Goal: Transaction & Acquisition: Subscribe to service/newsletter

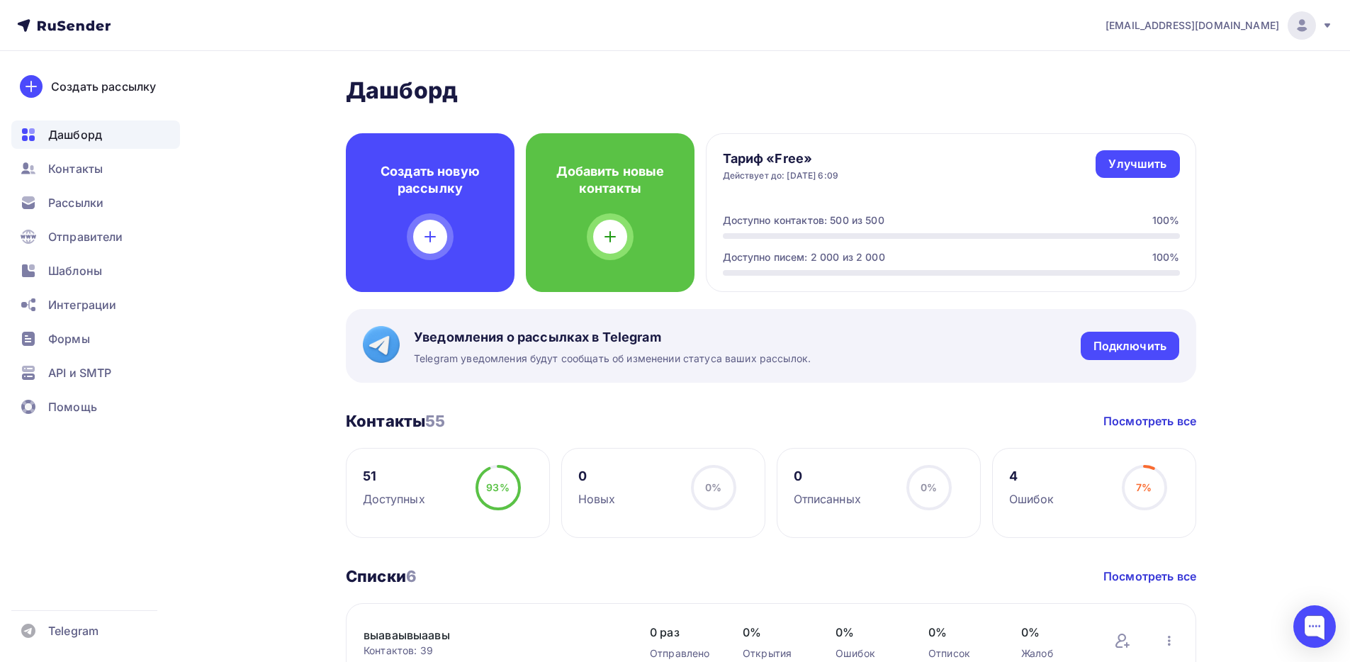
click at [1315, 8] on nav "todua@ucoz-team.net Аккаунт Тарифы Выйти Создать рассылку Дашборд Контакты Расс…" at bounding box center [675, 25] width 1350 height 51
click at [1322, 20] on icon at bounding box center [1327, 25] width 11 height 11
click at [1128, 140] on link "Выйти" at bounding box center [1206, 130] width 238 height 28
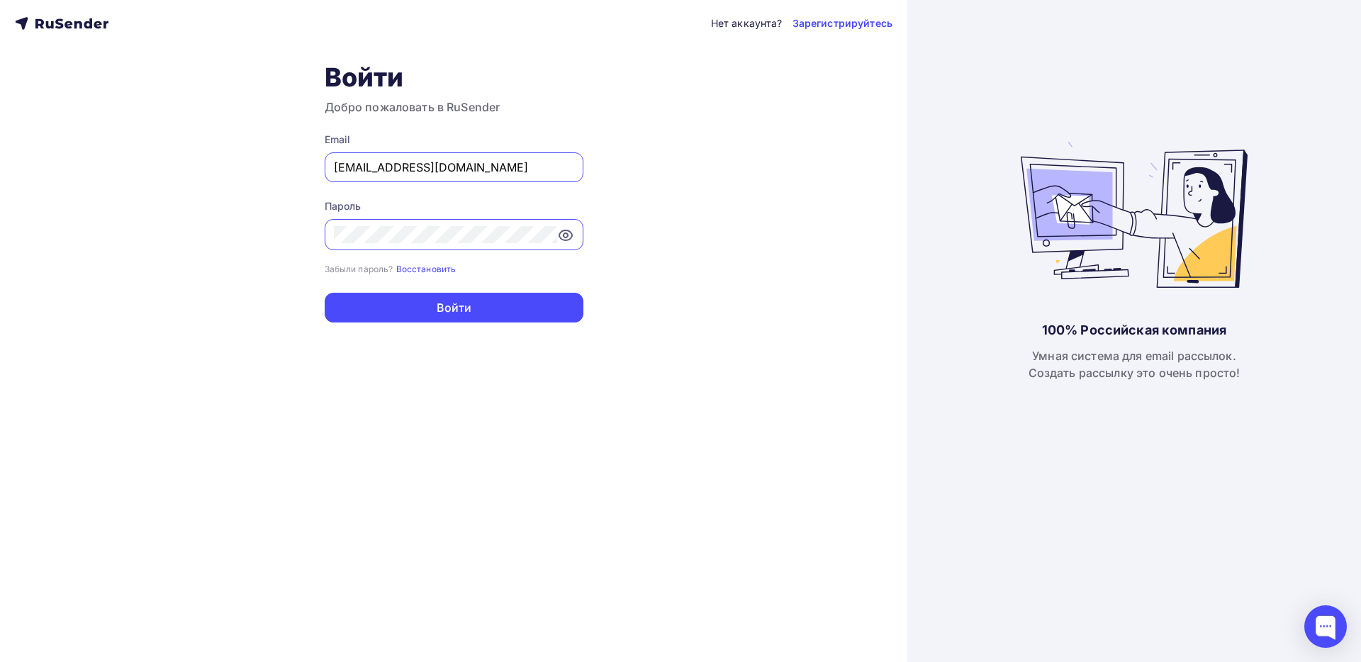
click at [498, 170] on input "todua@ucoz-team.net" at bounding box center [454, 167] width 240 height 17
paste input "kupava43@yandex.ru"
type input "kupava43@yandex.ru"
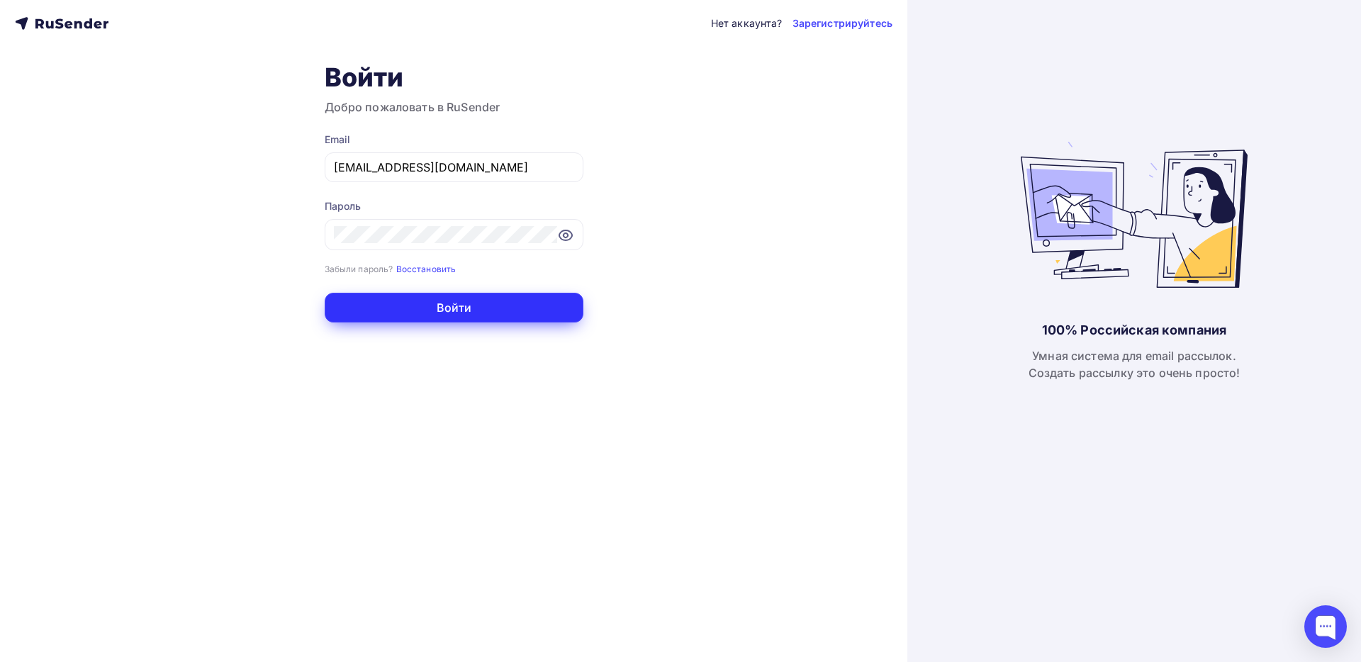
click at [427, 314] on button "Войти" at bounding box center [454, 308] width 259 height 30
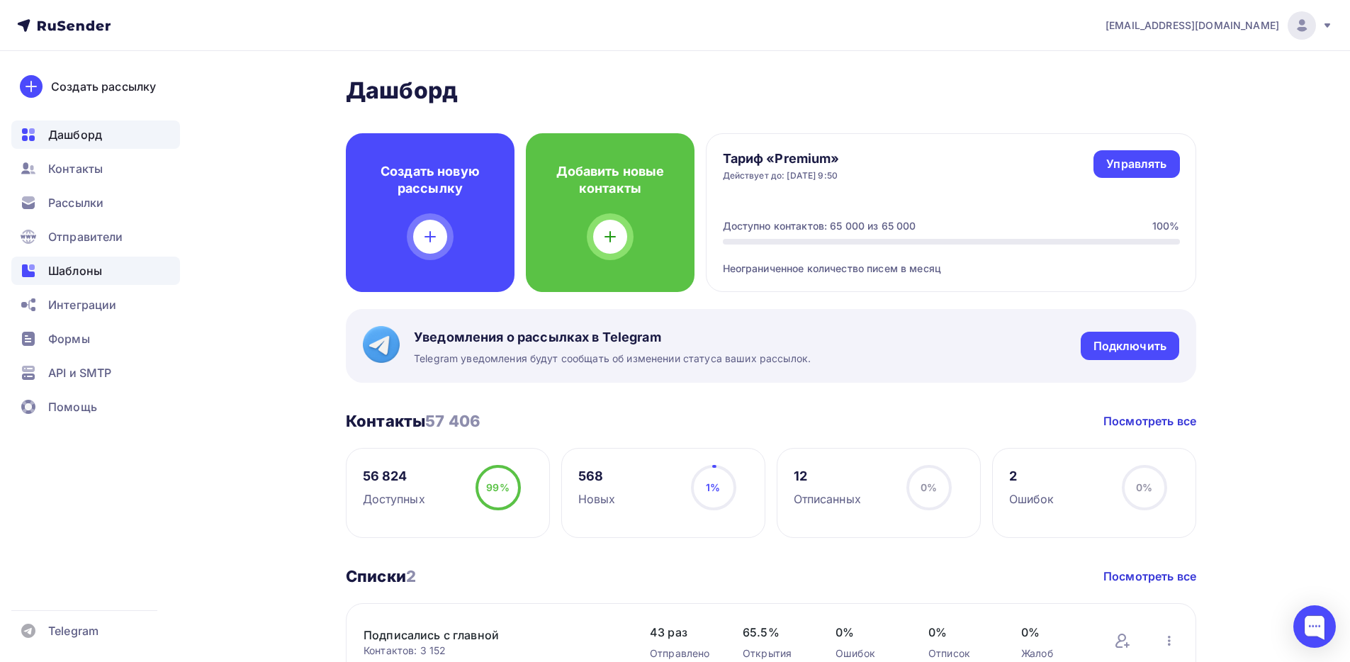
click at [96, 281] on div "Шаблоны" at bounding box center [95, 271] width 169 height 28
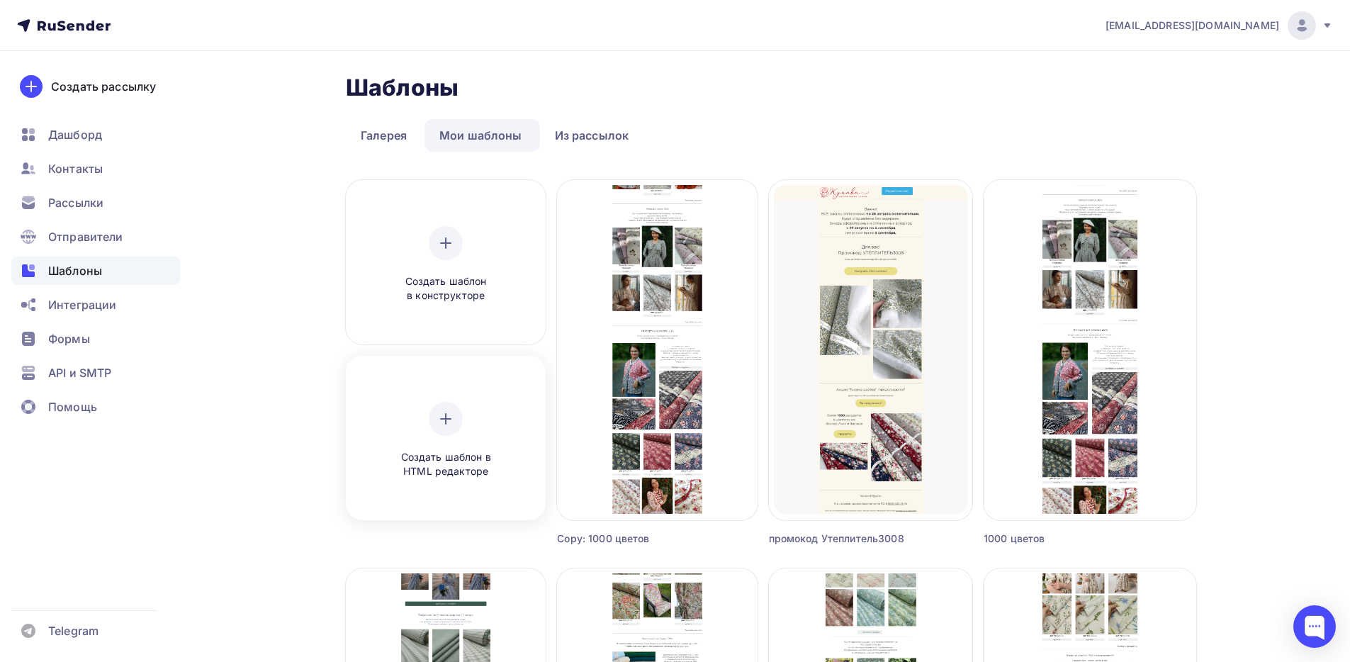
click at [456, 435] on div "Создать шаблон в HTML редакторе" at bounding box center [445, 440] width 135 height 77
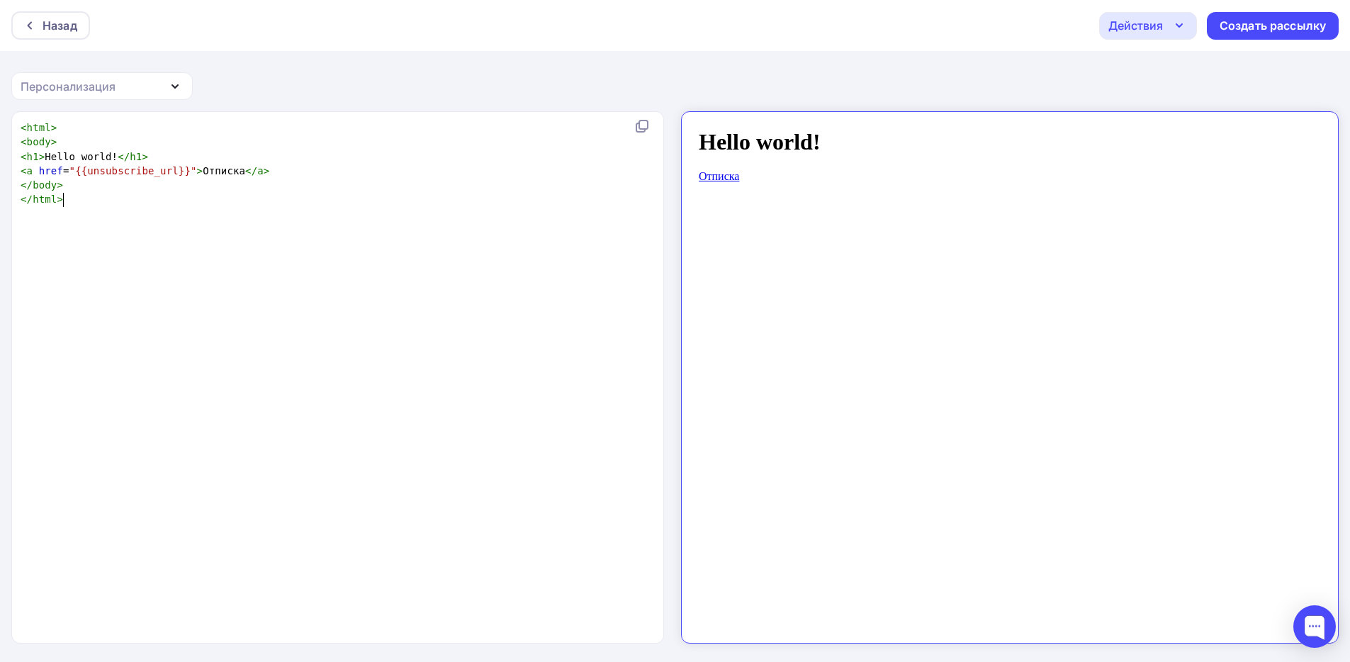
scroll to position [5, 0]
click at [483, 212] on div "xxxxxxxxxx < html > < body > < h1 > Hello world! </ h1 > < a href = "{{unsubscr…" at bounding box center [353, 395] width 670 height 555
type textarea "<html> <body> <h1>Hello world!</h1> <a href="{{unsubscribe_url}}">Отписка</a> <…"
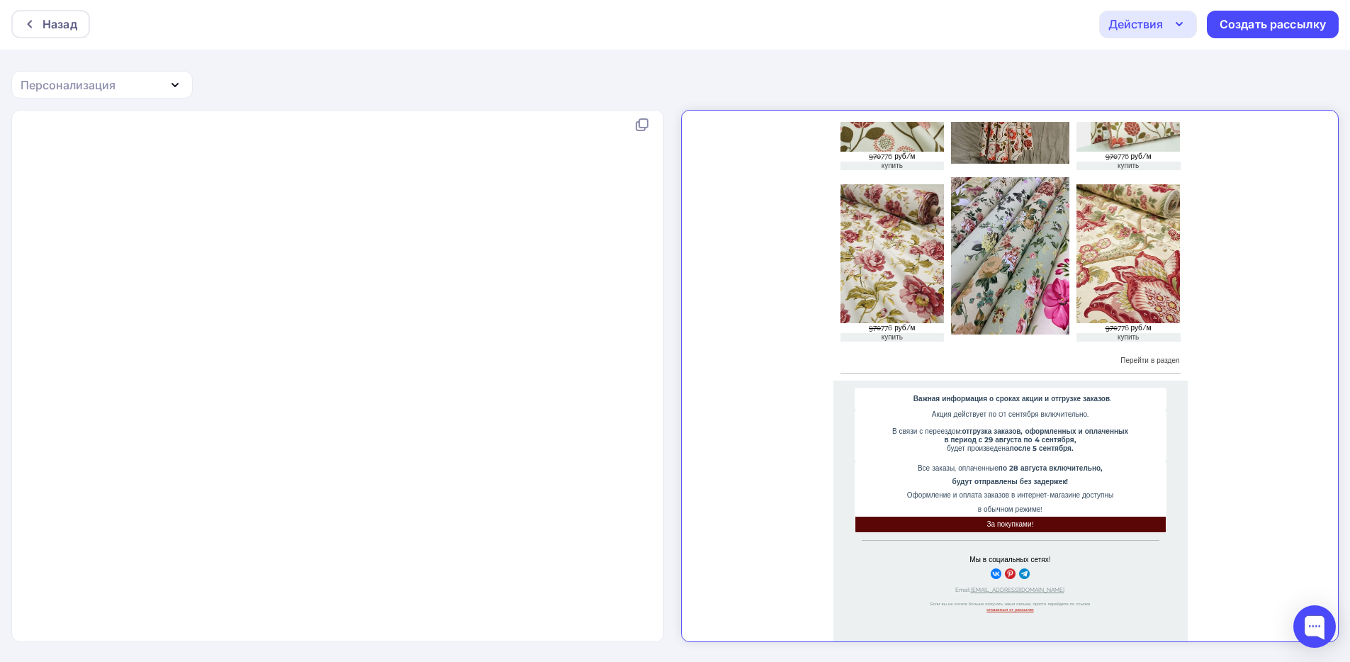
scroll to position [0, 0]
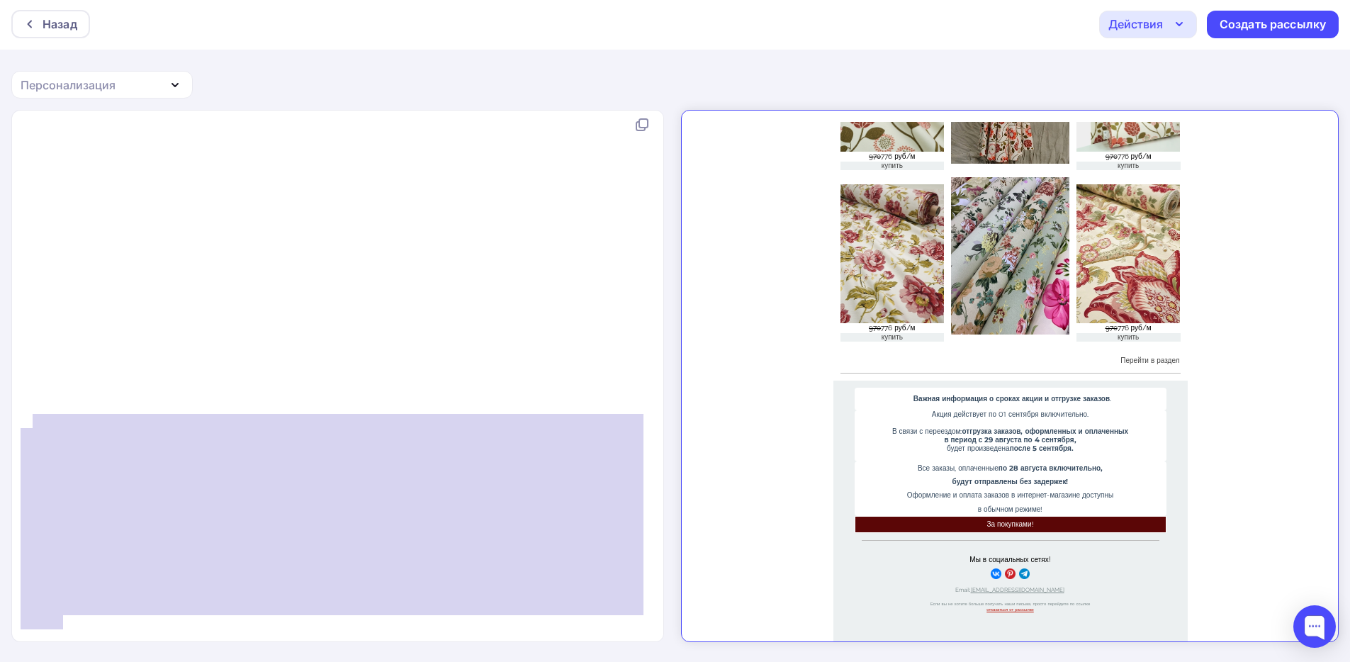
type textarea "<!--[if (mso)|(IE)]></tr></table></td></tr></table><![endif]--> </div> </div> <…"
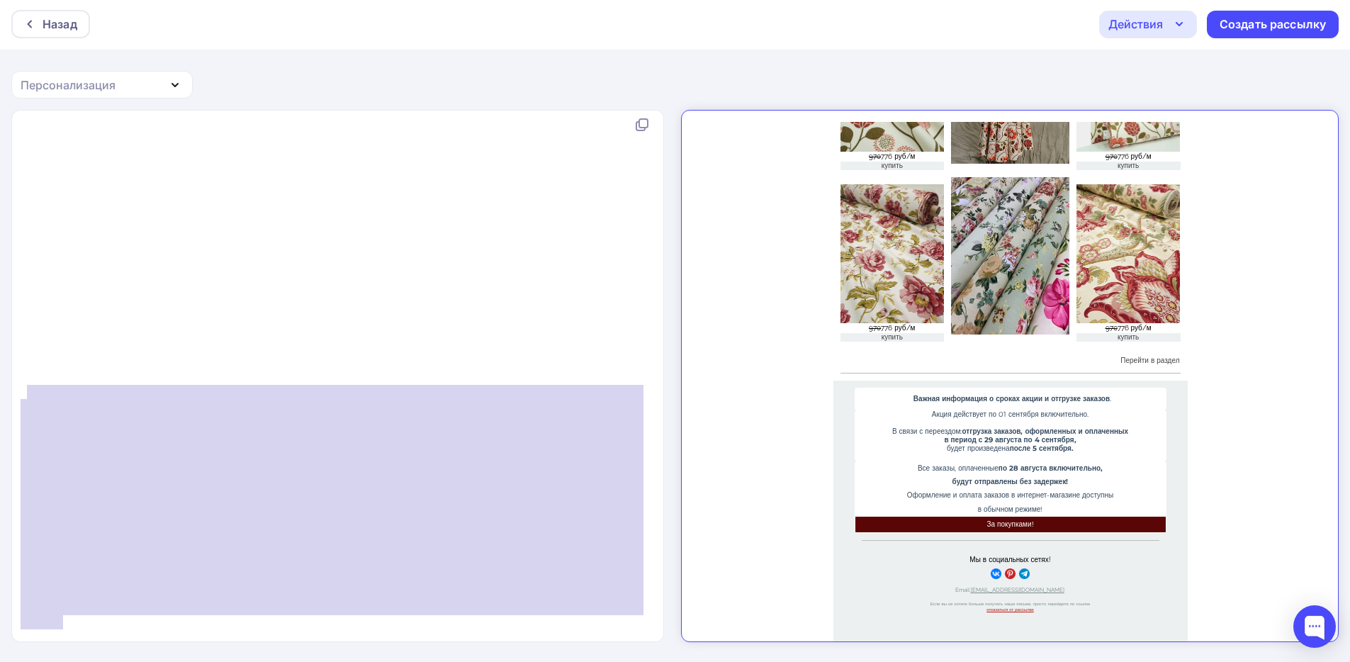
drag, startPoint x: 74, startPoint y: 607, endPoint x: 28, endPoint y: 383, distance: 228.0
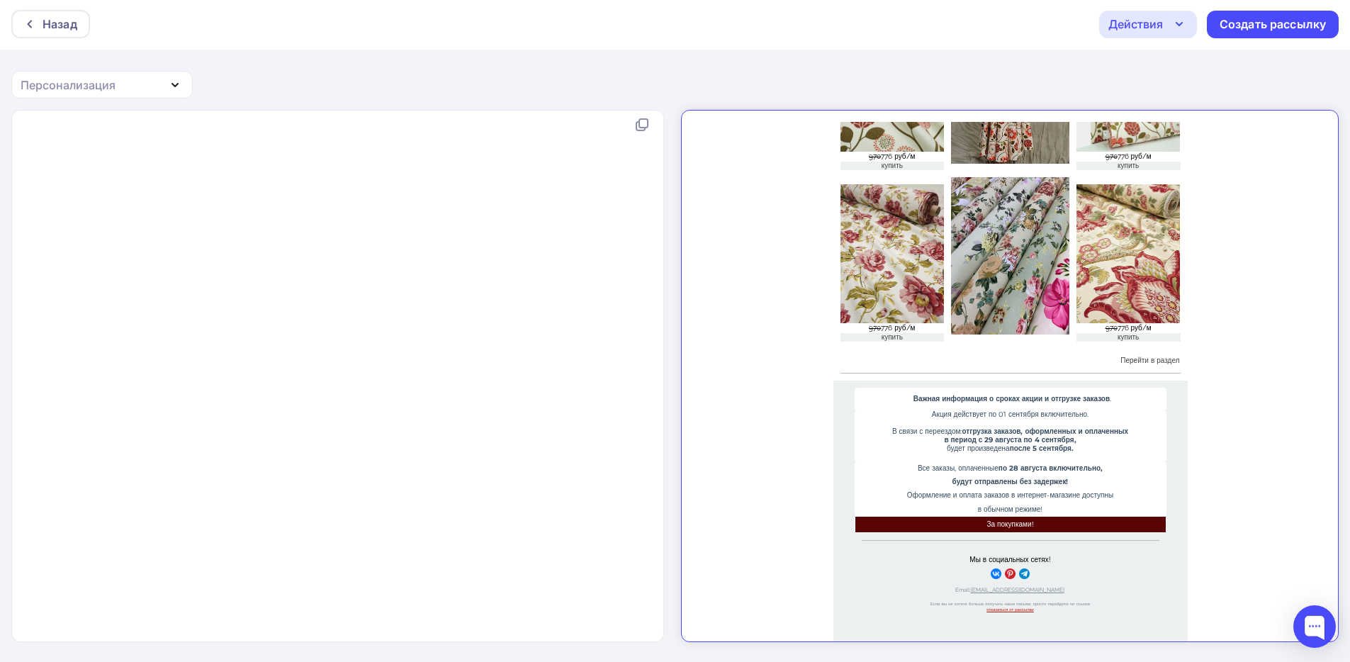
click at [1189, 31] on div "Действия" at bounding box center [1148, 25] width 98 height 28
click at [1207, 98] on div "Сохранить в Мои шаблоны" at bounding box center [1220, 104] width 155 height 17
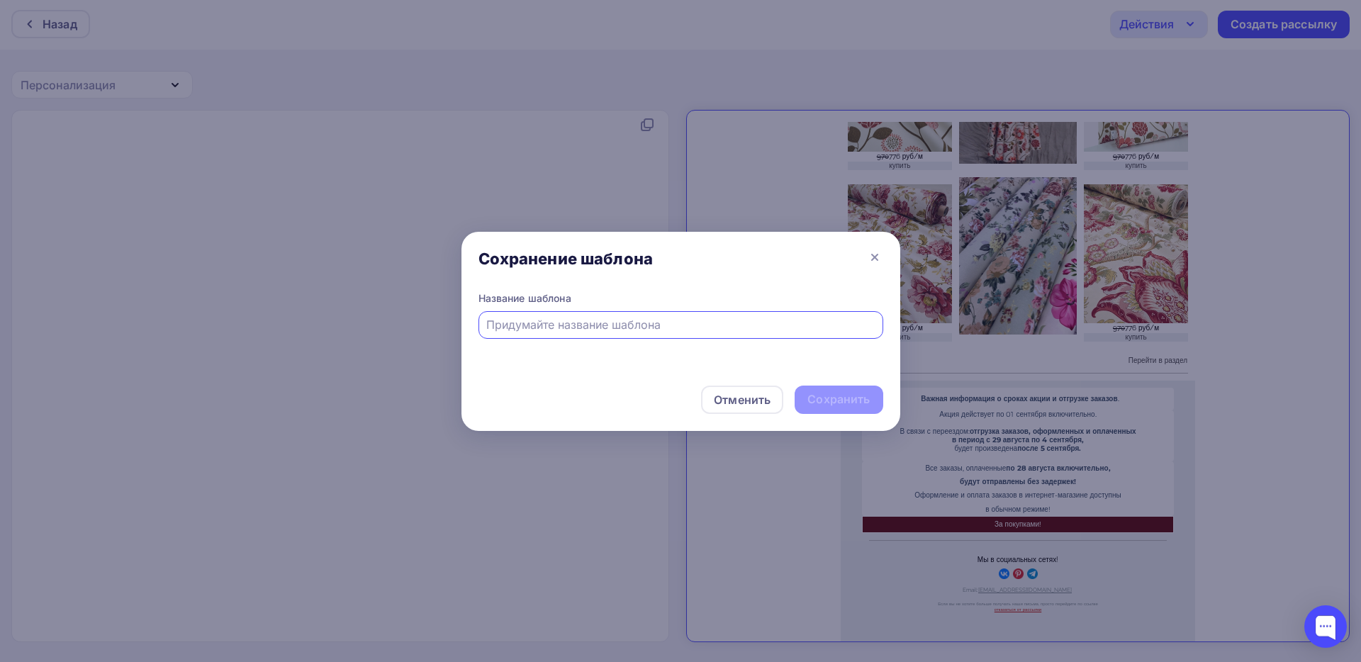
click at [740, 322] on input "text" at bounding box center [680, 324] width 388 height 17
type input "Тестовая"
click at [826, 408] on div "Сохранить" at bounding box center [839, 400] width 88 height 28
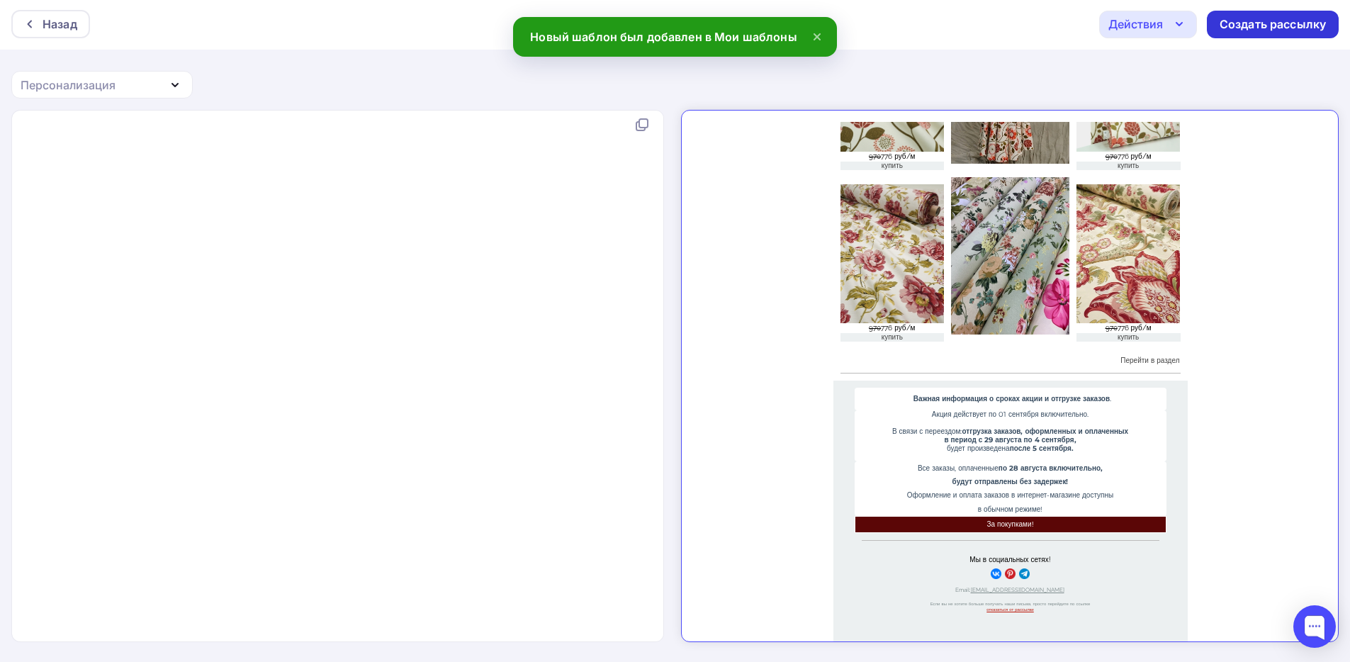
click at [1278, 36] on div "Создать рассылку" at bounding box center [1273, 25] width 132 height 28
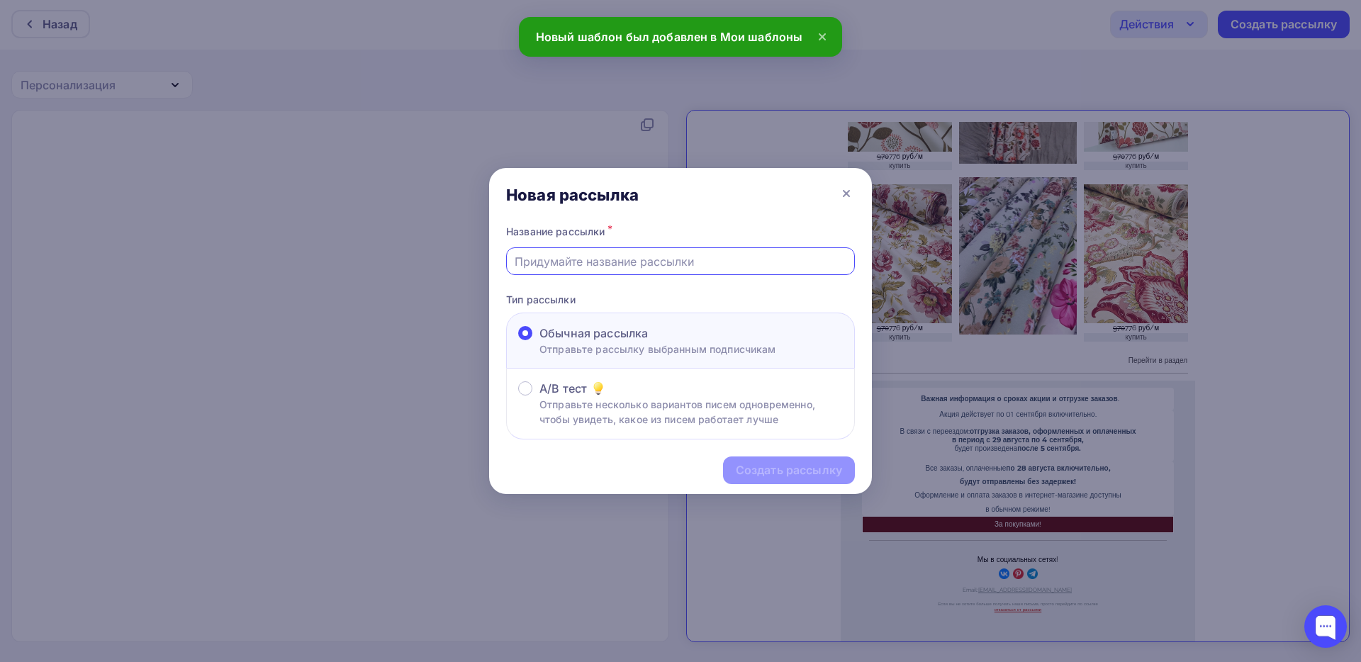
click at [651, 269] on input "text" at bounding box center [681, 261] width 332 height 17
click at [793, 468] on div "Создать рассылку" at bounding box center [789, 470] width 106 height 16
click at [612, 271] on div "1" at bounding box center [680, 261] width 349 height 28
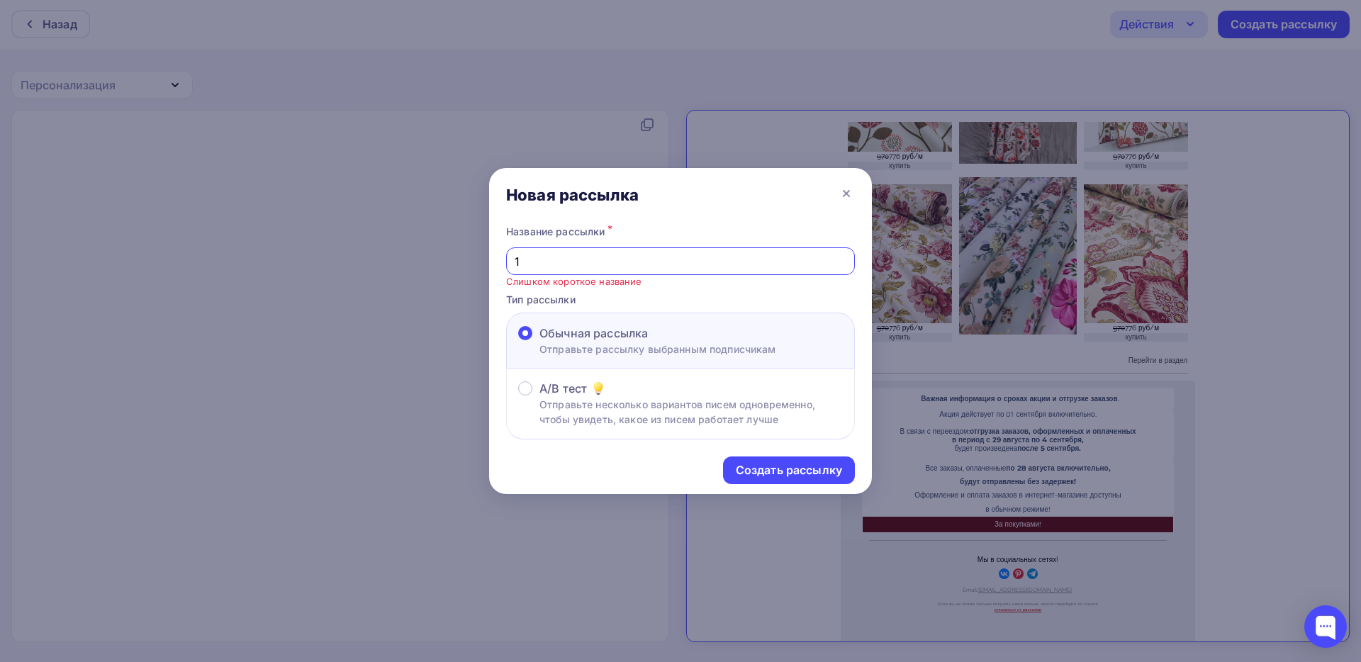
click at [614, 266] on input "1" at bounding box center [681, 261] width 332 height 17
type input "123"
click at [833, 470] on div "Создать рассылку" at bounding box center [789, 470] width 106 height 16
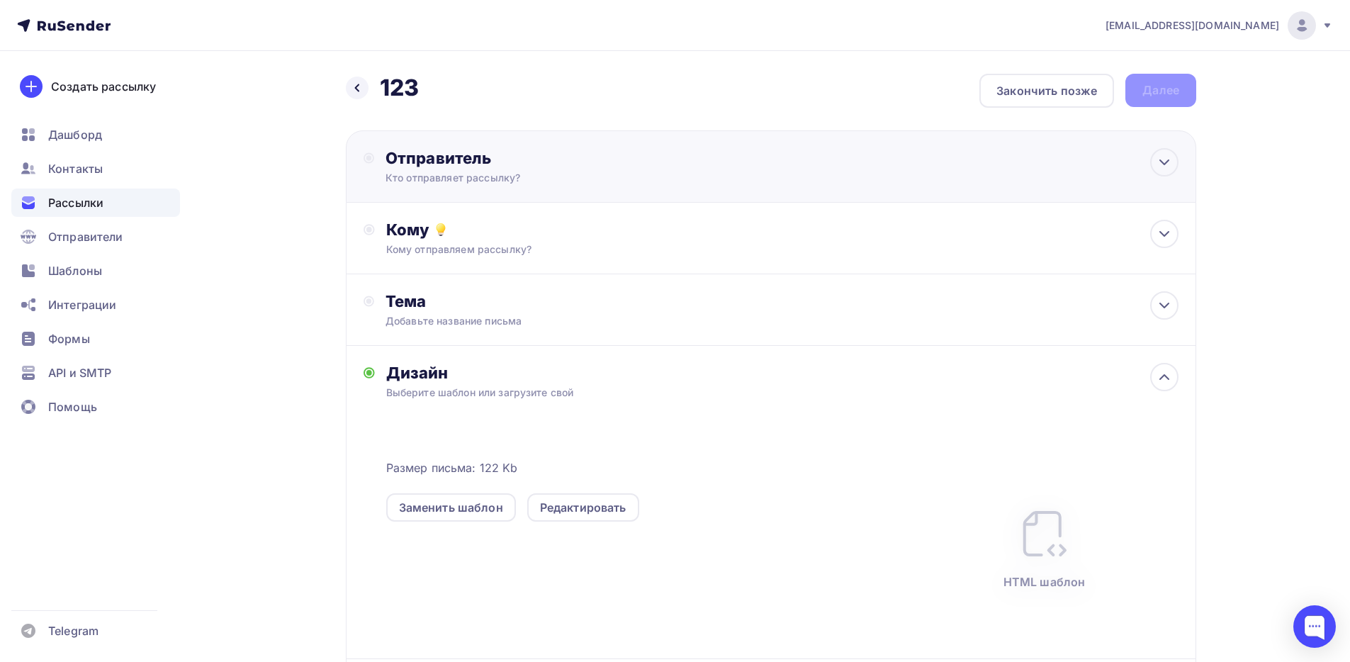
click at [576, 189] on div "Отправитель Кто отправляет рассылку? Email * kupava43@yandex.ru news@kupava43.r…" at bounding box center [771, 166] width 851 height 72
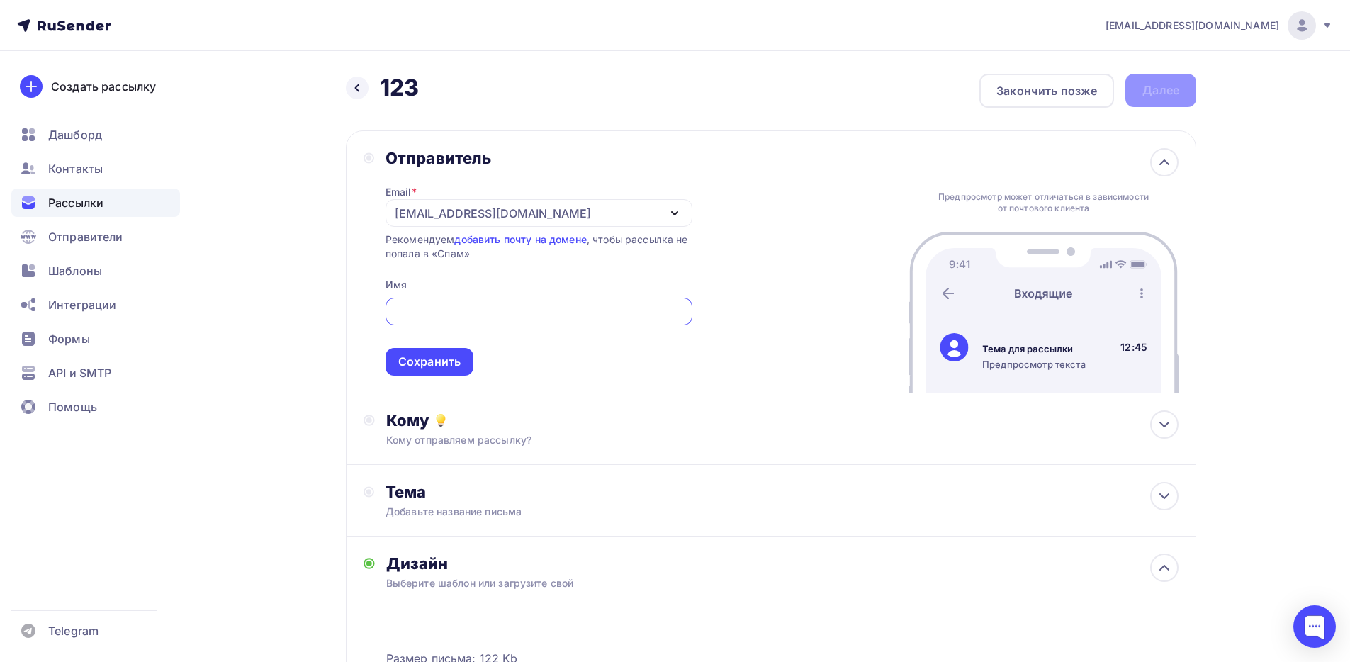
click at [505, 184] on div "Email * kupava43@yandex.ru news@kupava43.ru kupava43@yandex.ru Добавить отправи…" at bounding box center [539, 272] width 307 height 208
click at [504, 225] on div "kupava43@yandex.ru" at bounding box center [539, 213] width 307 height 28
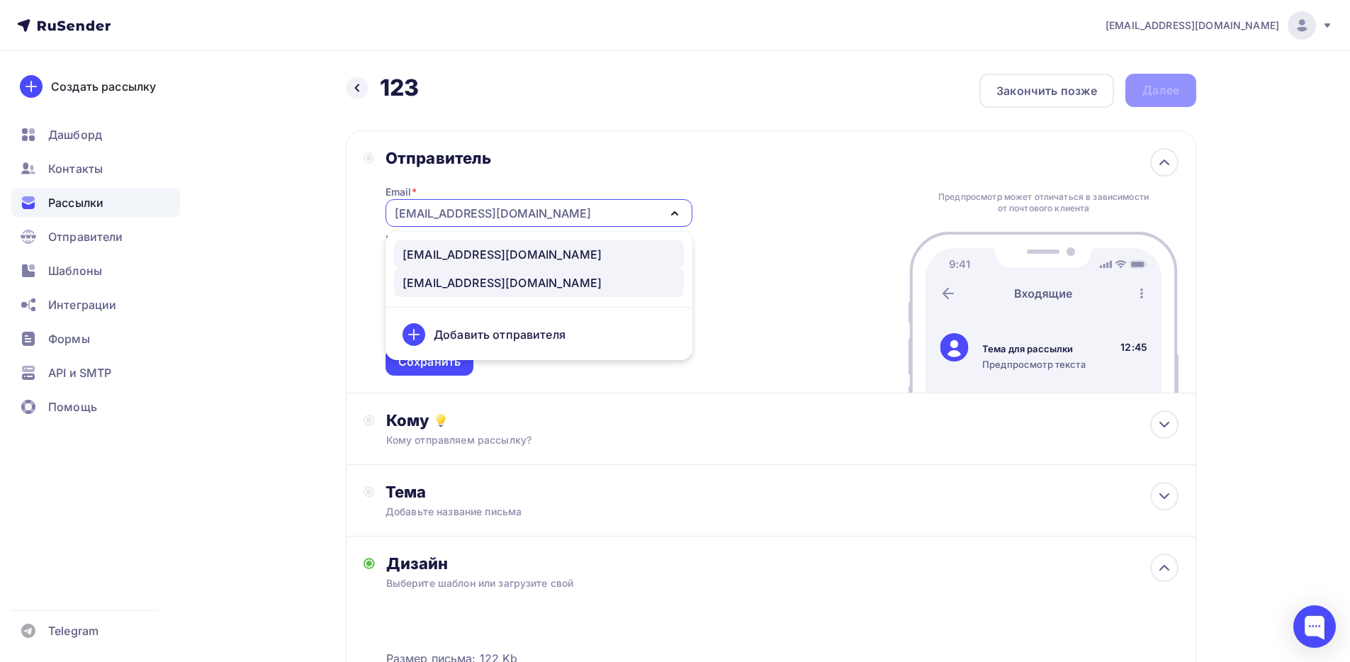
click at [496, 256] on div "news@kupava43.ru" at bounding box center [502, 254] width 199 height 17
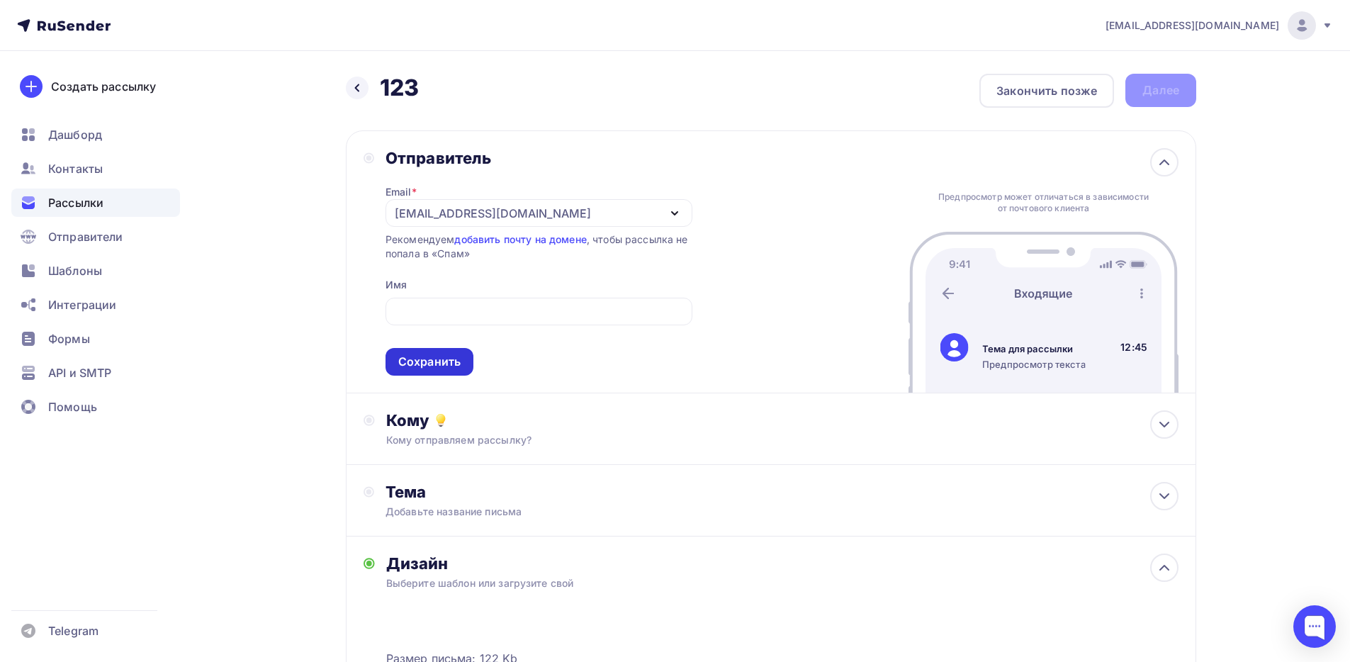
click at [430, 365] on div "Сохранить" at bounding box center [429, 362] width 62 height 16
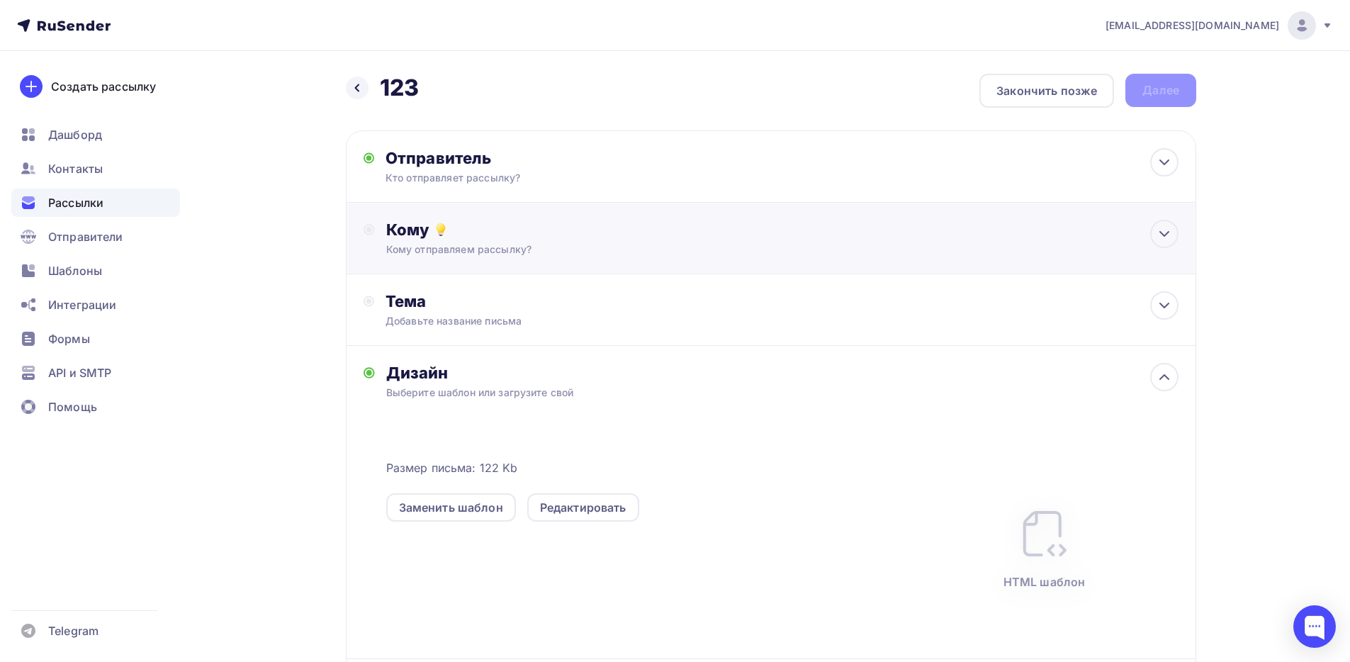
click at [527, 257] on div "Кому Кому отправляем рассылку? Списки получателей Выберите список Все списки id…" at bounding box center [771, 239] width 851 height 72
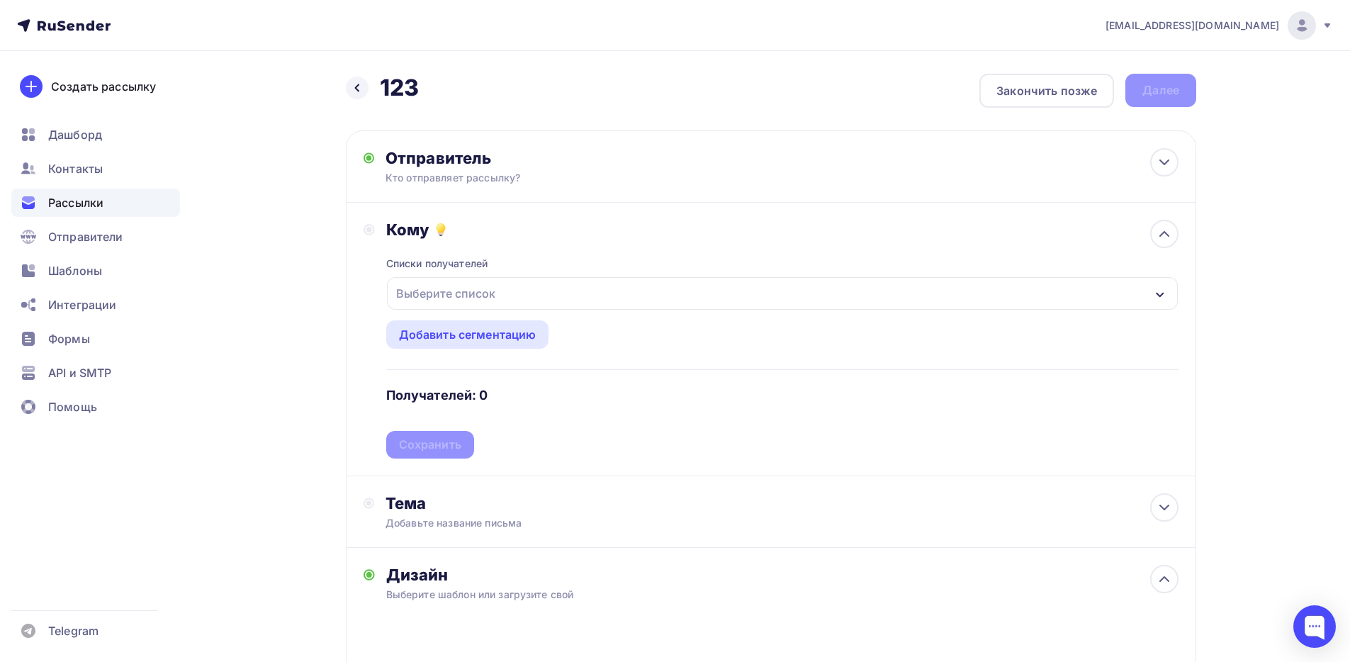
click at [493, 282] on div "Выберите список" at bounding box center [446, 294] width 111 height 26
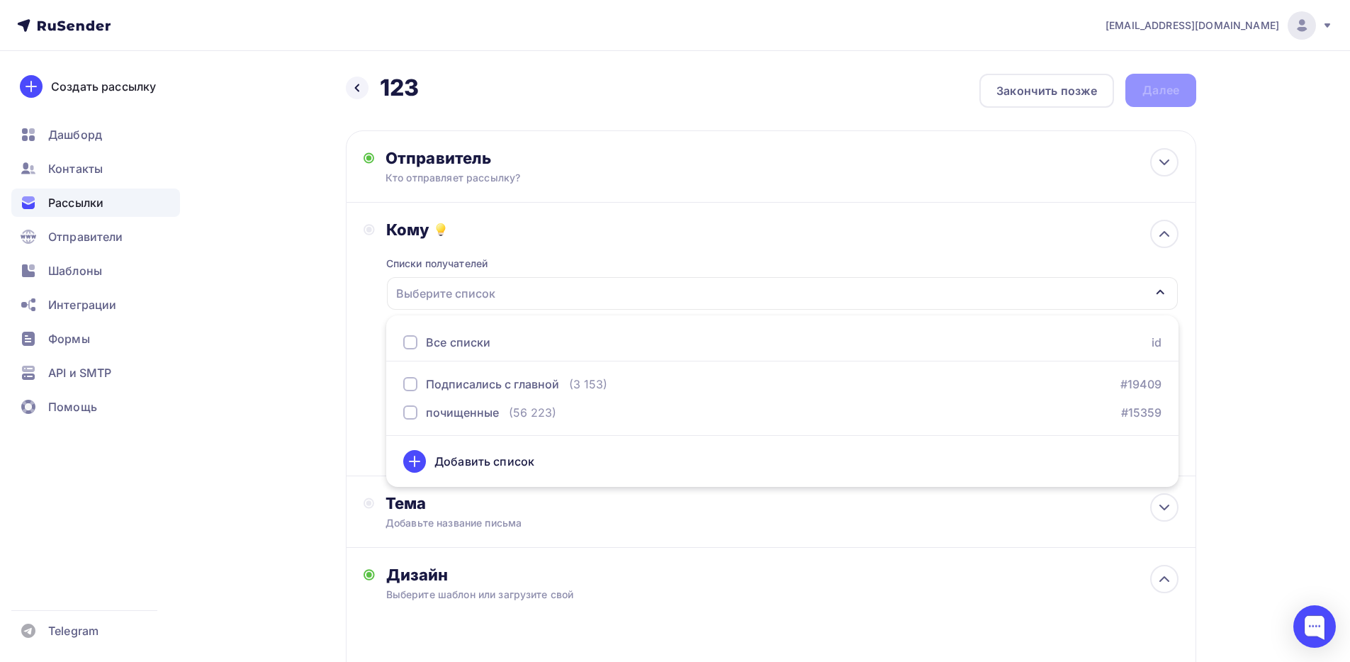
click at [411, 342] on div at bounding box center [410, 342] width 14 height 14
click at [372, 382] on div "Кому Списки получателей Подписались с главной почищенные Все списки id Подписал…" at bounding box center [771, 339] width 815 height 239
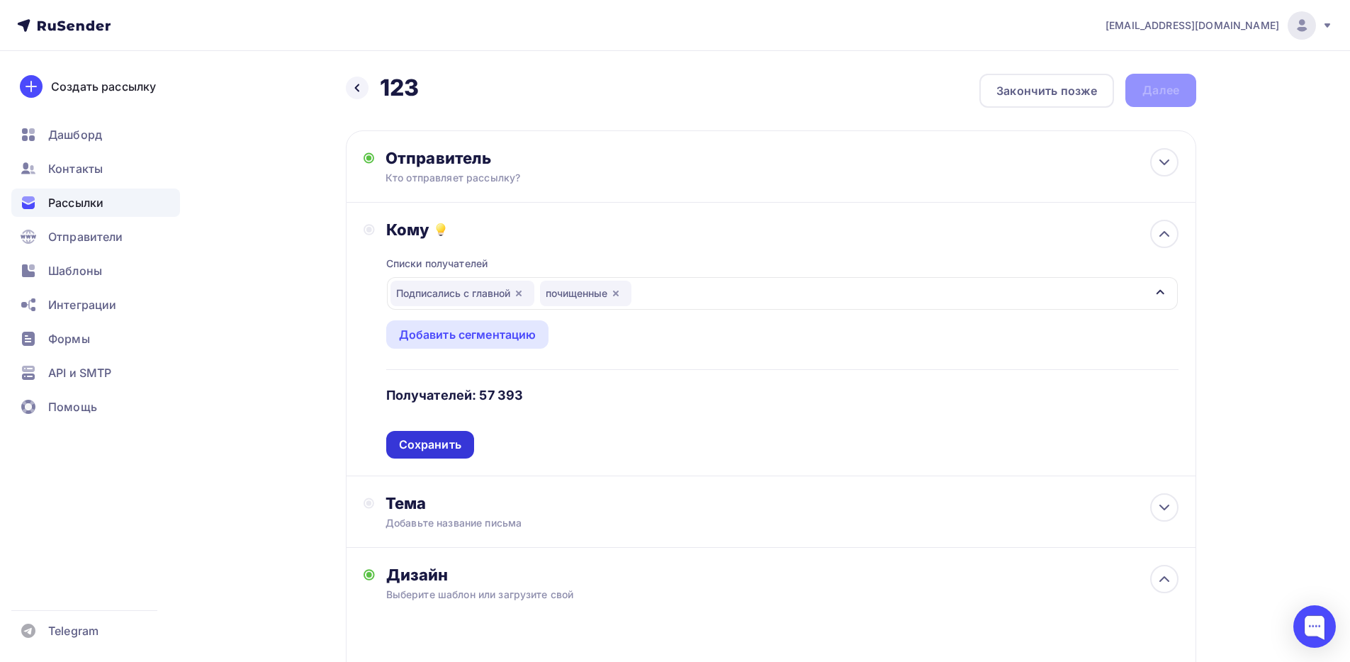
click at [436, 440] on div "Сохранить" at bounding box center [430, 445] width 62 height 16
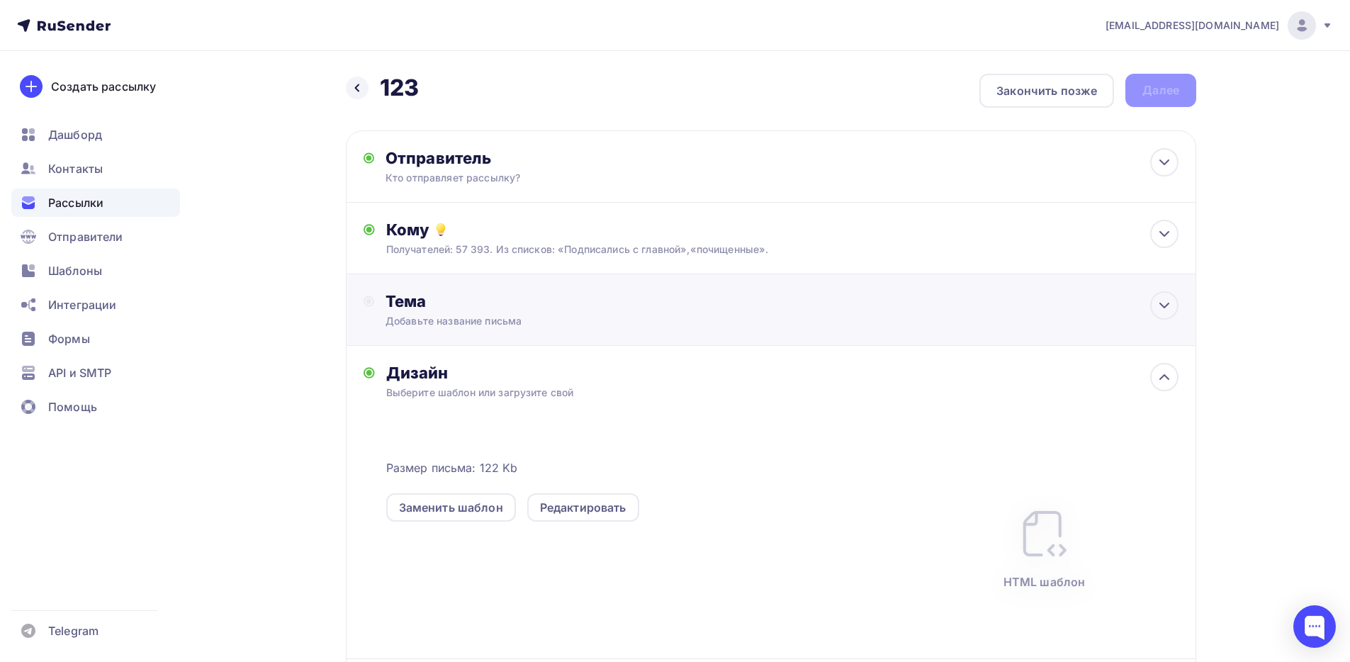
click at [461, 300] on div "Тема" at bounding box center [526, 301] width 280 height 20
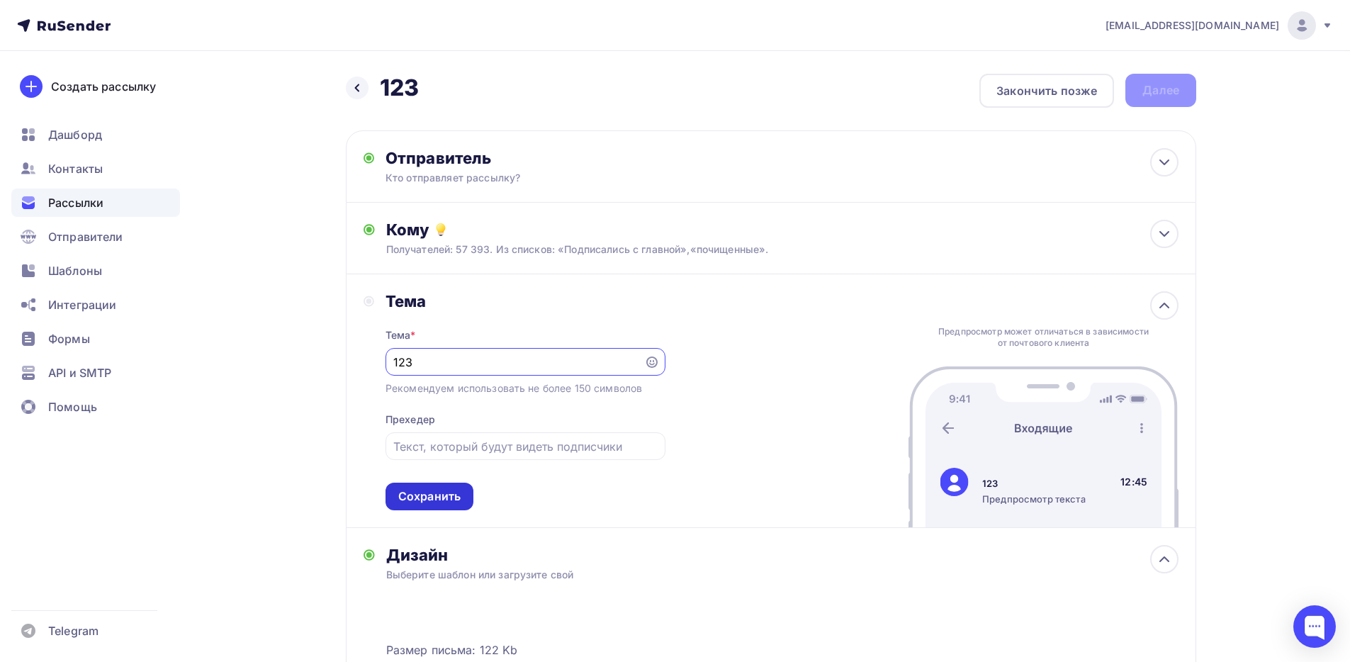
type input "123"
click at [419, 505] on div "Сохранить" at bounding box center [430, 497] width 88 height 28
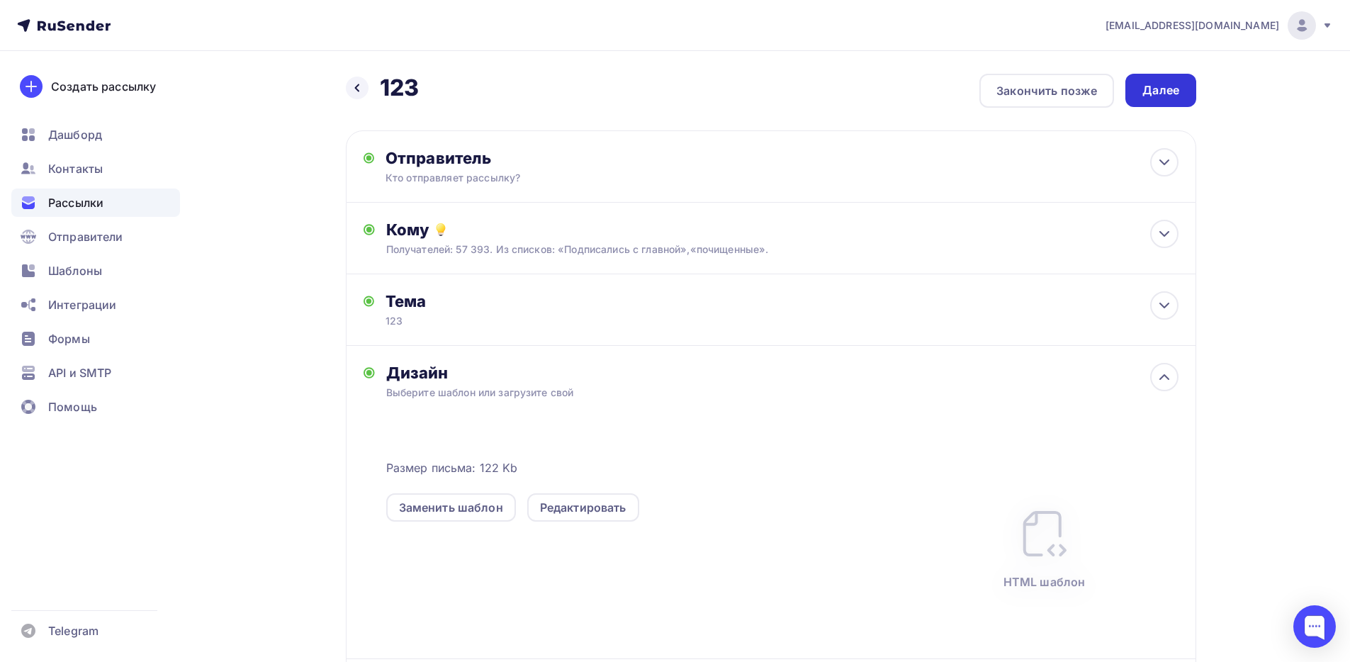
click at [1180, 96] on div "Далее" at bounding box center [1161, 90] width 71 height 33
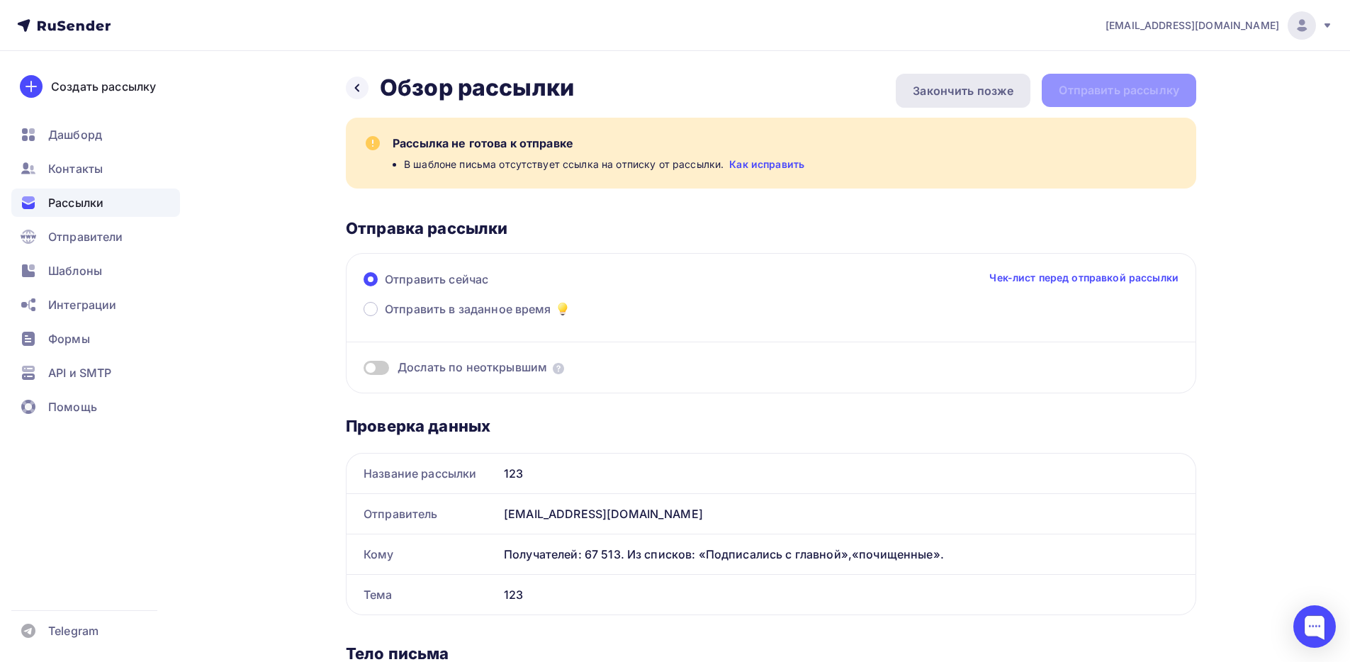
click at [919, 90] on div "Закончить позже" at bounding box center [963, 90] width 101 height 17
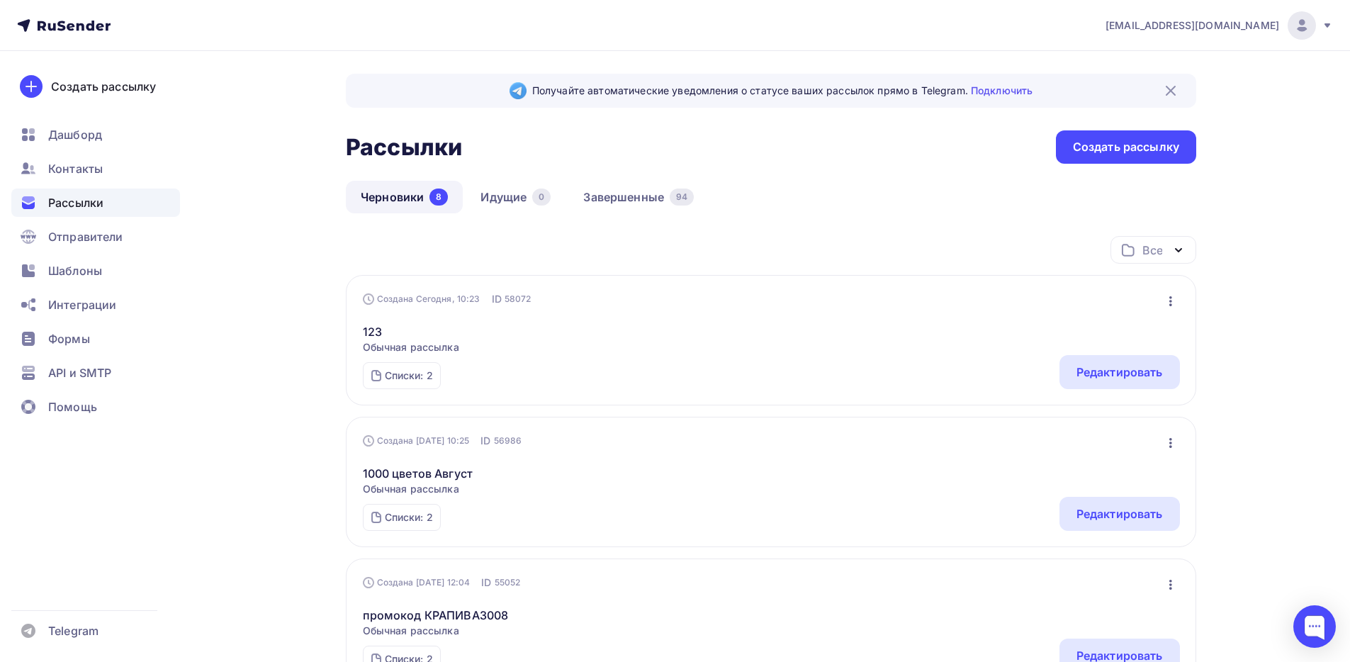
click at [1178, 298] on icon "button" at bounding box center [1170, 301] width 17 height 17
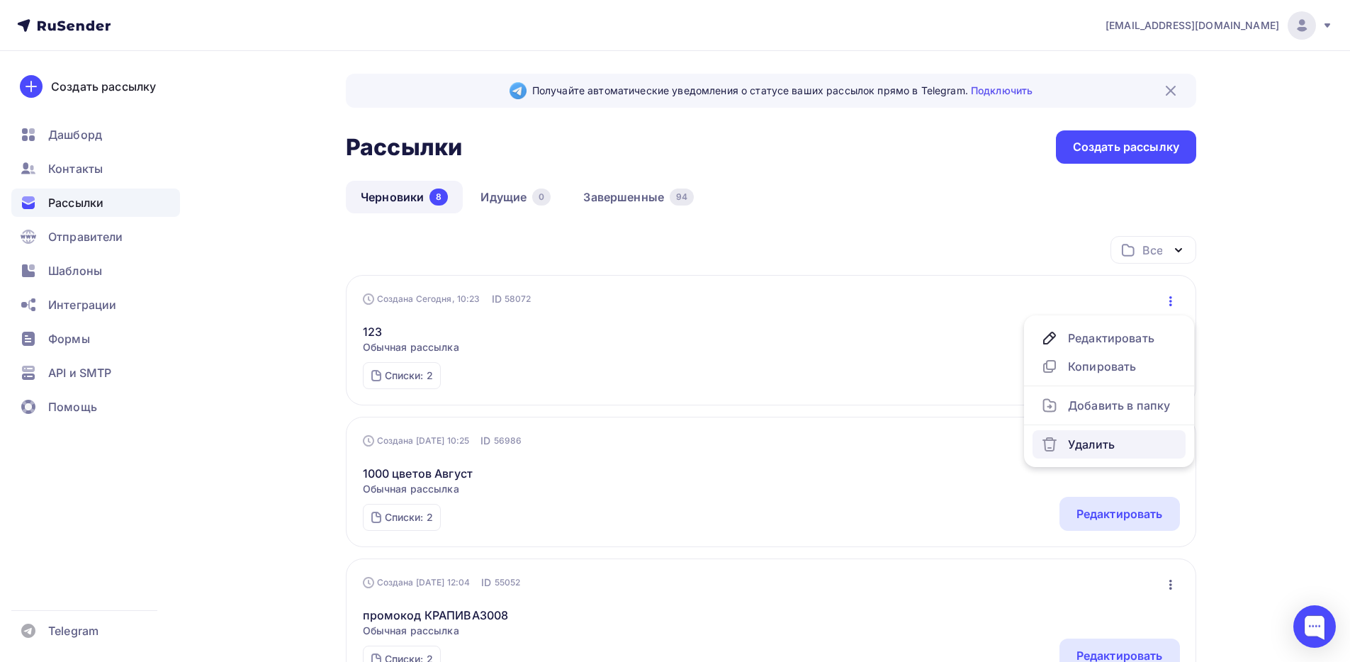
click at [1097, 439] on div "Удалить" at bounding box center [1109, 444] width 136 height 17
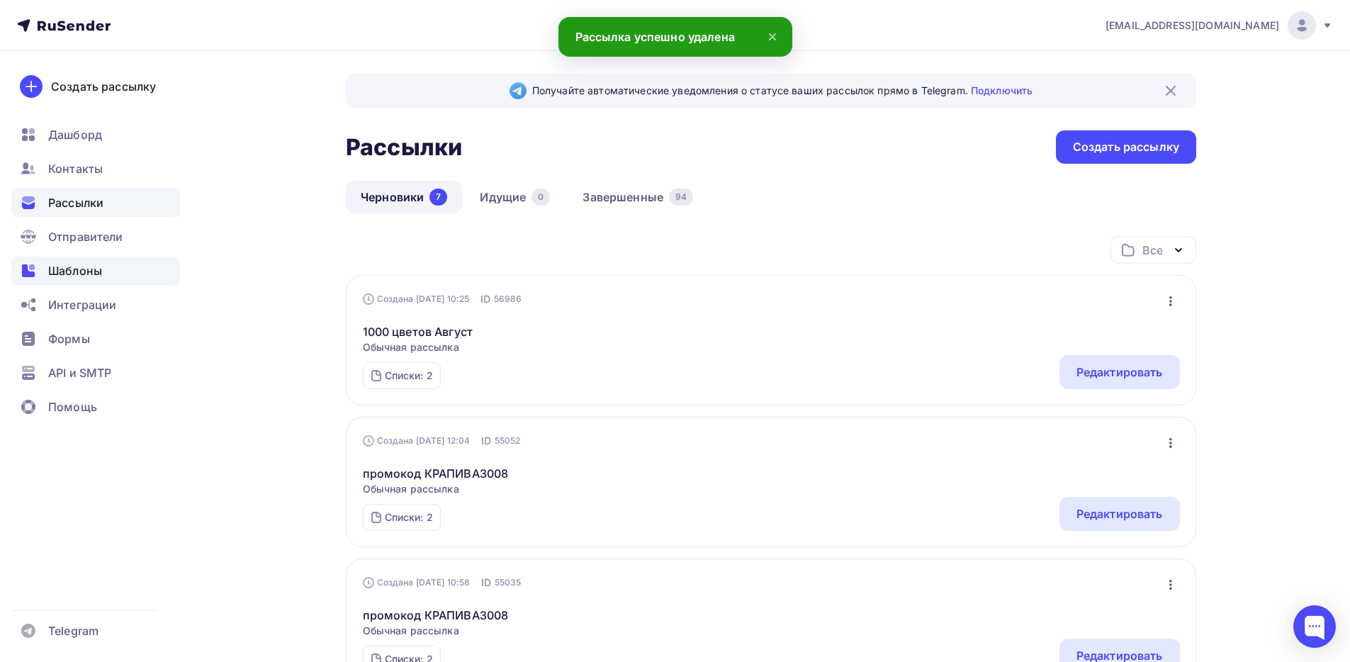
click at [111, 261] on div "Шаблоны" at bounding box center [95, 271] width 169 height 28
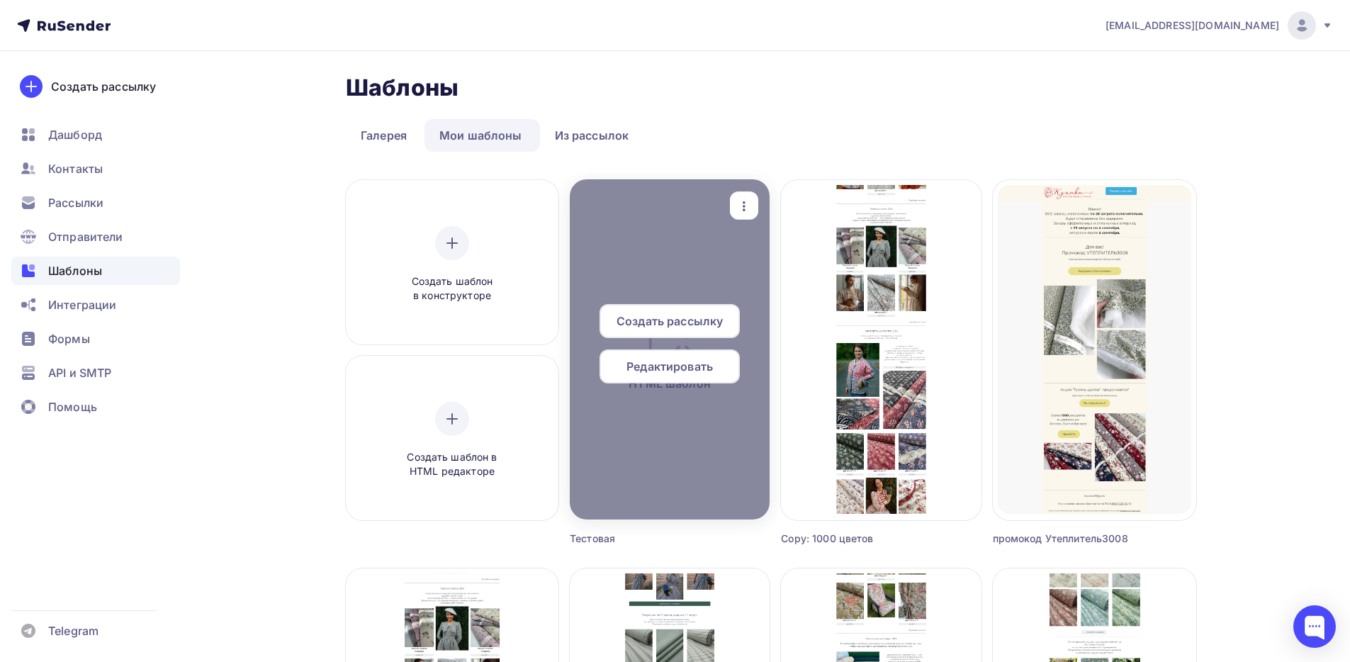
click at [676, 368] on span "Редактировать" at bounding box center [670, 366] width 86 height 17
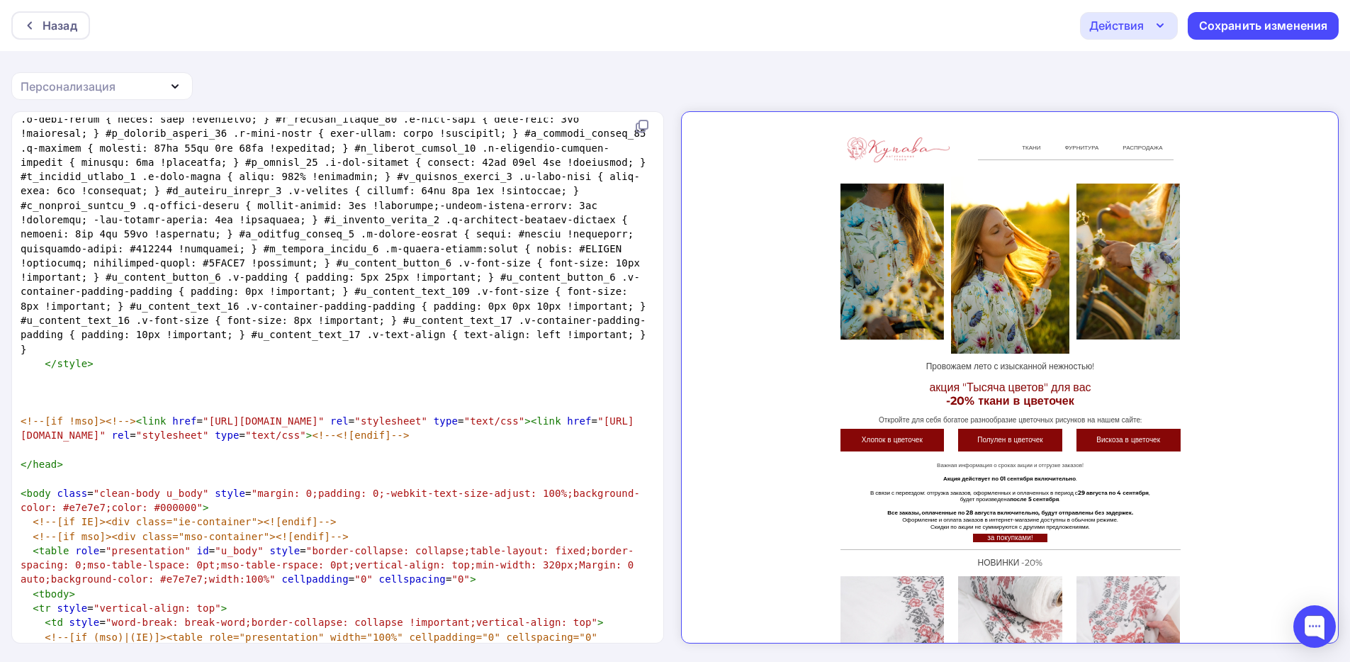
scroll to position [5998, 0]
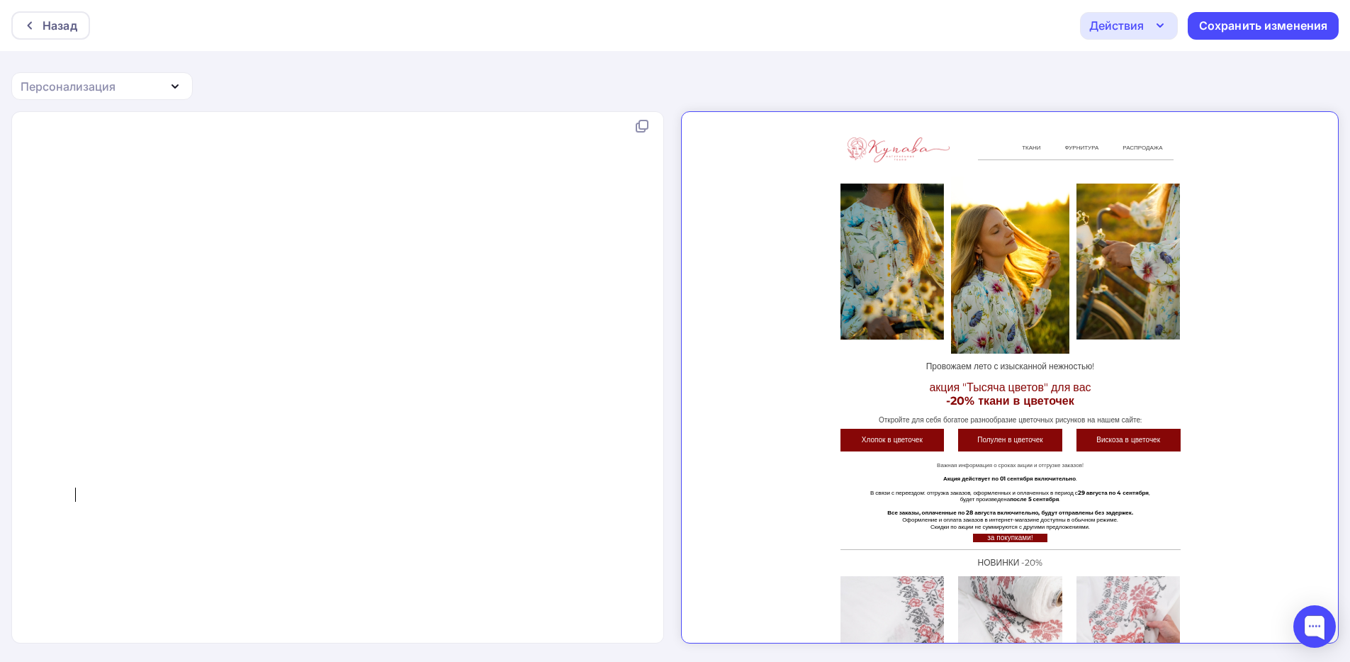
type textarea "<!DOCTYPE HTML PUBLIC "-//W3C//DTD XHTML 1.0 Transitional //EN" "http://www.w3.…"
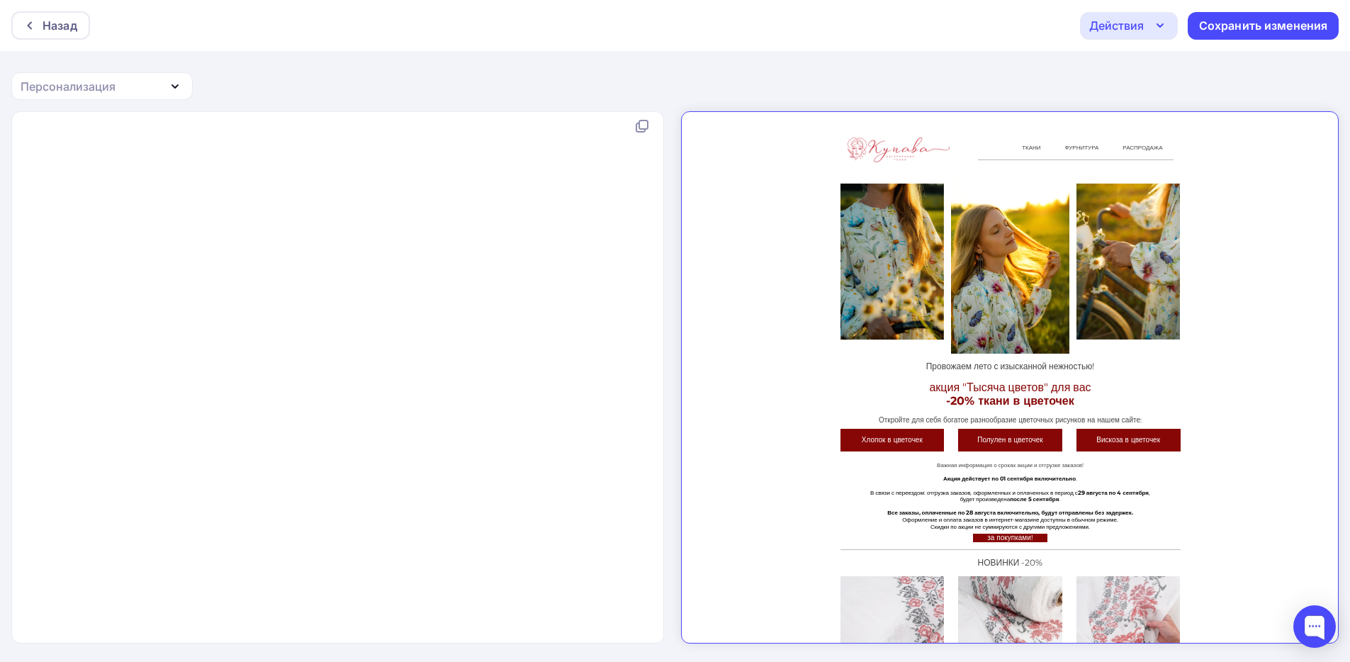
scroll to position [102035, 0]
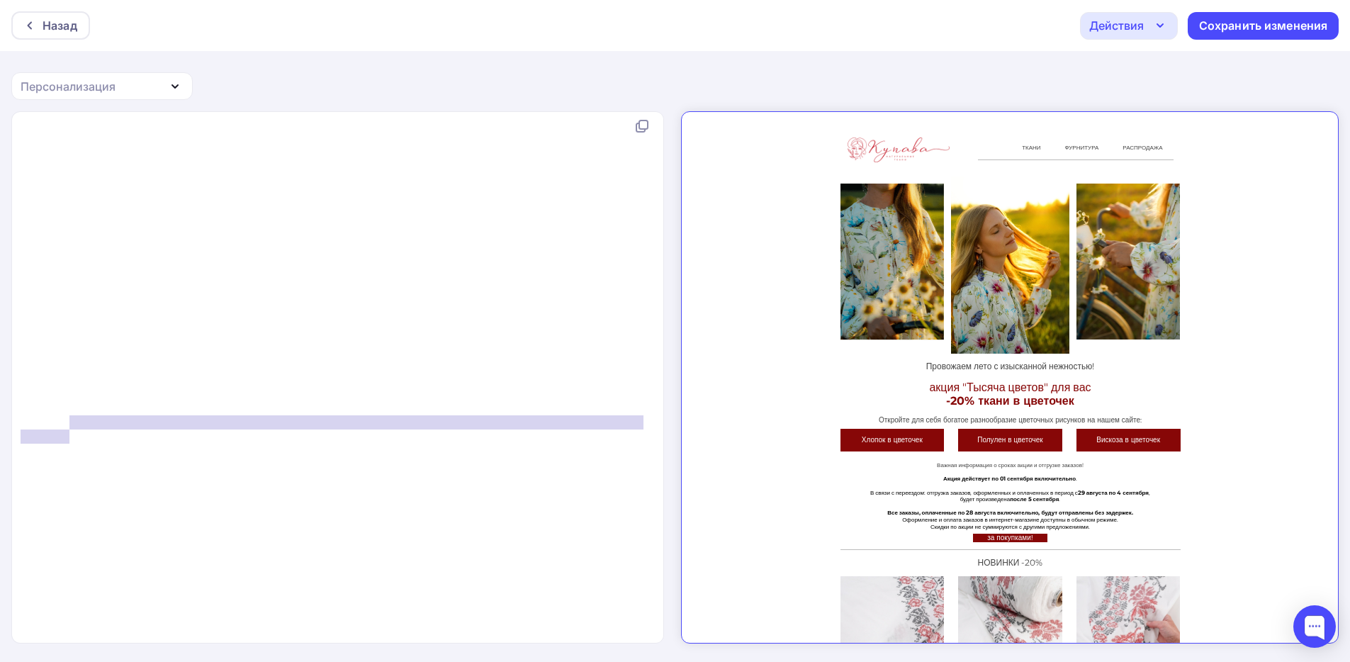
type textarea "v> </div> </div>"
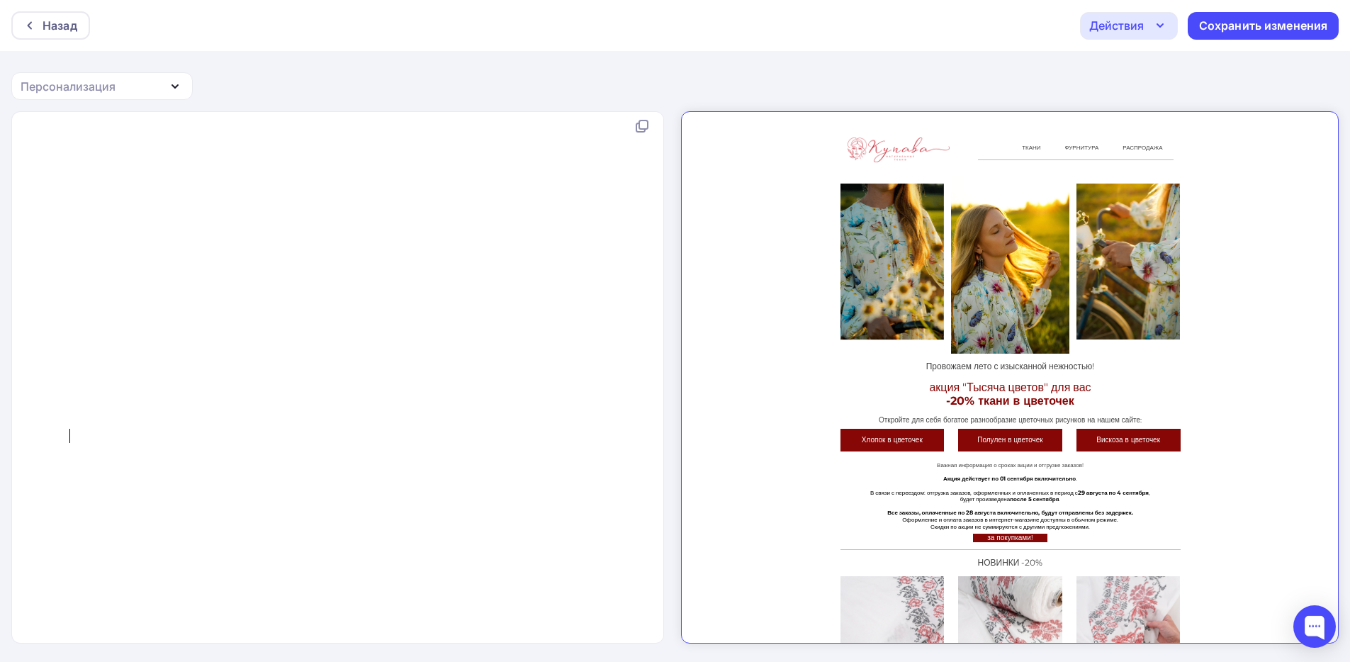
scroll to position [102007, 0]
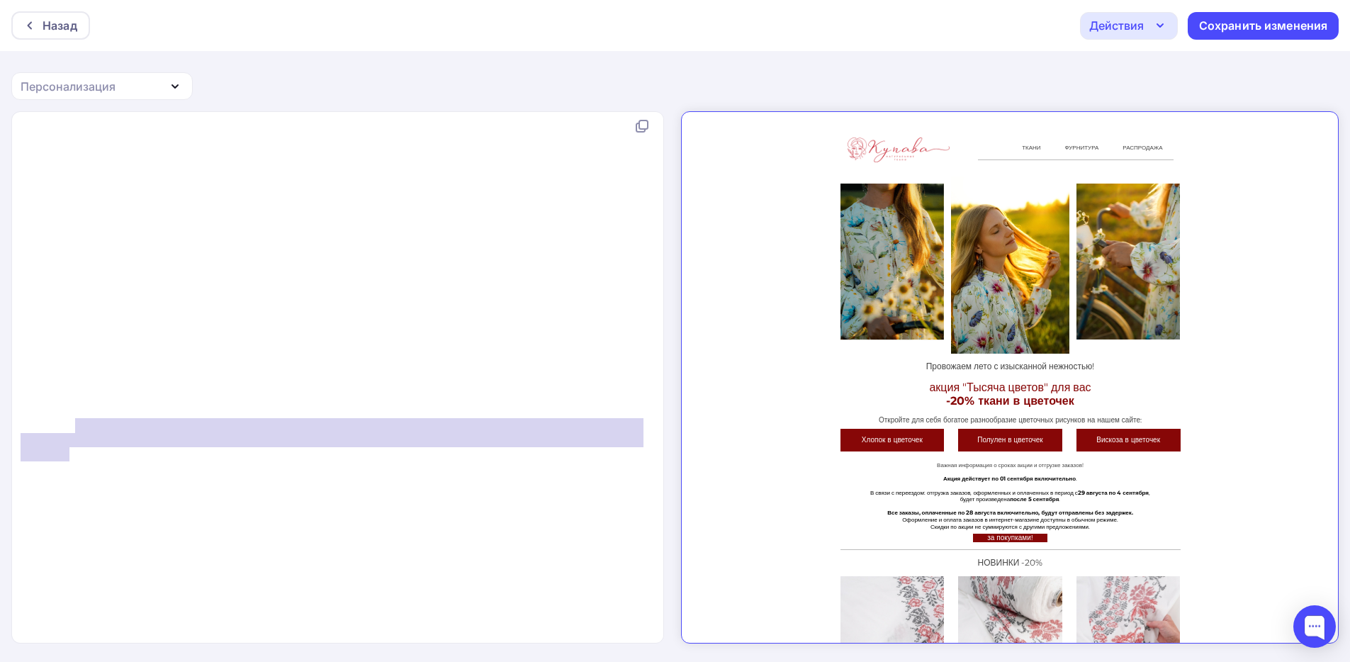
type textarea "</div> </div>"
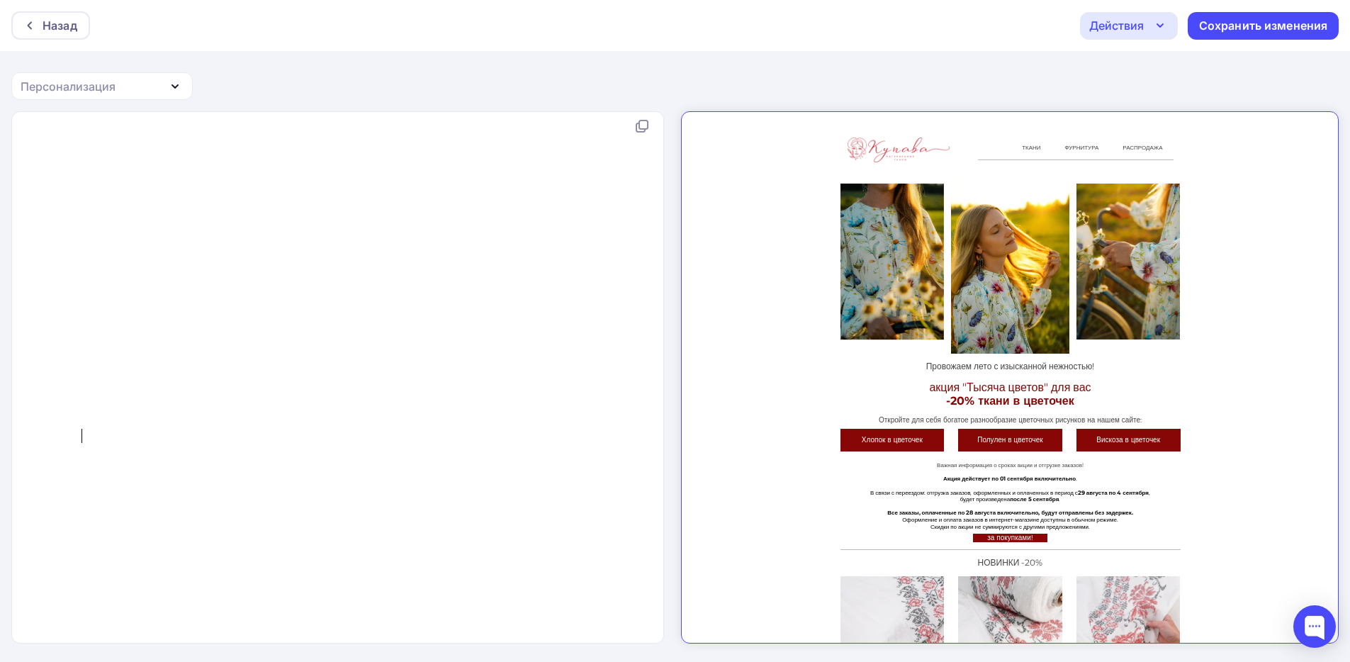
type textarea "</div> </div>"
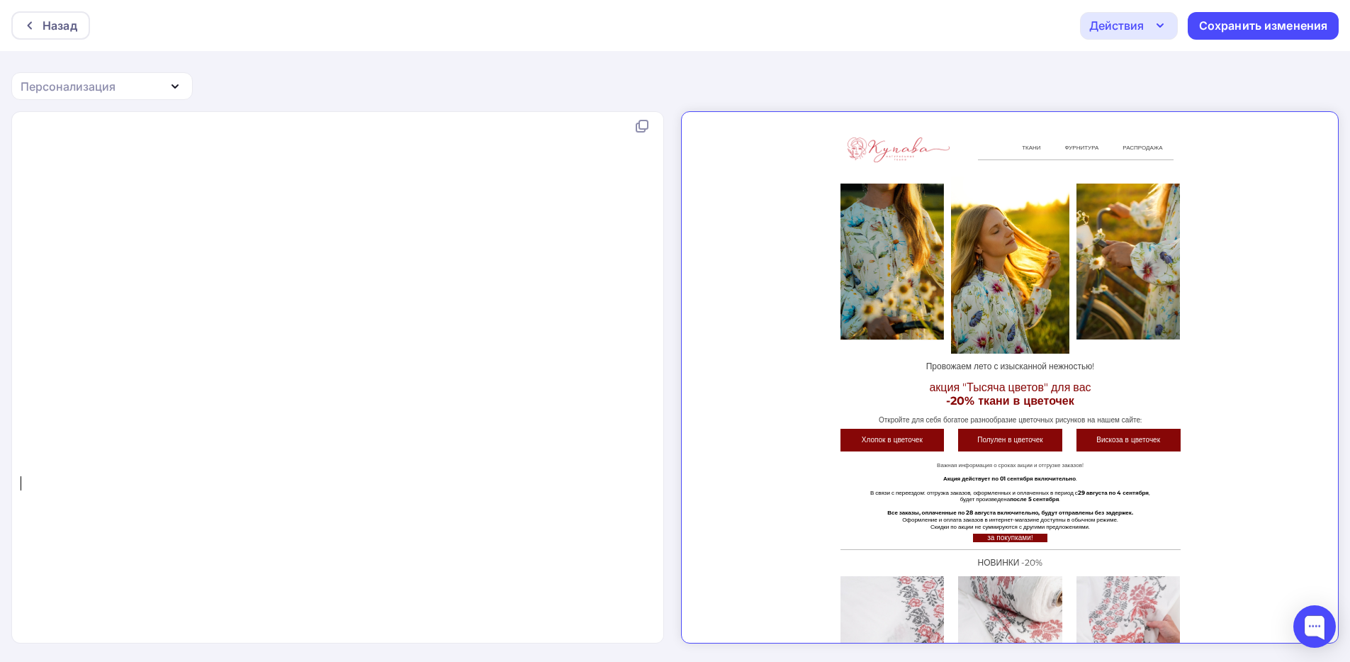
type textarea "</div>"
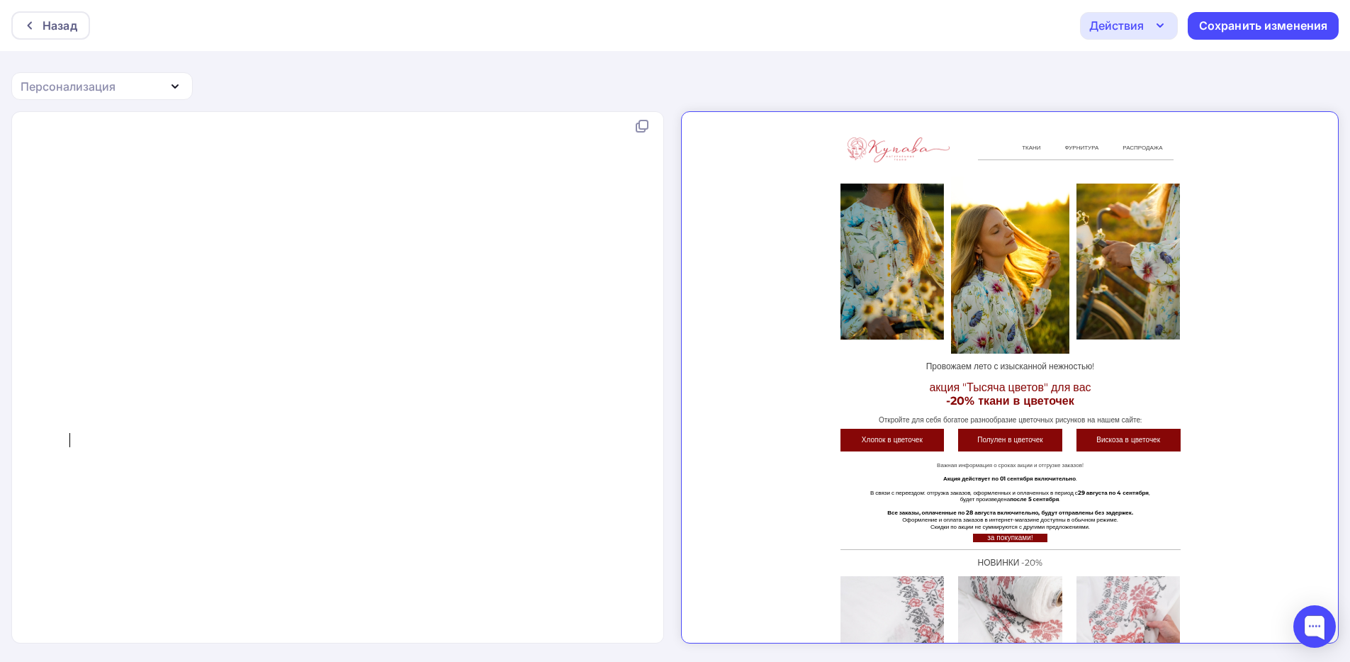
type textarea "</div>"
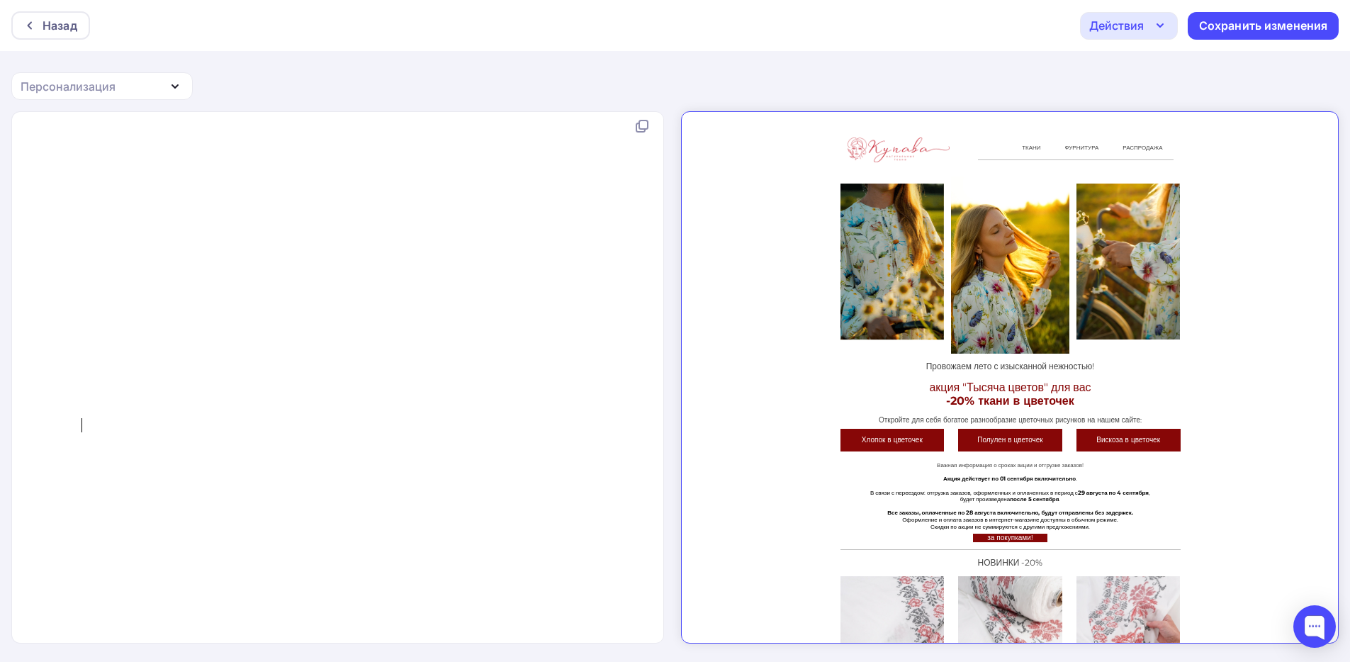
type textarea ">"
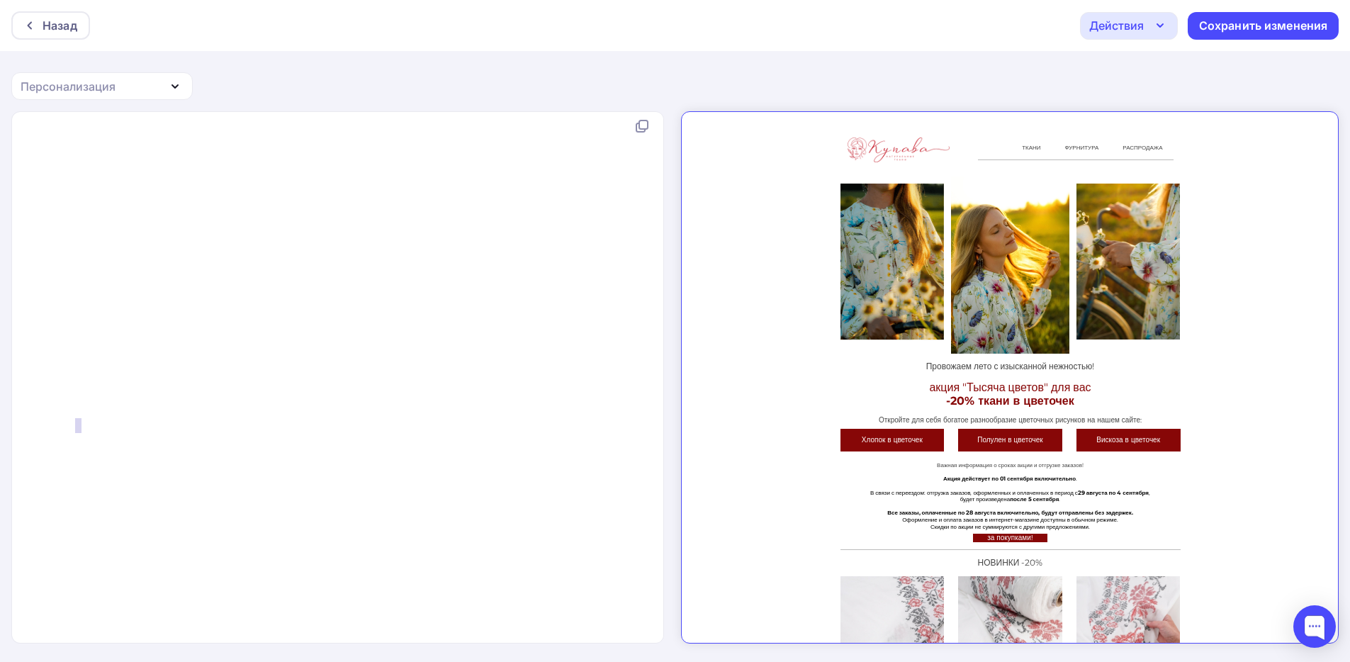
type textarea "</div>"
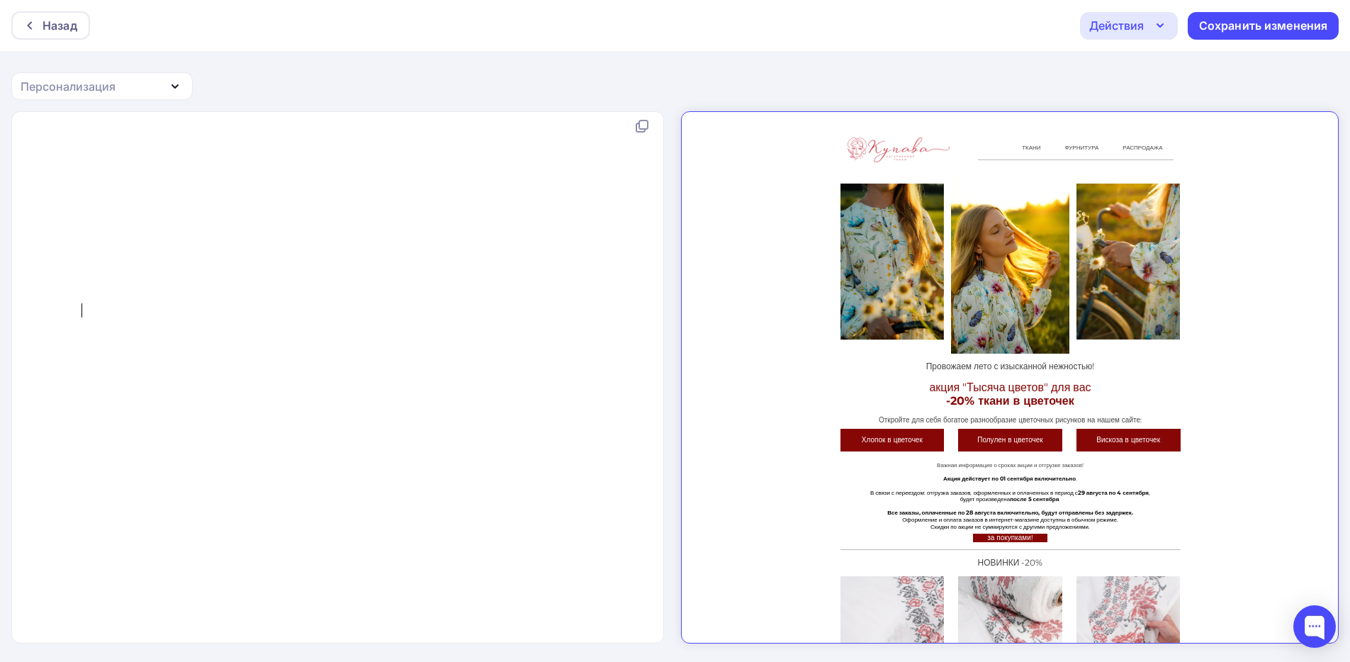
type textarea "</tbody>"
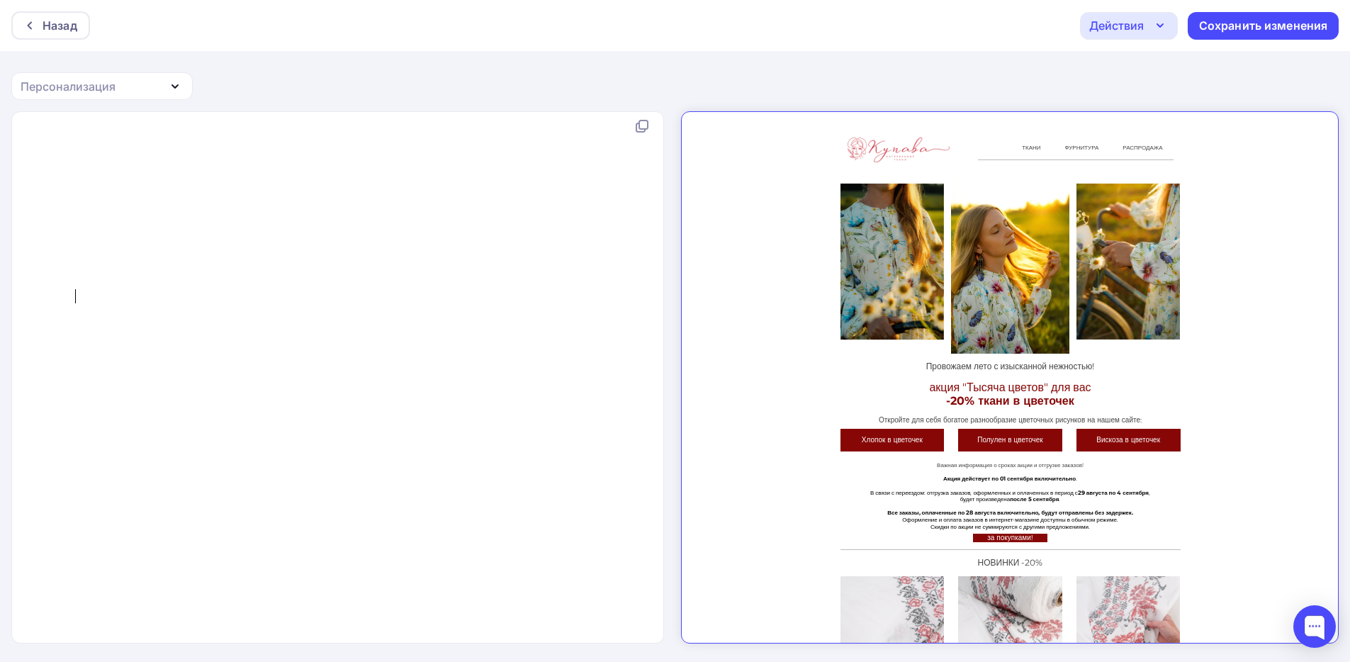
type textarea "</tr>"
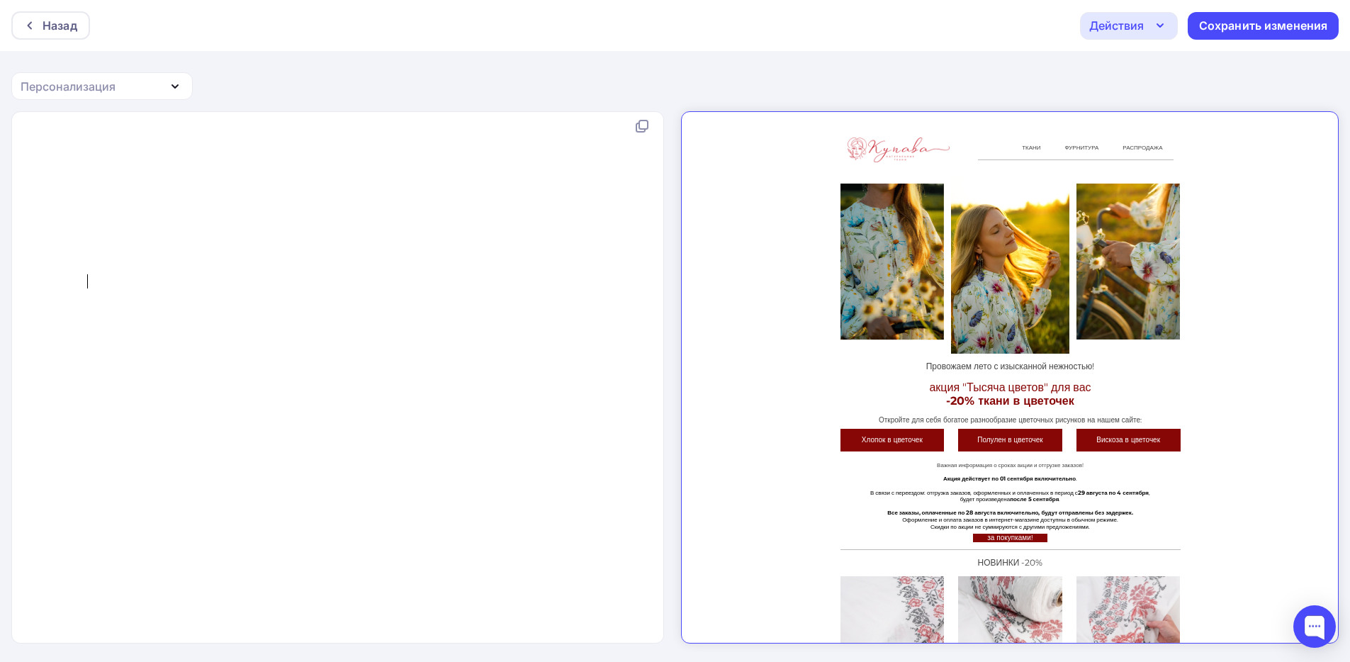
type textarea "</td>"
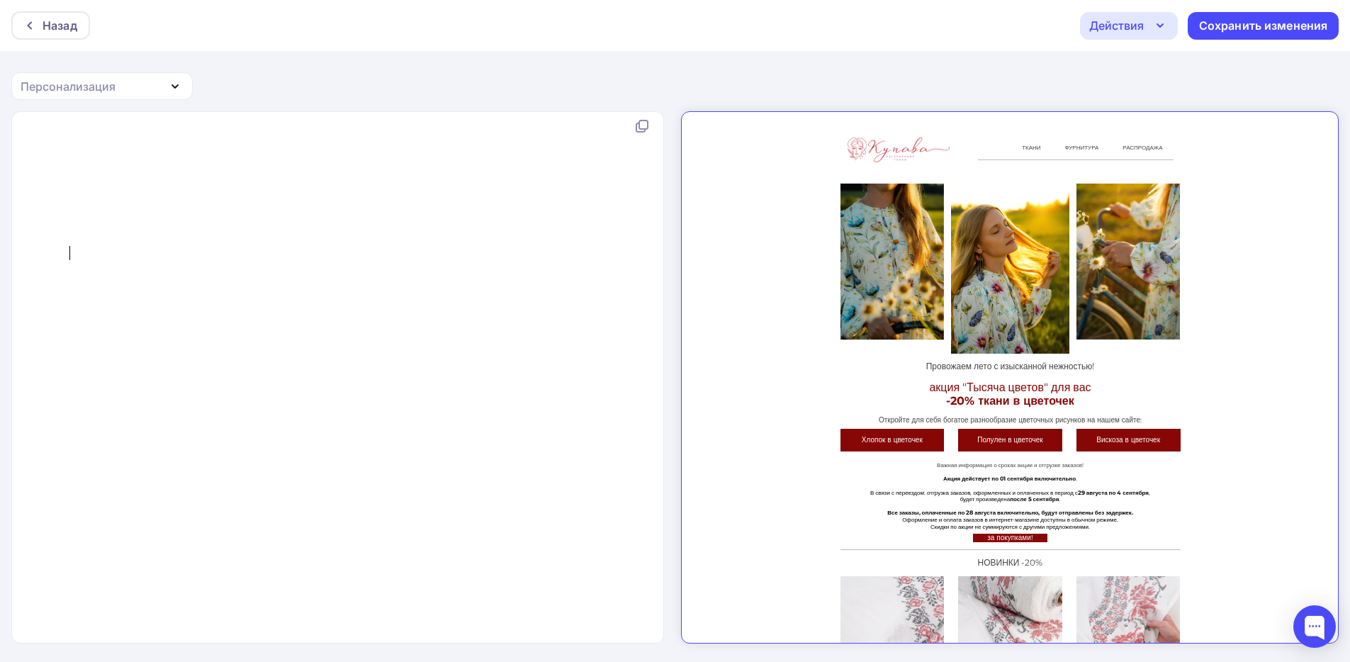
type textarea "</div>"
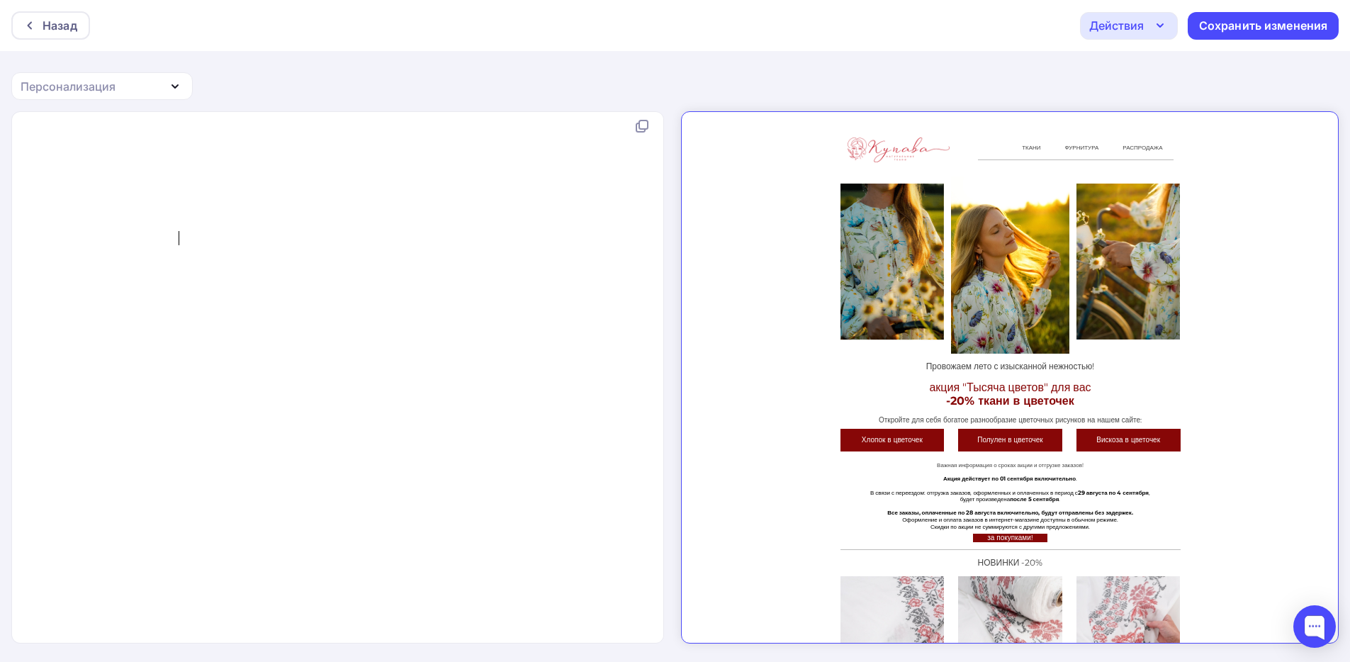
type textarea "<p style="line-height: 140%;"><span style="color: rgb(126, 140, 141); line-heig…"
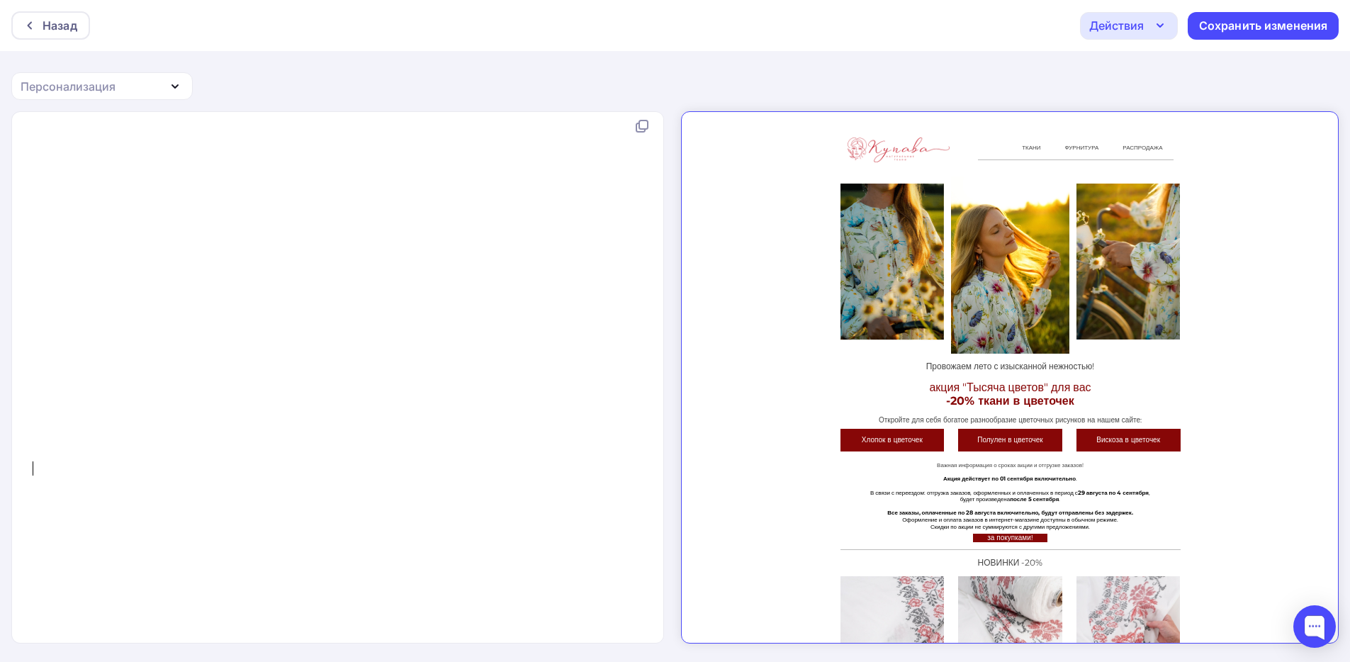
scroll to position [102035, 0]
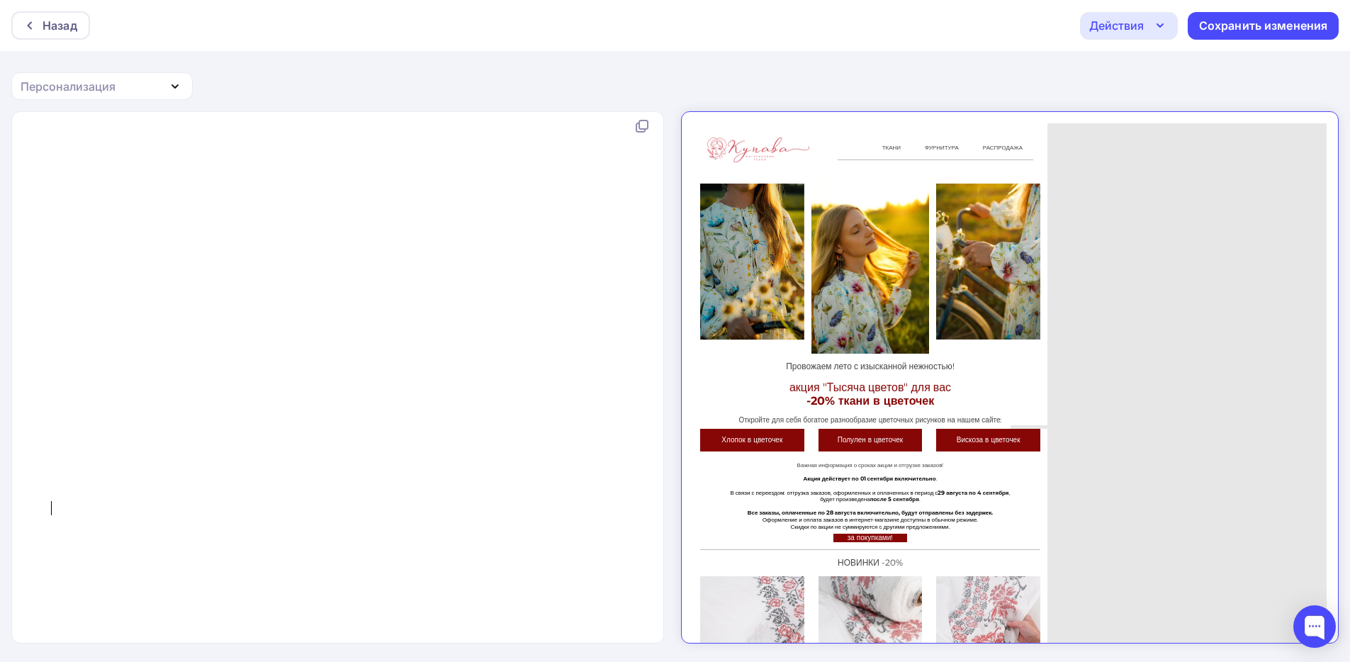
type textarea "ч"
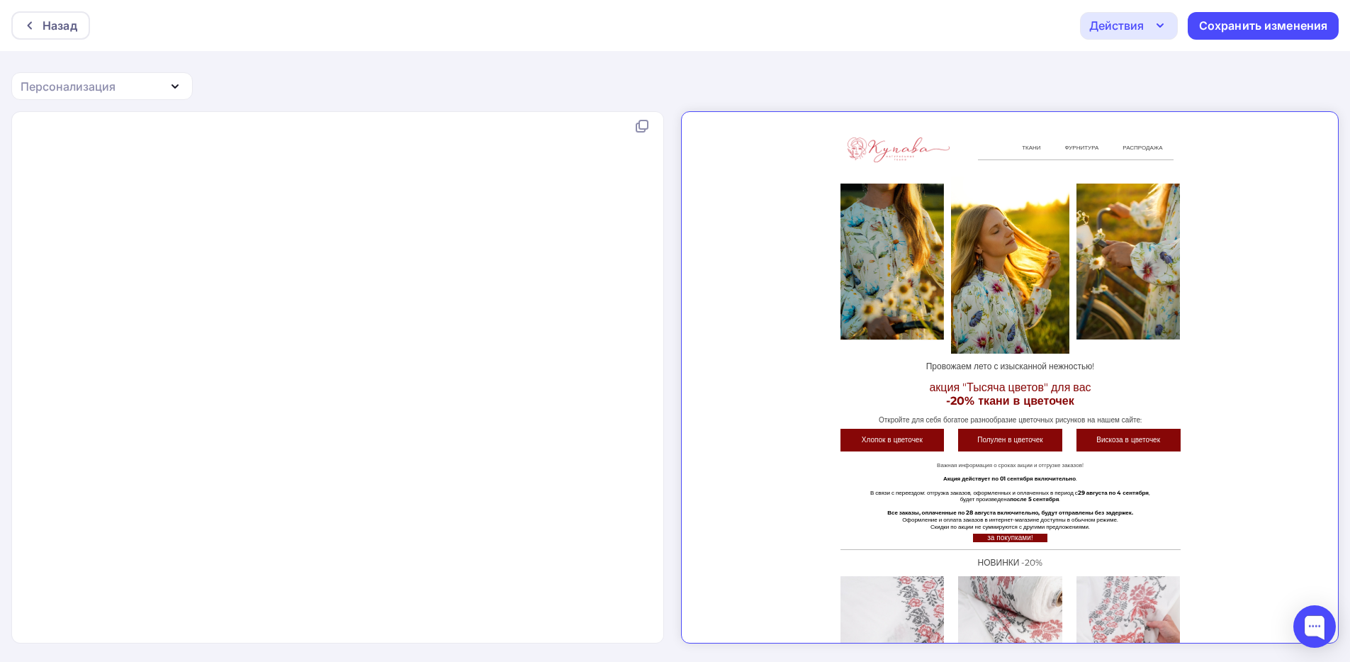
type textarea "<!--[if"
drag, startPoint x: 85, startPoint y: 488, endPoint x: 46, endPoint y: 490, distance: 39.0
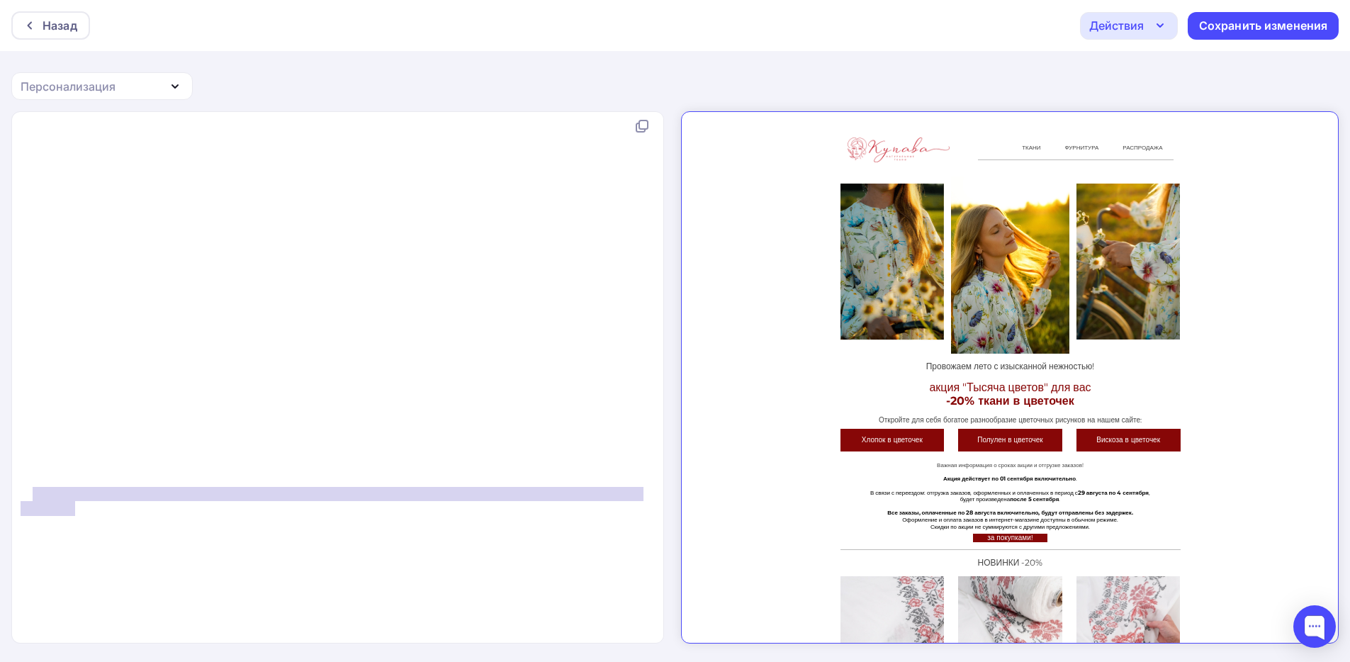
type textarea "</td>"
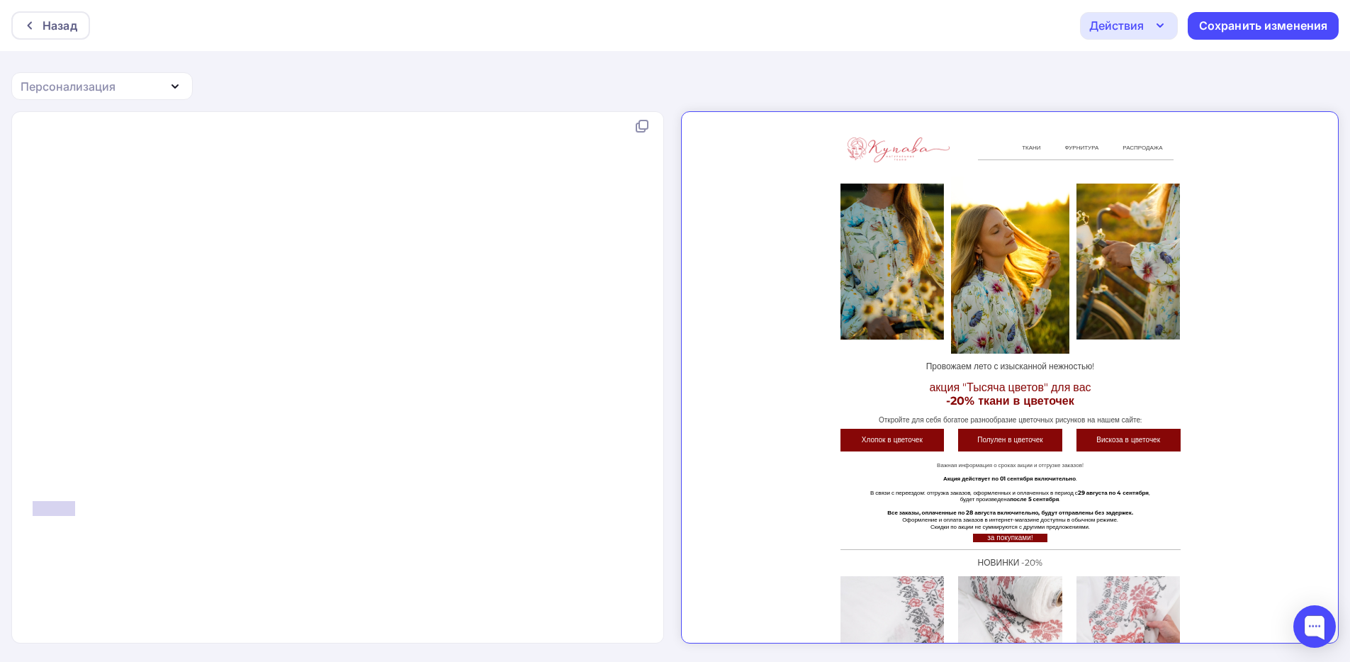
drag, startPoint x: 79, startPoint y: 500, endPoint x: 30, endPoint y: 494, distance: 49.2
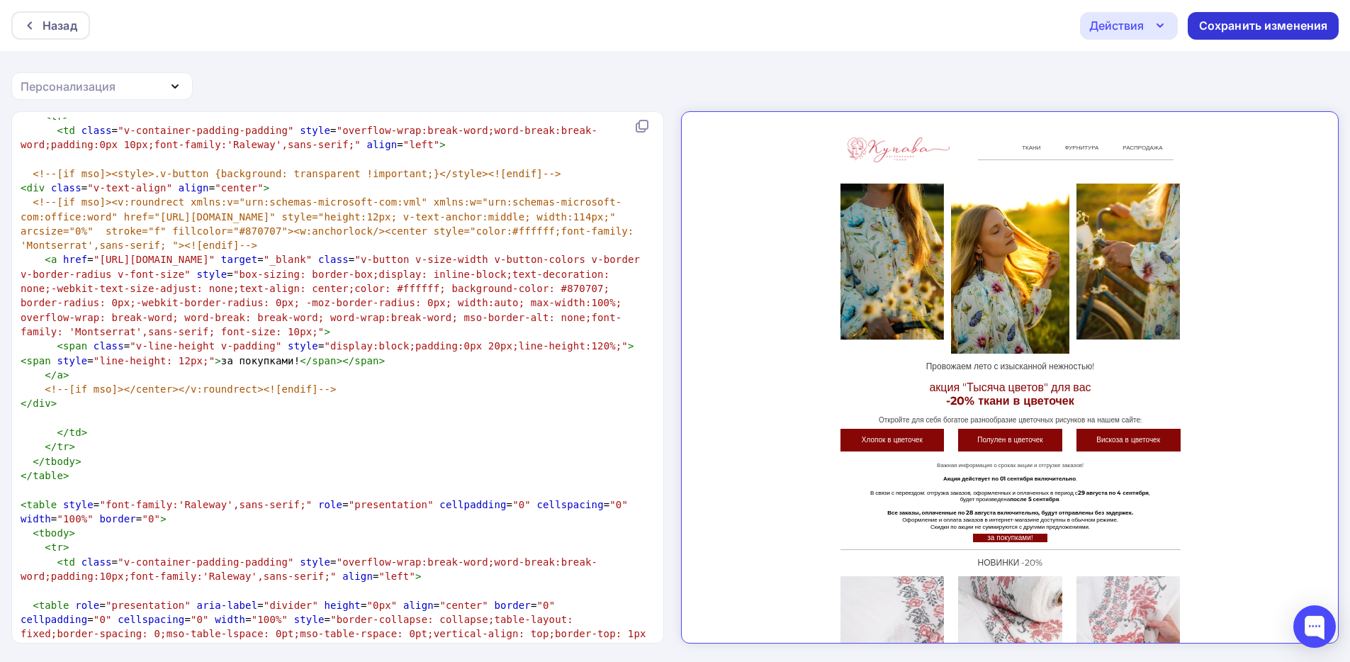
scroll to position [16023, 0]
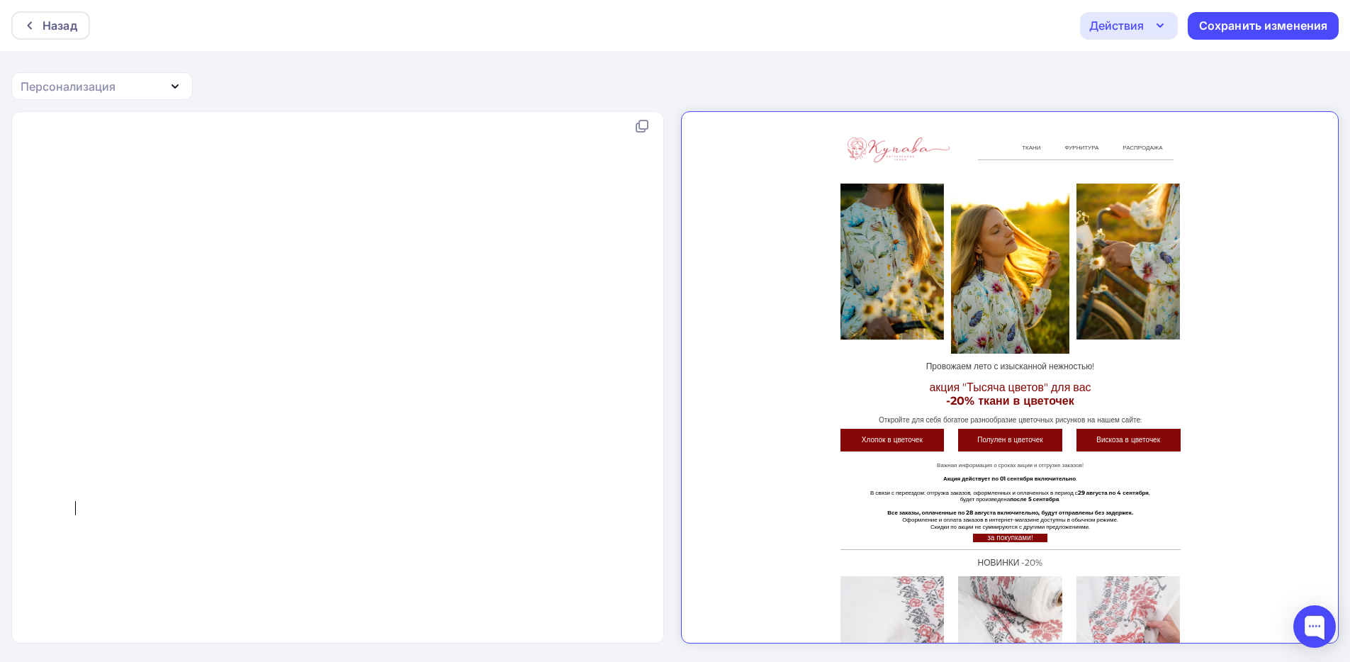
type textarea "<!DOCTYPE HTML PUBLIC "-//W3C//DTD XHTML 1.0 Transitional //EN" "http://www.w3.…"
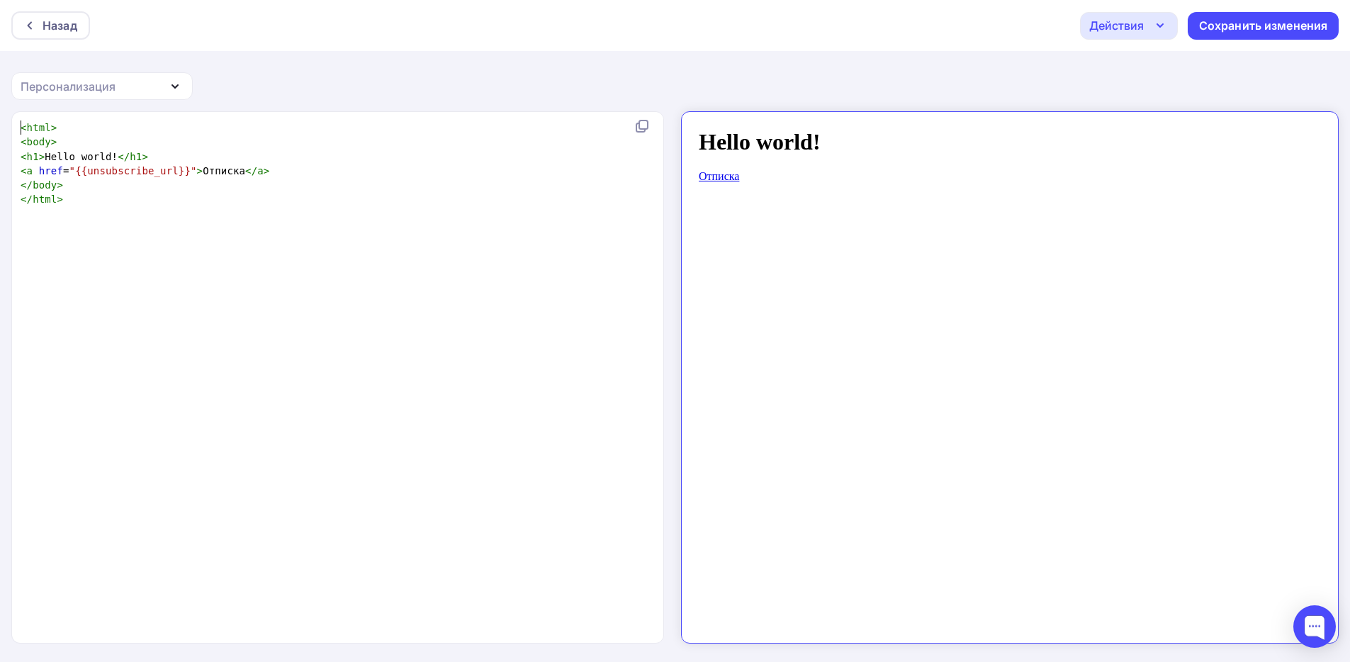
scroll to position [0, 0]
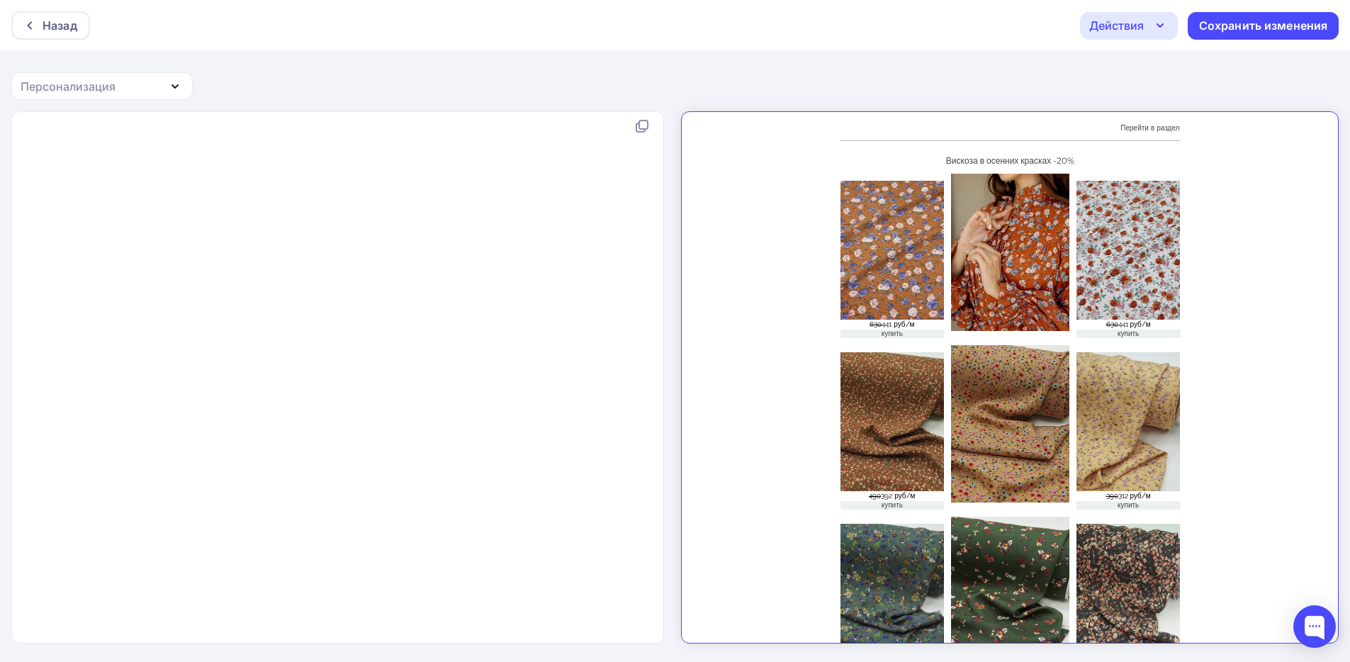
scroll to position [3956, 0]
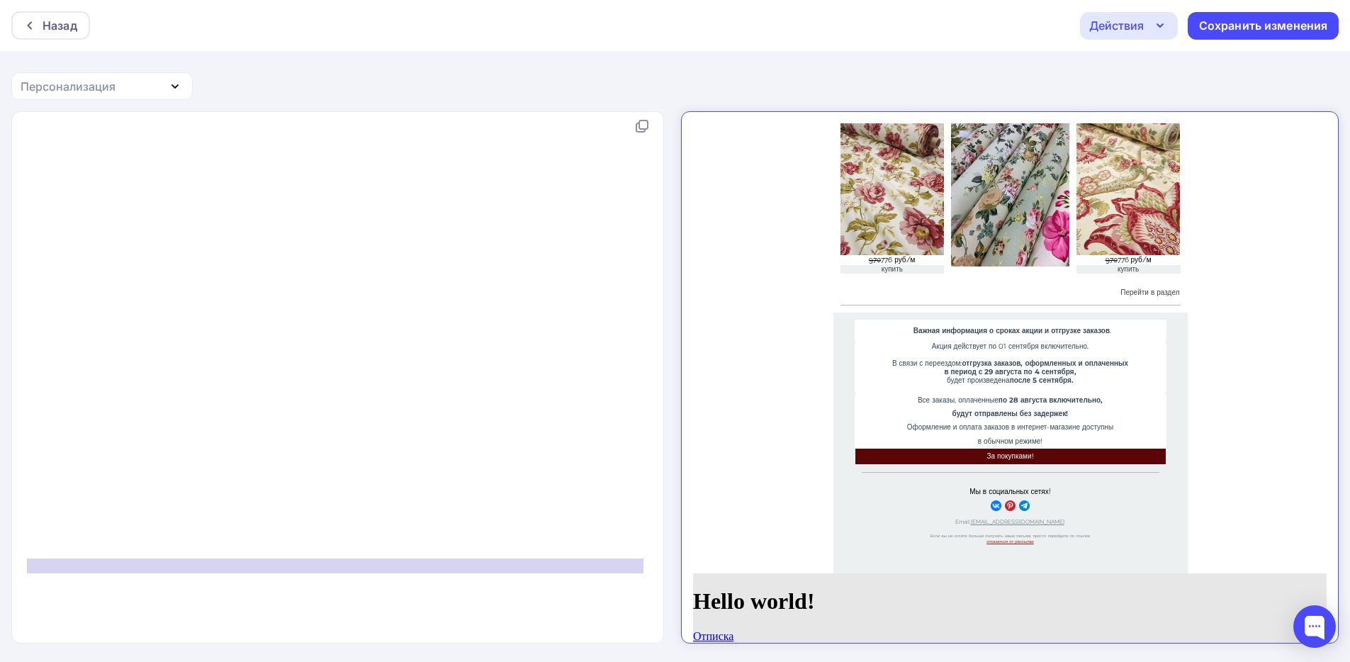
type textarea "</html>"
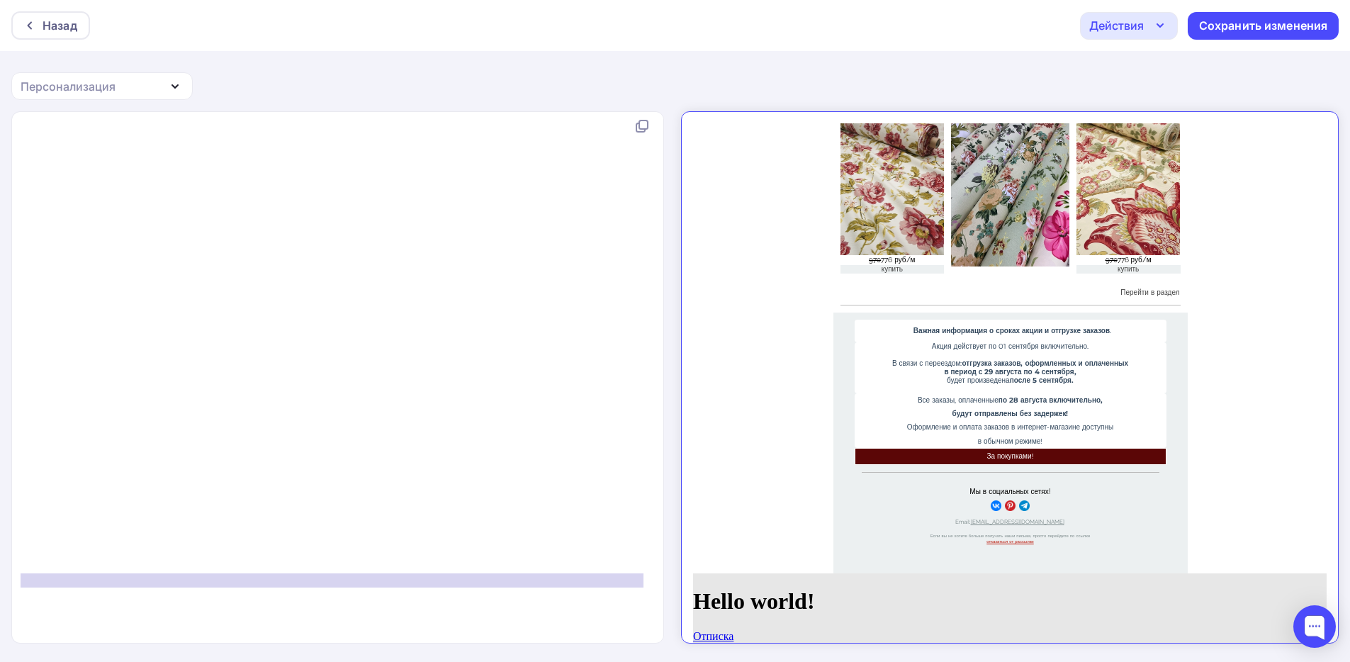
drag, startPoint x: 167, startPoint y: 576, endPoint x: 4, endPoint y: 591, distance: 163.7
click at [4, 591] on div "xxxxxxxxxx < html > < body > <!DOCTYPE HTML PUBLIC "-//W3C//DTD XHTML 1.0 Trans…" at bounding box center [675, 387] width 1350 height 552
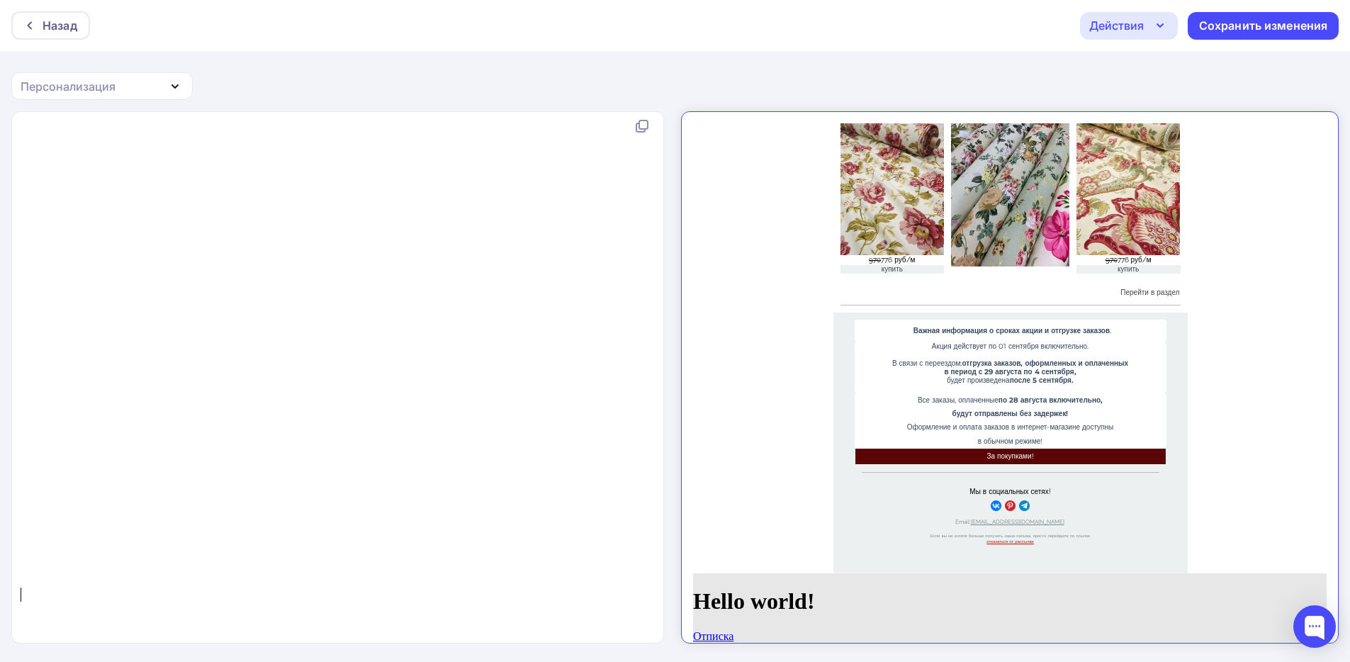
type textarea "<h1>Hello world!</h1>"
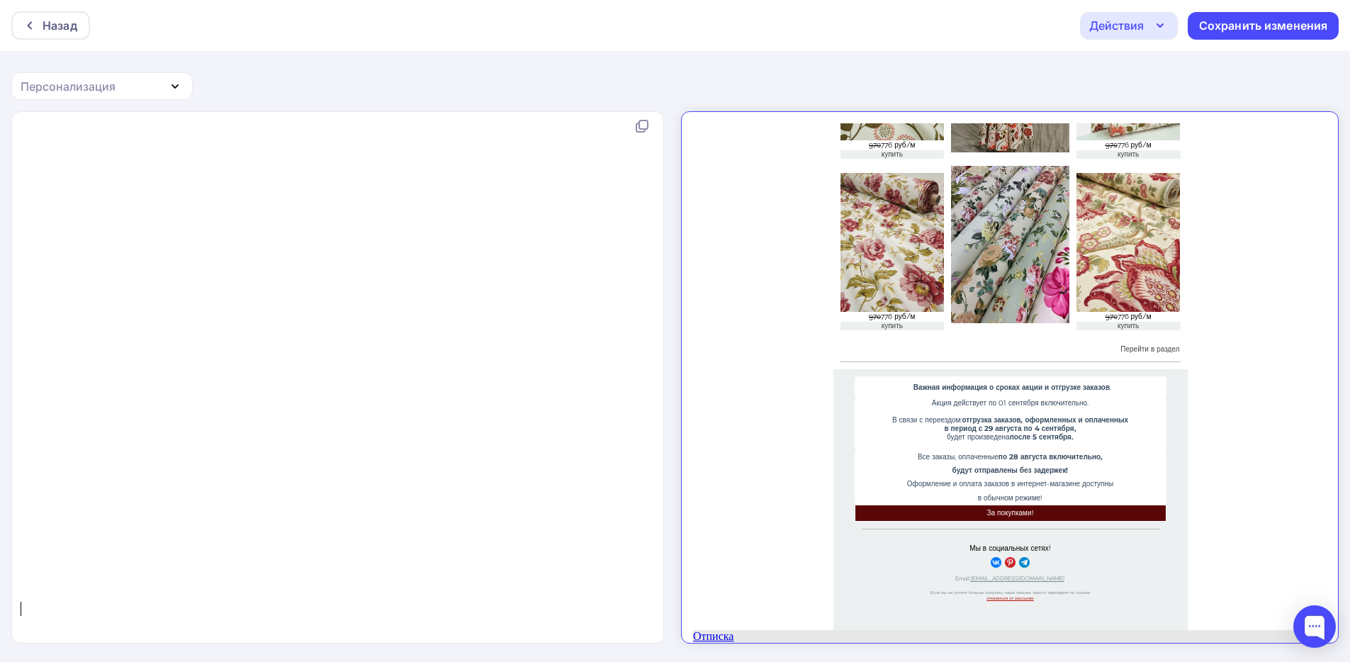
scroll to position [3900, 0]
type textarea "</html>"
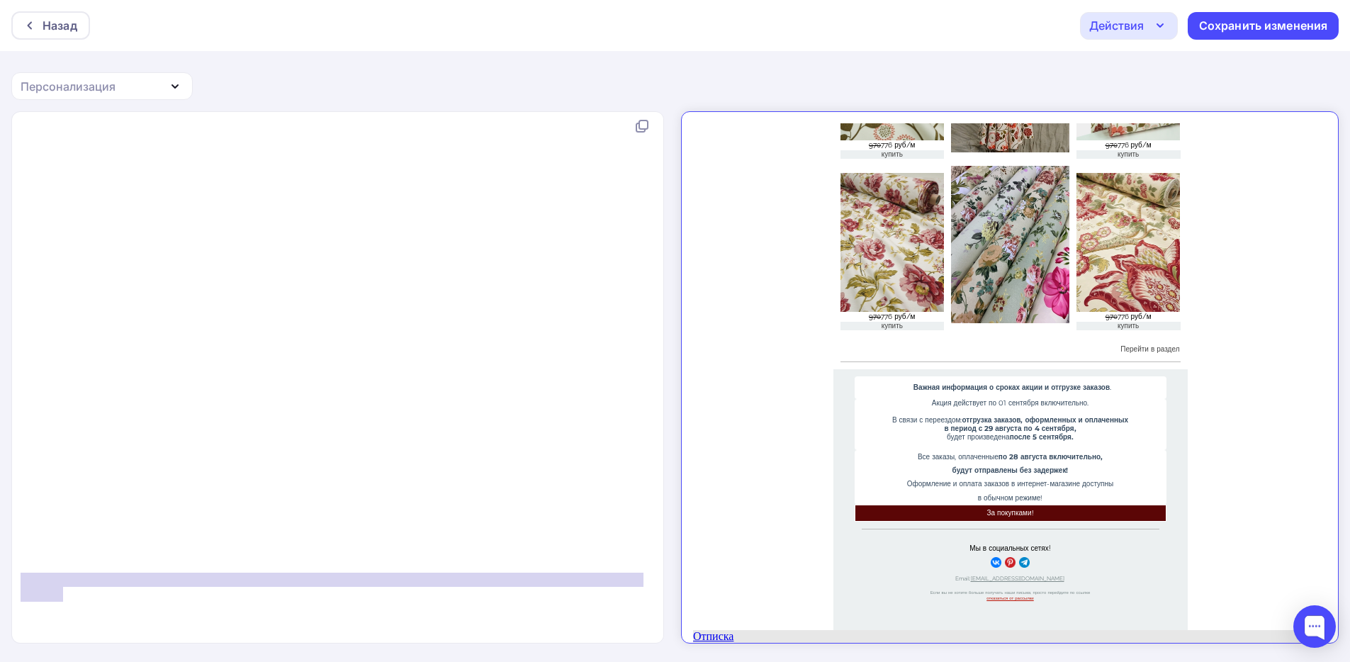
drag, startPoint x: 105, startPoint y: 580, endPoint x: 0, endPoint y: 576, distance: 105.0
click at [0, 576] on div "</html> xxxxxxxxxx < html > < body > <!DOCTYPE HTML PUBLIC "-//W3C//DTD XHTML 1…" at bounding box center [675, 387] width 1350 height 552
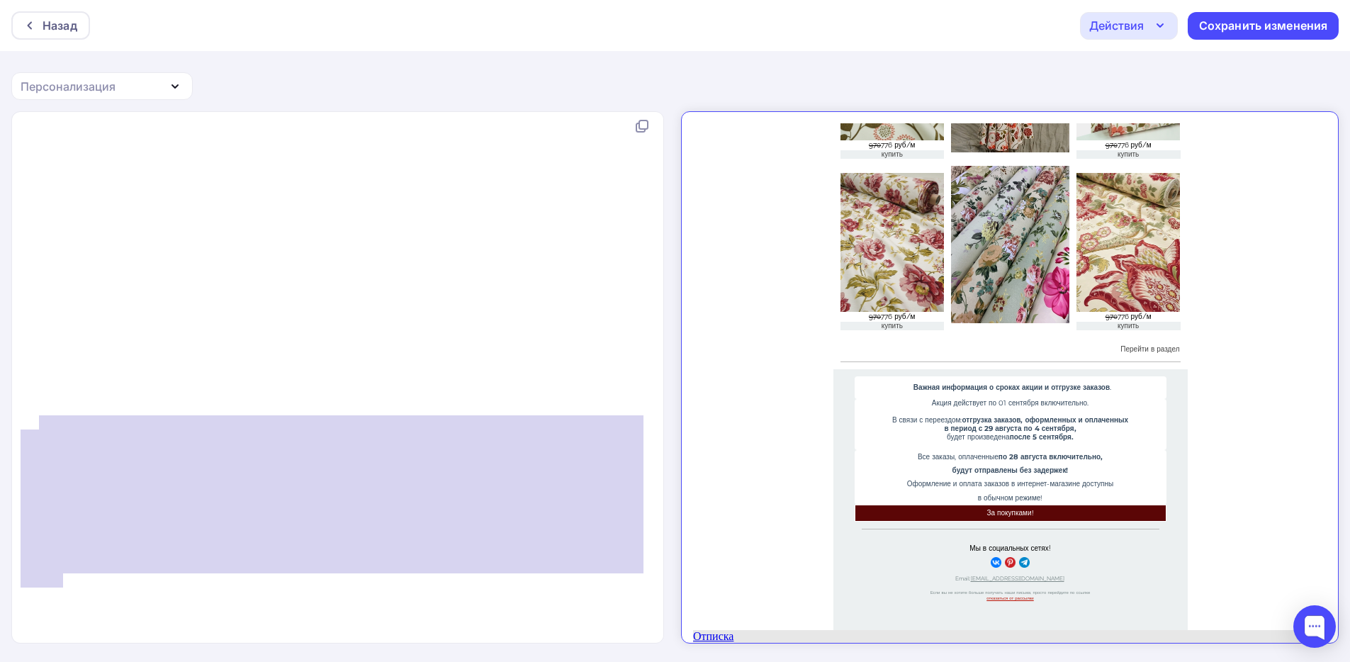
type textarea "<!--[if (mso)|(IE)]></td></tr></table><![endif]--> </td> </tr> </tbody> </table…"
drag, startPoint x: 94, startPoint y: 563, endPoint x: 40, endPoint y: 420, distance: 153.6
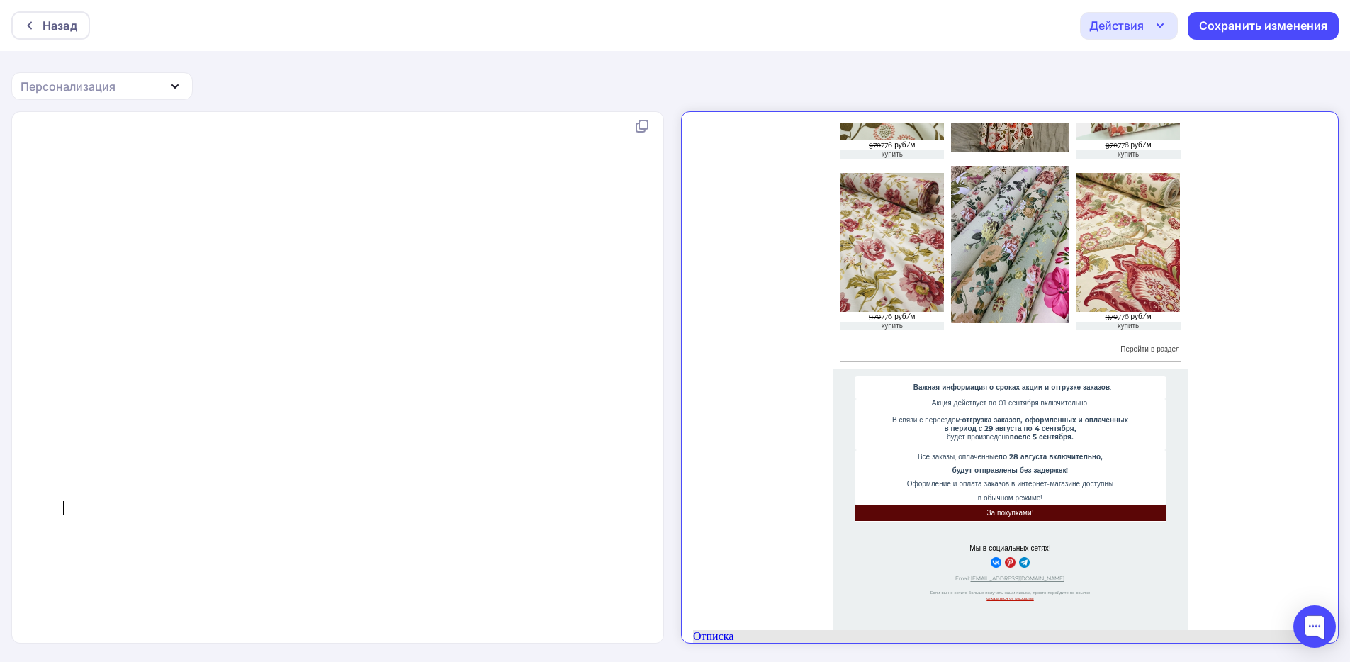
scroll to position [5, 0]
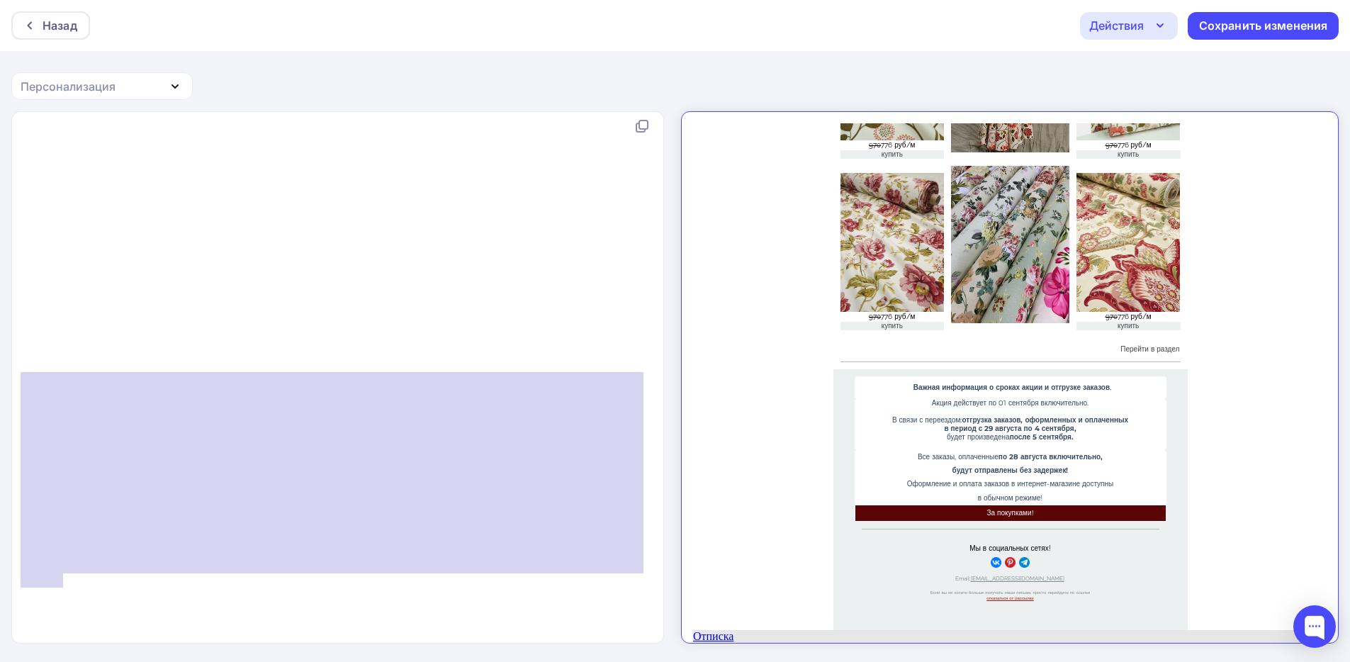
type textarea "</div> </div> </div> <!--[if (mso)|(IE)]></td></tr></table><![endif]--> </td> <…"
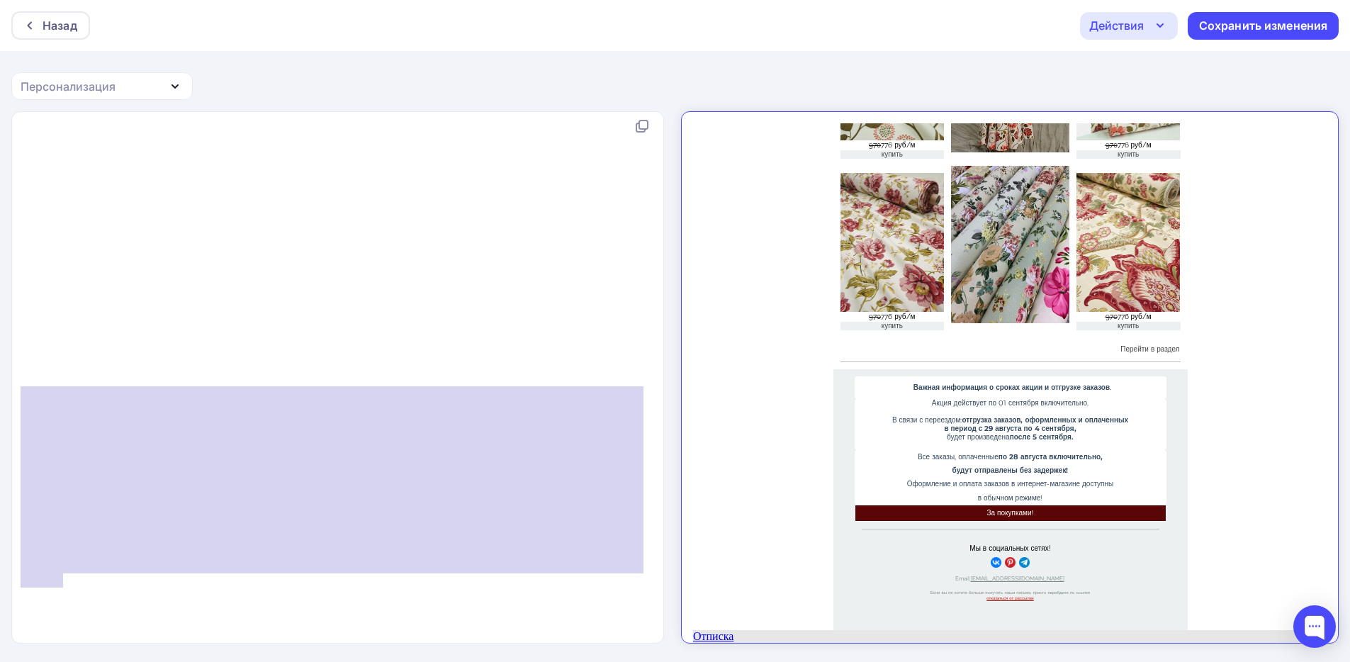
drag, startPoint x: 96, startPoint y: 568, endPoint x: 15, endPoint y: 376, distance: 208.7
click at [15, 376] on div "</div> </div> </div> <!--[if (mso)|(IE)]></td></tr></table><![endif]--> </td> <…" at bounding box center [338, 377] width 653 height 531
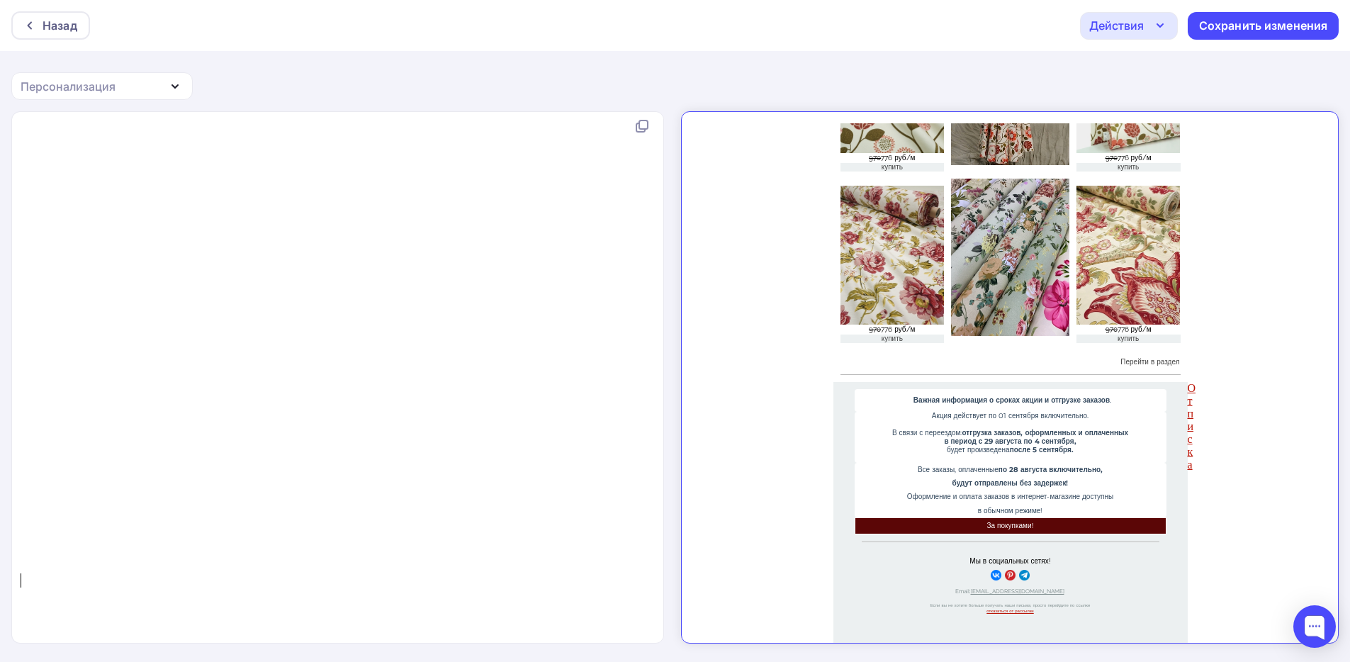
scroll to position [3887, 0]
type textarea "</div> </div> </div> <!--[if (mso)|(IE)]></td></tr></table><![endif]--> </td> <…"
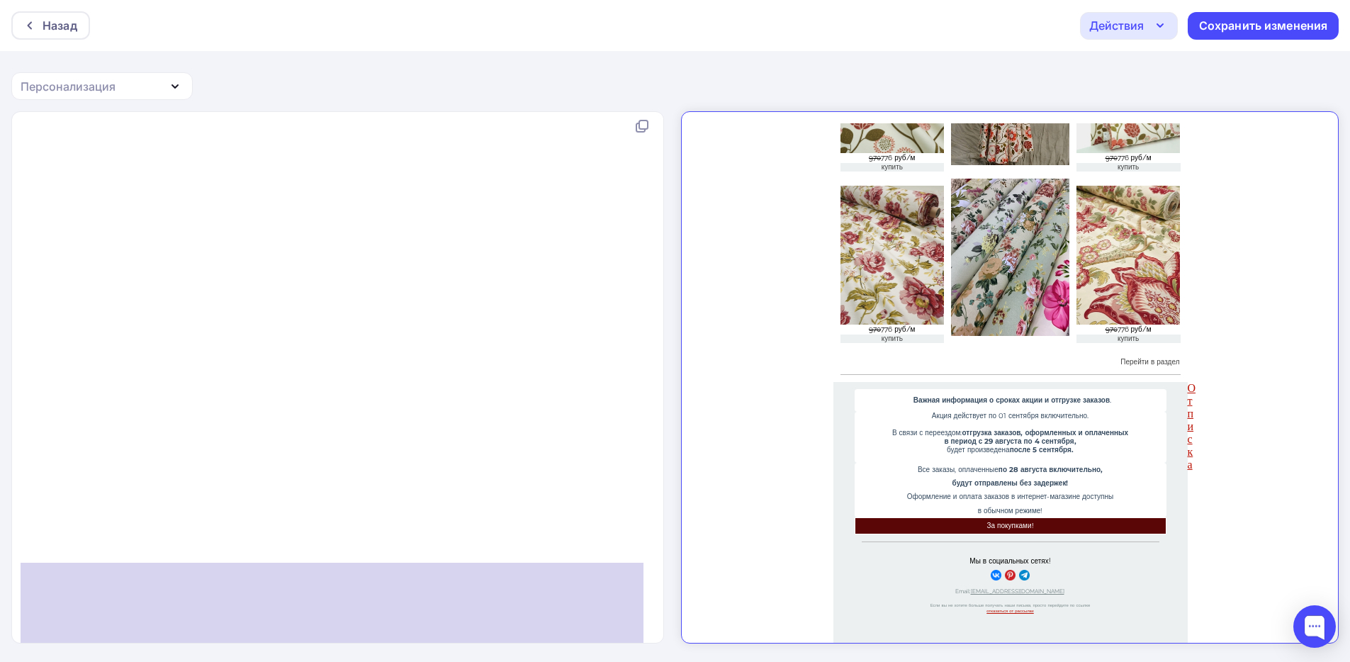
scroll to position [0, 0]
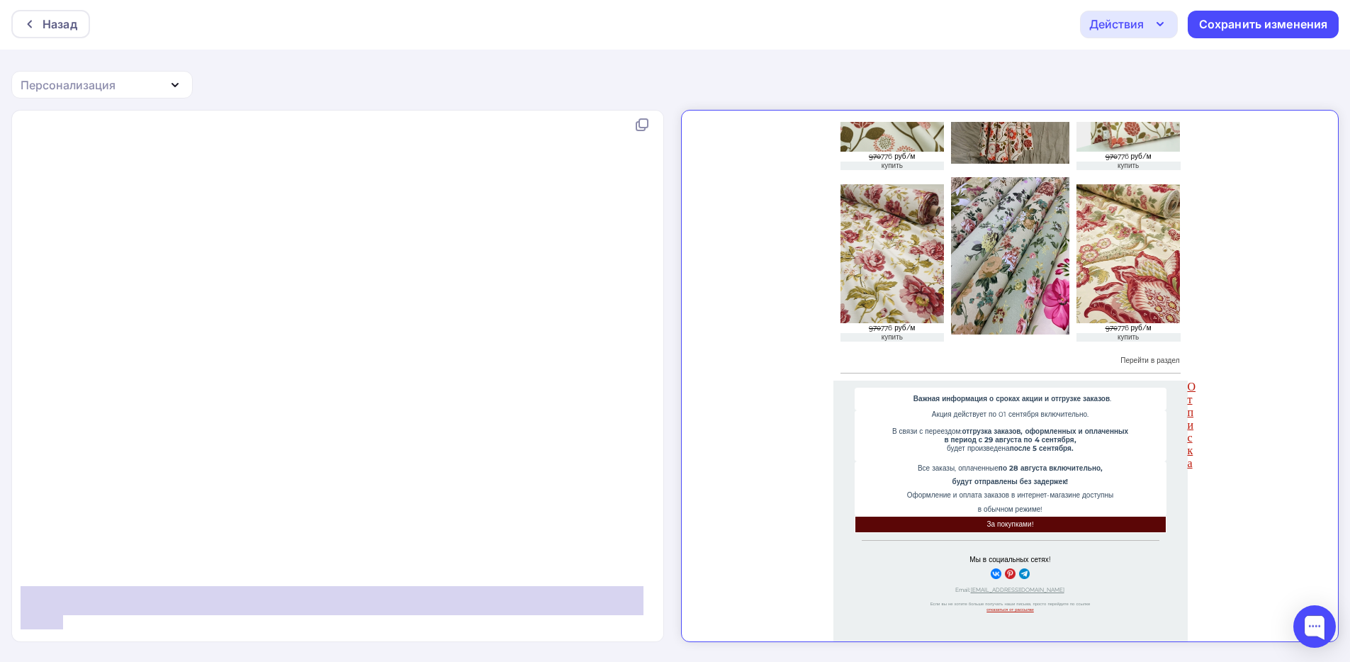
type textarea "<a href="{{unsubscribe_url}}">Отписка</a> </body>"
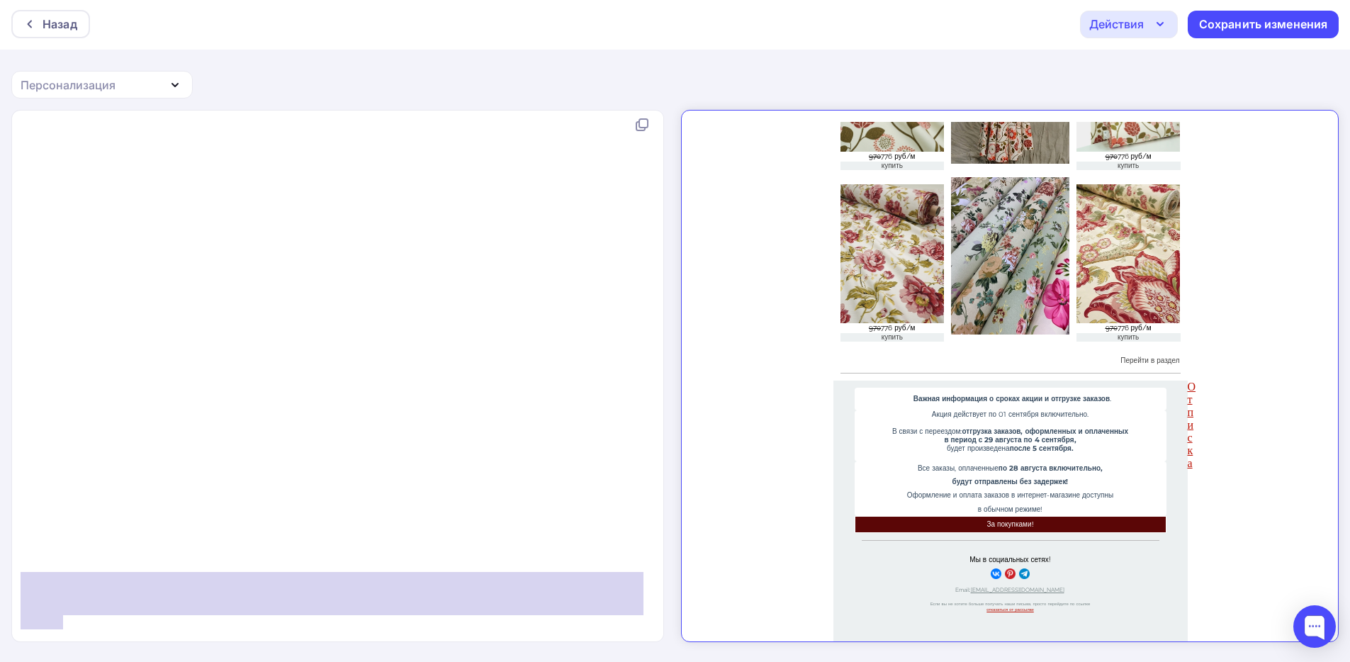
drag, startPoint x: 79, startPoint y: 618, endPoint x: 9, endPoint y: 573, distance: 84.1
click at [9, 573] on div "<a href="{{unsubscribe_url}}">Отписка</a> </body> xxxxxxxxxx < html > < body > …" at bounding box center [675, 386] width 1350 height 552
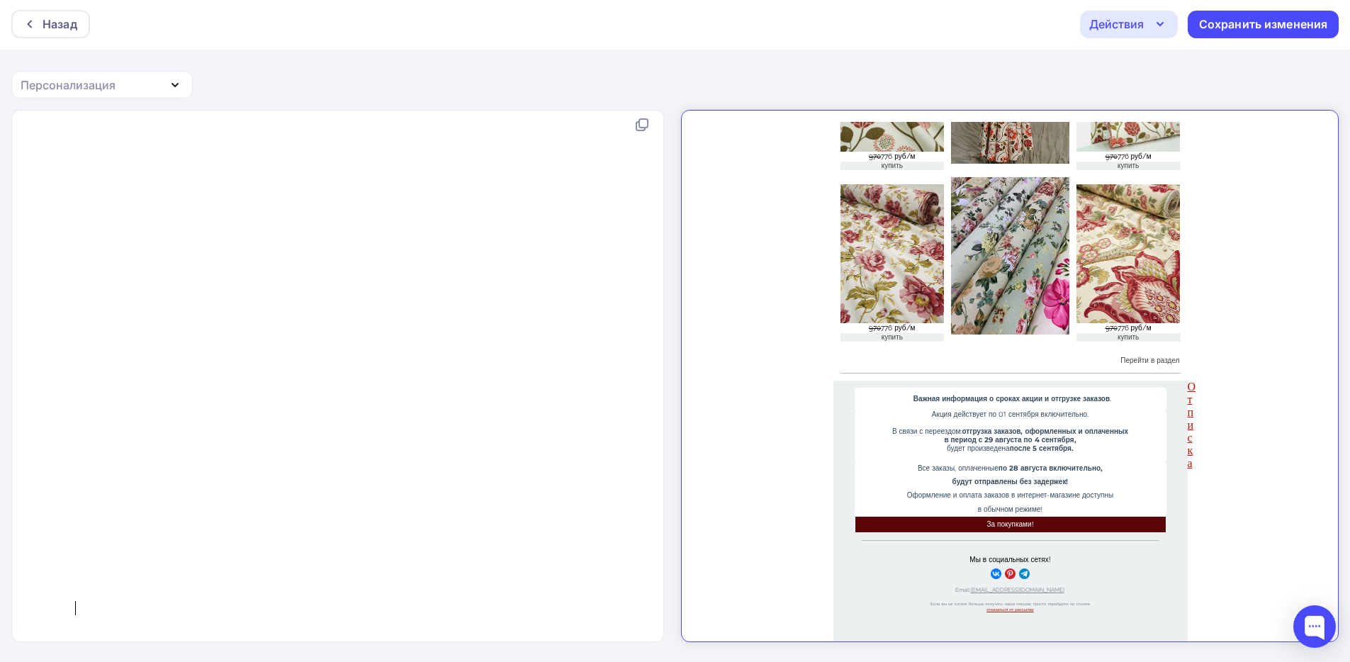
type textarea "<a href=""
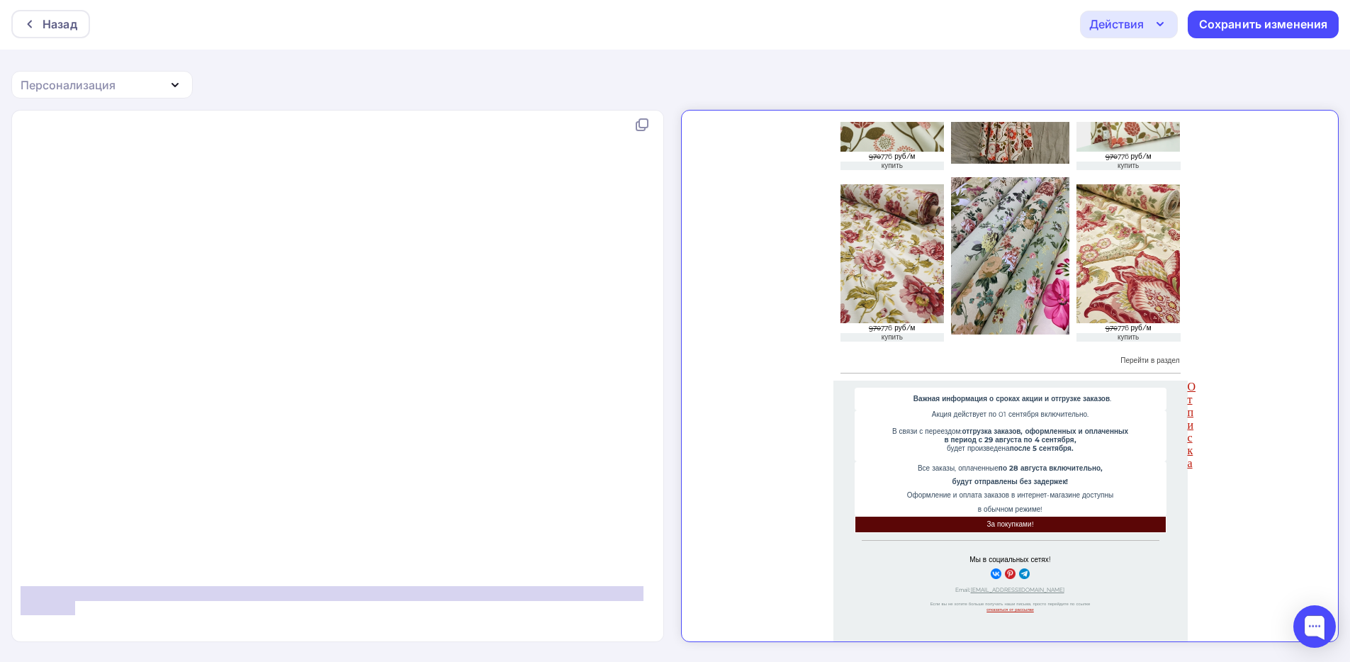
drag, startPoint x: 77, startPoint y: 603, endPoint x: 0, endPoint y: 577, distance: 80.9
click at [0, 577] on div "<a href=" xxxxxxxxxx < html > < body > <!DOCTYPE HTML PUBLIC "-//W3C//DTD XHTML…" at bounding box center [675, 386] width 1350 height 552
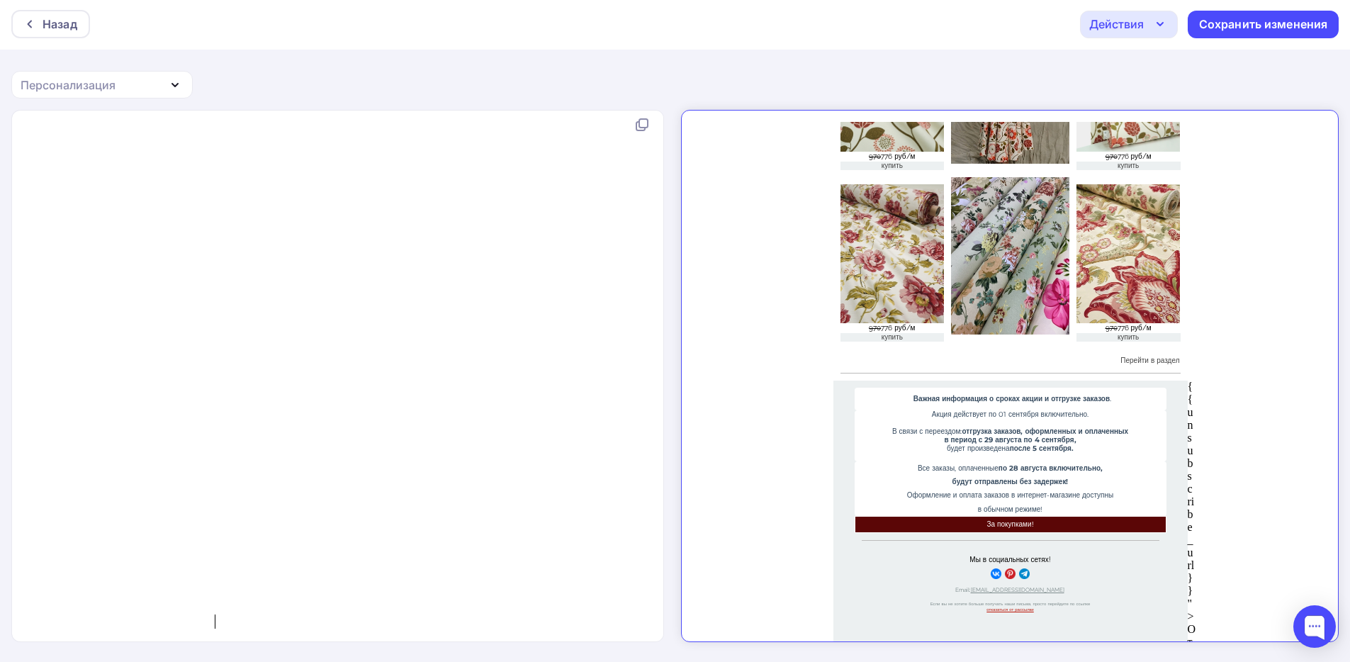
type textarea "/table></td></tr></table><![endif]--> {{unsubscribe_url}}">Отписка</a>"
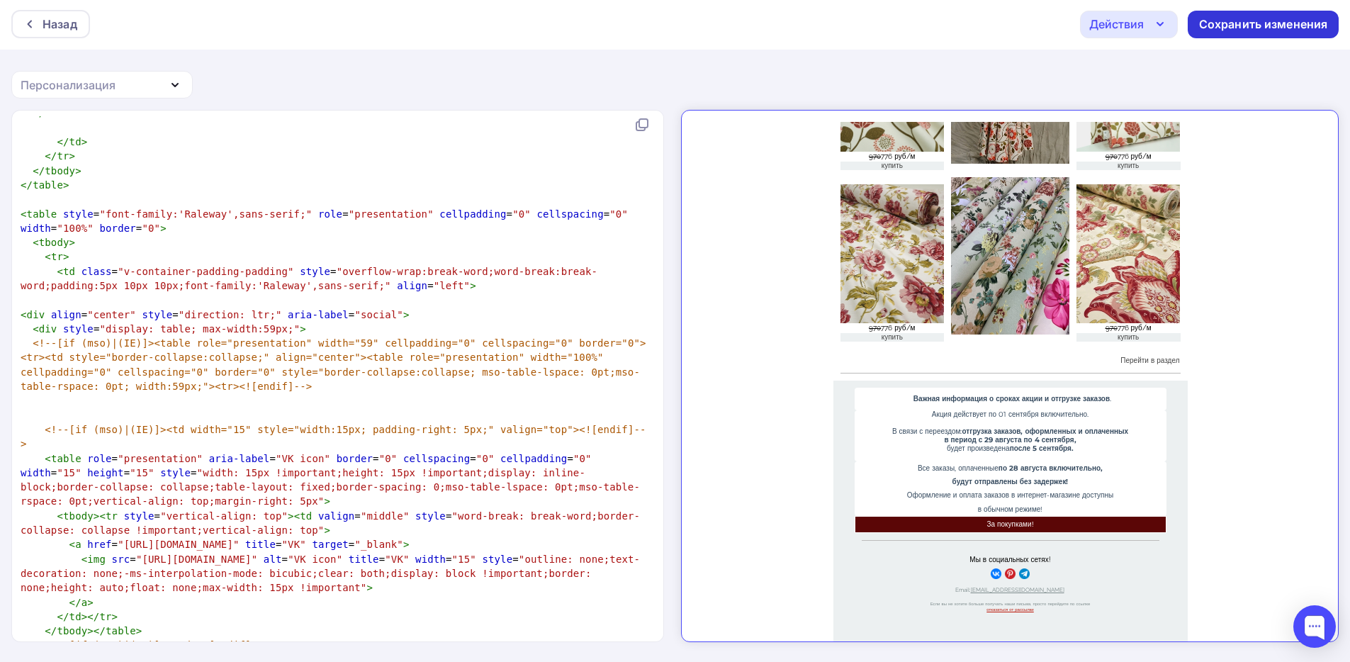
click at [1251, 12] on div "Сохранить изменения" at bounding box center [1263, 25] width 151 height 28
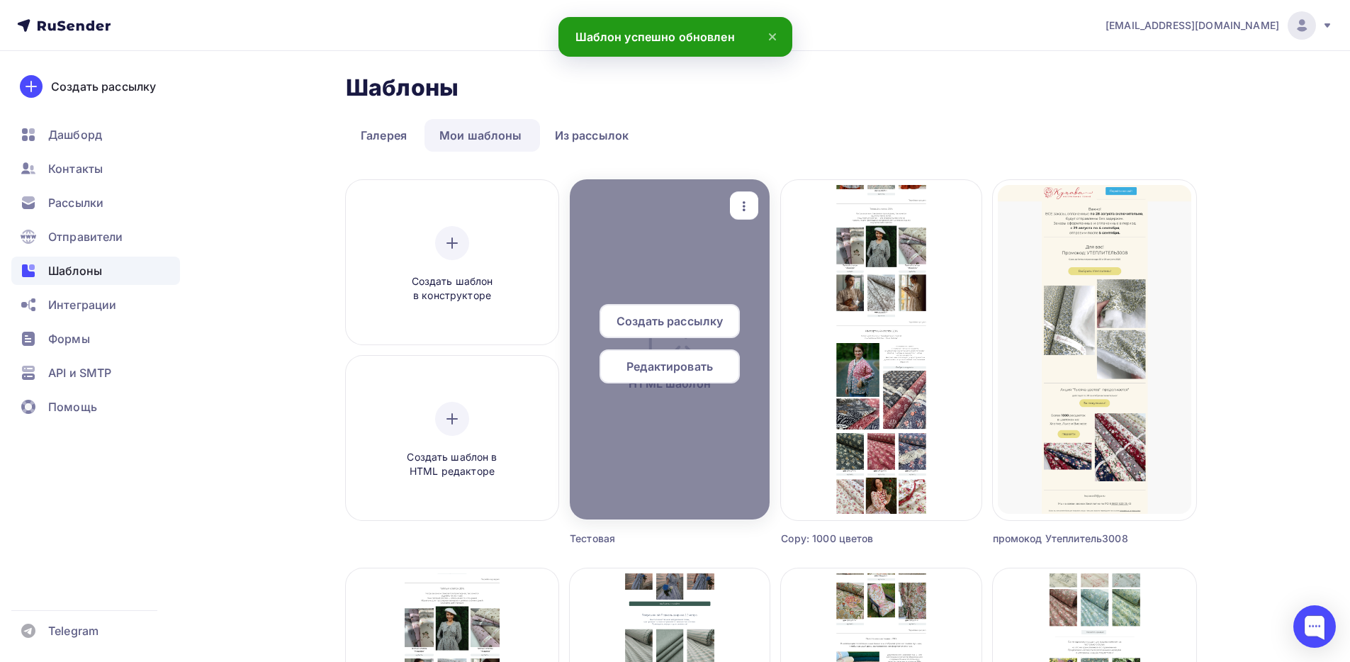
click at [697, 320] on span "Создать рассылку" at bounding box center [670, 321] width 106 height 17
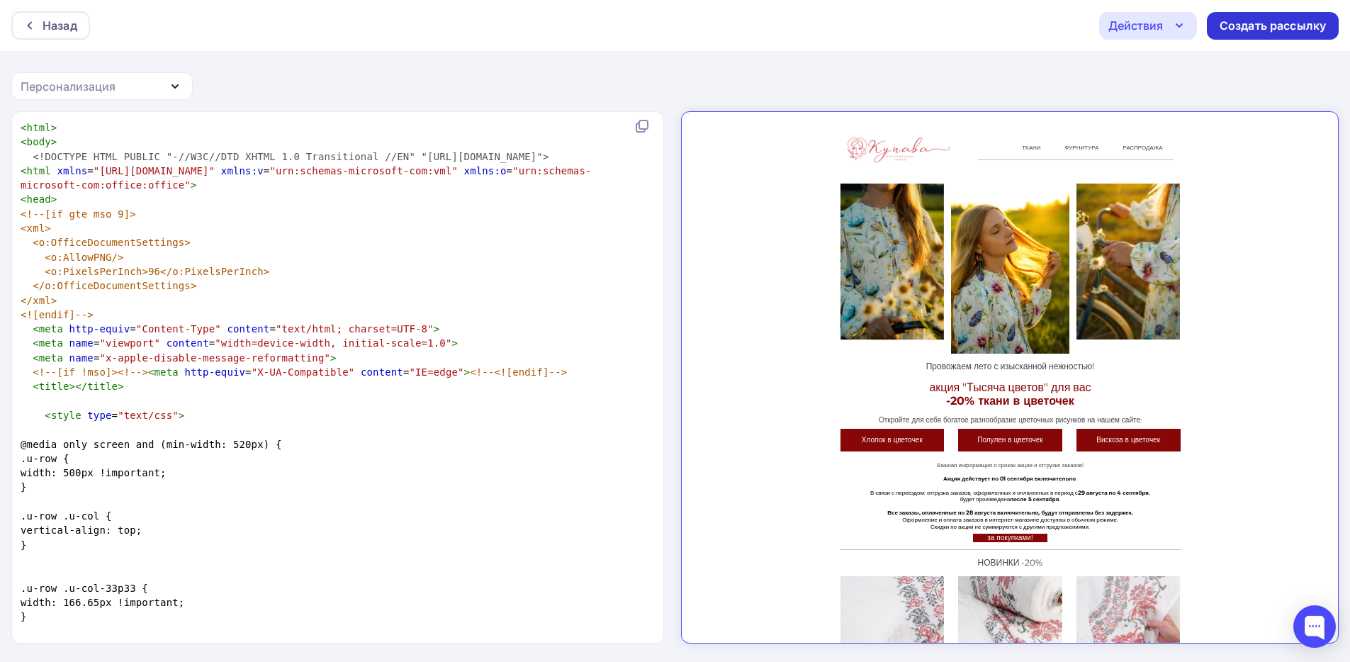
click at [1243, 28] on div "Создать рассылку" at bounding box center [1273, 26] width 106 height 16
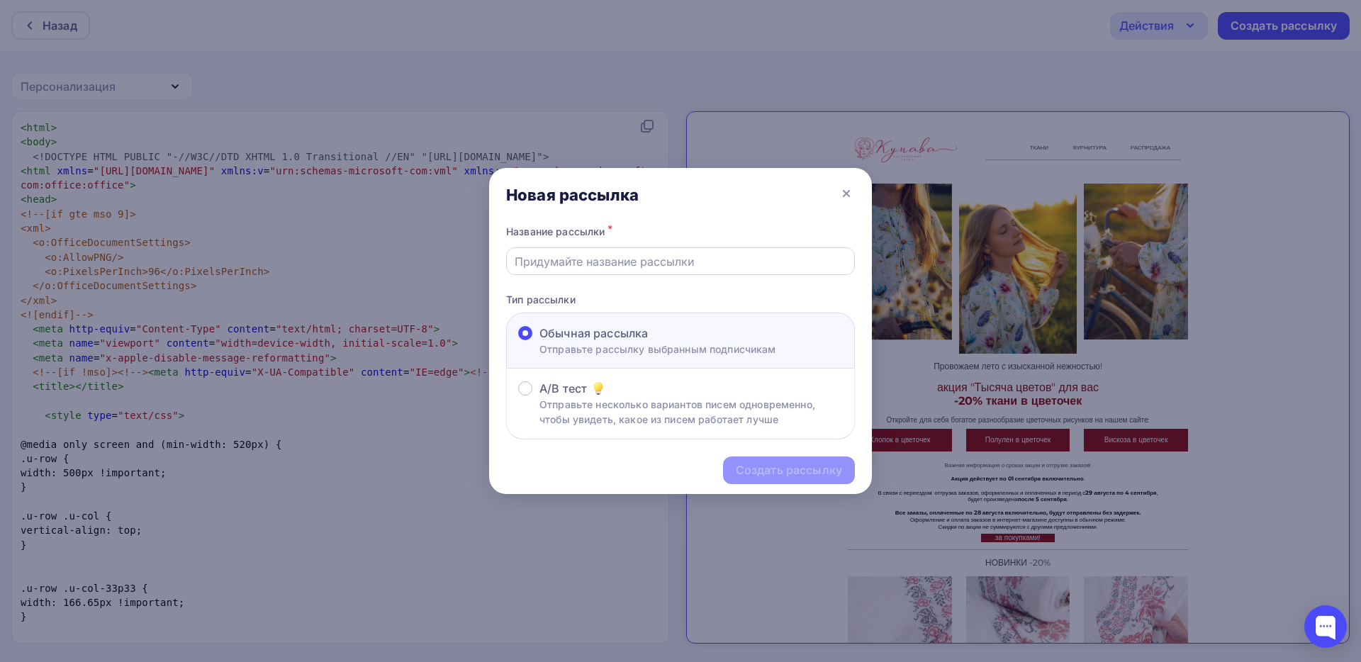
click at [644, 269] on div at bounding box center [680, 261] width 349 height 28
type input "123"
click at [804, 486] on div "Создать рассылку" at bounding box center [680, 470] width 383 height 62
click at [809, 473] on div "Создать рассылку" at bounding box center [789, 470] width 106 height 16
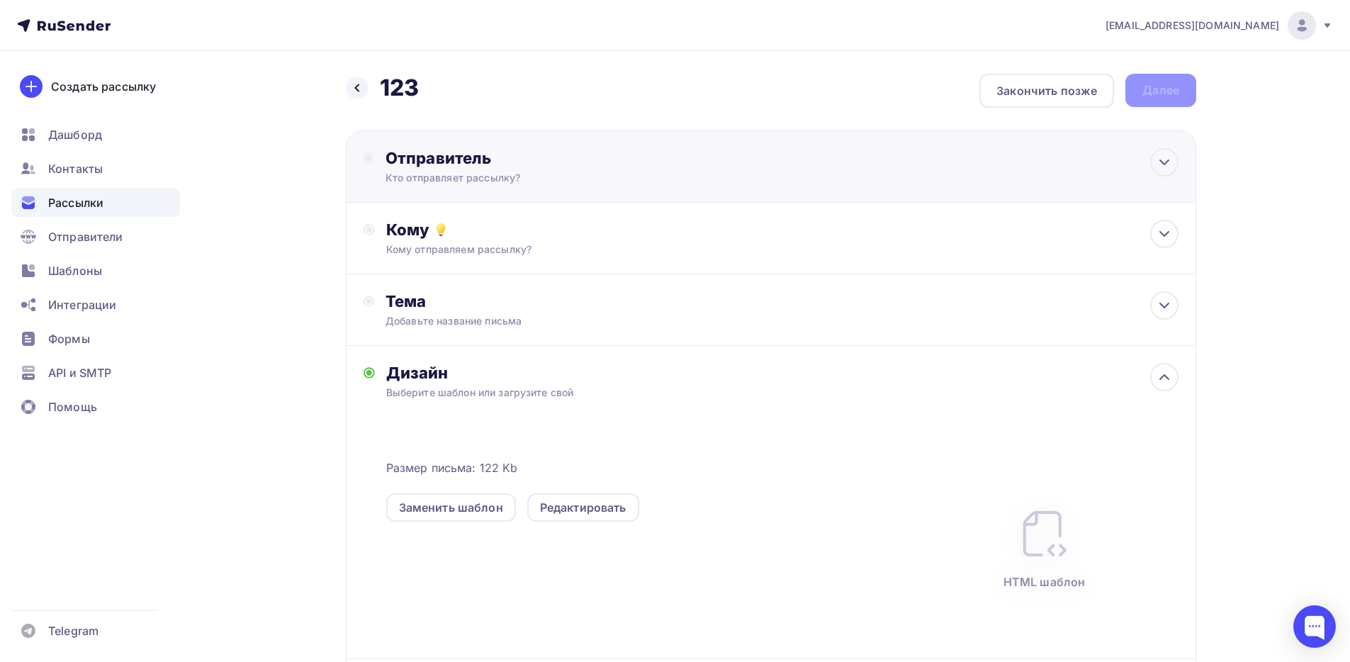
click at [572, 174] on div "Кто отправляет рассылку?" at bounding box center [524, 178] width 276 height 14
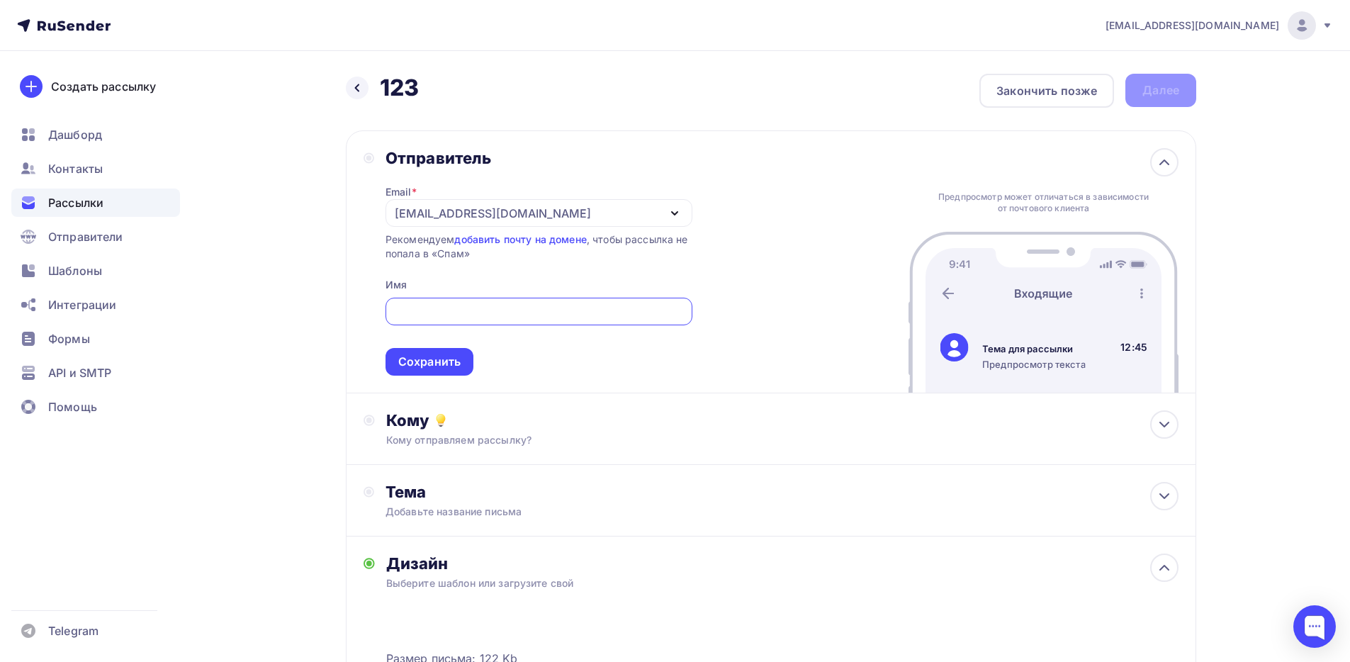
click at [517, 216] on div "kupava43@yandex.ru" at bounding box center [539, 213] width 307 height 28
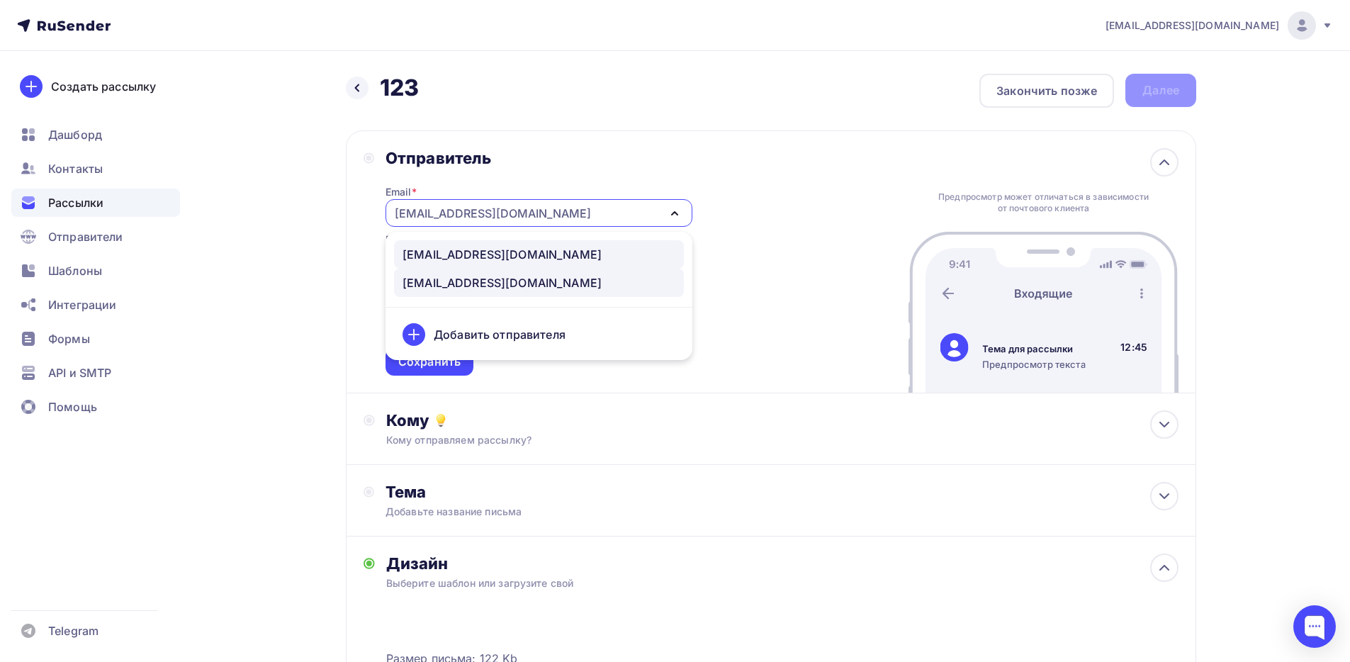
click at [525, 254] on div "news@kupava43.ru" at bounding box center [539, 254] width 273 height 17
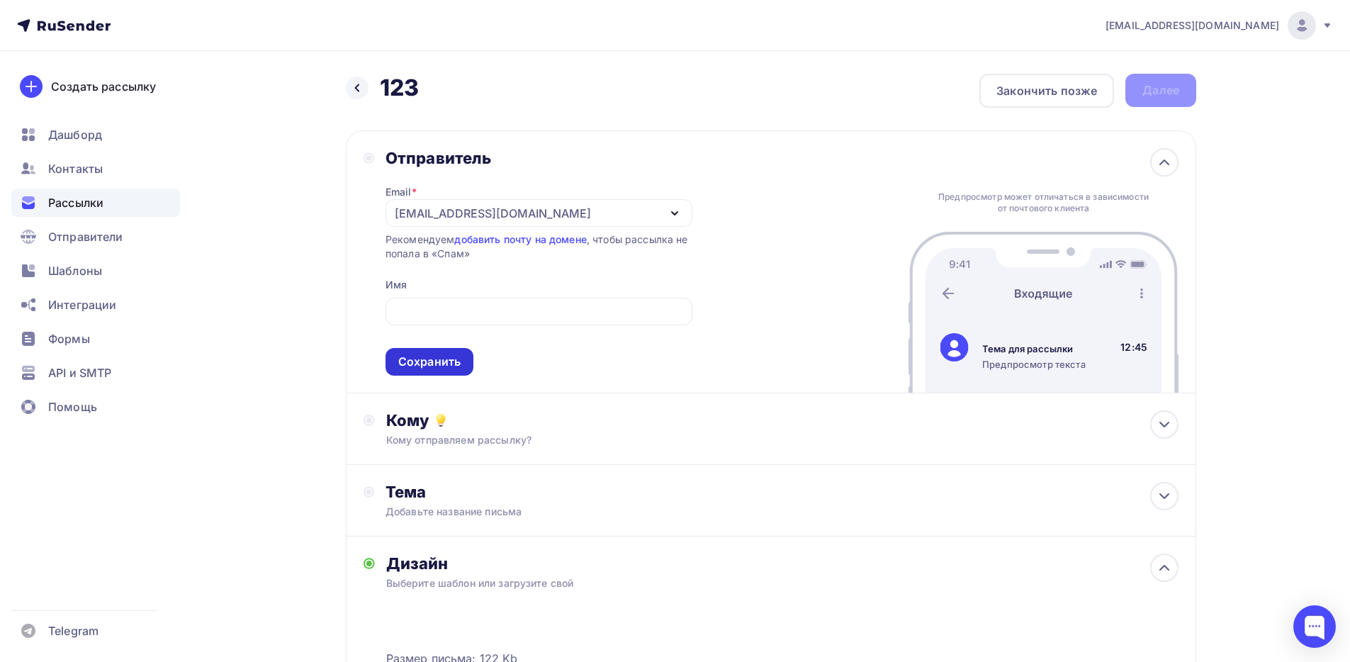
click at [449, 361] on div "Сохранить" at bounding box center [429, 362] width 62 height 16
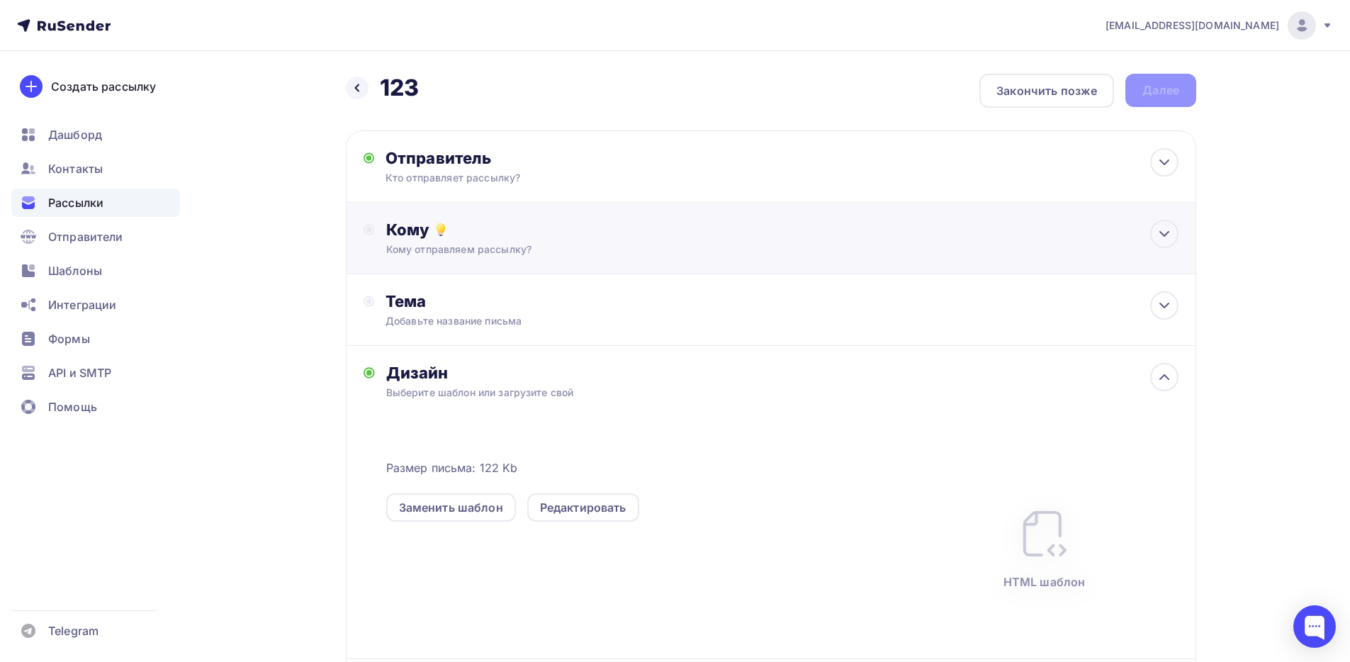
click at [477, 245] on div "Кому отправляем рассылку?" at bounding box center [743, 249] width 714 height 14
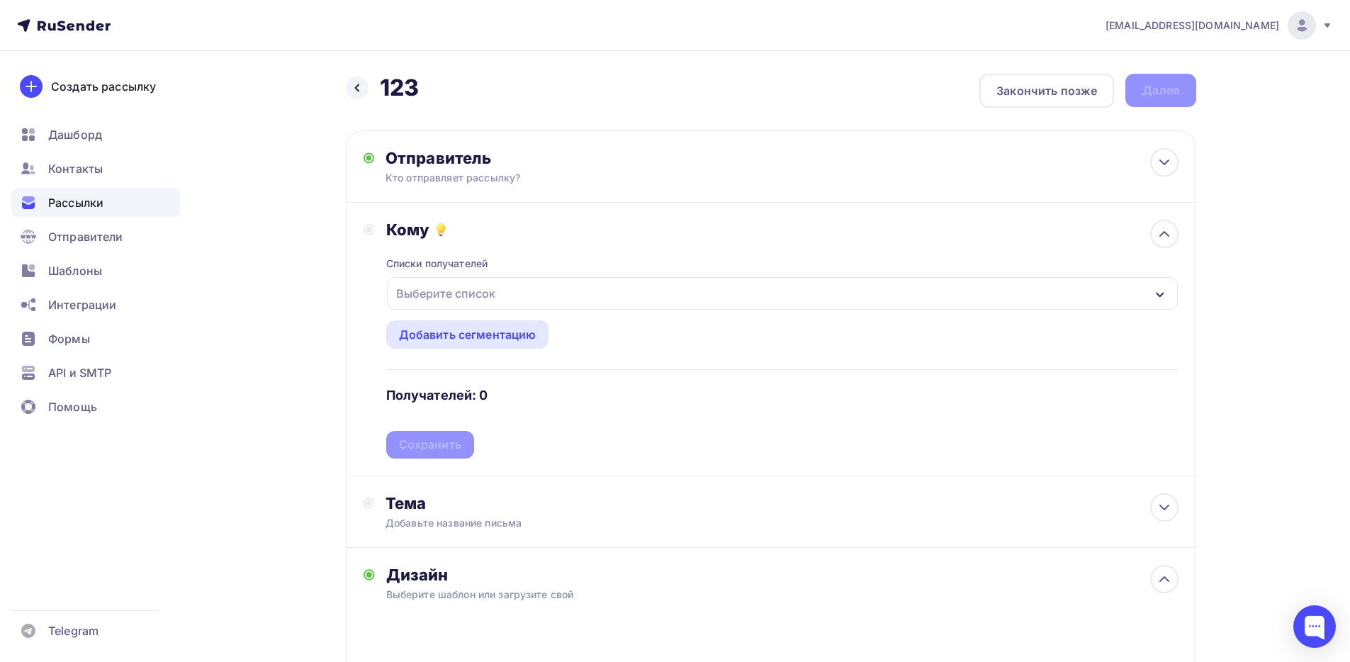
click at [461, 316] on div "Списки получателей Выберите список Все списки id Подписались с главной (3 154) …" at bounding box center [782, 349] width 792 height 219
click at [462, 329] on div "Добавить сегментацию" at bounding box center [468, 334] width 138 height 17
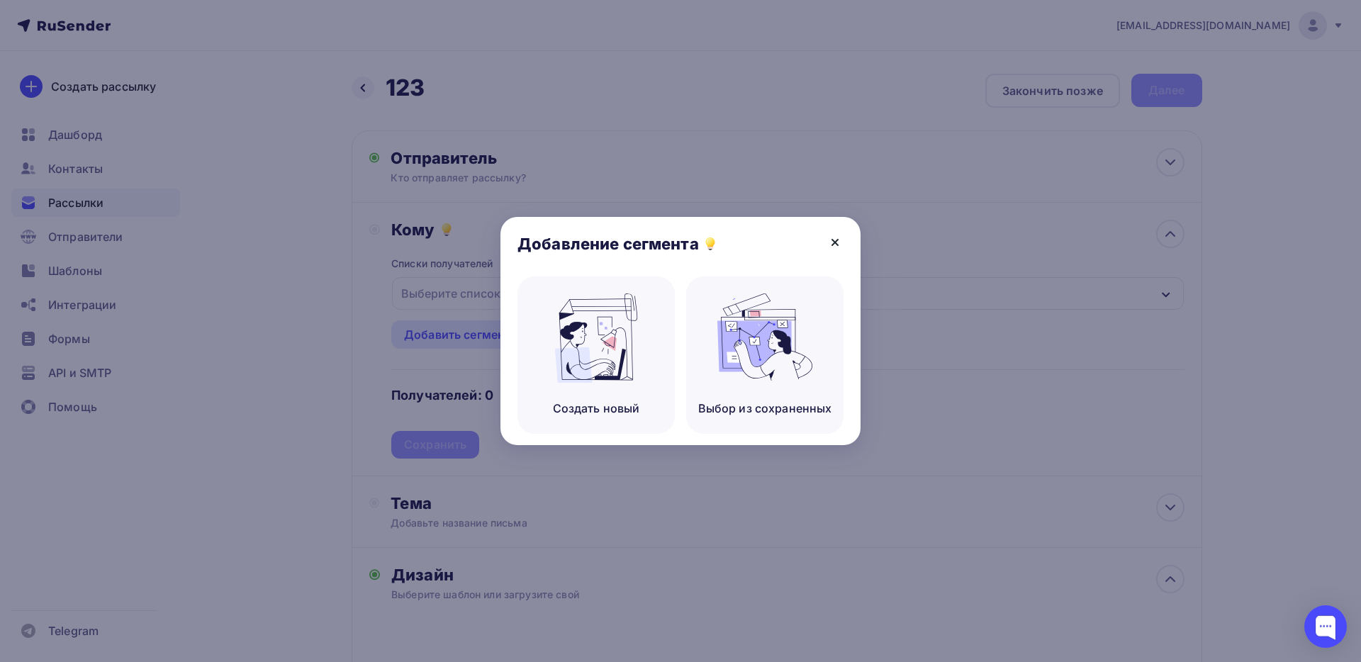
click at [827, 242] on icon at bounding box center [834, 242] width 17 height 17
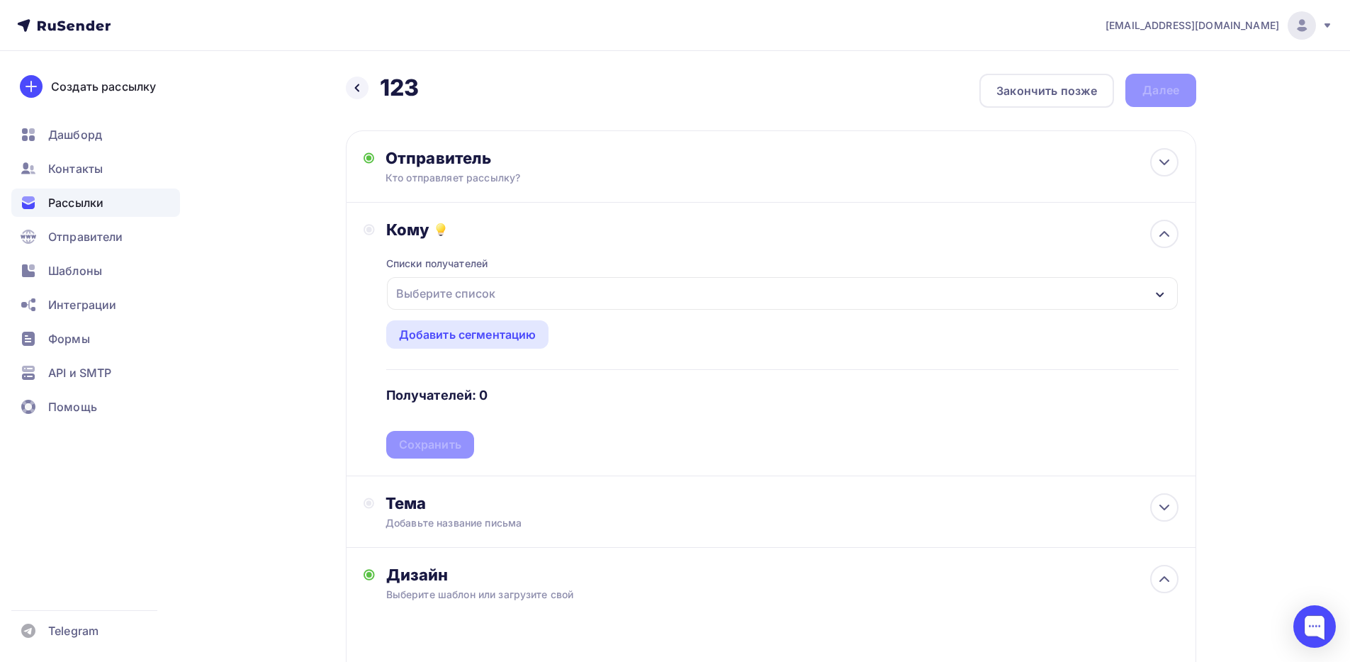
click at [414, 303] on div "Выберите список" at bounding box center [446, 294] width 111 height 26
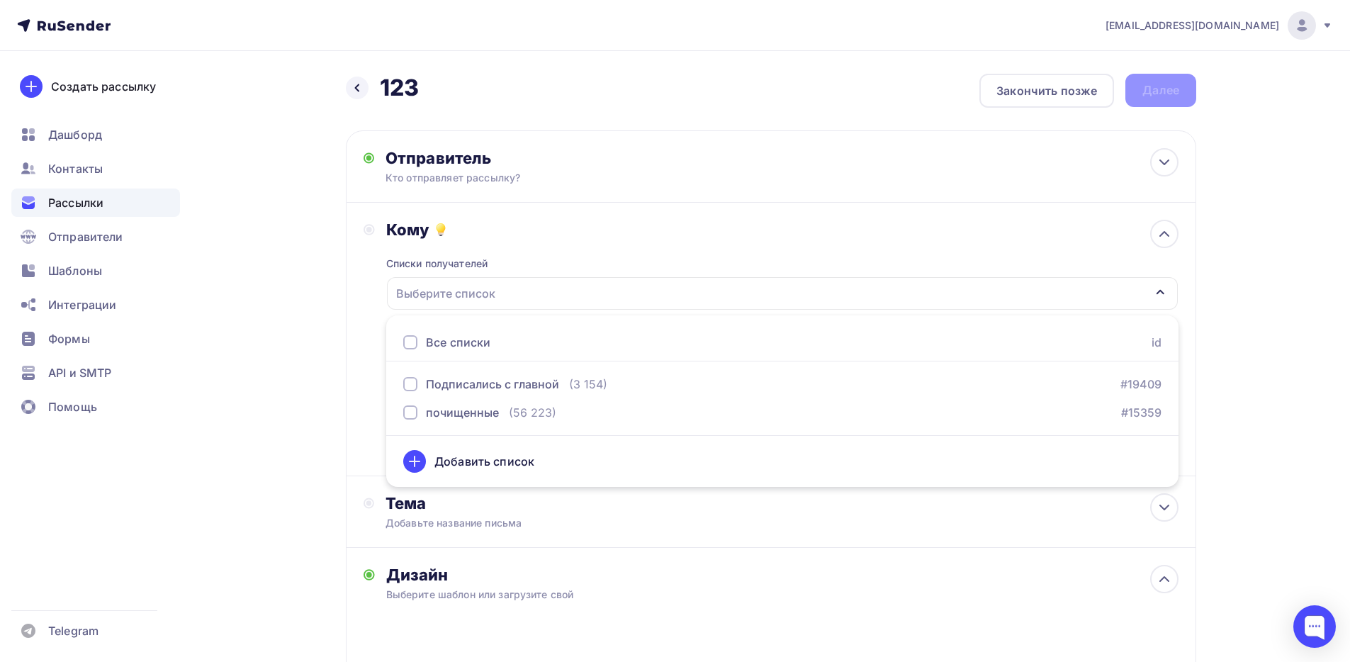
click at [398, 340] on div "Все списки id" at bounding box center [782, 343] width 792 height 38
click at [413, 343] on div at bounding box center [410, 342] width 14 height 14
click at [354, 355] on div "Кому Списки получателей Подписались с главной почищенные Все списки id Подписал…" at bounding box center [771, 340] width 851 height 274
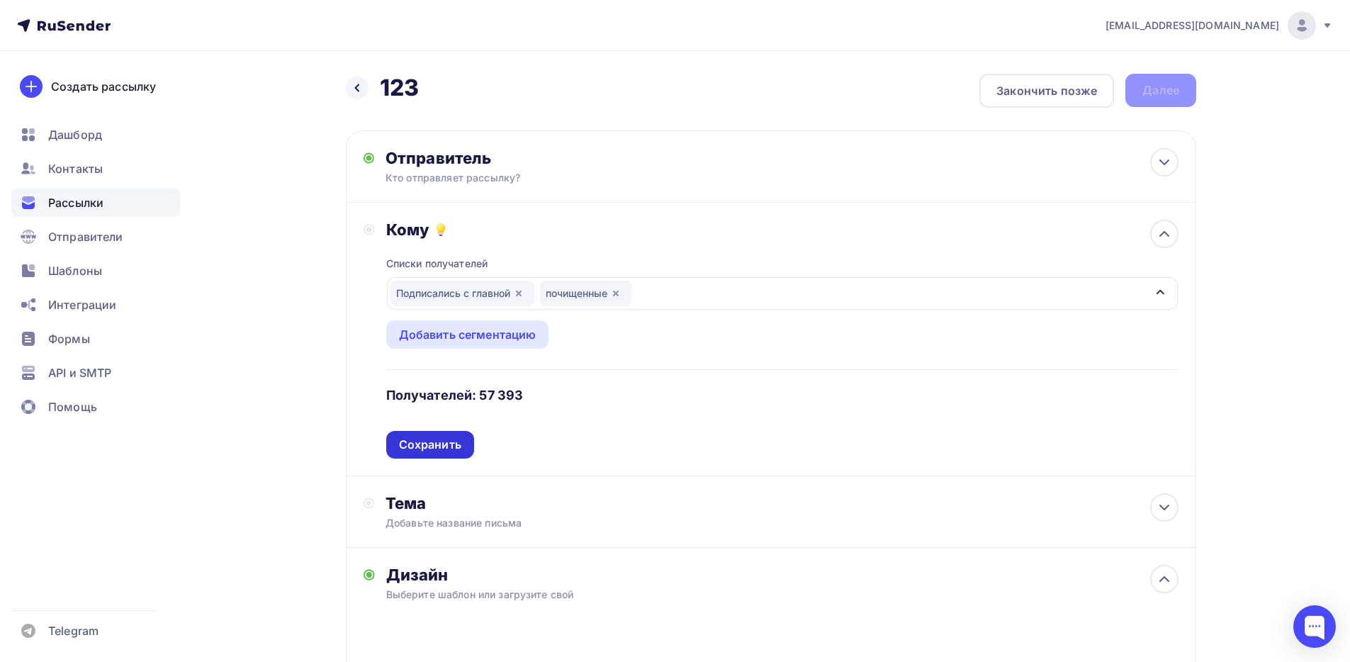
click at [420, 440] on div "Сохранить" at bounding box center [430, 445] width 62 height 16
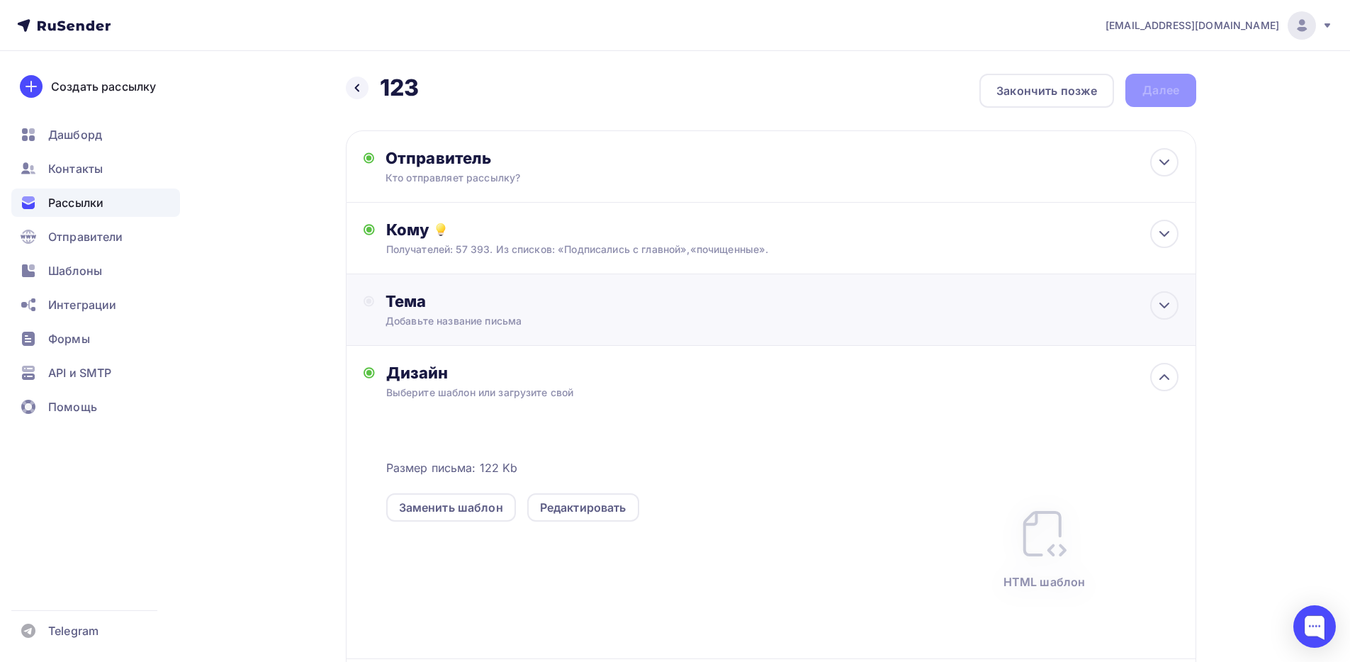
click at [400, 303] on div "Тема" at bounding box center [526, 301] width 280 height 20
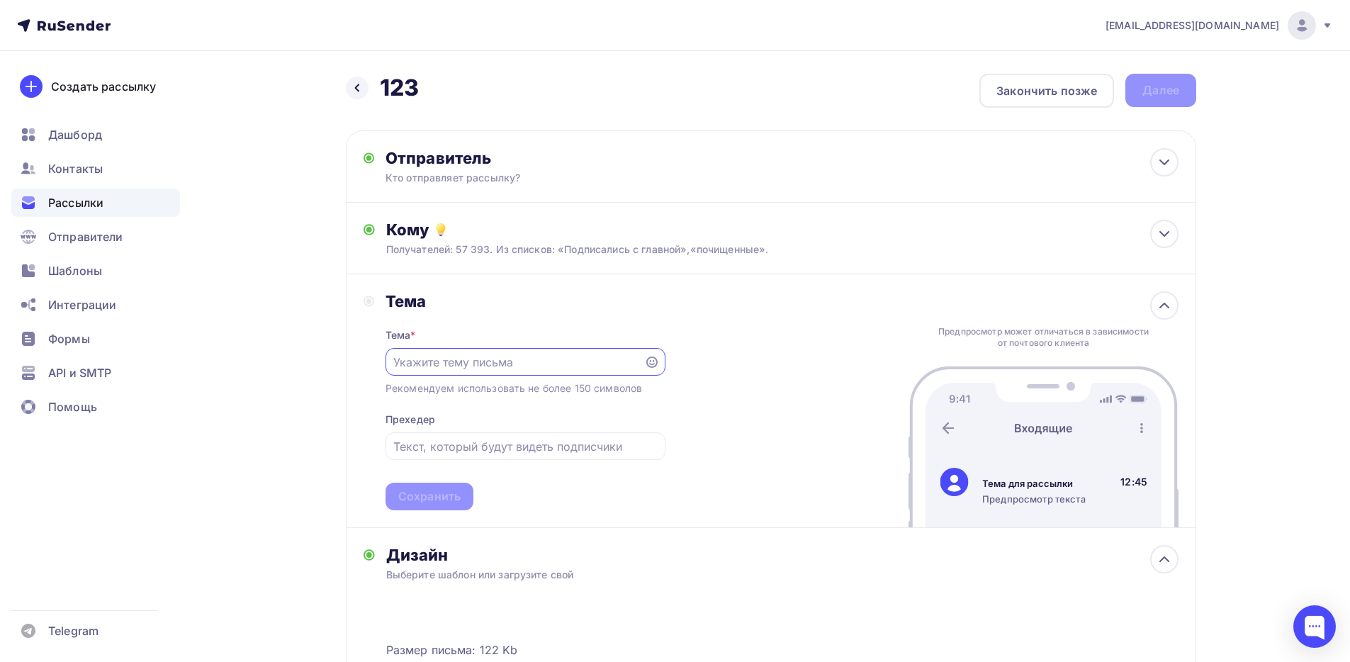
click at [445, 359] on input "text" at bounding box center [514, 362] width 242 height 17
type input "123"
click at [461, 496] on div "Сохранить" at bounding box center [430, 497] width 88 height 28
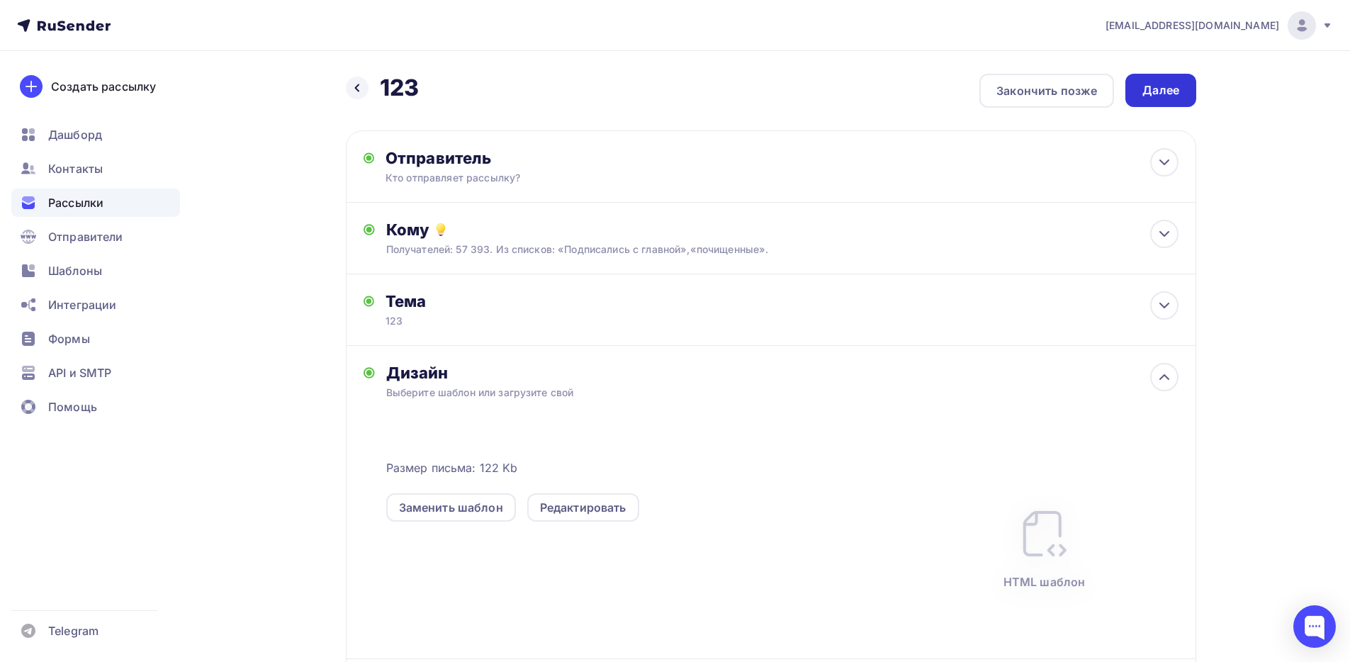
click at [1172, 97] on div "Далее" at bounding box center [1161, 90] width 37 height 16
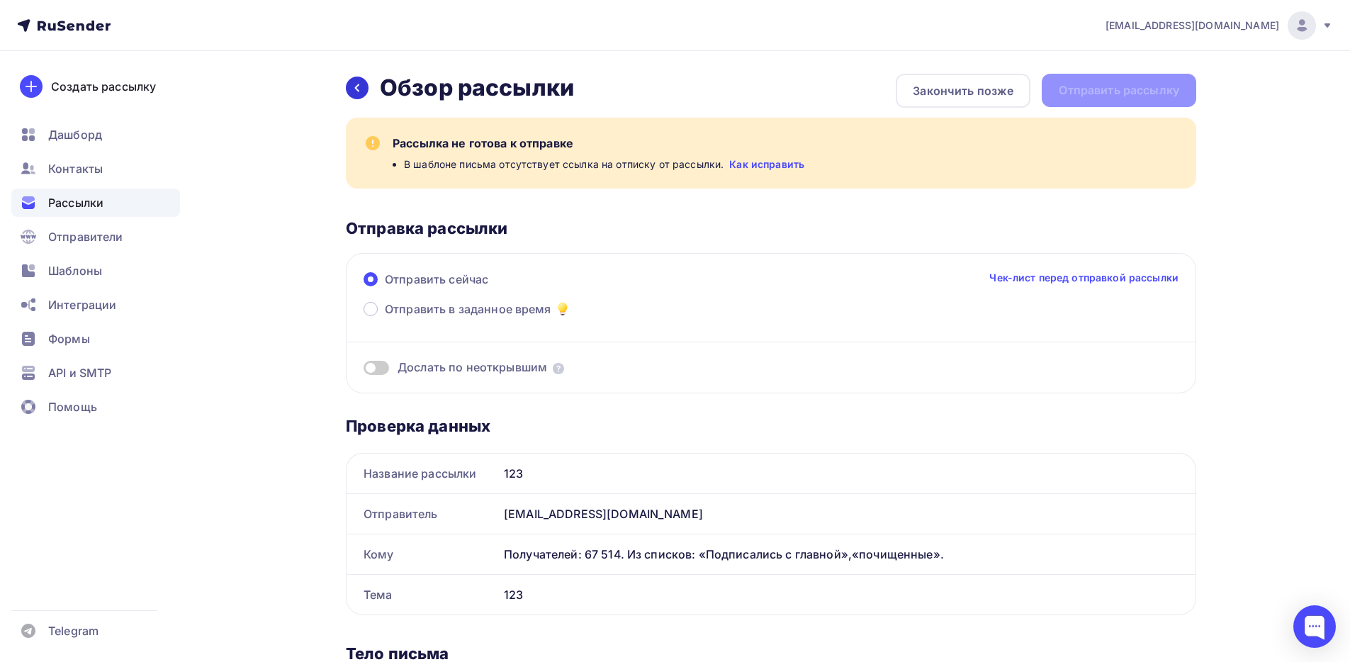
click at [356, 81] on div at bounding box center [357, 88] width 23 height 23
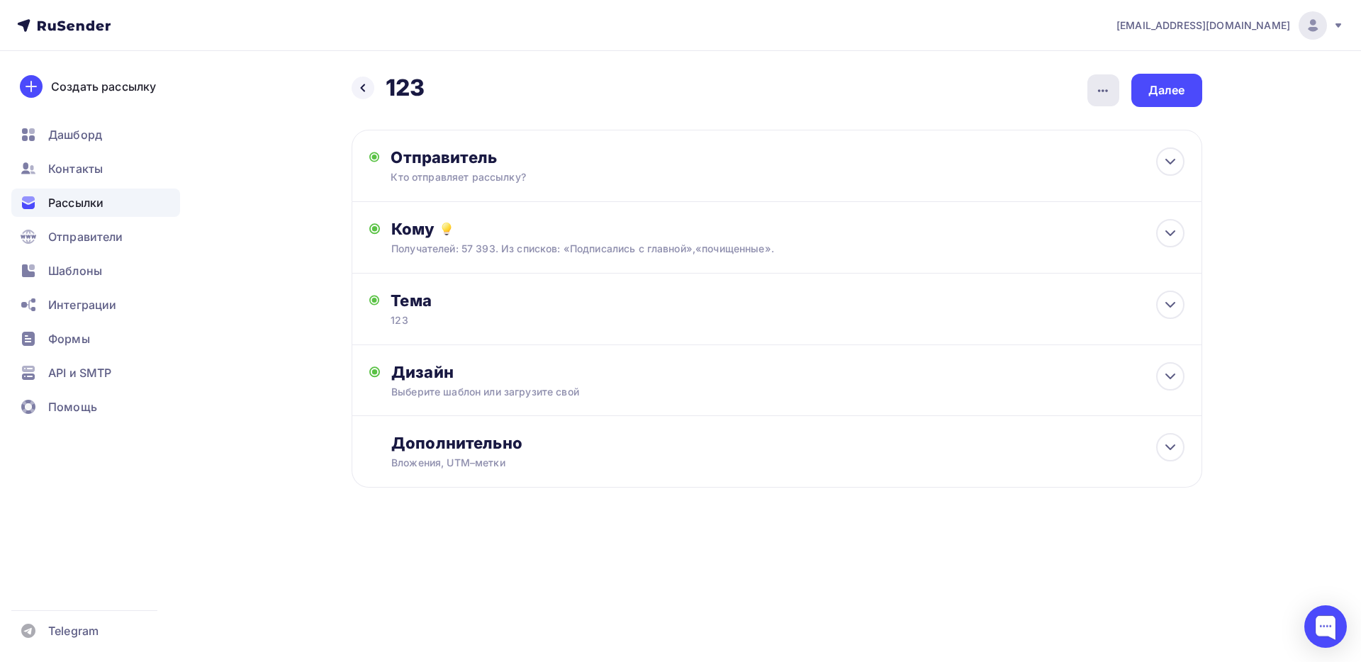
click at [1108, 88] on icon "button" at bounding box center [1102, 90] width 17 height 17
click at [957, 200] on icon at bounding box center [949, 201] width 17 height 17
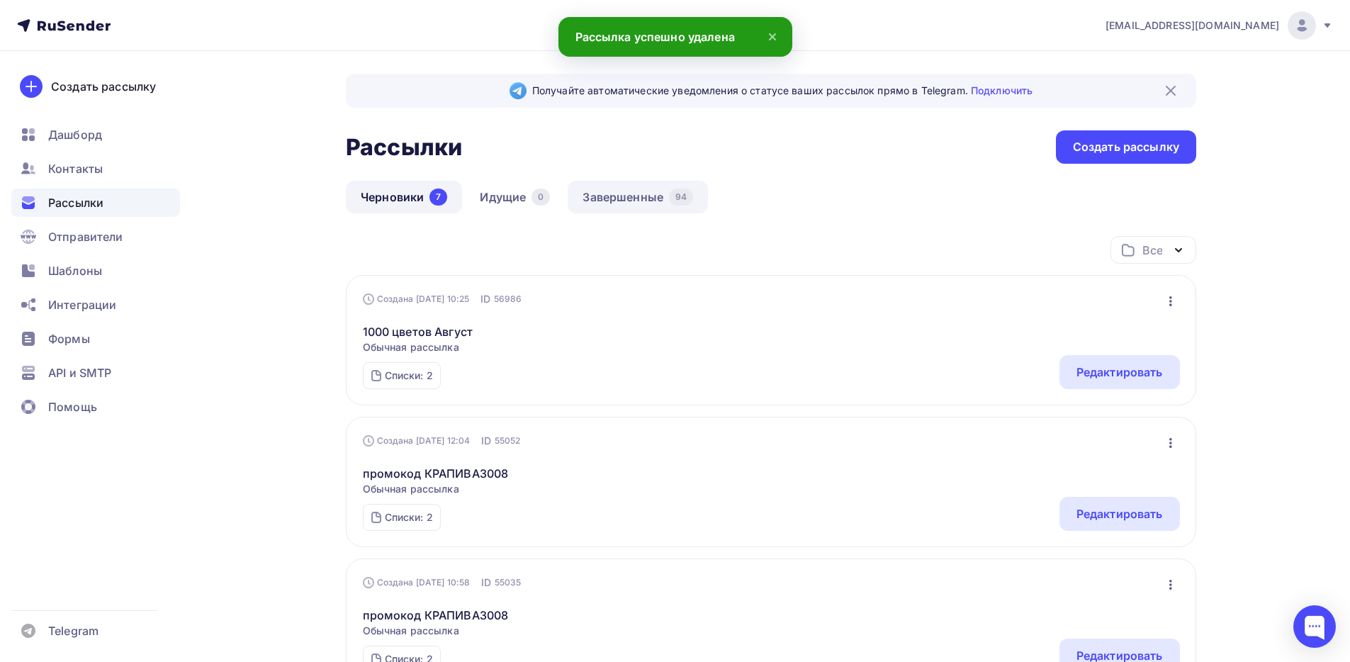
click at [622, 205] on link "Завершенные 94" at bounding box center [638, 197] width 140 height 33
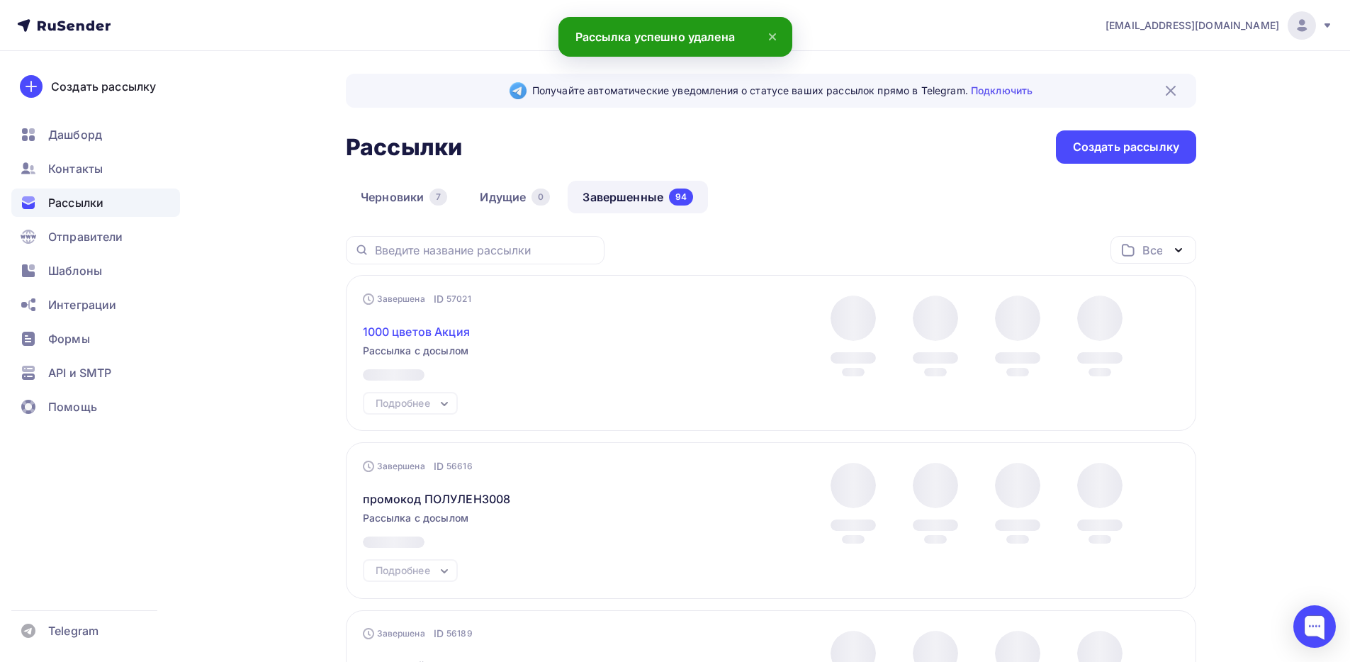
click at [454, 335] on span "1000 цветов Акция" at bounding box center [416, 331] width 107 height 17
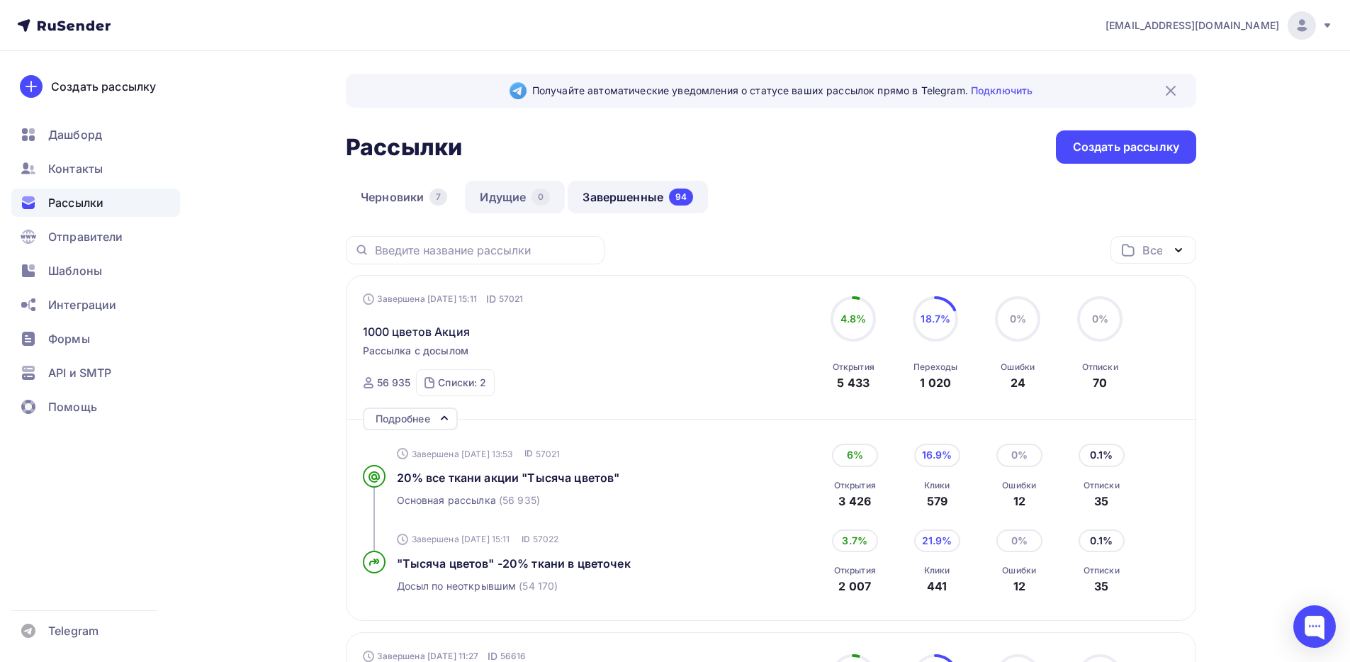
click at [530, 199] on link "Идущие 0" at bounding box center [515, 197] width 100 height 33
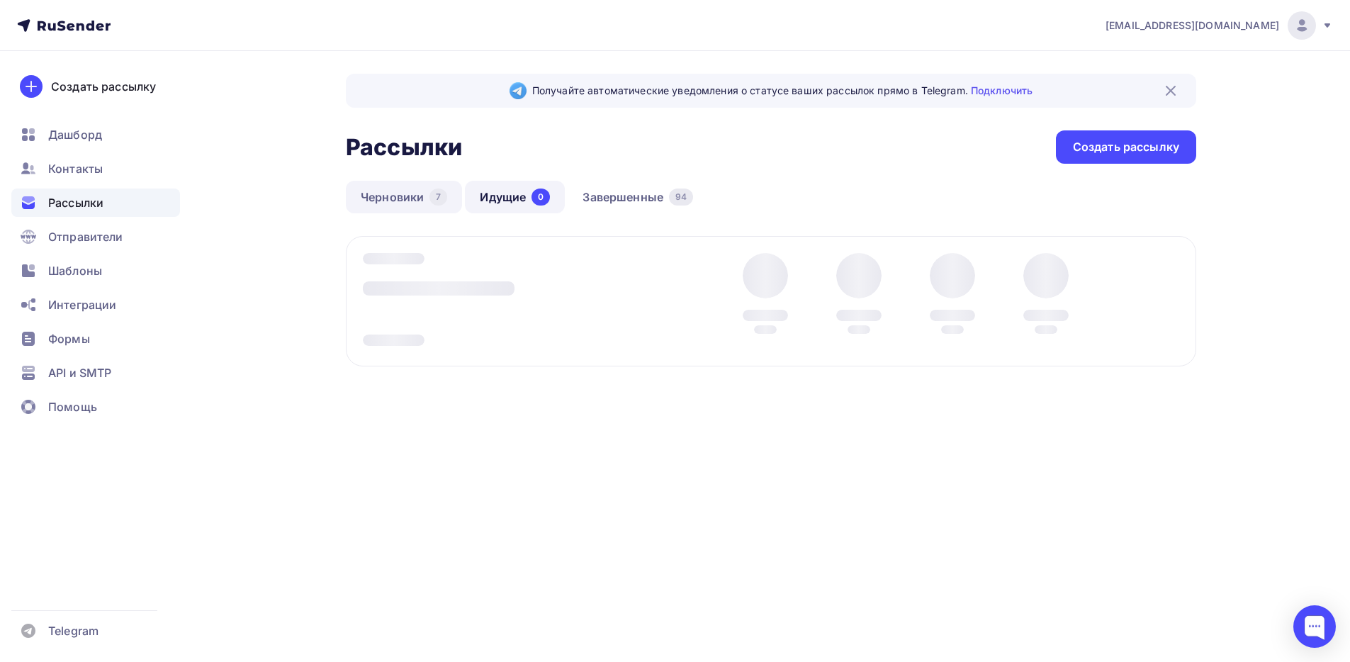
click at [432, 198] on div "7" at bounding box center [439, 197] width 18 height 17
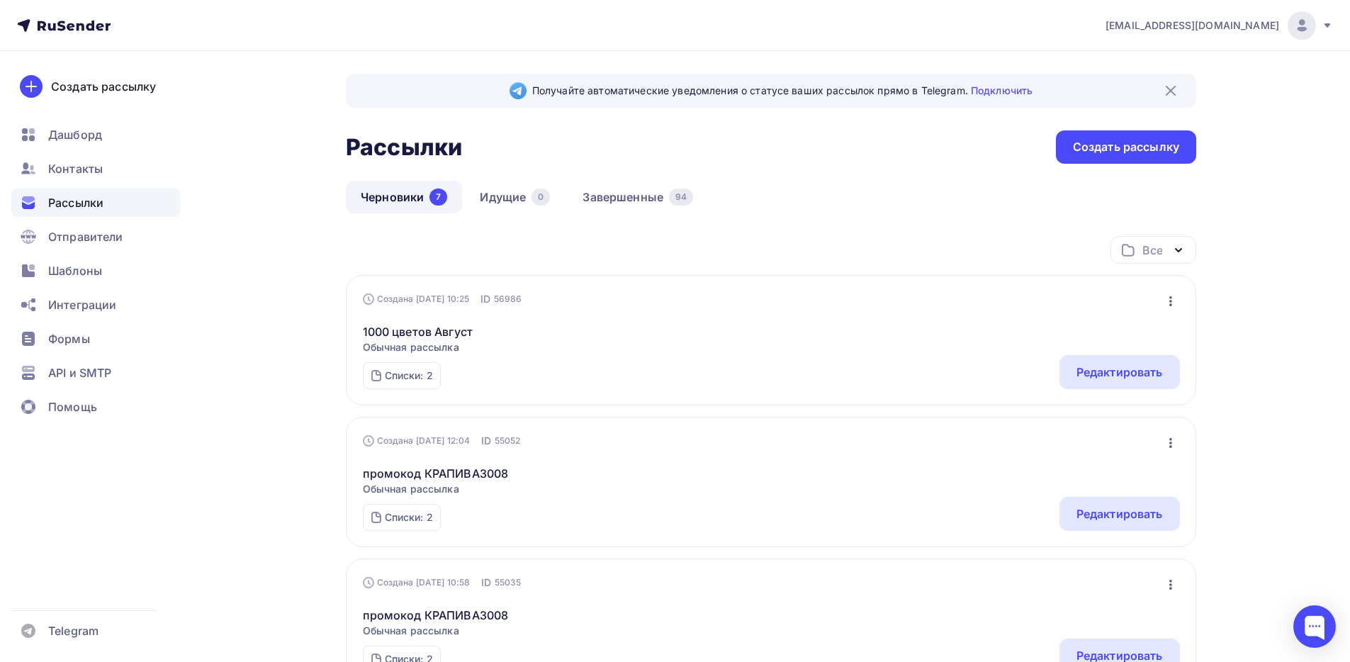
click at [1175, 305] on icon "button" at bounding box center [1170, 301] width 17 height 17
click at [470, 200] on link "Идущие 0" at bounding box center [515, 197] width 100 height 33
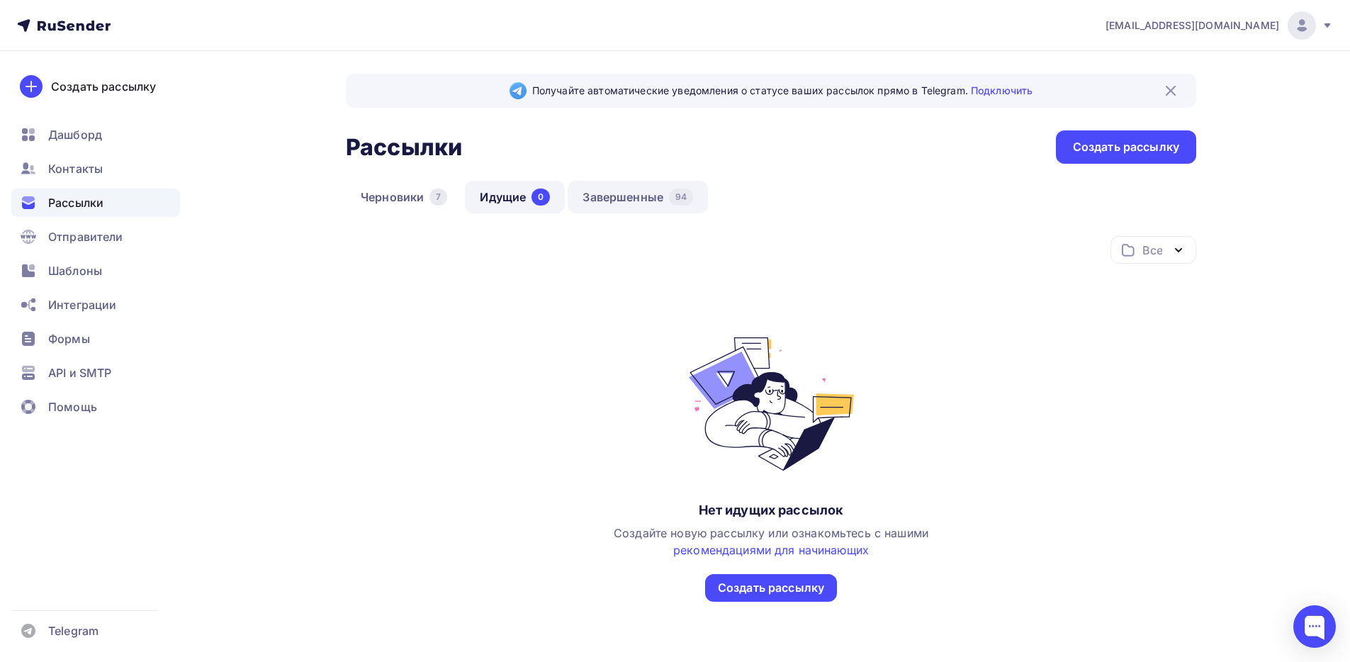
click at [607, 206] on link "Завершенные 94" at bounding box center [638, 197] width 140 height 33
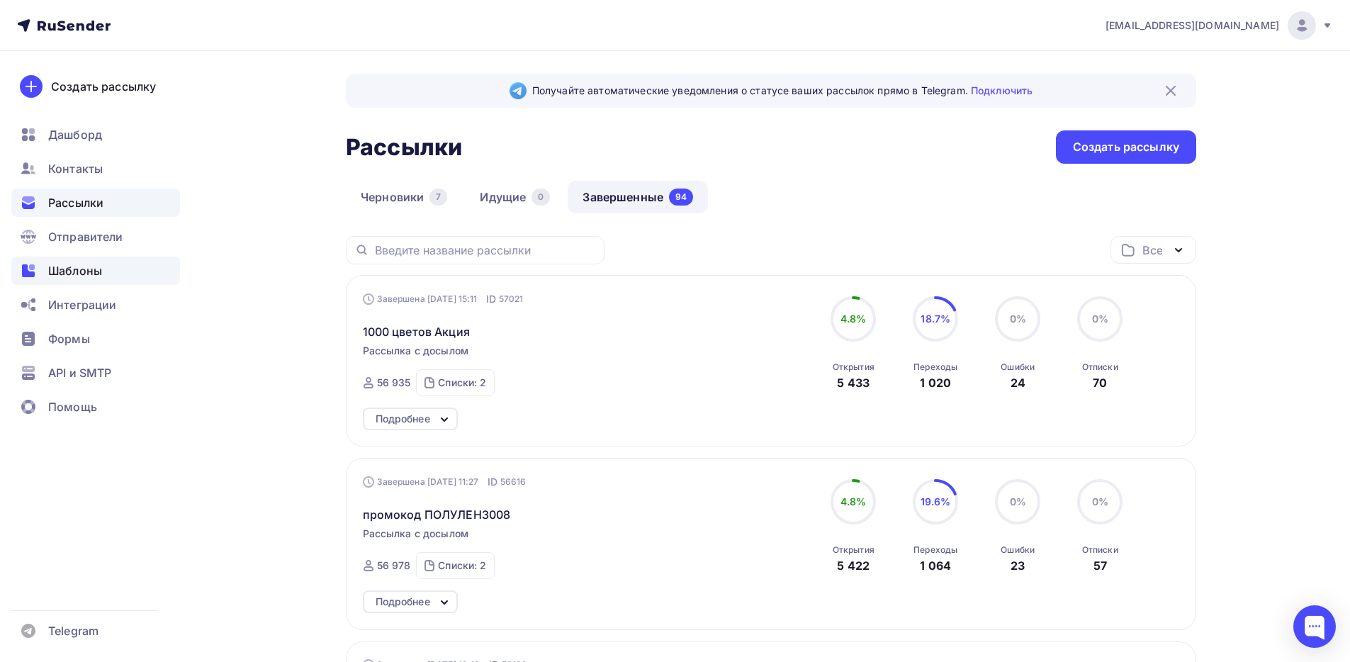
click at [104, 274] on div "Шаблоны" at bounding box center [95, 271] width 169 height 28
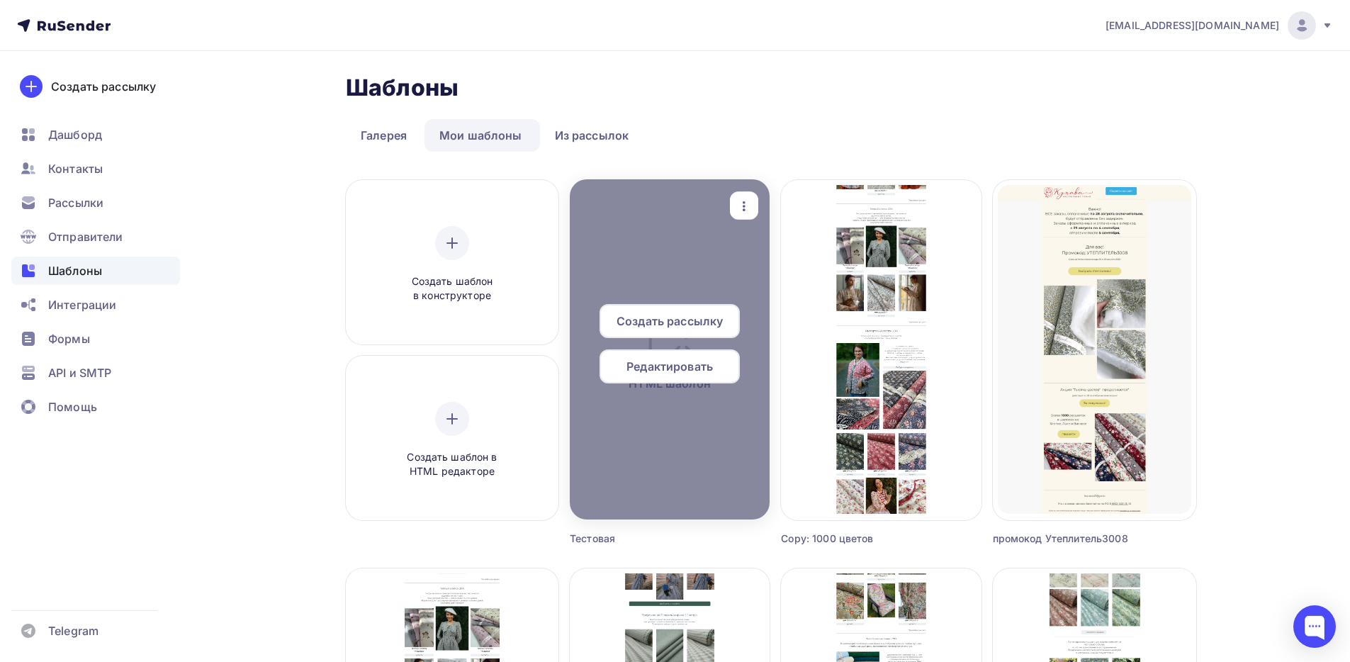
click at [661, 359] on span "Редактировать" at bounding box center [670, 366] width 86 height 17
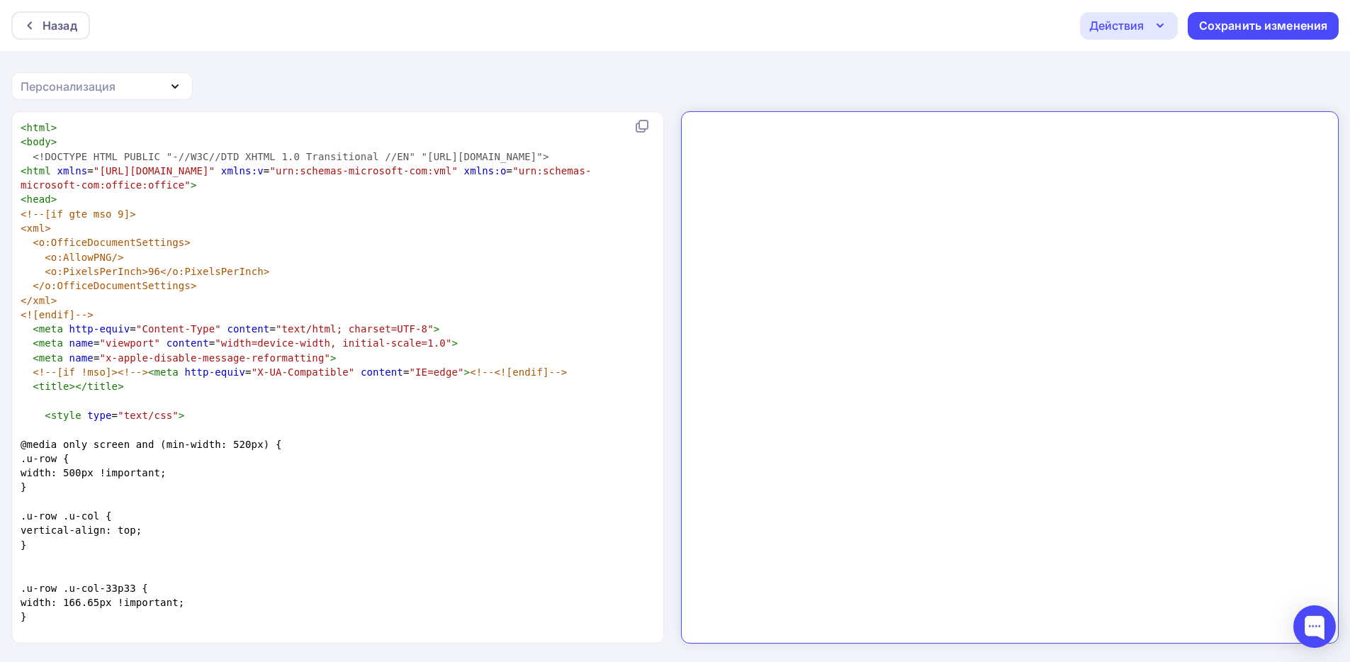
click at [503, 249] on pre "<o:OfficeDocumentSettings>" at bounding box center [335, 242] width 634 height 14
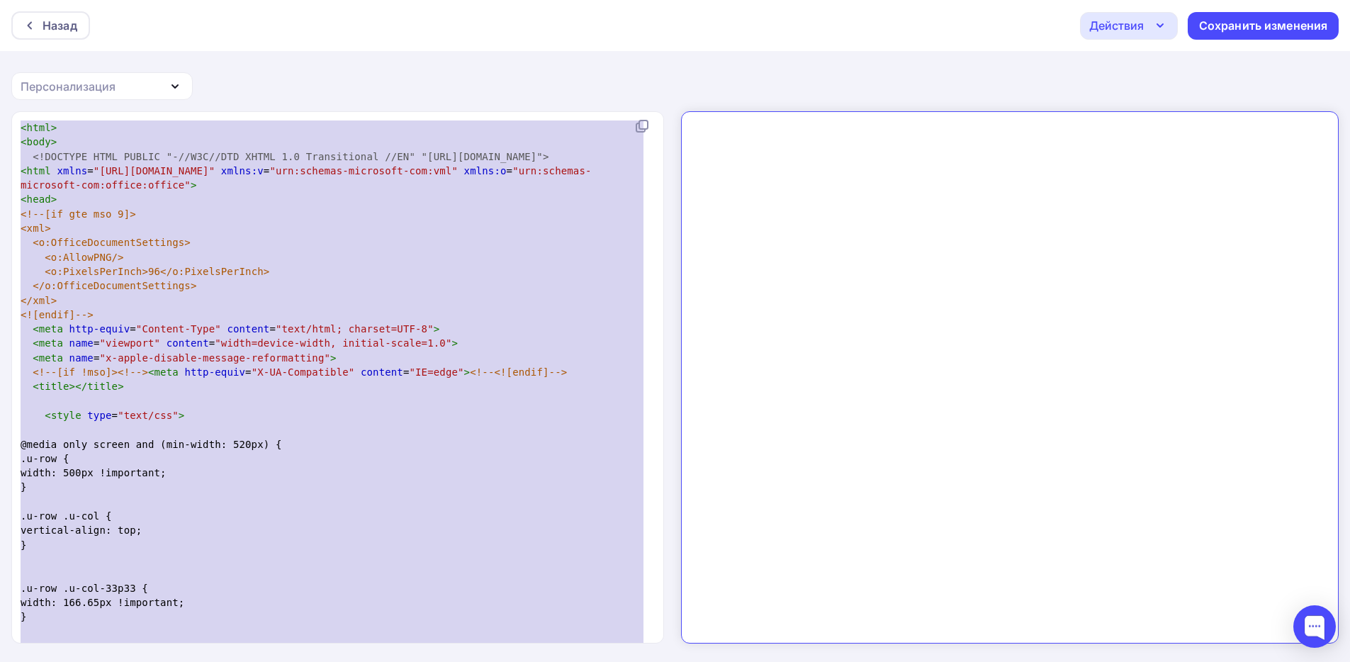
type textarea "<html> <body> <!DOCTYPE HTML PUBLIC "-//W3C//DTD XHTML 1.0 Transitional //EN" "…"
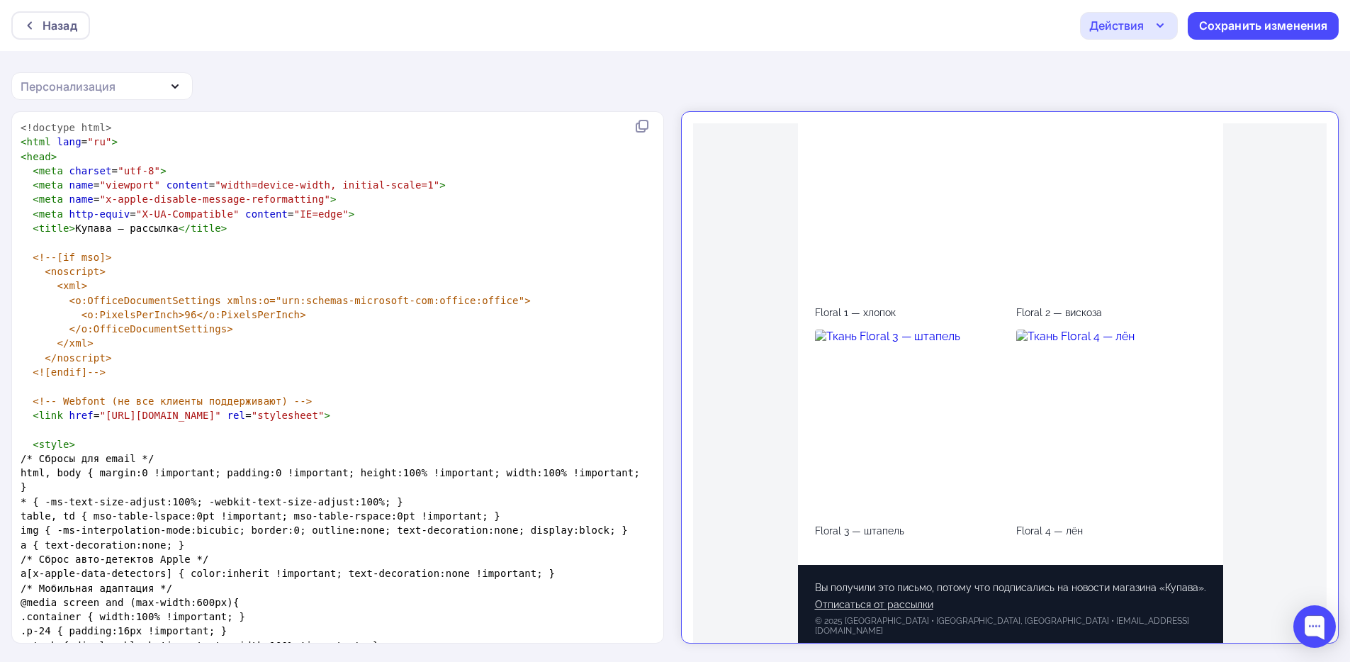
click at [322, 366] on pre "<![endif]-->" at bounding box center [335, 372] width 634 height 14
type textarea "<html> <body> <!DOCTYPE HTML PUBLIC "-//W3C//DTD XHTML 1.0 Transitional //EN" "…"
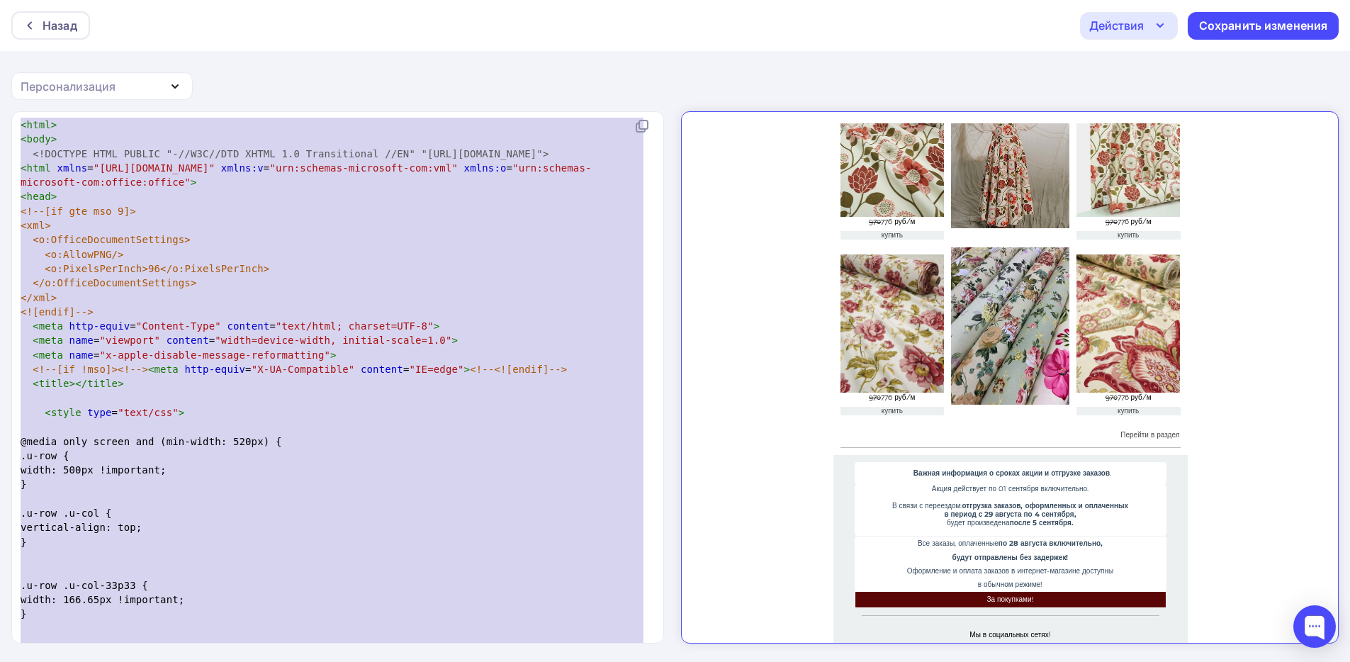
scroll to position [1, 0]
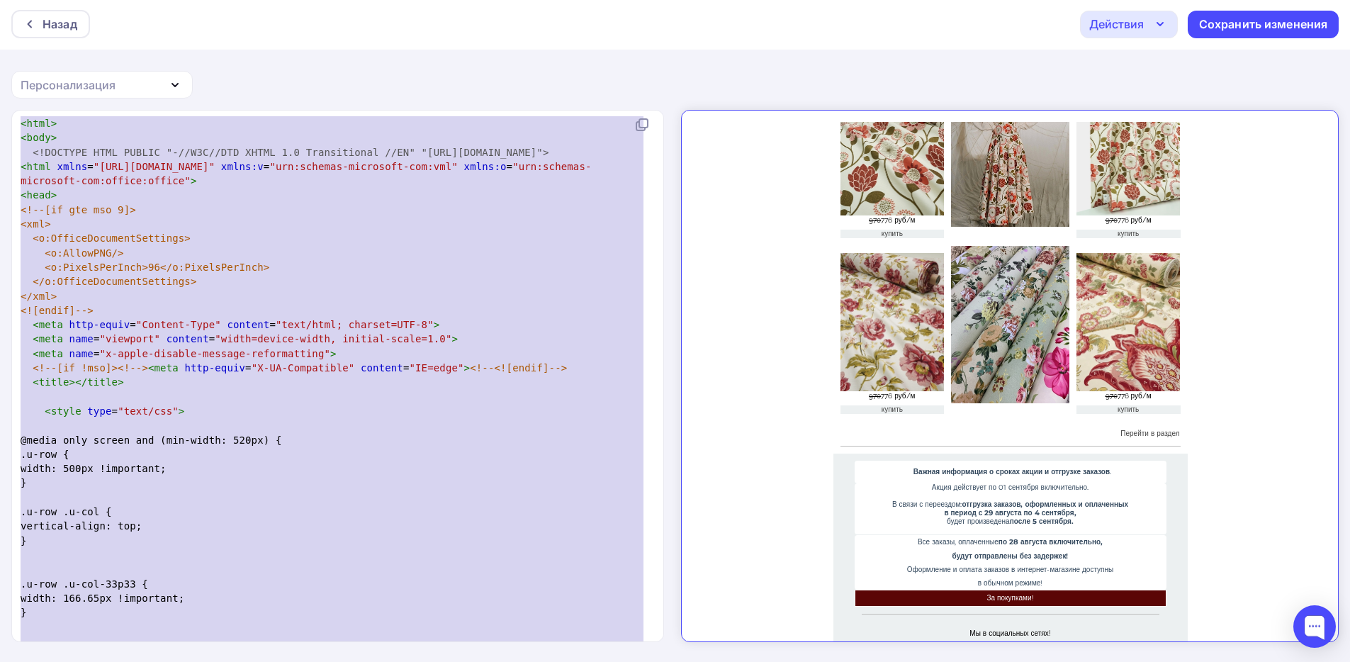
click at [481, 505] on pre "​" at bounding box center [335, 497] width 634 height 14
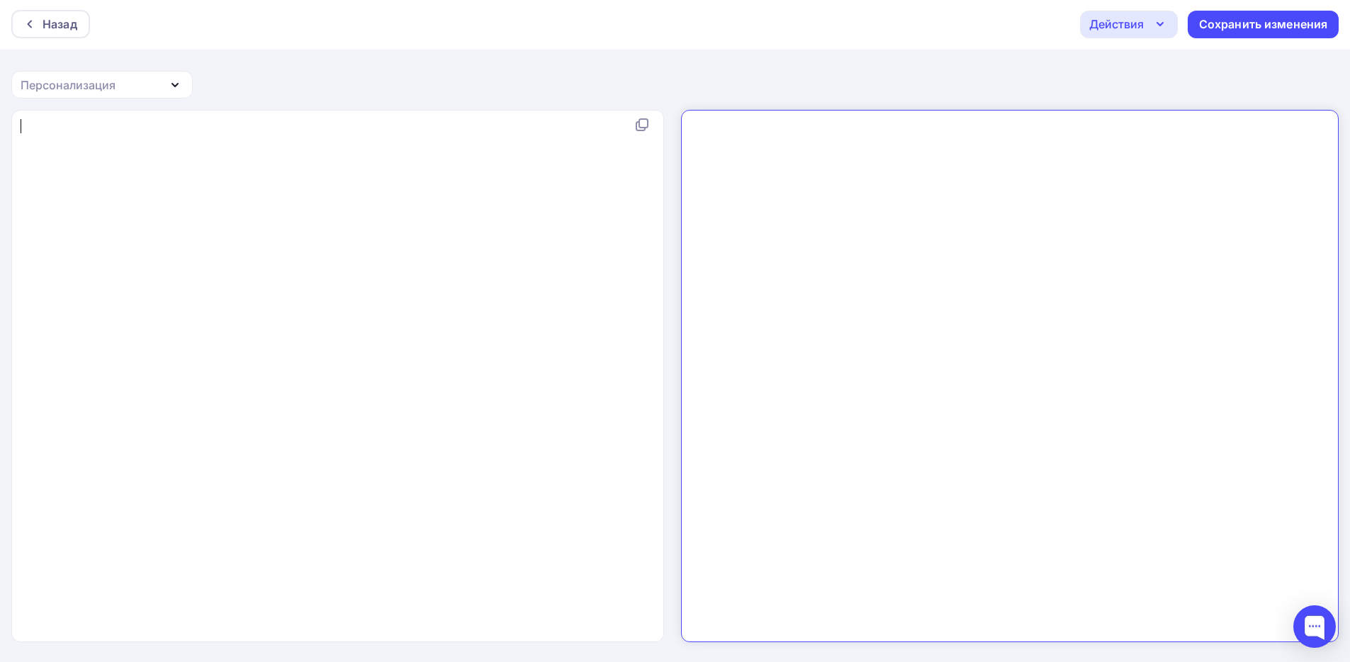
click at [486, 259] on div "x ​ </ div >" at bounding box center [353, 393] width 670 height 555
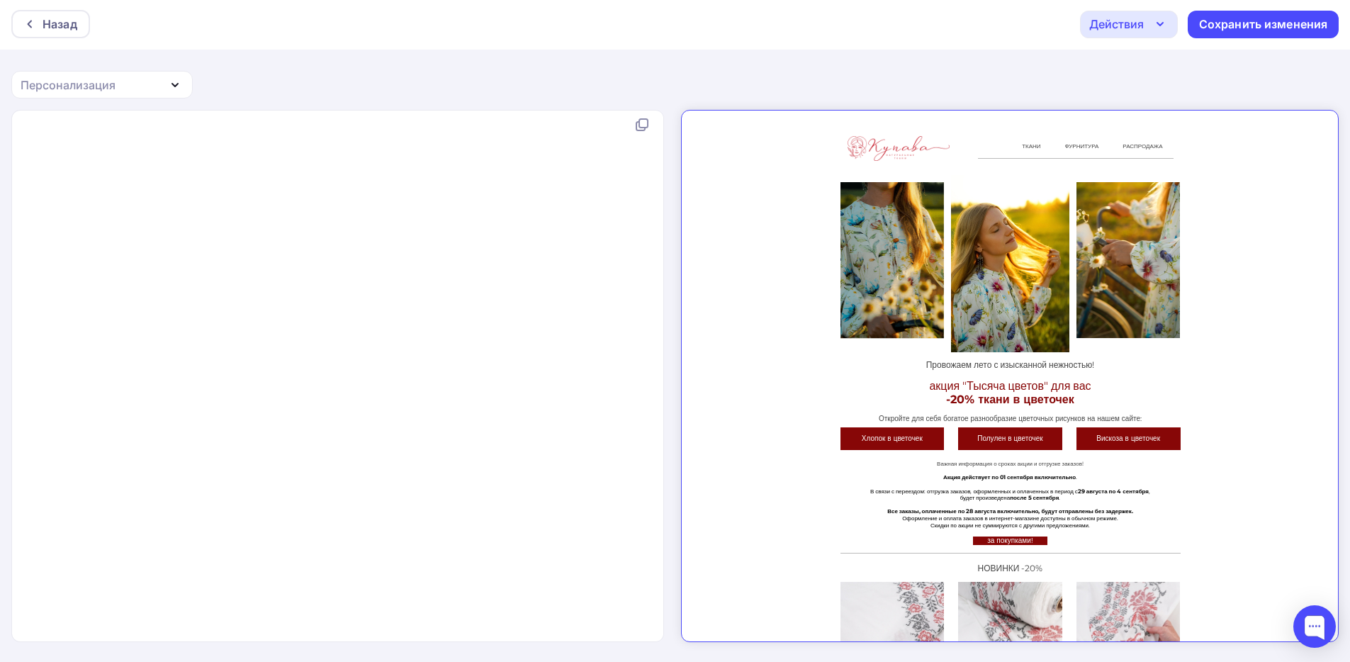
click at [82, 28] on div "Назад" at bounding box center [50, 24] width 79 height 28
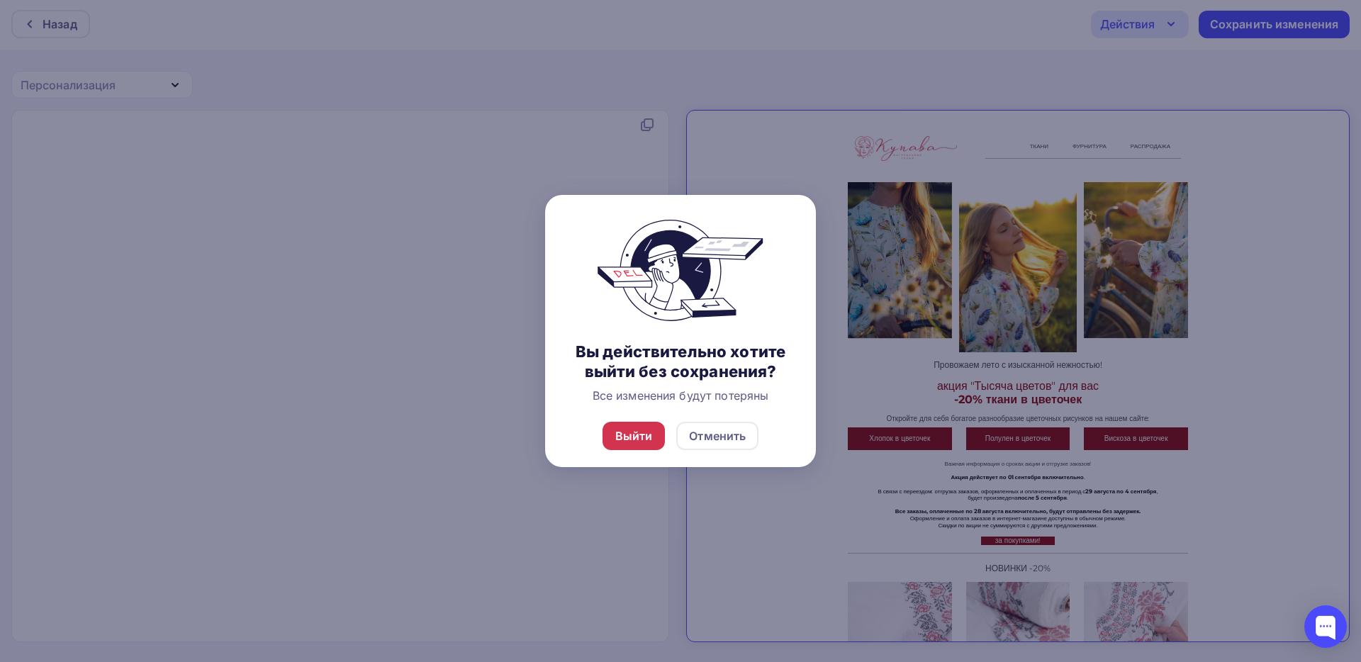
click at [650, 429] on div "Выйти" at bounding box center [634, 435] width 38 height 17
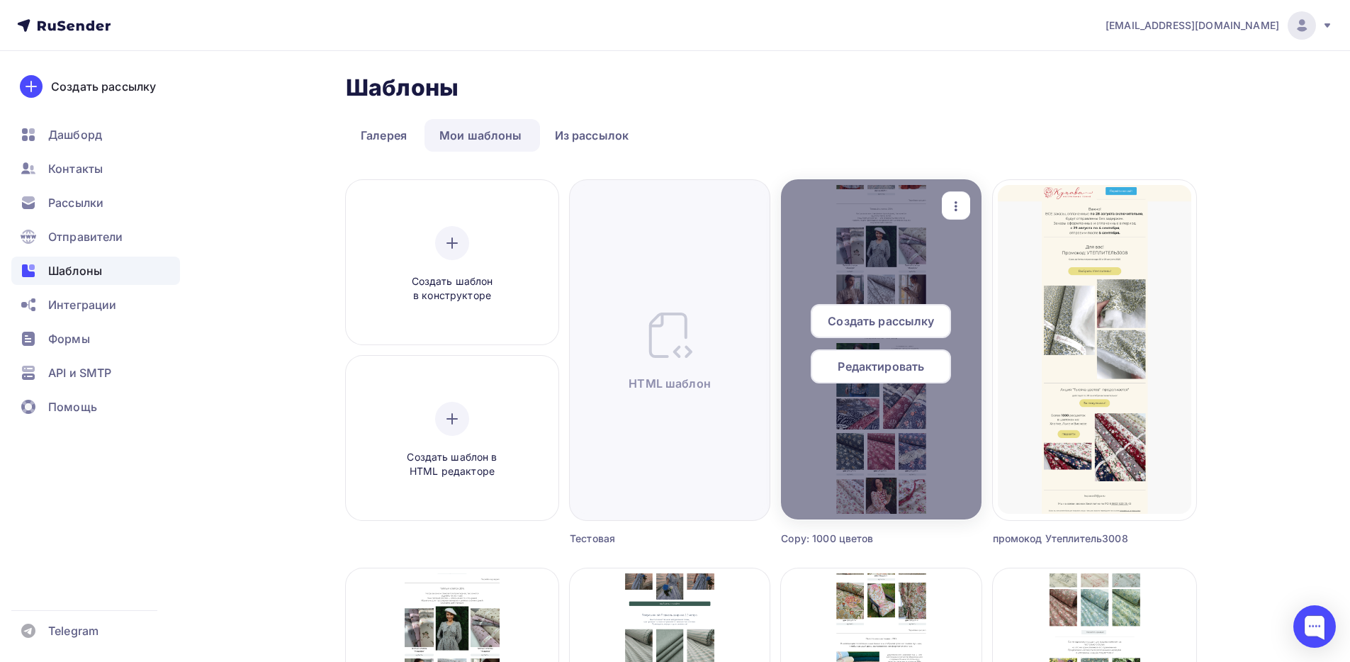
click at [872, 376] on div "Редактировать" at bounding box center [881, 366] width 140 height 34
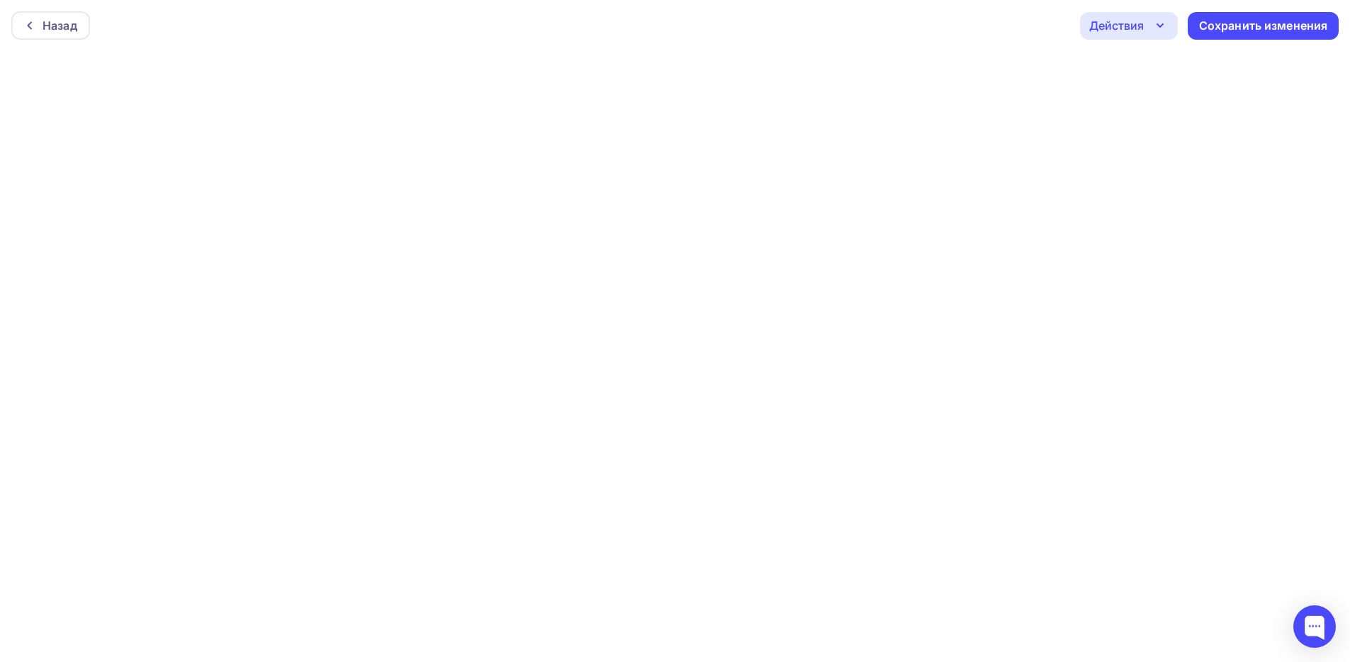
click at [1169, 43] on div "Назад Действия Отправить тестовое письмо Предпросмотр Выйти без сохранения Сохр…" at bounding box center [675, 25] width 1350 height 51
click at [1165, 32] on icon "button" at bounding box center [1160, 25] width 17 height 17
click at [1023, 21] on div "Назад Действия Отправить тестовое письмо Предпросмотр Выйти без сохранения Сохр…" at bounding box center [675, 25] width 1350 height 51
click at [45, 14] on div "Назад" at bounding box center [60, 21] width 35 height 17
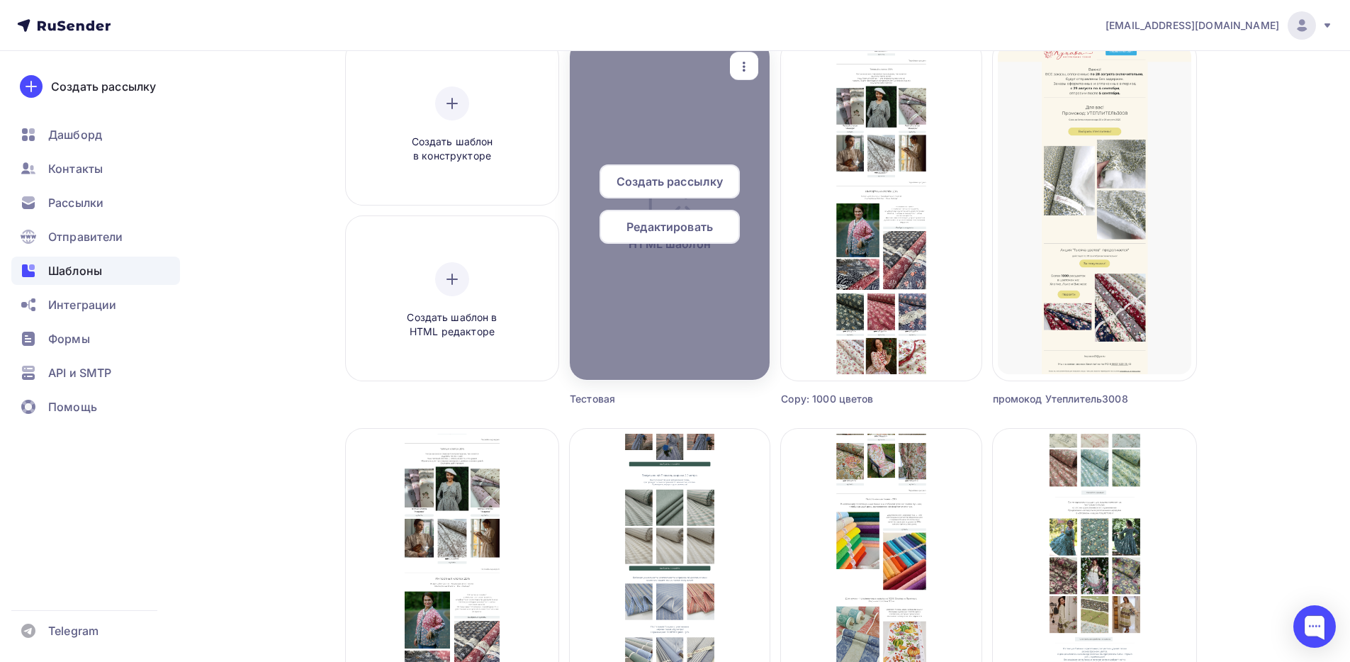
click at [694, 215] on div "Редактировать" at bounding box center [670, 227] width 140 height 34
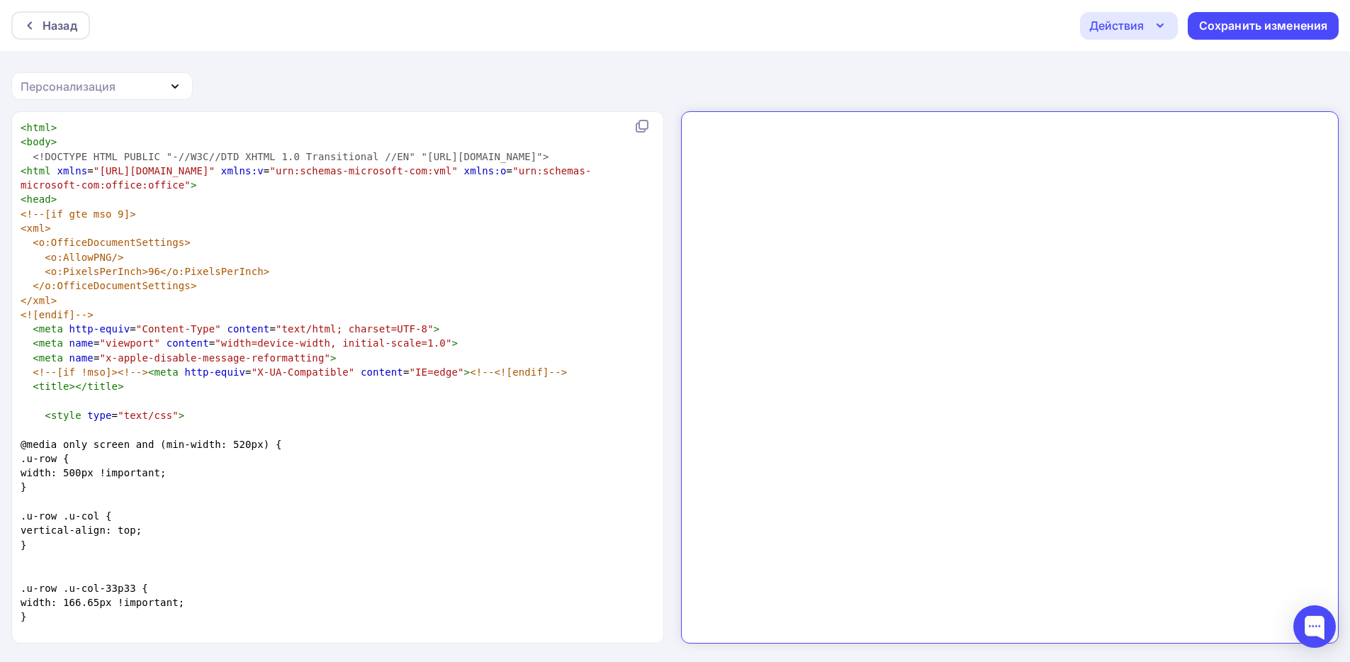
click at [433, 206] on pre "< head >" at bounding box center [335, 199] width 634 height 14
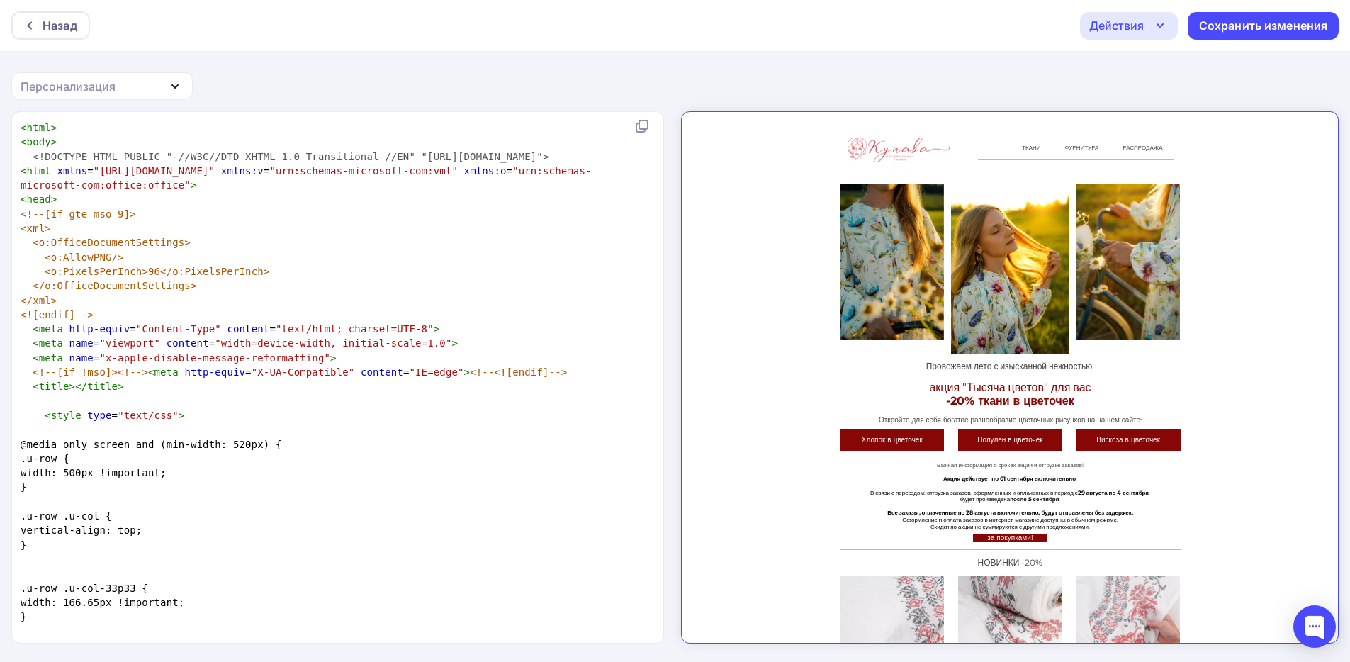
type textarea "<html> <body> <!DOCTYPE HTML PUBLIC "-//W3C//DTD XHTML 1.0 Transitional //EN" "…"
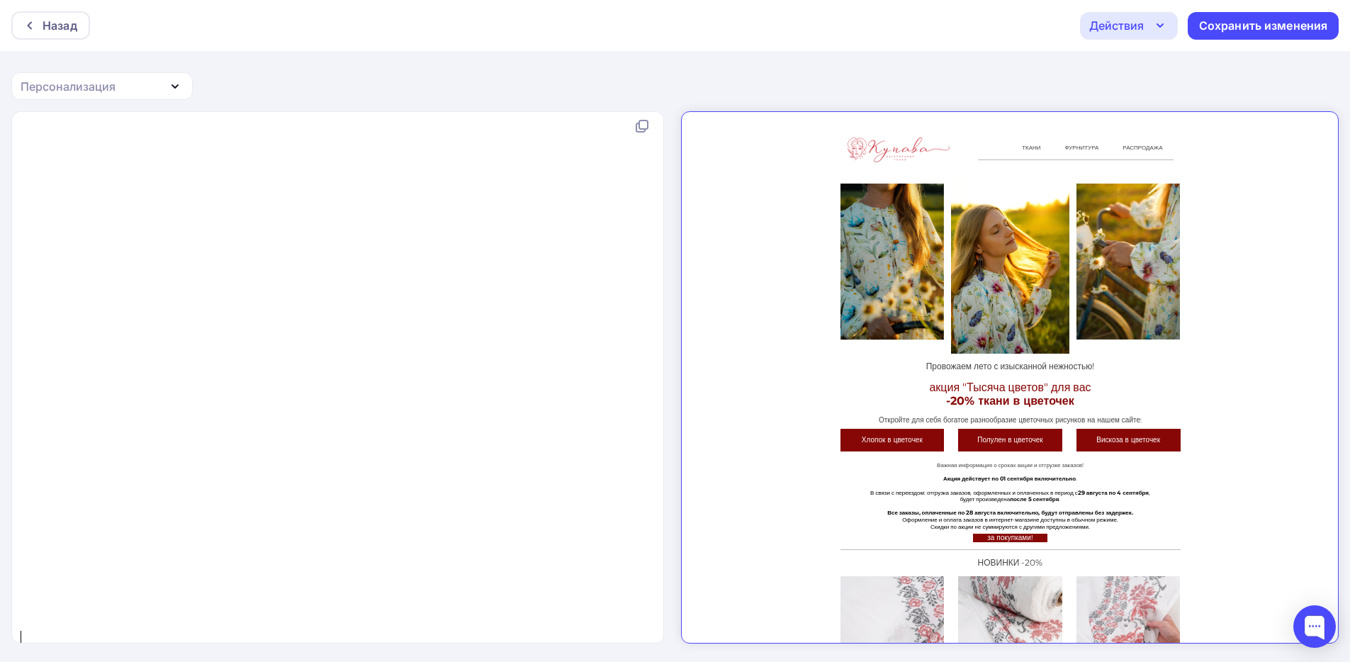
scroll to position [1, 0]
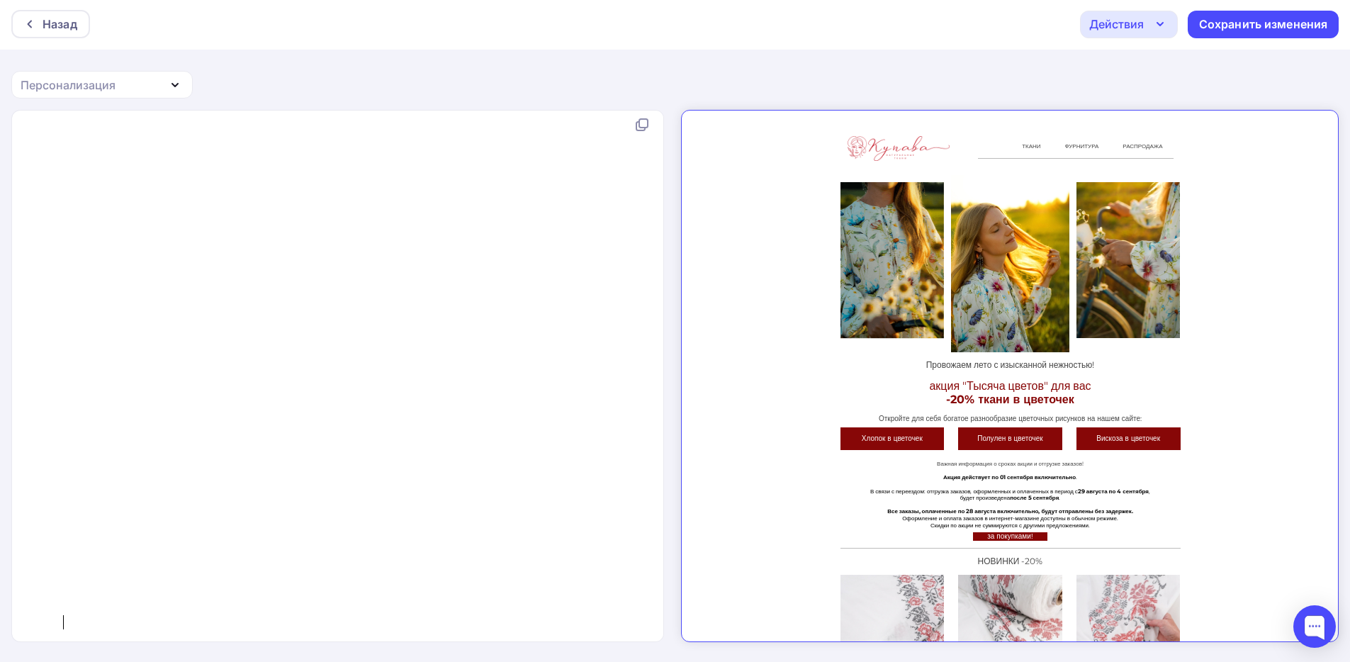
type textarea "</html>"
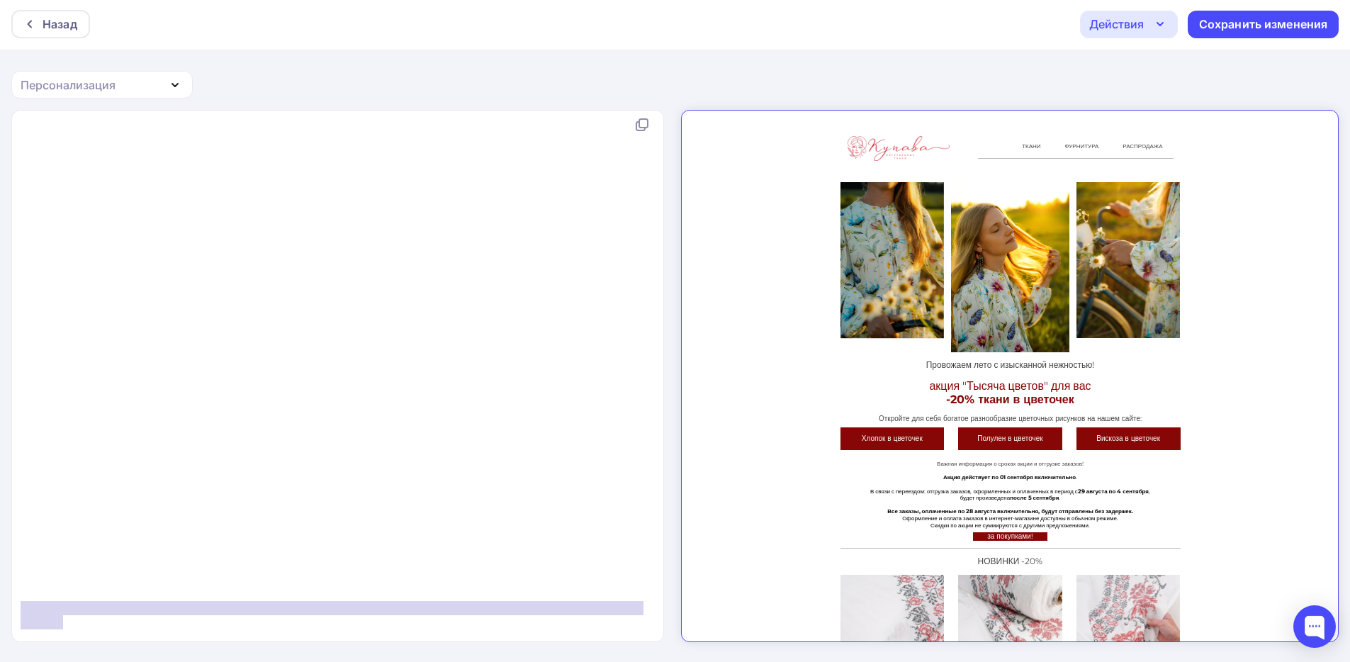
drag, startPoint x: 67, startPoint y: 605, endPoint x: 0, endPoint y: 594, distance: 67.6
click at [0, 594] on div "</html> x <!DOCTYPE HTML PUBLIC "-//W3C//DTD XHTML 1.0 Transitional //EN" "http…" at bounding box center [675, 386] width 1350 height 552
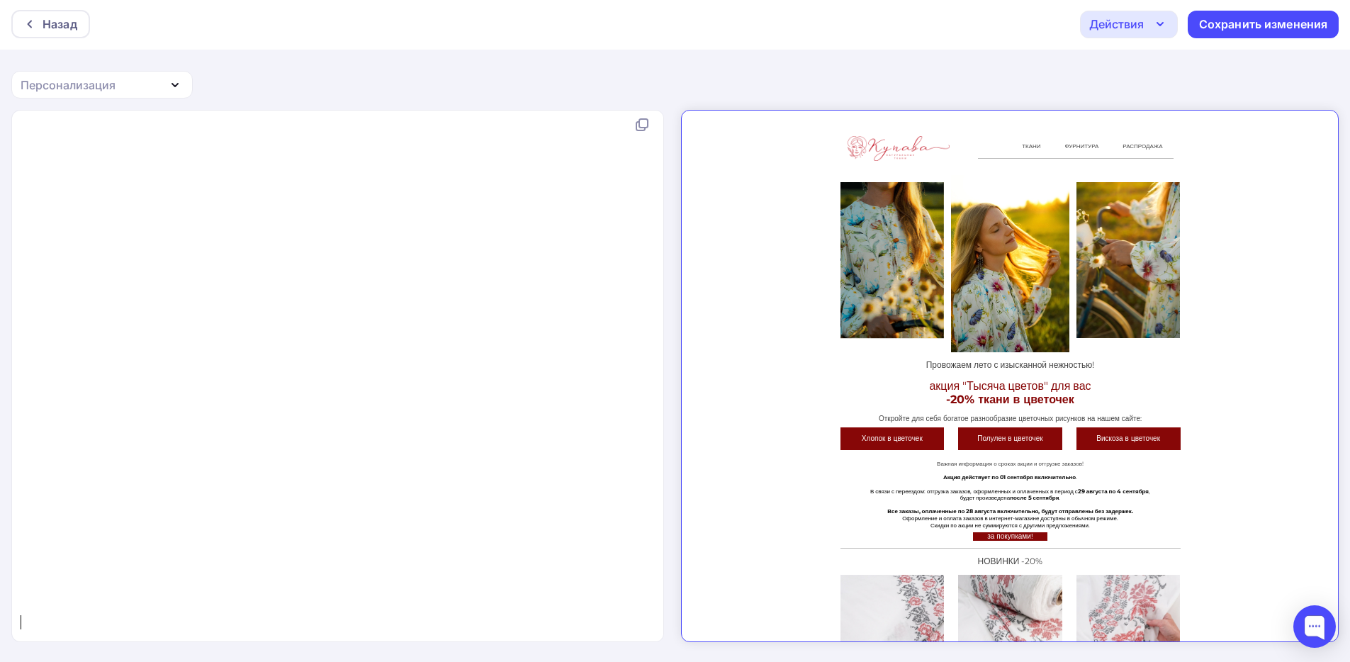
scroll to position [102021, 0]
type textarea "</html>"
type textarea "<!DOCTYPE HTML PUBLIC "-//W3C//DTD XHTML 1.0 Transitional //EN" "http://www.w3.…"
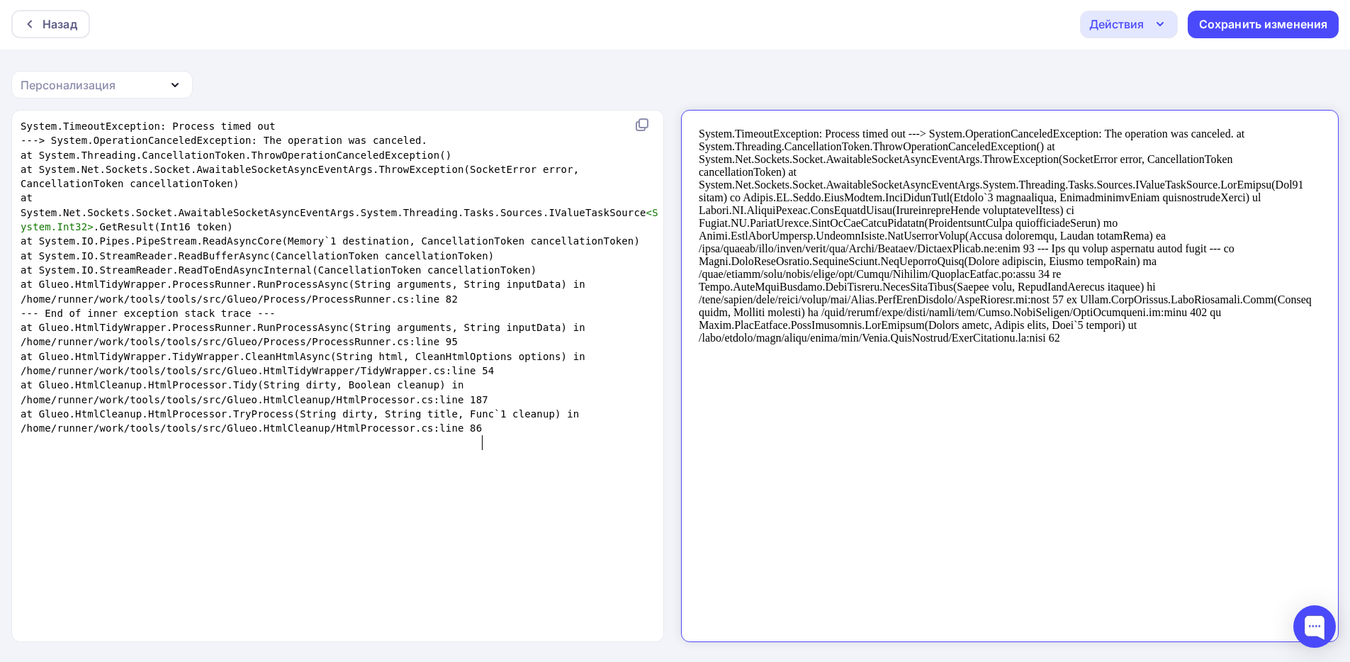
scroll to position [0, 0]
click at [587, 363] on pre "at Glueo.HtmlTidyWrapper.TidyWrapper.CleanHtmlAsync(String html, CleanHtmlOptio…" at bounding box center [340, 363] width 645 height 29
type textarea "System.TimeoutException: Process timed out ---> System.OperationCanceledExcepti…"
click at [600, 394] on pre "at Glueo.HtmlCleanup.HtmlProcessor.Tidy(String dirty, Boolean cleanup) in /home…" at bounding box center [340, 392] width 645 height 29
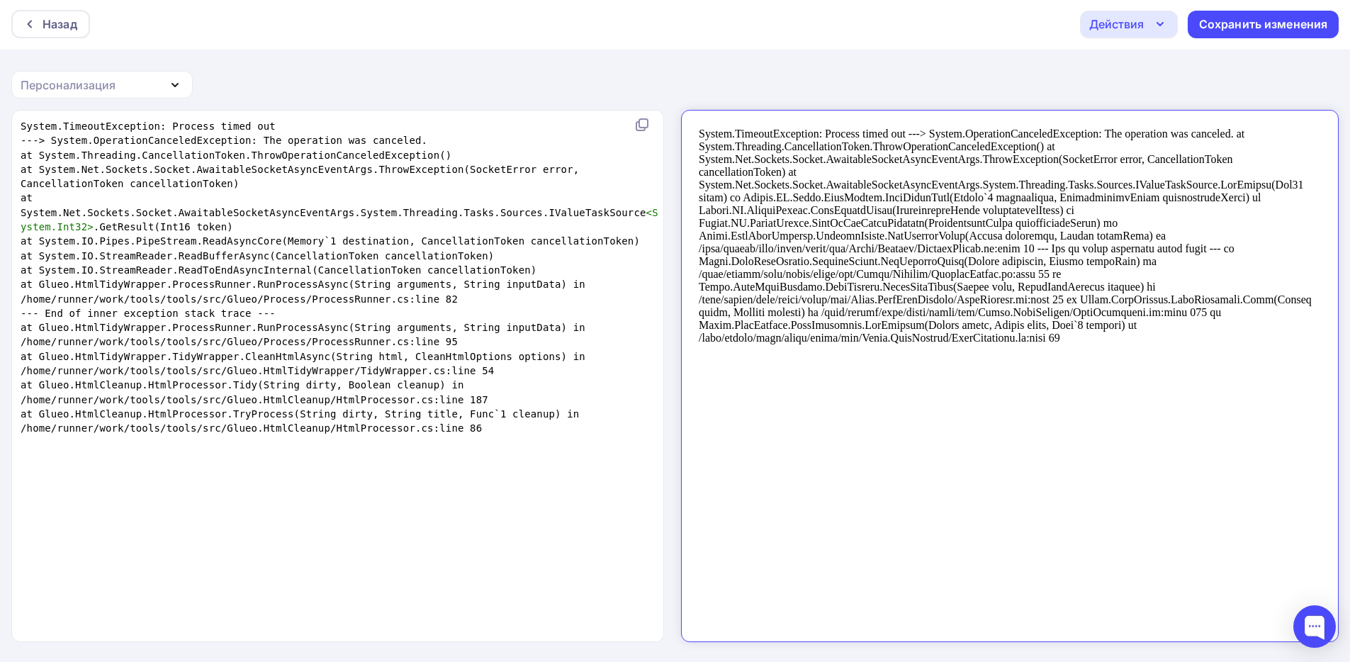
type textarea "System.TimeoutException: Process timed out ---> System.OperationCanceledExcepti…"
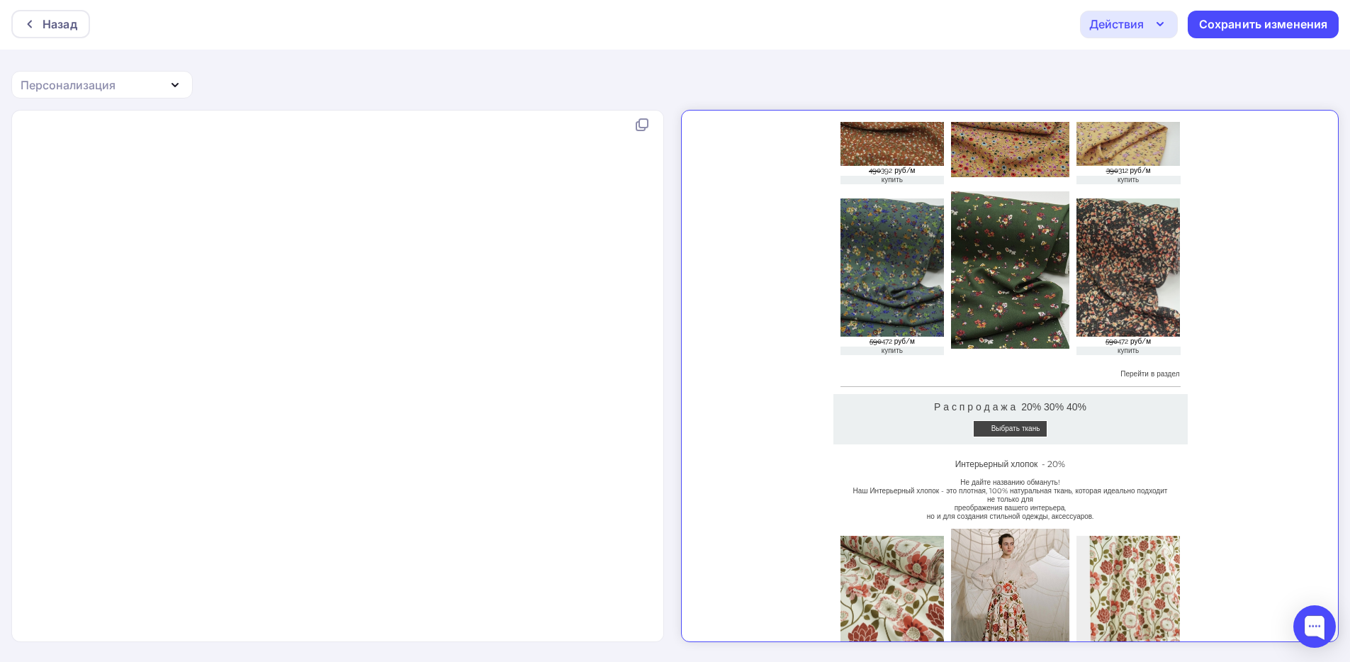
scroll to position [3963, 0]
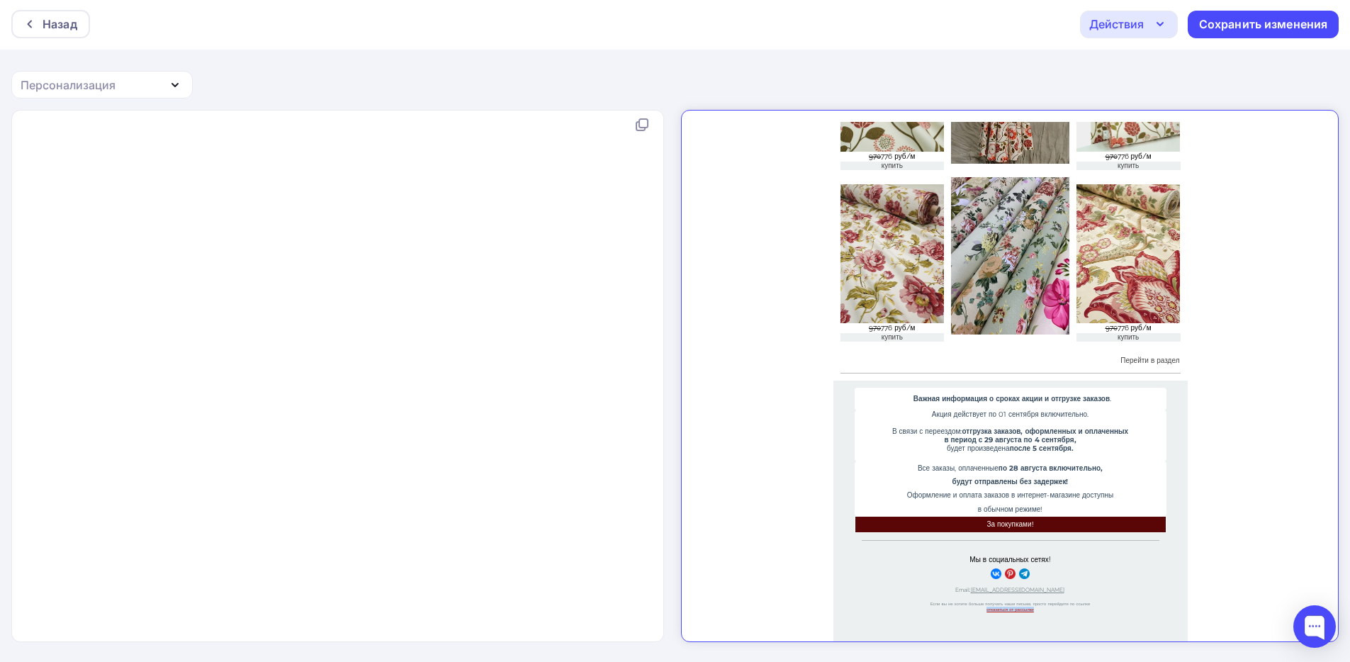
drag, startPoint x: 1023, startPoint y: 598, endPoint x: 965, endPoint y: 596, distance: 58.2
click at [965, 596] on p "отказаться от рассылки" at bounding box center [998, 598] width 298 height 6
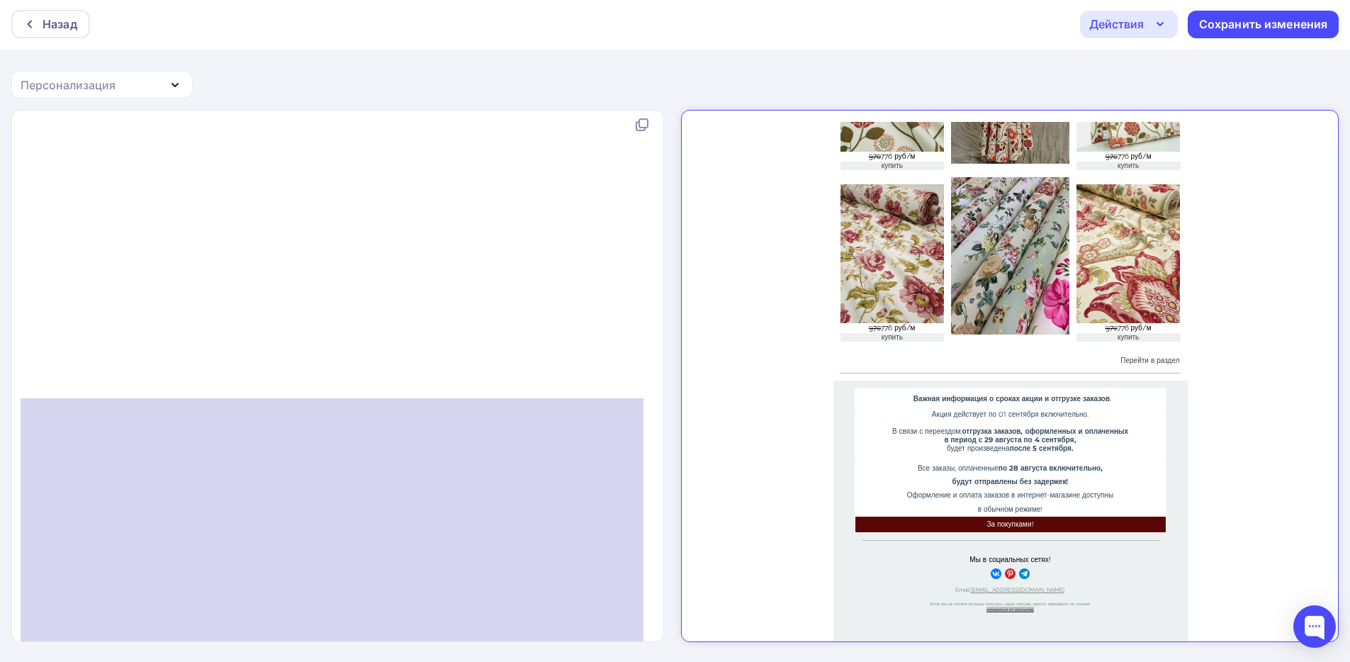
type textarea "<!--[if (!mso)&(!IE)]><!--></div><!--<![endif]--> </div> </div> <!--[if (mso)|(…"
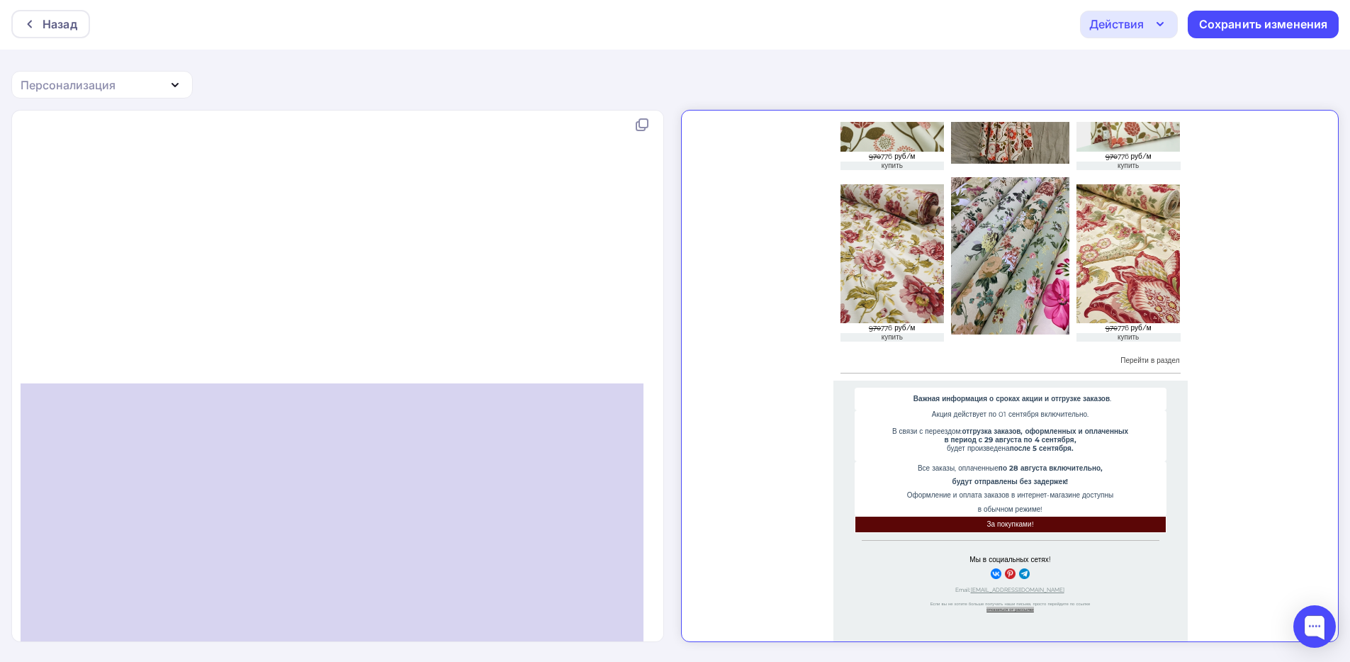
drag, startPoint x: 172, startPoint y: 424, endPoint x: 296, endPoint y: 585, distance: 203.2
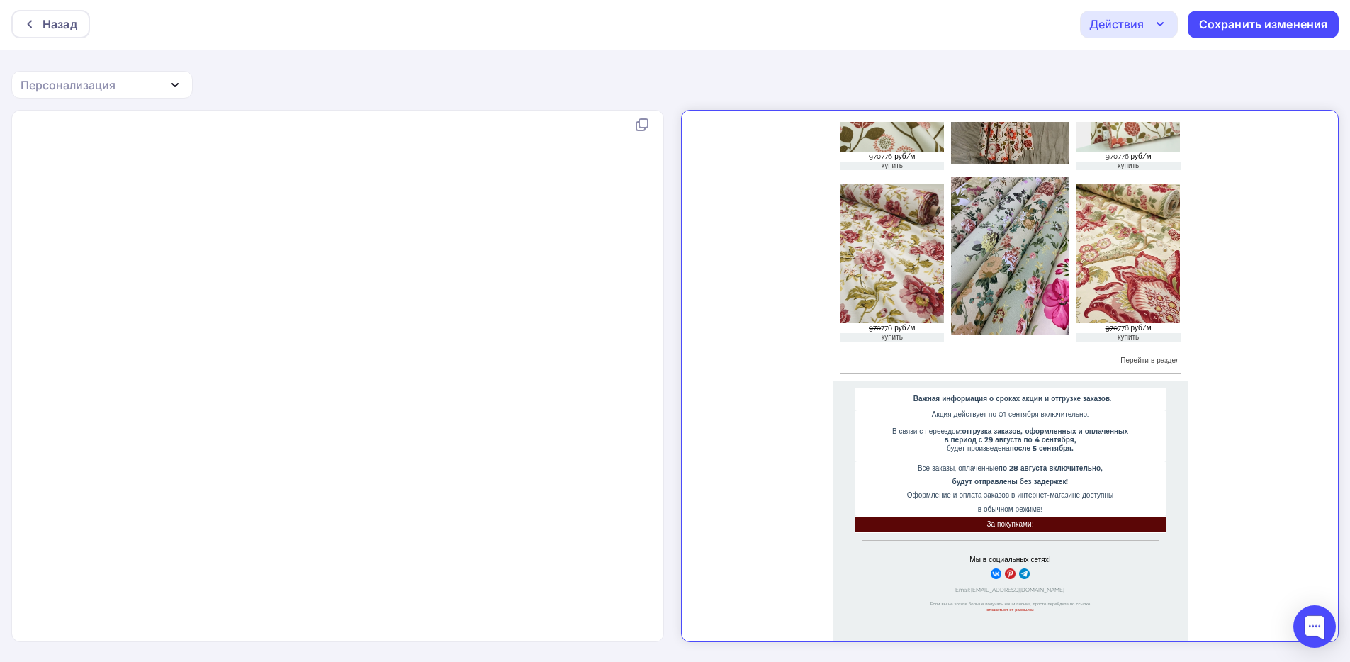
type textarea "<!--[if (!mso)&(!IE)]><!--></div><!--<![endif]--> </div> </div> <!--[if (mso)|(…"
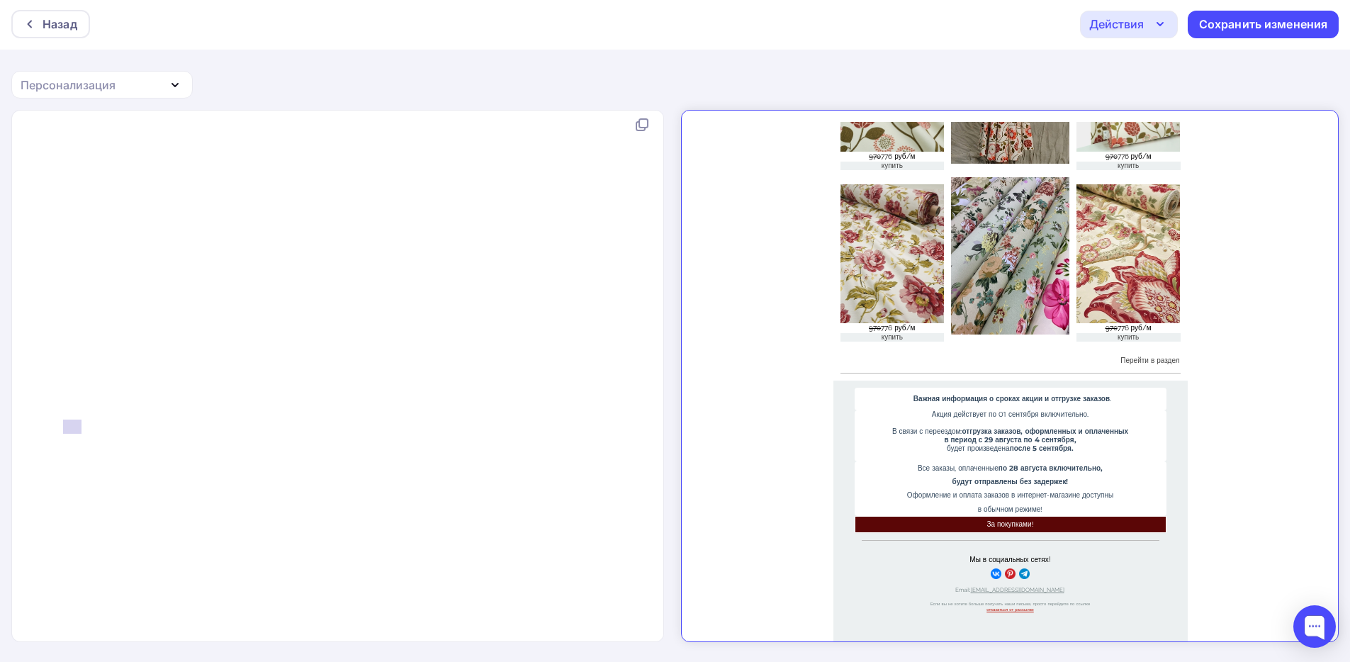
type textarea "<!--"
drag, startPoint x: 80, startPoint y: 434, endPoint x: 62, endPoint y: 434, distance: 18.4
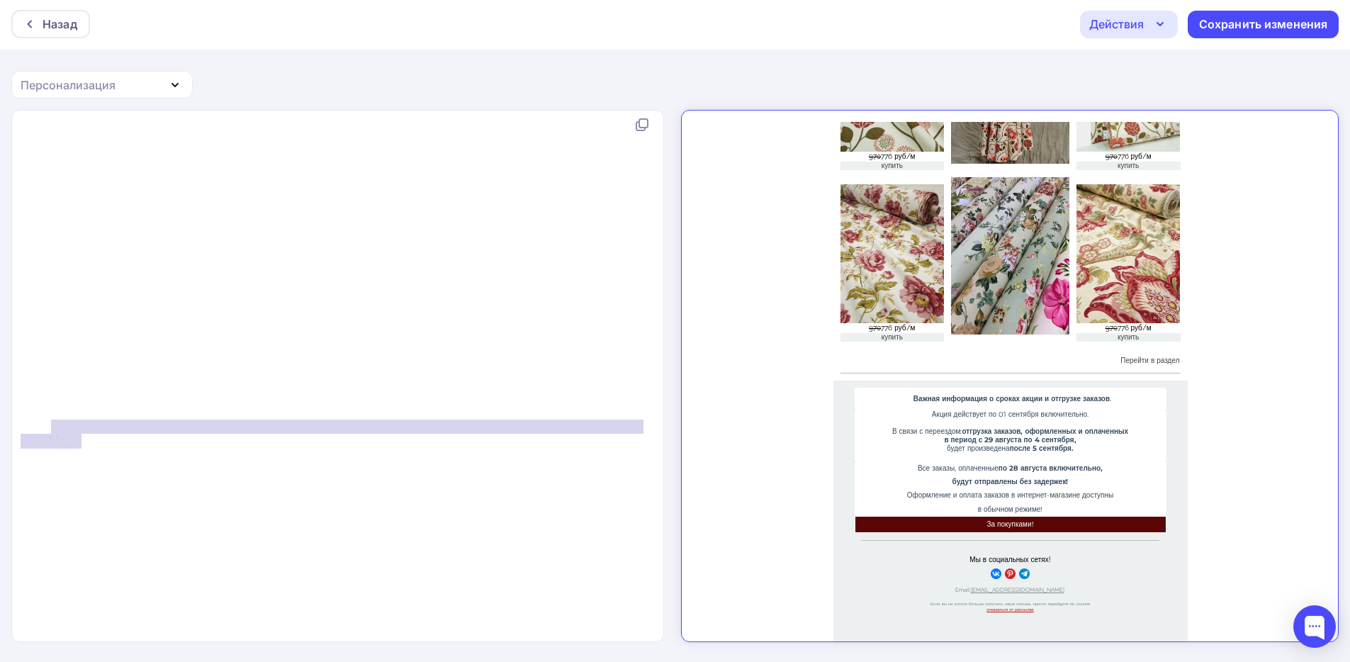
type textarea "​ <!--[if (mso)|(IE)]></tr></table></td></tr></table><![endif]--> </div>"
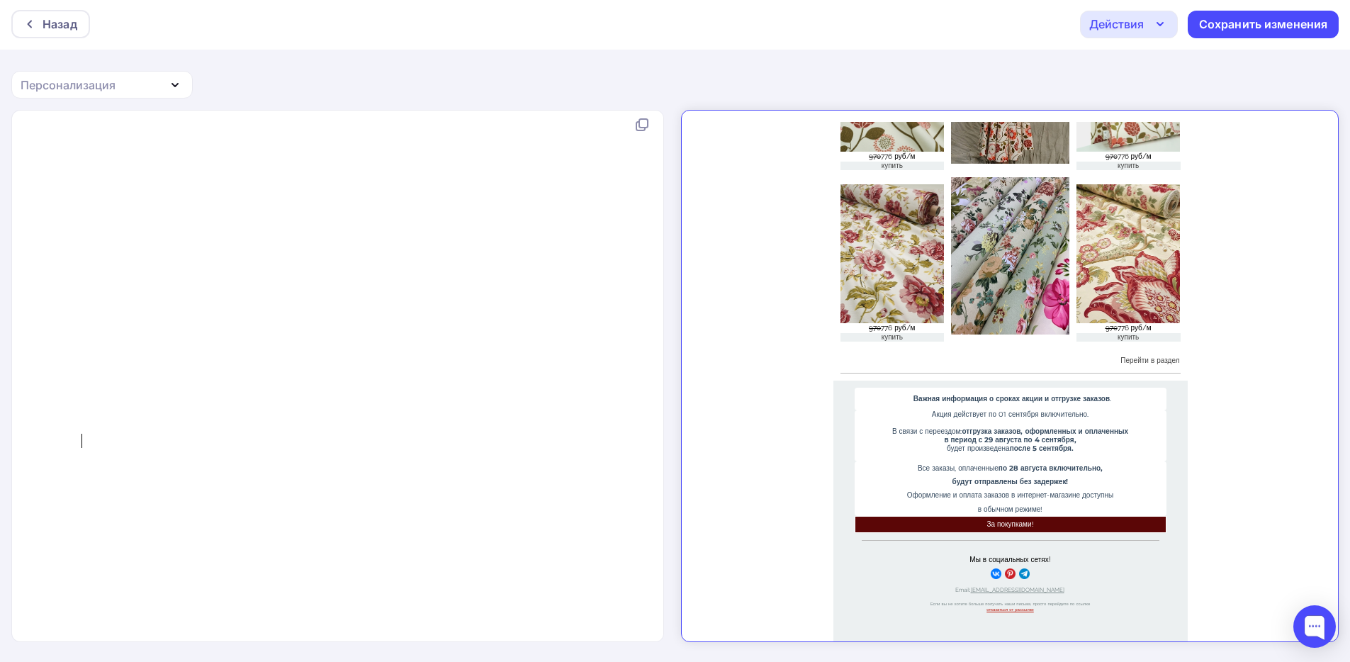
type textarea "-["
drag, startPoint x: 86, startPoint y: 434, endPoint x: 72, endPoint y: 434, distance: 13.5
drag, startPoint x: 57, startPoint y: 432, endPoint x: 106, endPoint y: 458, distance: 55.2
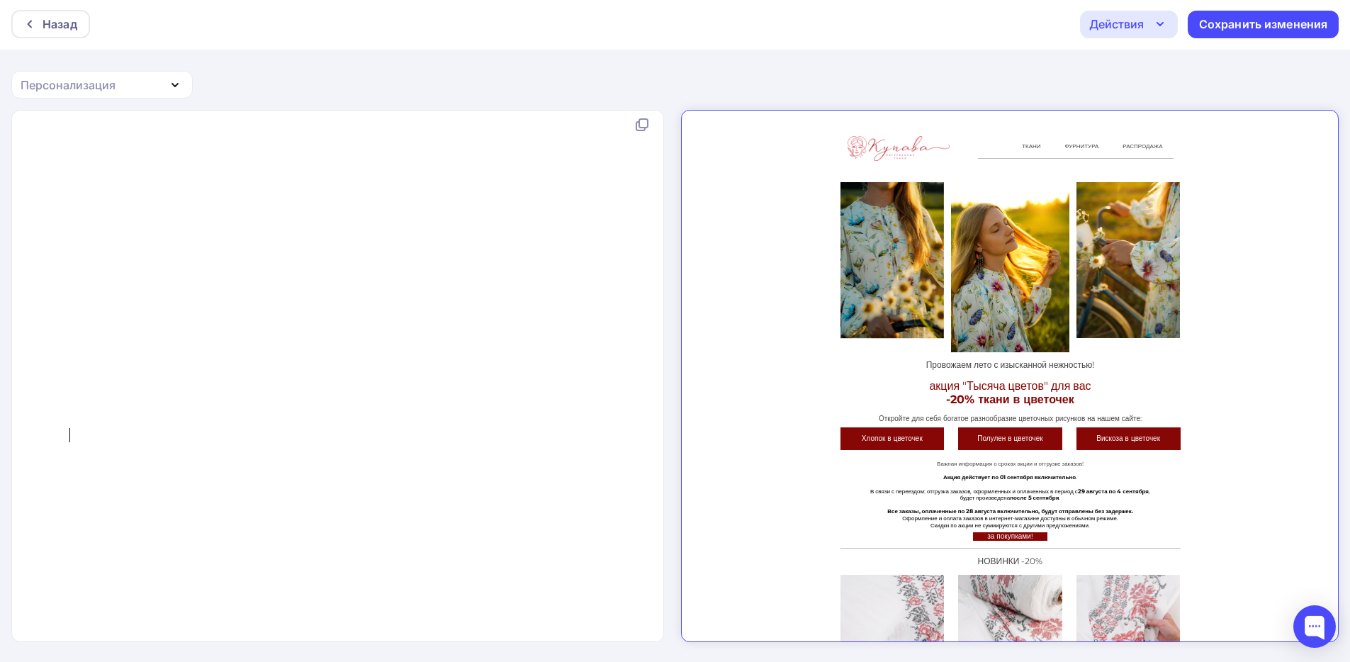
scroll to position [102019, 0]
click at [1259, 23] on div "Сохранить изменения" at bounding box center [1263, 24] width 129 height 16
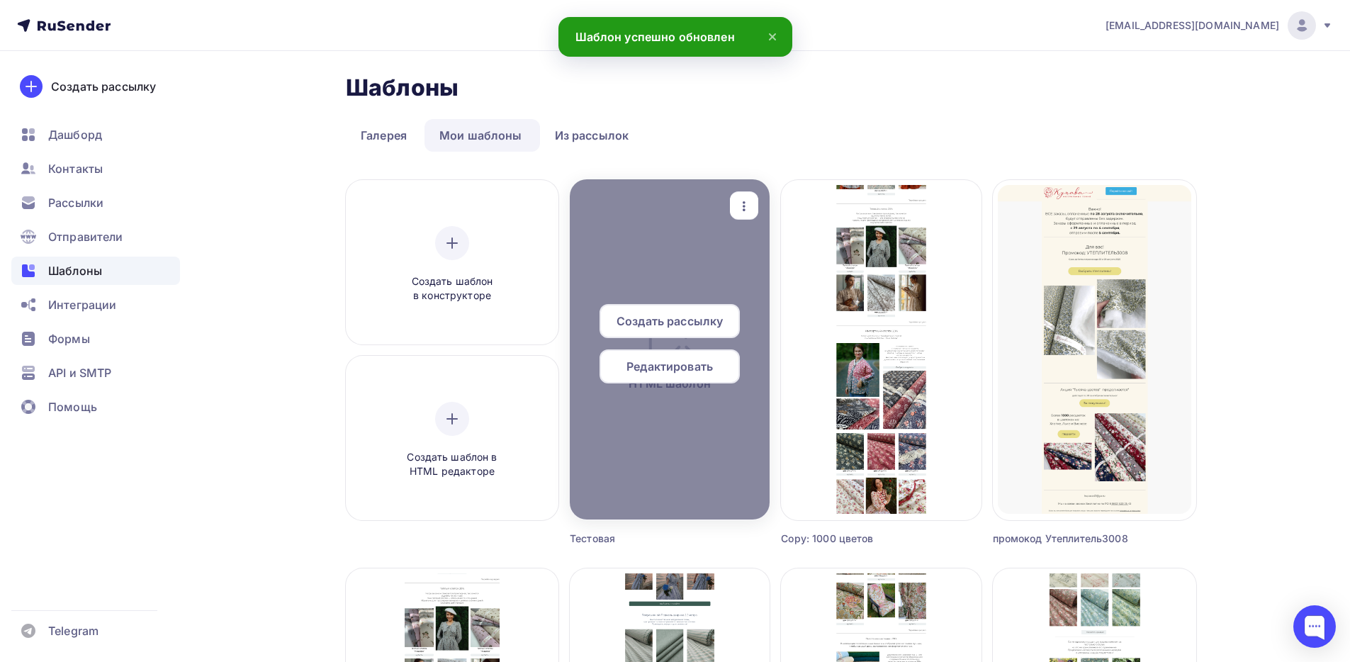
click at [671, 327] on span "Создать рассылку" at bounding box center [670, 321] width 106 height 17
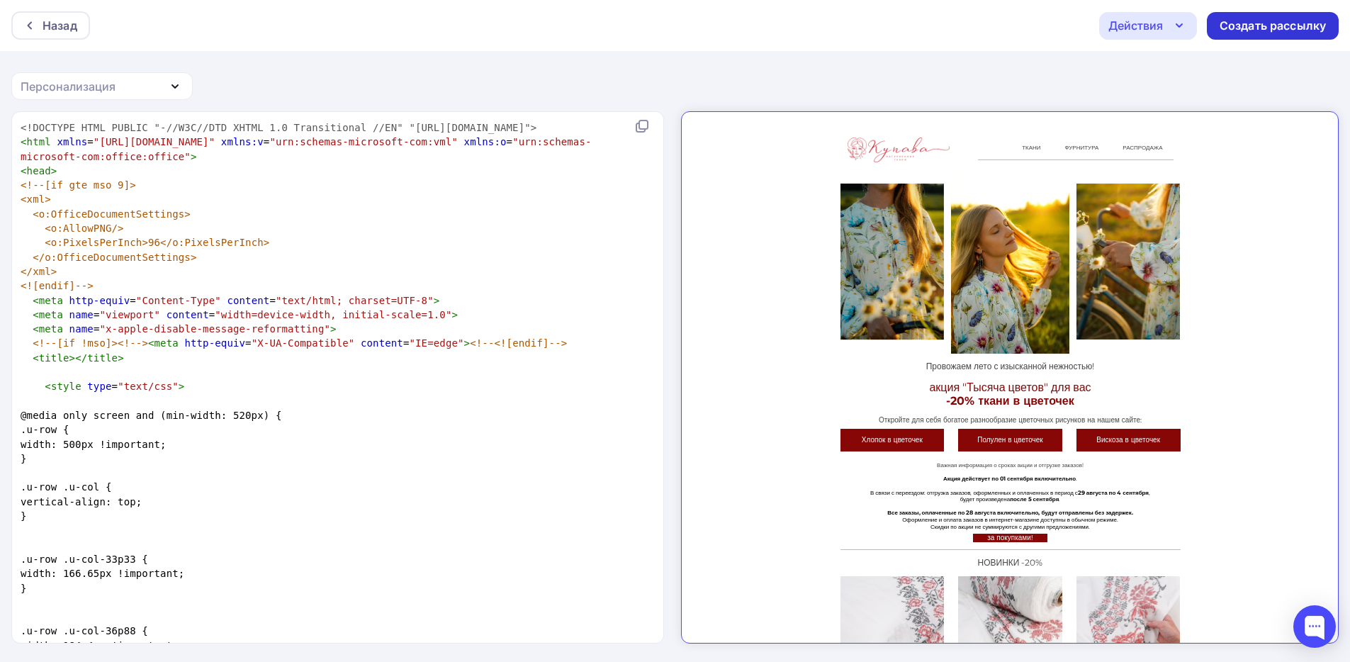
click at [1259, 26] on div "Создать рассылку" at bounding box center [1273, 26] width 106 height 16
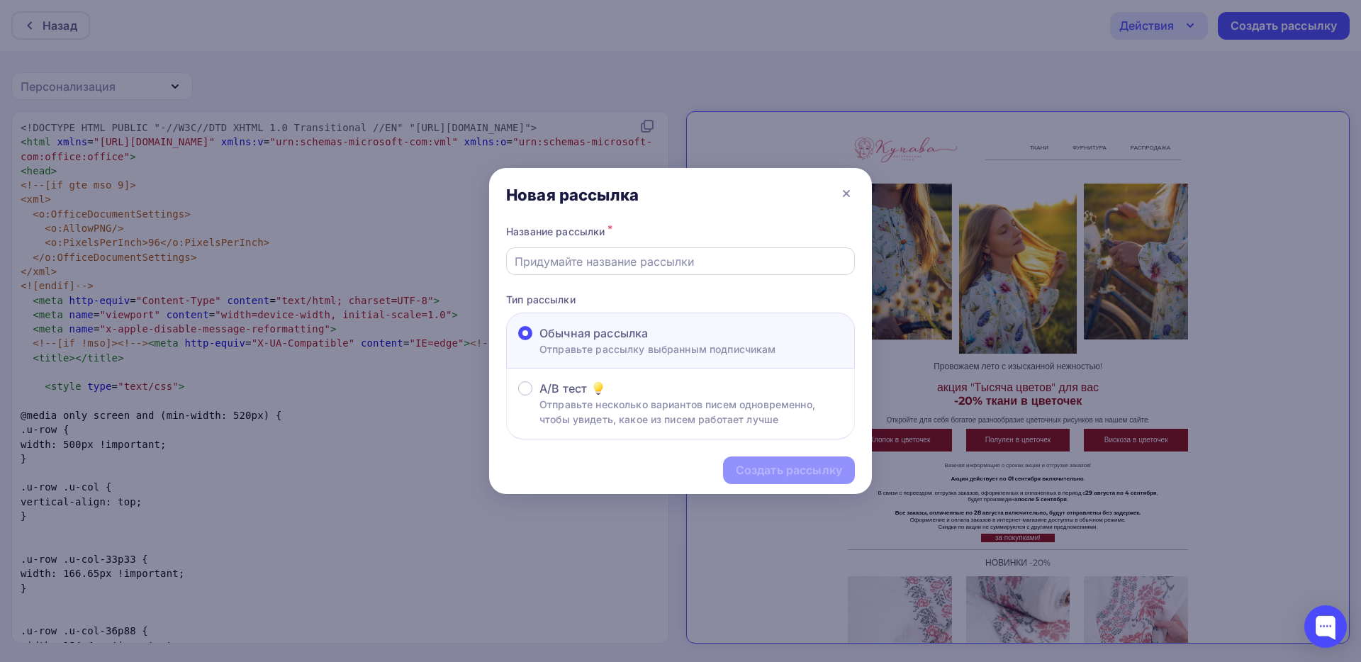
click at [612, 264] on input "text" at bounding box center [681, 261] width 332 height 17
type input "133"
click at [815, 466] on div "Создать рассылку" at bounding box center [789, 470] width 106 height 16
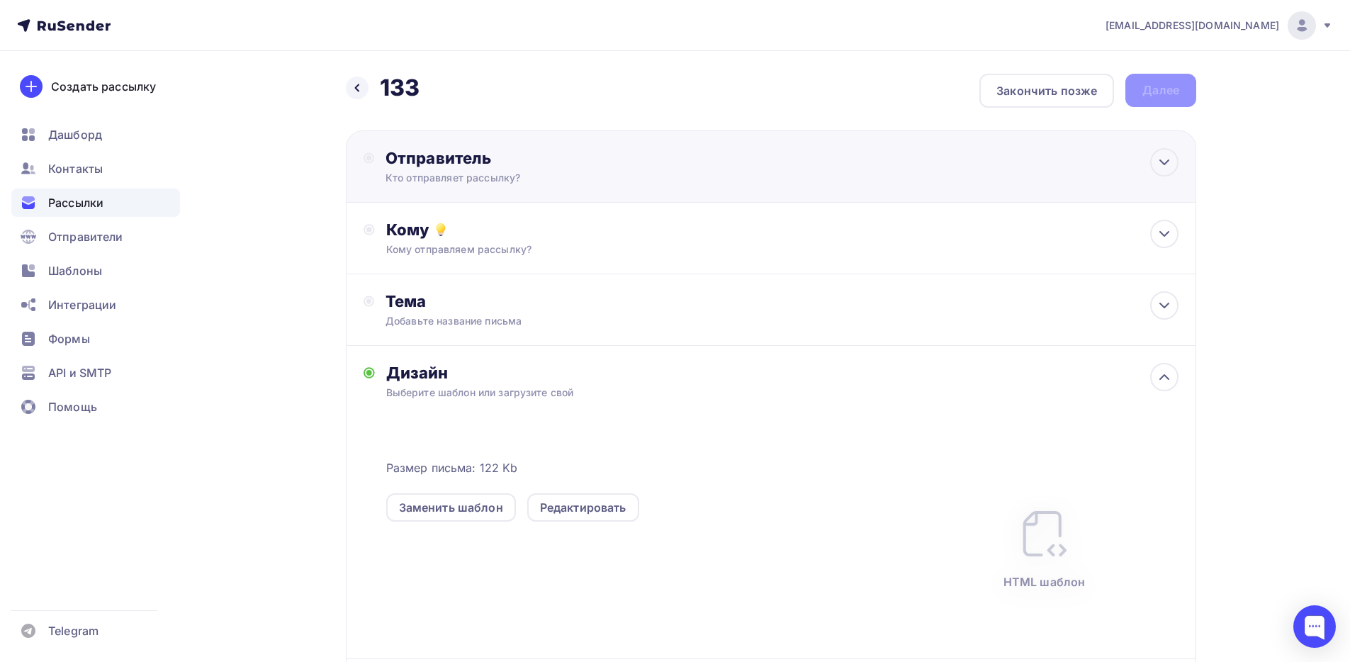
click at [497, 154] on div "Отправитель" at bounding box center [539, 158] width 307 height 20
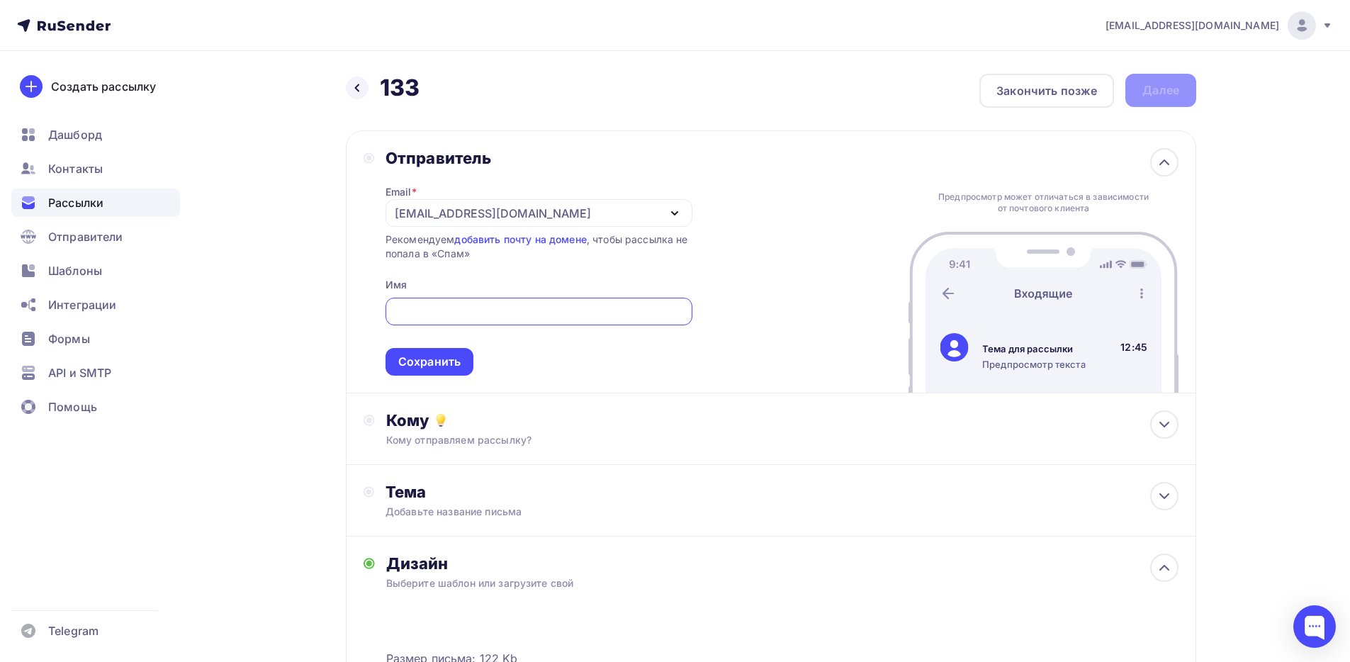
click at [483, 203] on div "kupava43@yandex.ru" at bounding box center [539, 213] width 307 height 28
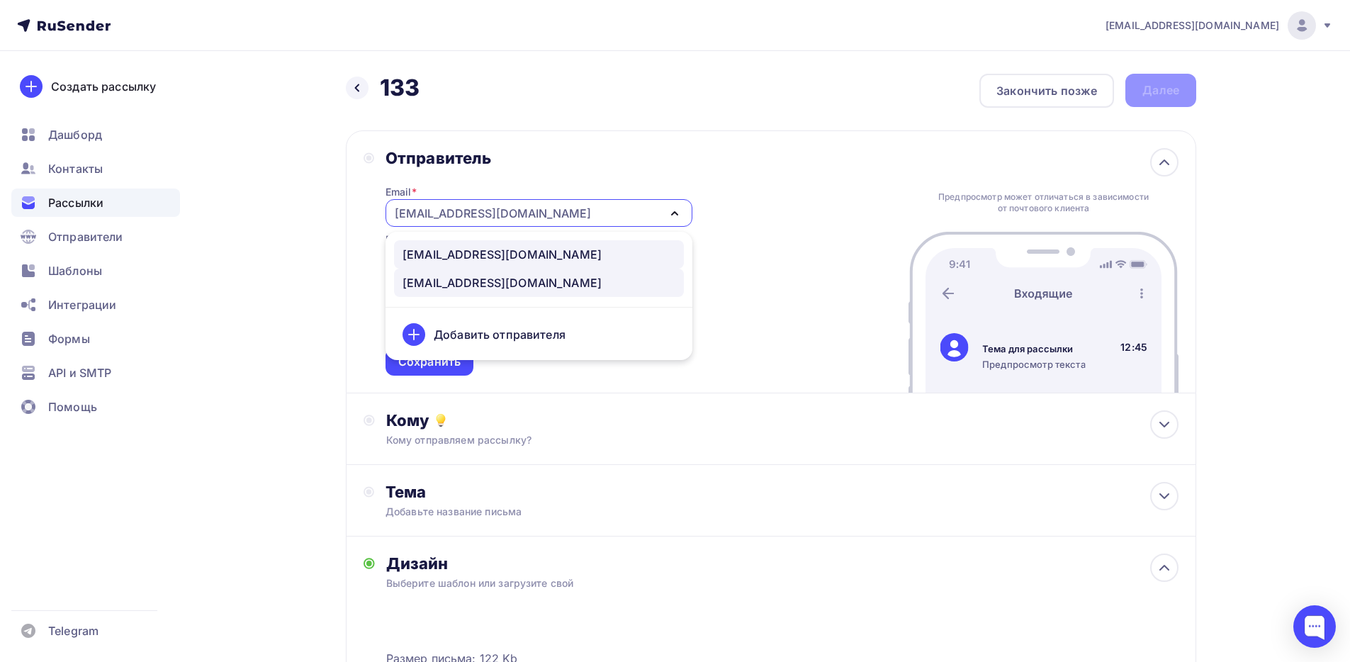
click at [503, 257] on div "news@kupava43.ru" at bounding box center [502, 254] width 199 height 17
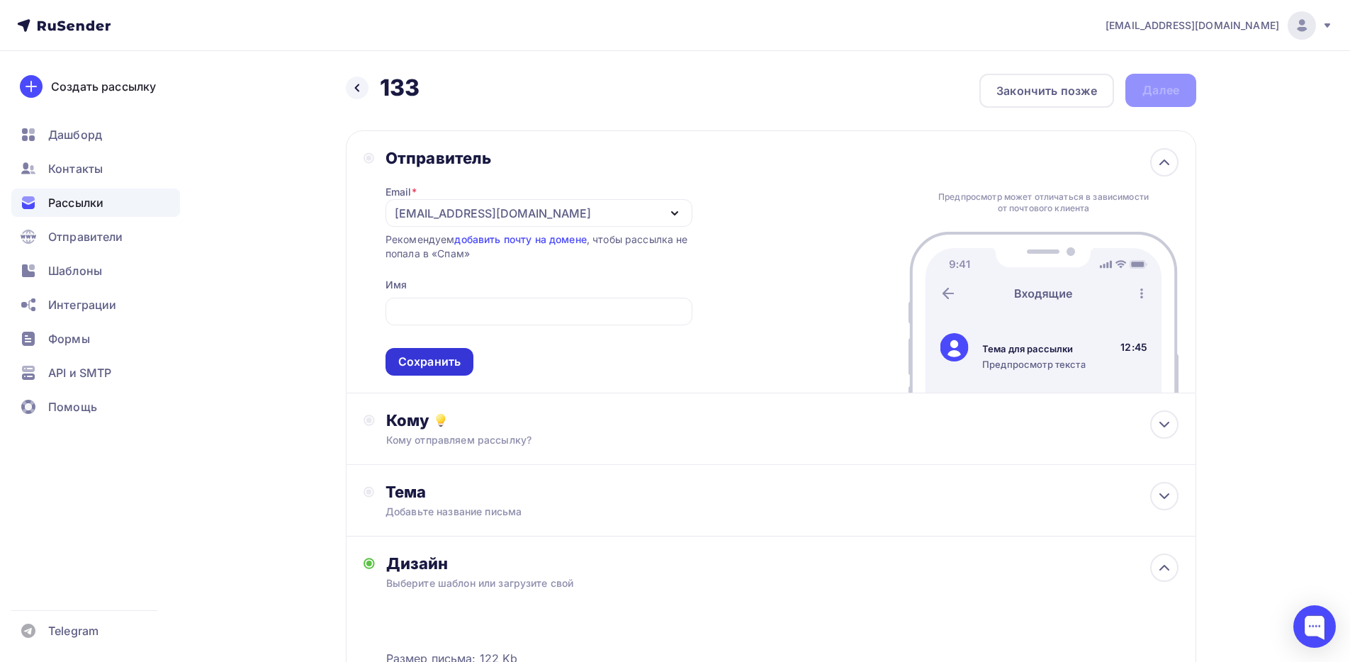
click at [449, 367] on div "Сохранить" at bounding box center [429, 362] width 62 height 16
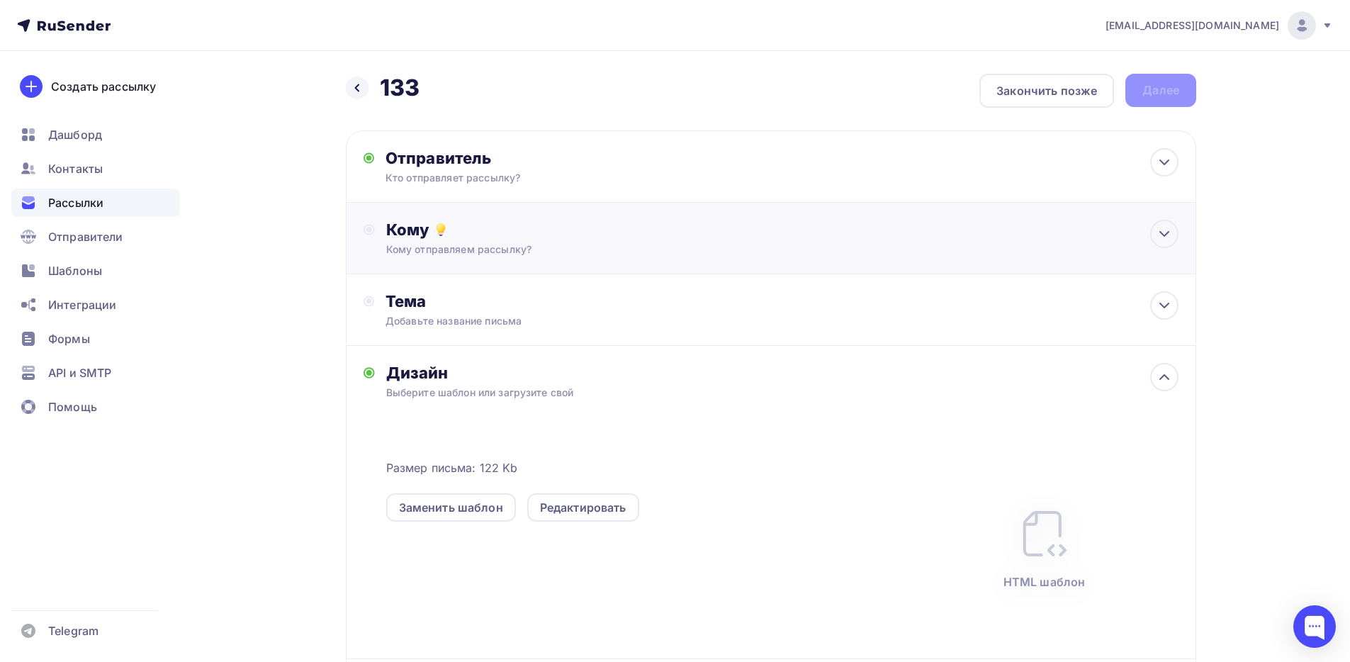
click at [468, 242] on div "Кому отправляем рассылку?" at bounding box center [743, 249] width 714 height 14
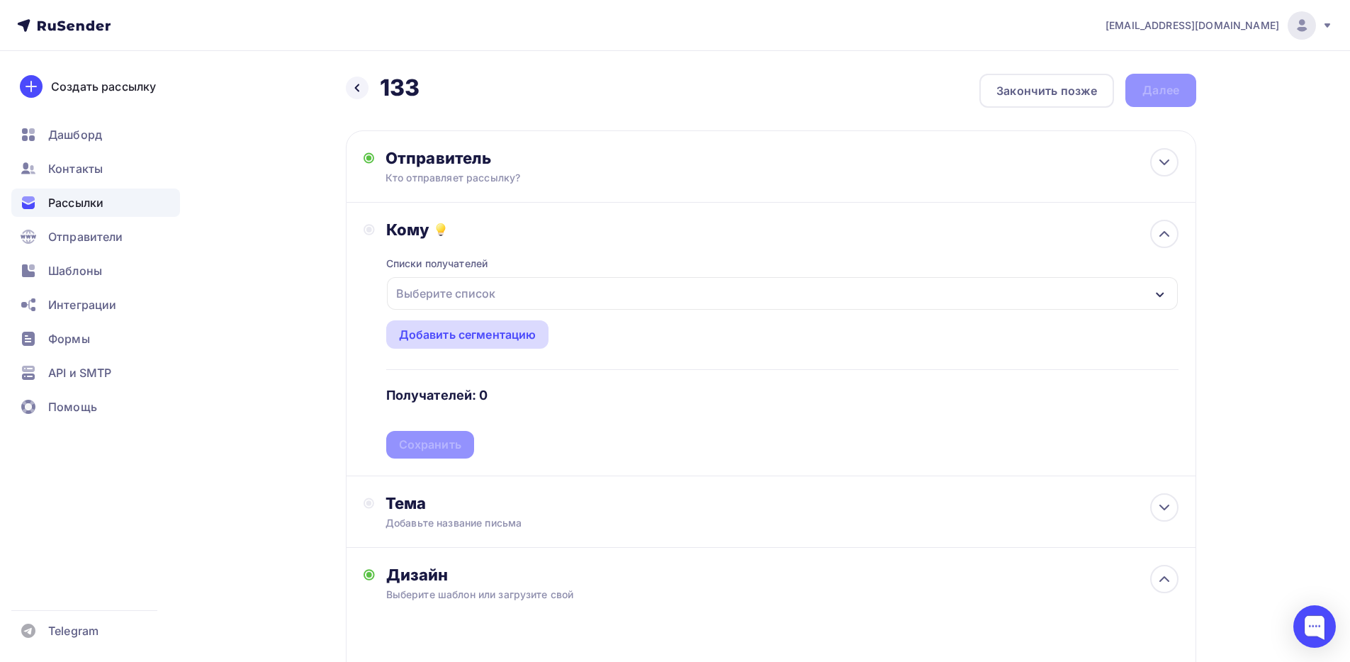
click at [478, 322] on div "Добавить сегментацию" at bounding box center [467, 334] width 163 height 28
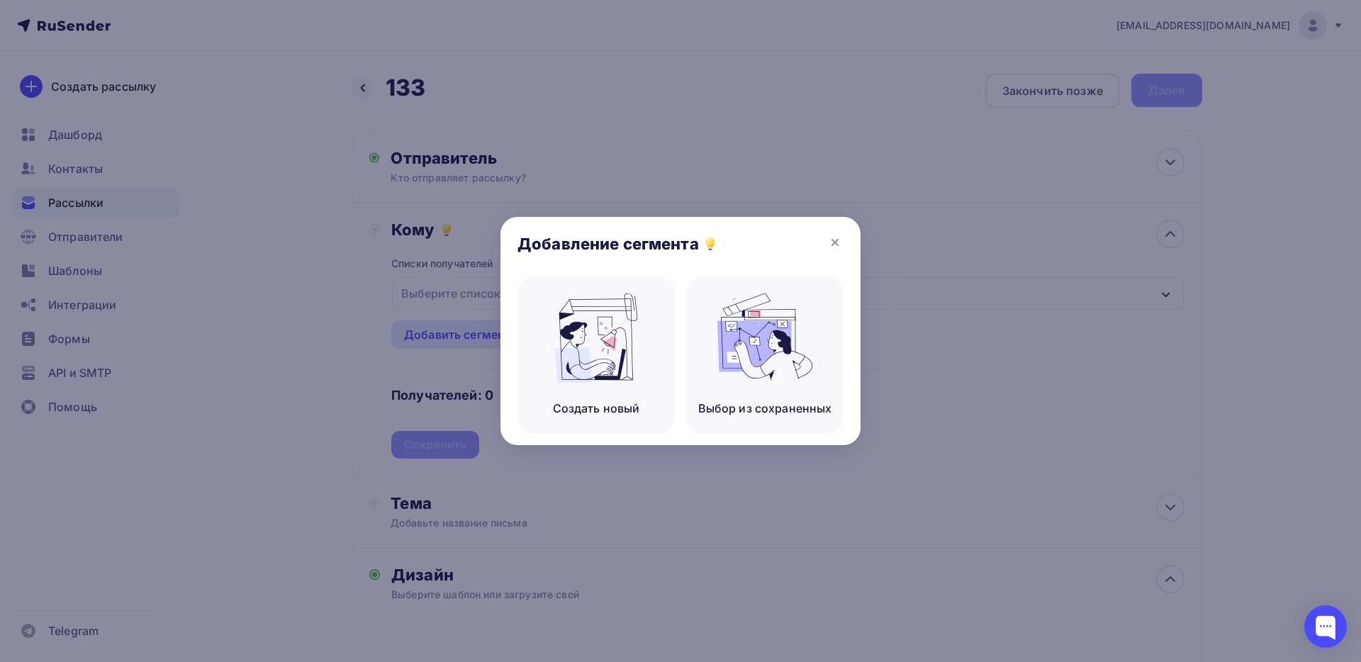
click at [845, 240] on div "Добавление сегмента" at bounding box center [680, 247] width 360 height 60
click at [830, 237] on icon at bounding box center [834, 242] width 17 height 17
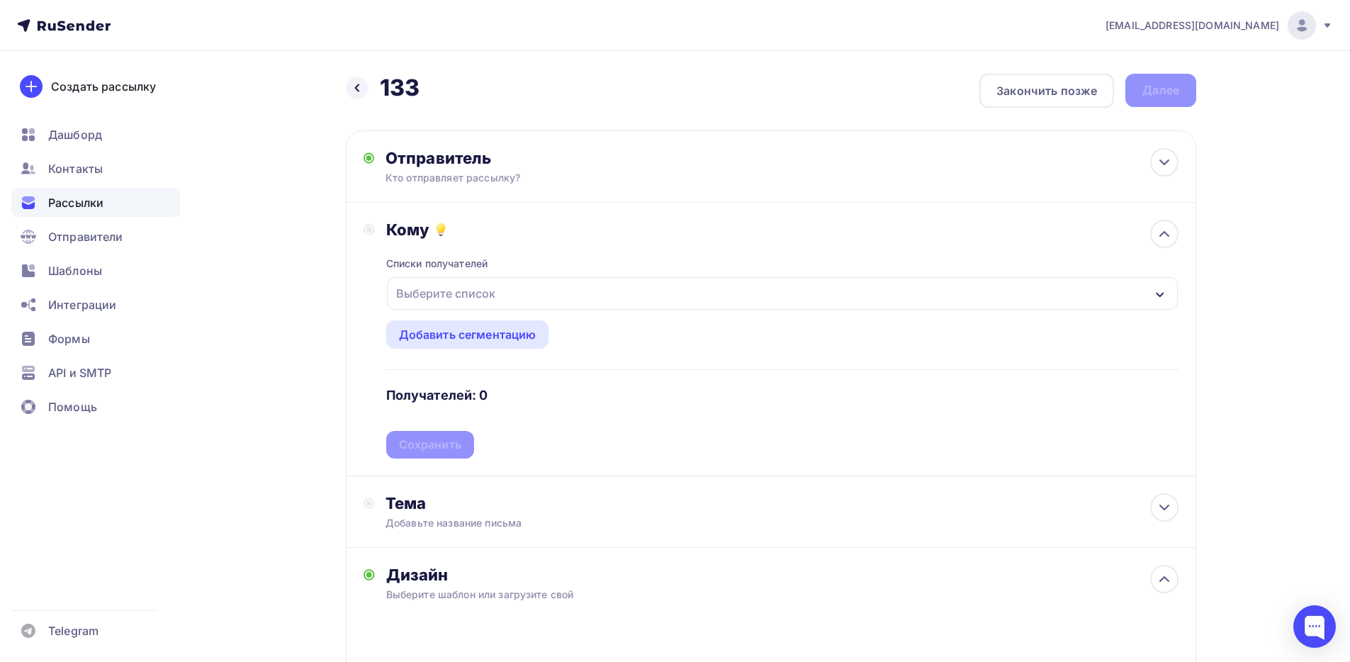
click at [537, 300] on div "Выберите список" at bounding box center [782, 293] width 791 height 33
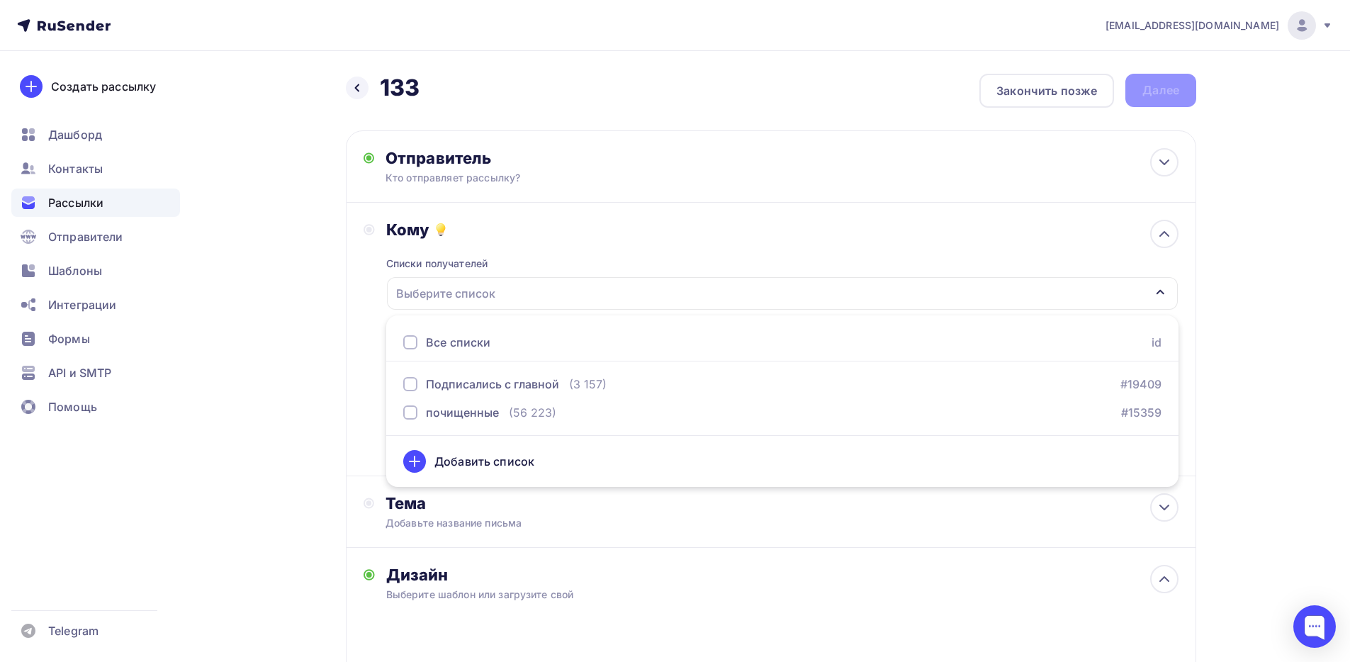
click at [419, 343] on div "Все списки" at bounding box center [446, 342] width 87 height 17
click at [357, 378] on div "Кому Списки получателей Подписались с главной почищенные Все списки id Подписал…" at bounding box center [771, 340] width 851 height 274
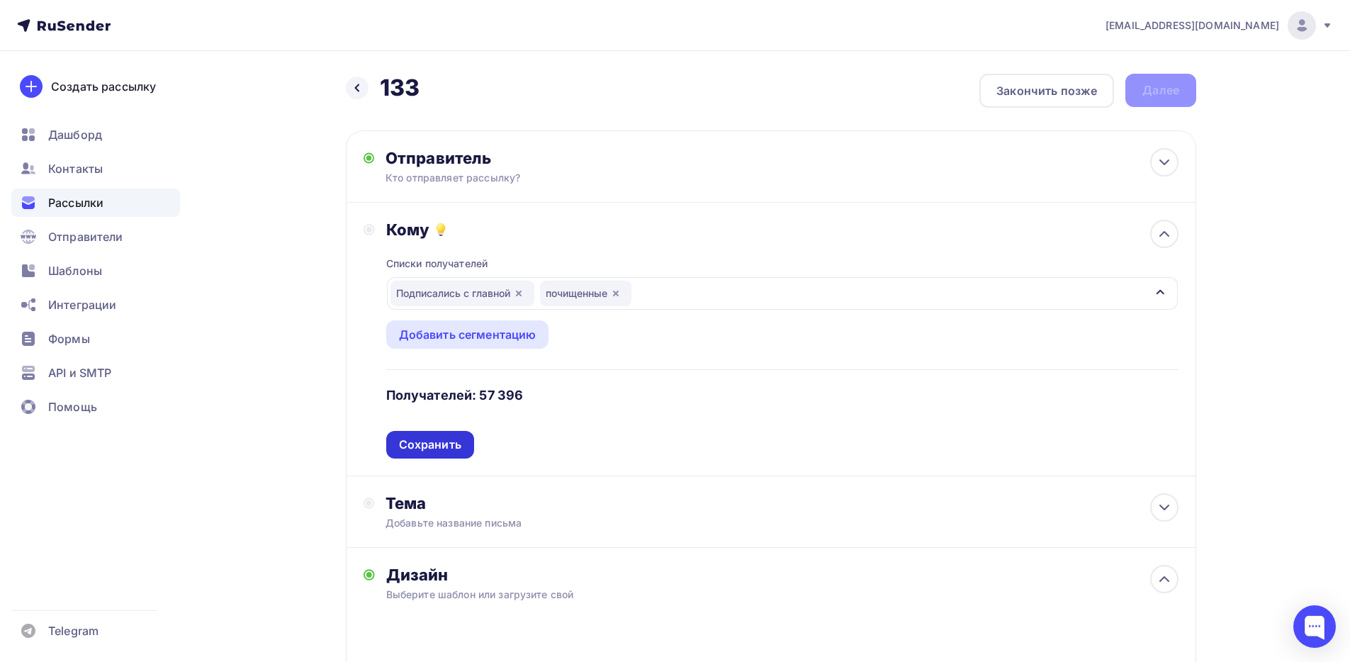
click at [459, 446] on div "Сохранить" at bounding box center [430, 445] width 62 height 16
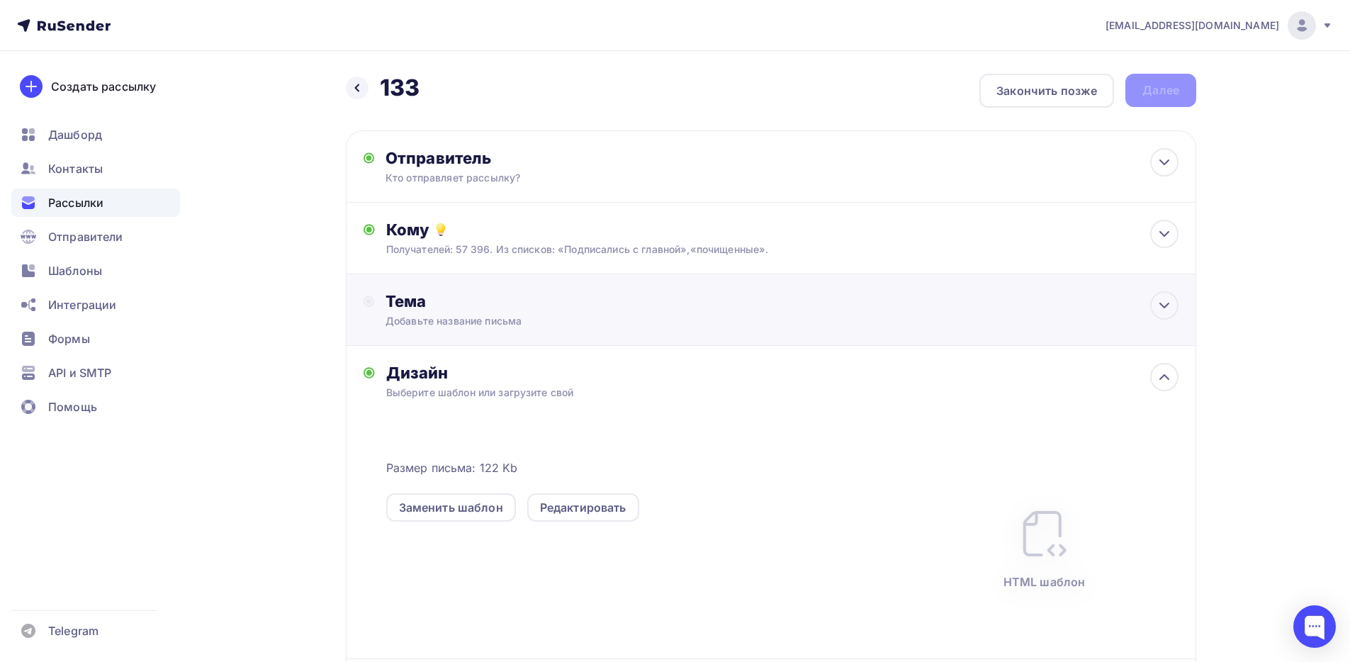
click at [491, 332] on div "Тема Добавьте название письма Тема * Рекомендуем использовать не более 150 симв…" at bounding box center [771, 310] width 851 height 72
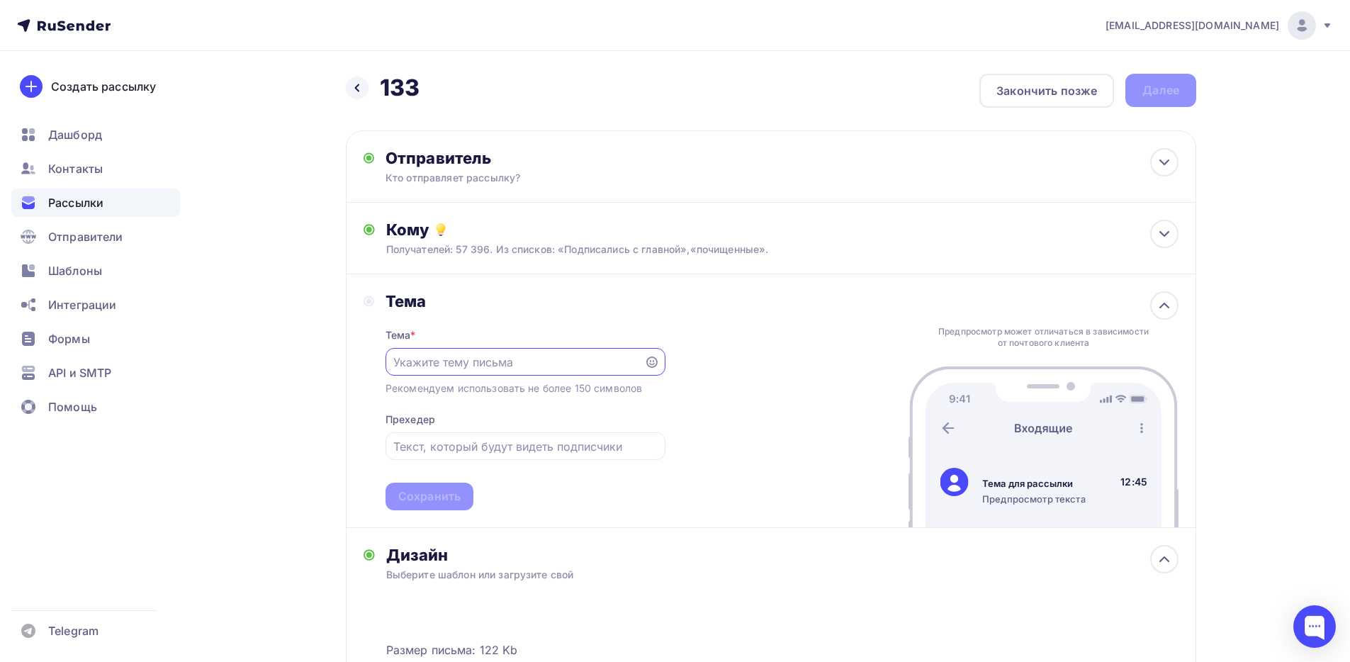
click at [478, 361] on input "text" at bounding box center [514, 362] width 242 height 17
type input "123"
click at [441, 486] on div "Сохранить" at bounding box center [430, 497] width 88 height 28
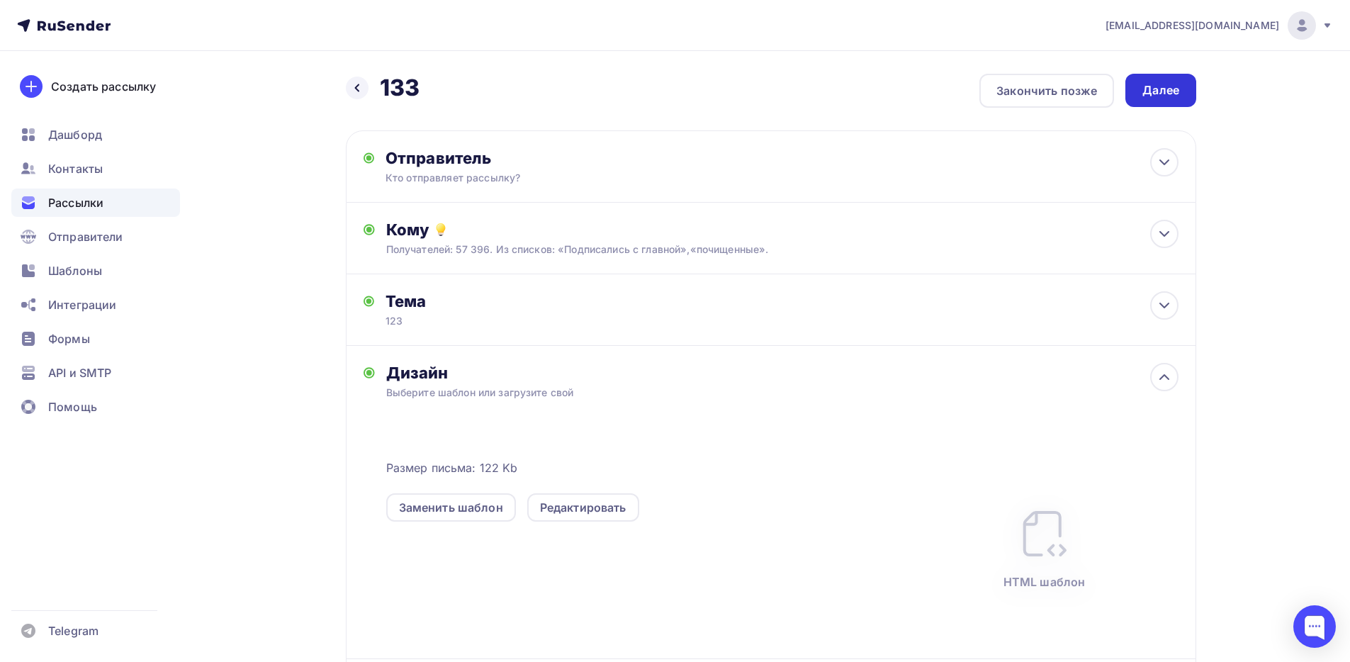
click at [1157, 88] on div "Далее" at bounding box center [1161, 90] width 37 height 16
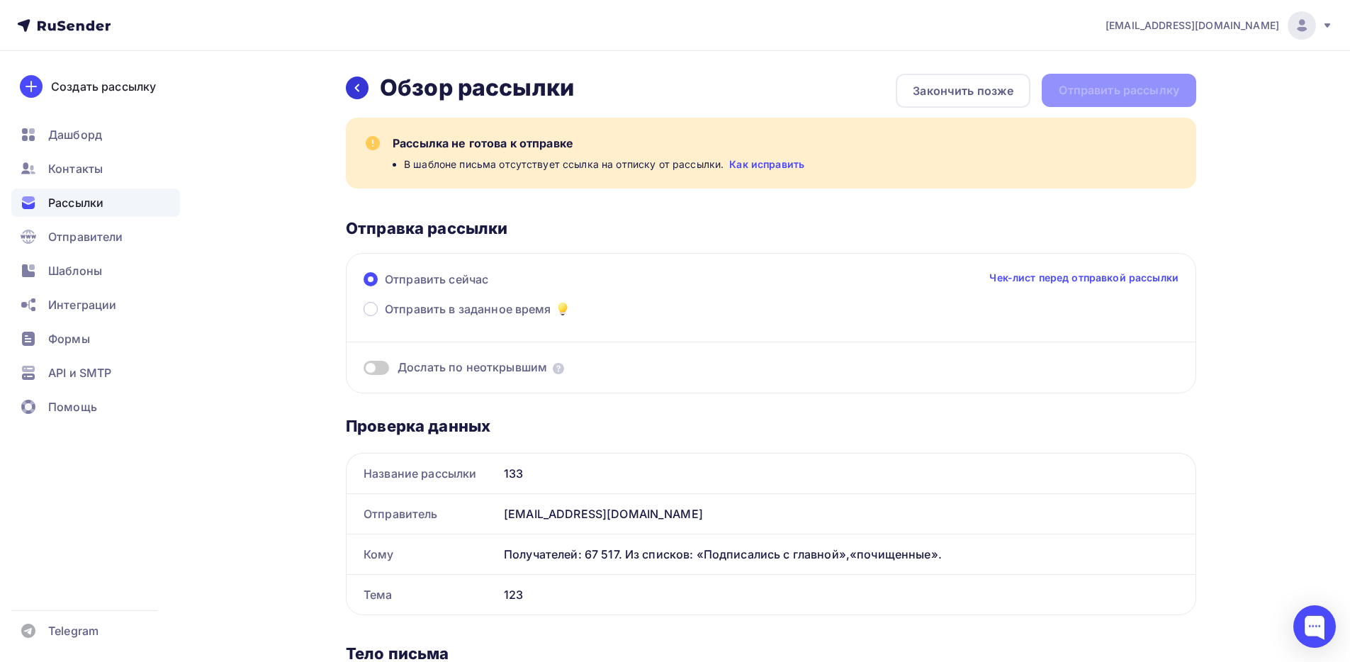
click at [366, 86] on div at bounding box center [357, 88] width 23 height 23
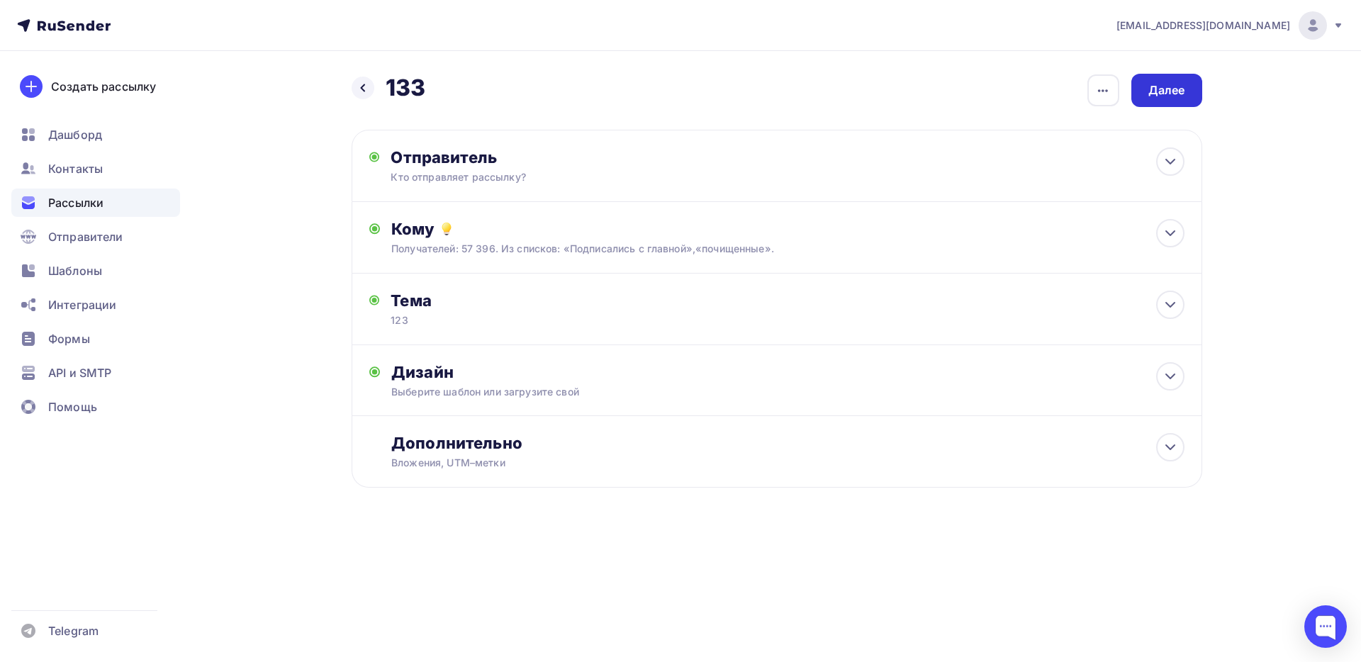
click at [1135, 89] on div "Далее" at bounding box center [1166, 90] width 71 height 33
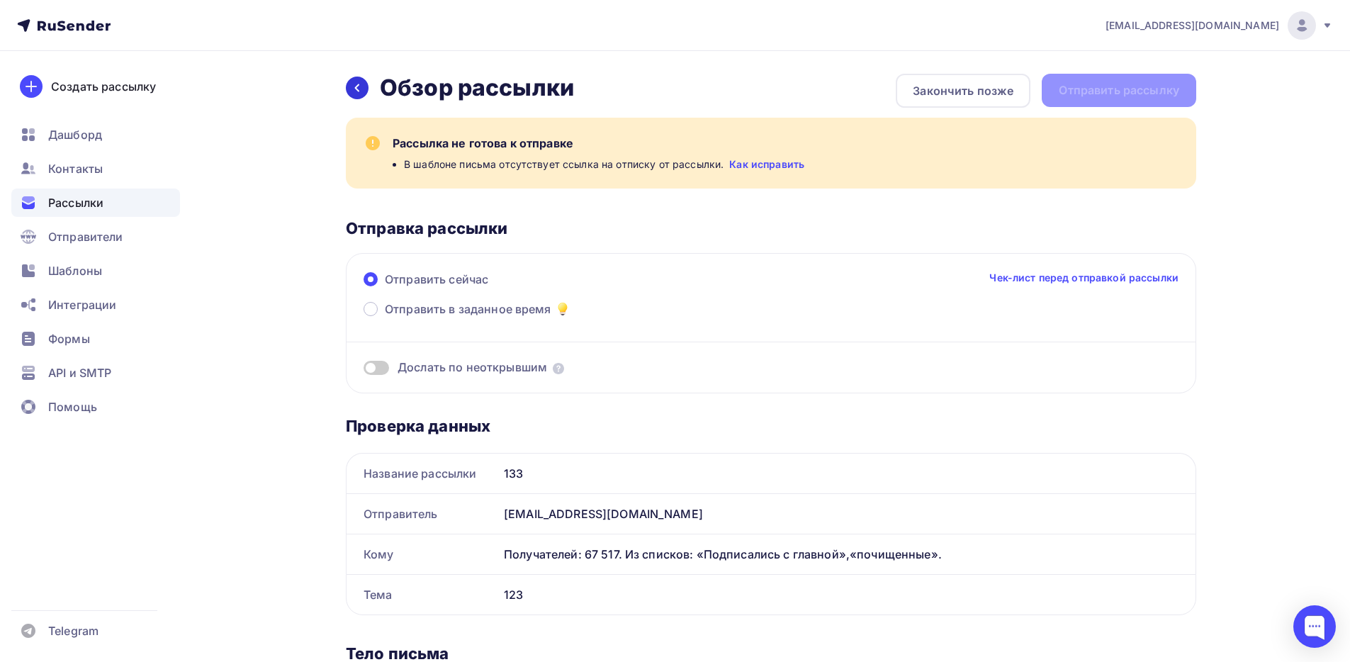
click at [356, 85] on icon at bounding box center [357, 87] width 11 height 11
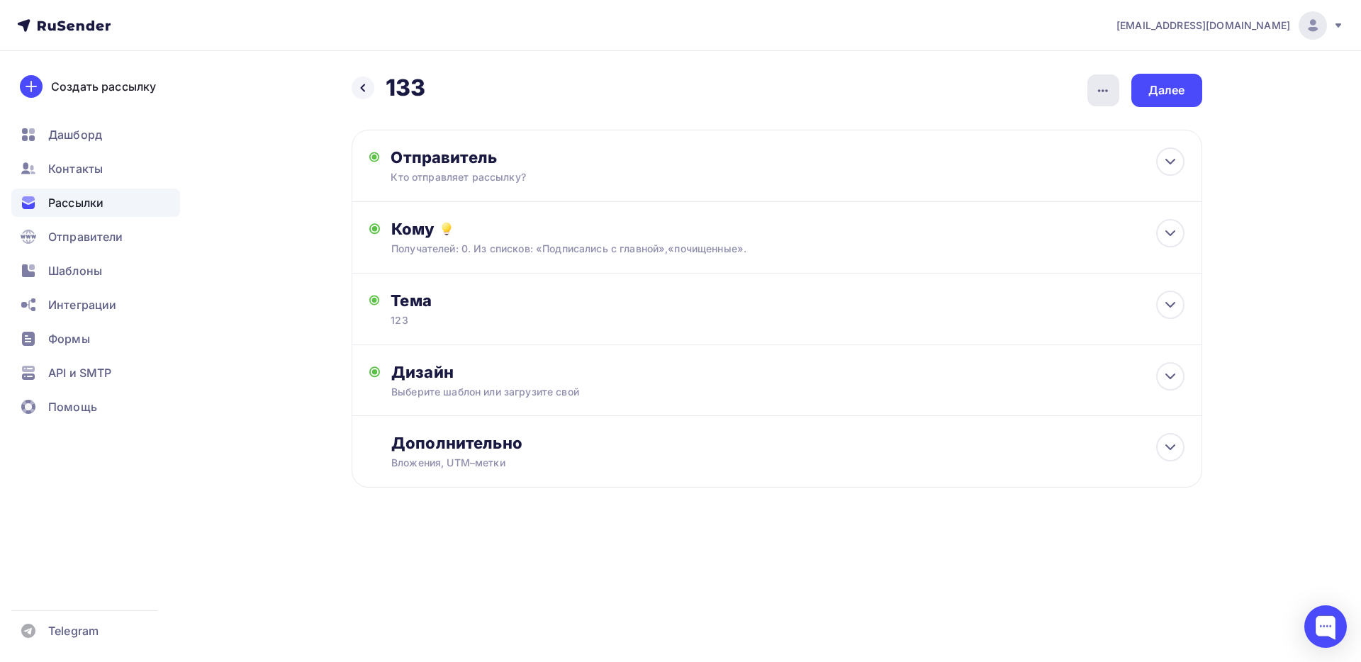
click at [1104, 84] on icon "button" at bounding box center [1102, 90] width 17 height 17
click at [1038, 214] on link "Удалить" at bounding box center [1028, 202] width 193 height 28
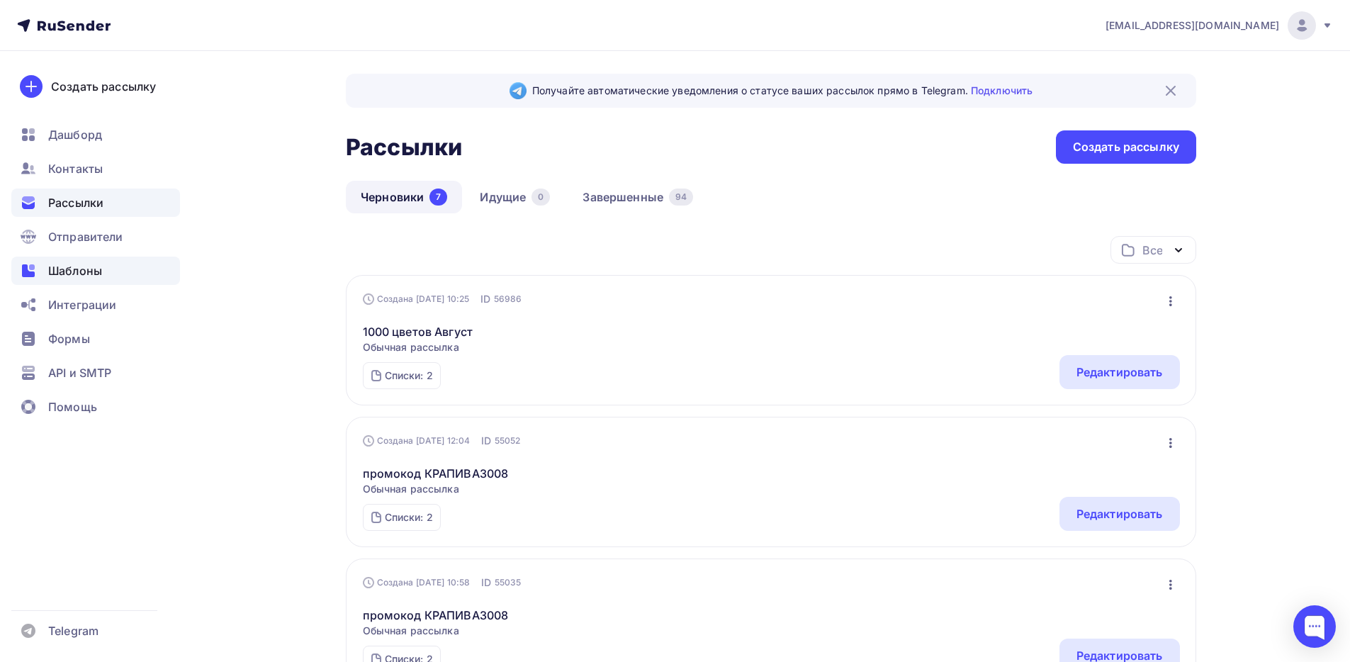
click at [119, 274] on div "Шаблоны" at bounding box center [95, 271] width 169 height 28
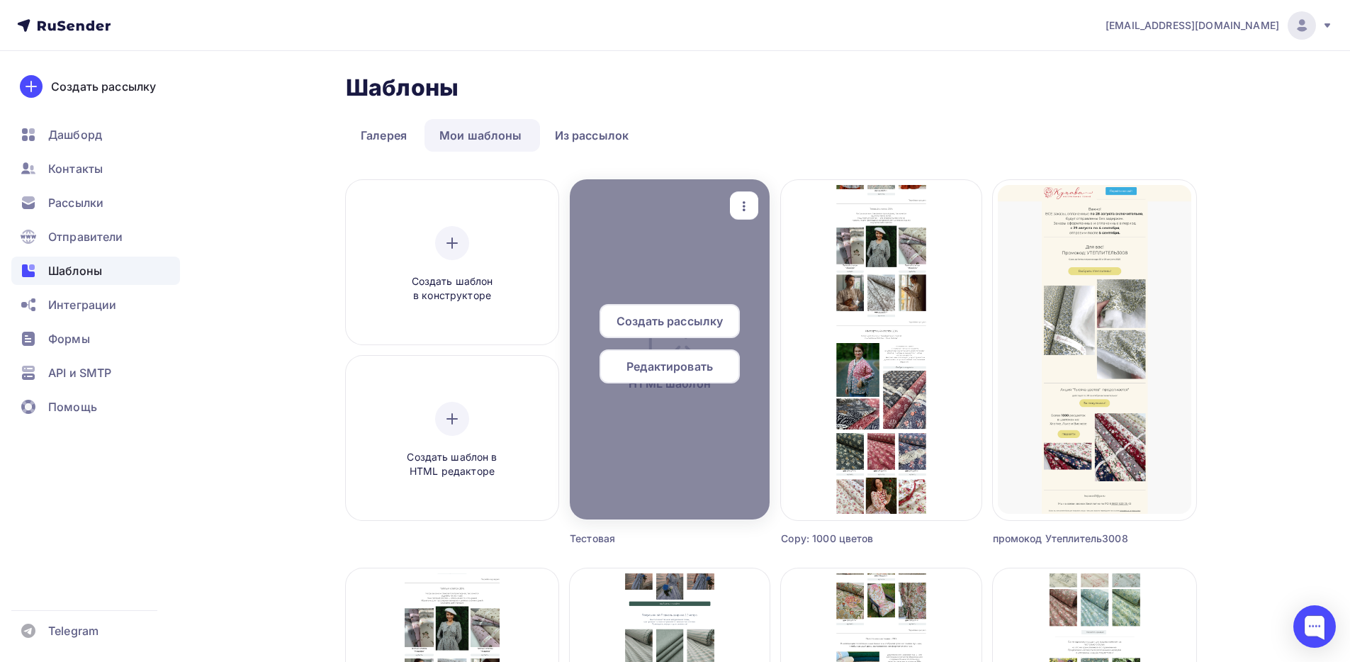
click at [678, 366] on span "Редактировать" at bounding box center [670, 366] width 86 height 17
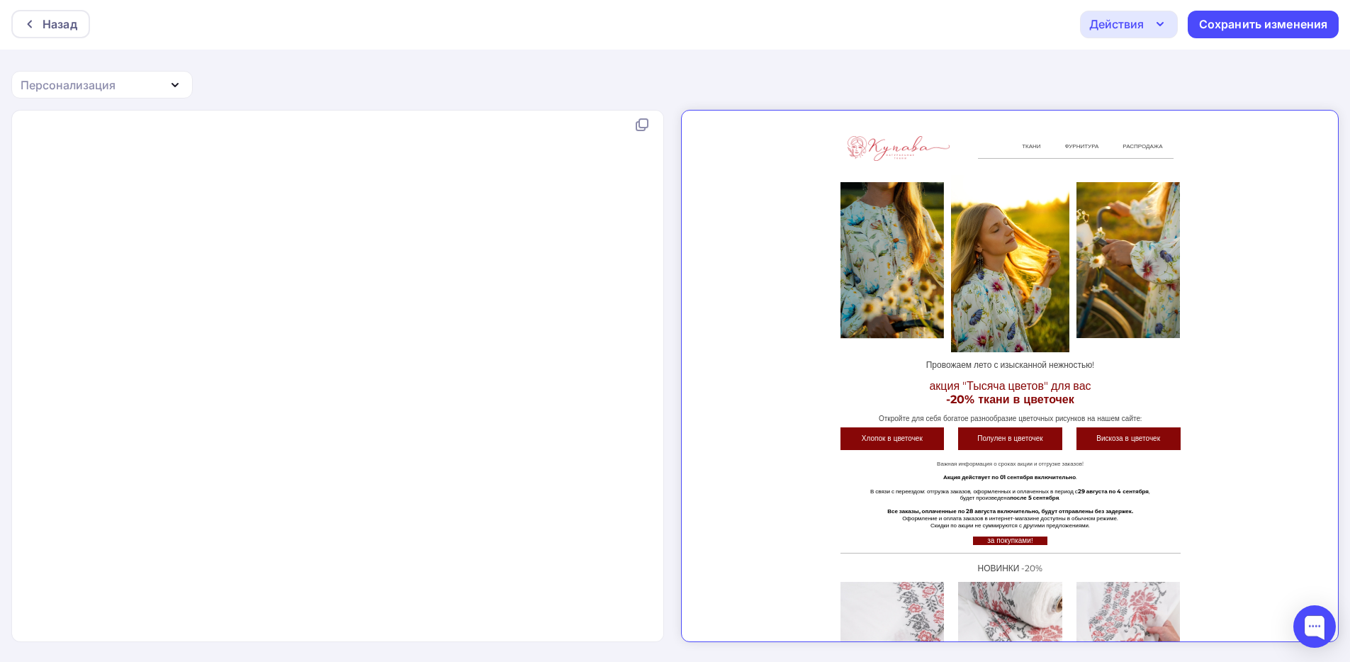
scroll to position [100271, 0]
type textarea "ng><br>&nbsp; &nbsp;Оформление и оплата заказов в интернет-магазине доступны <b…"
drag, startPoint x: 252, startPoint y: 480, endPoint x: 206, endPoint y: 476, distance: 46.9
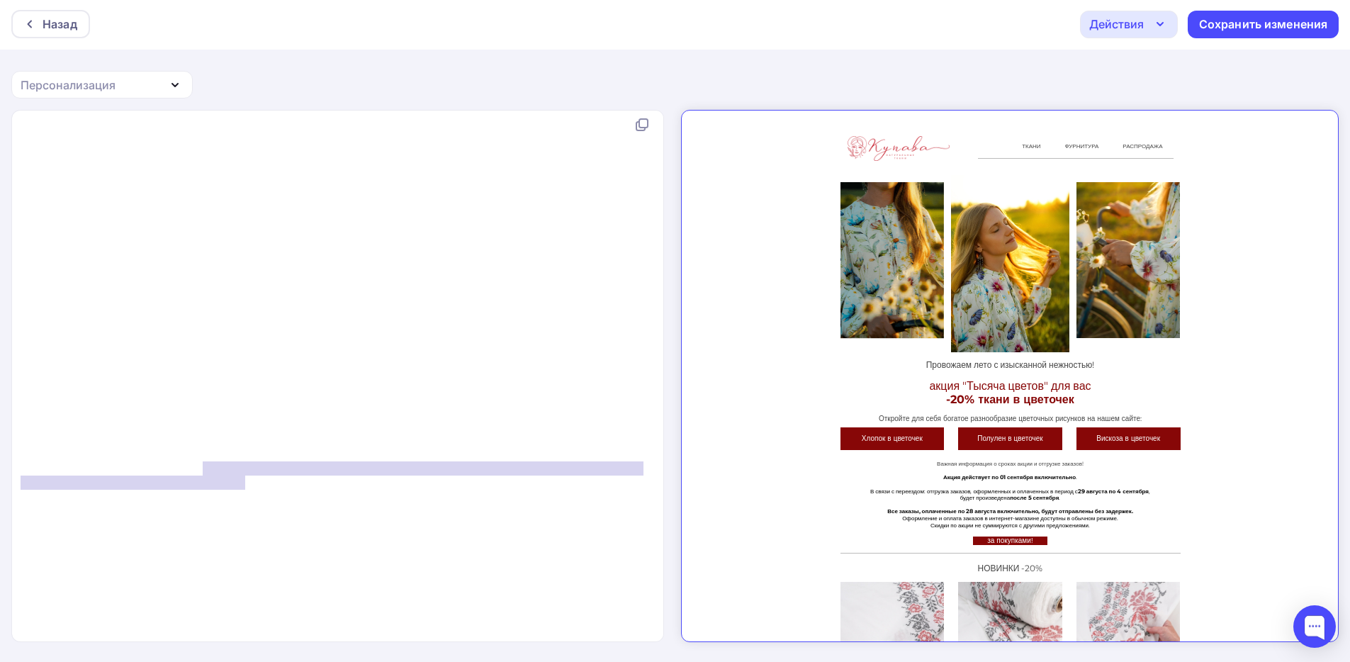
type textarea "</span>"
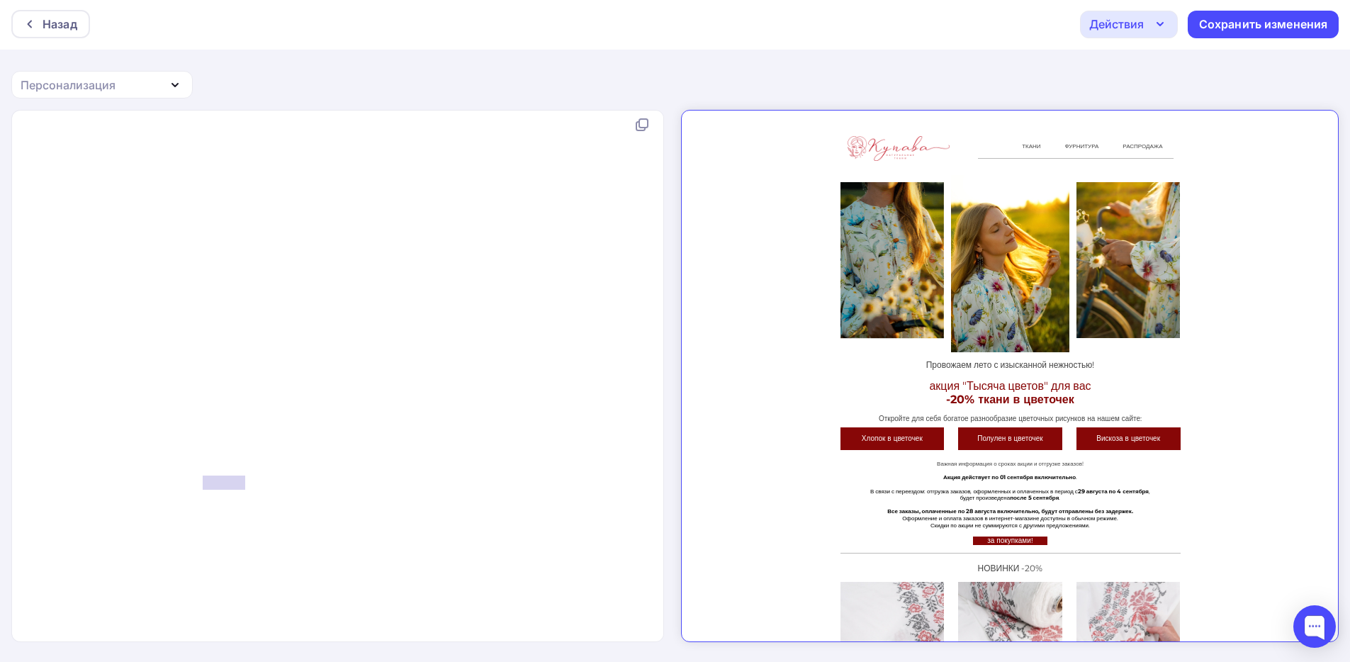
drag, startPoint x: 248, startPoint y: 479, endPoint x: 201, endPoint y: 482, distance: 47.6
drag, startPoint x: 206, startPoint y: 481, endPoint x: 266, endPoint y: 502, distance: 64.6
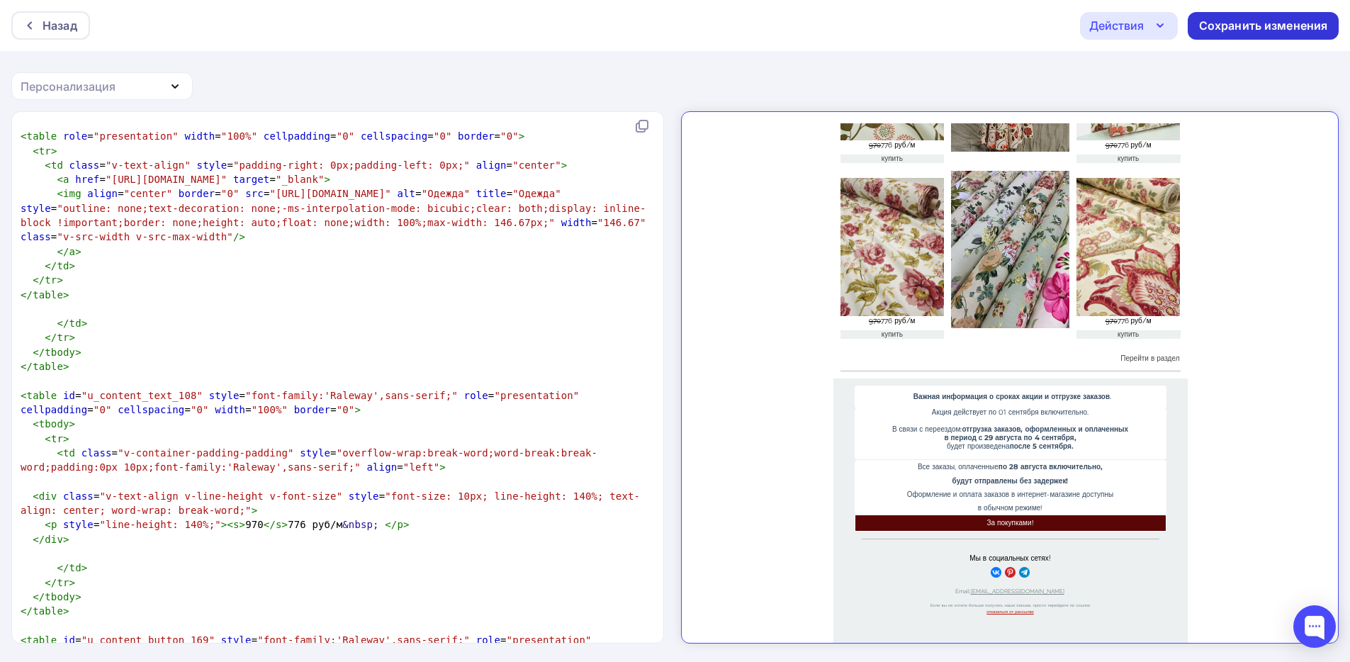
click at [1233, 22] on div "Сохранить изменения" at bounding box center [1263, 26] width 129 height 16
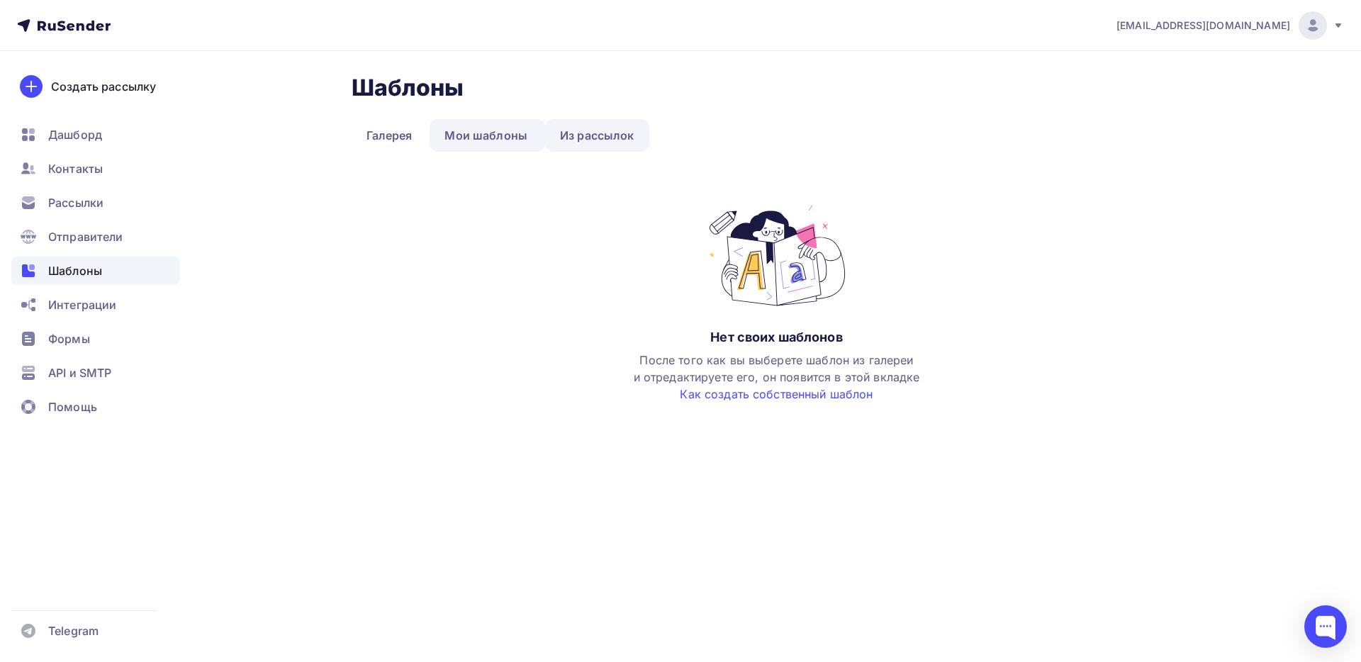
click at [551, 135] on link "Из рассылок" at bounding box center [597, 135] width 104 height 33
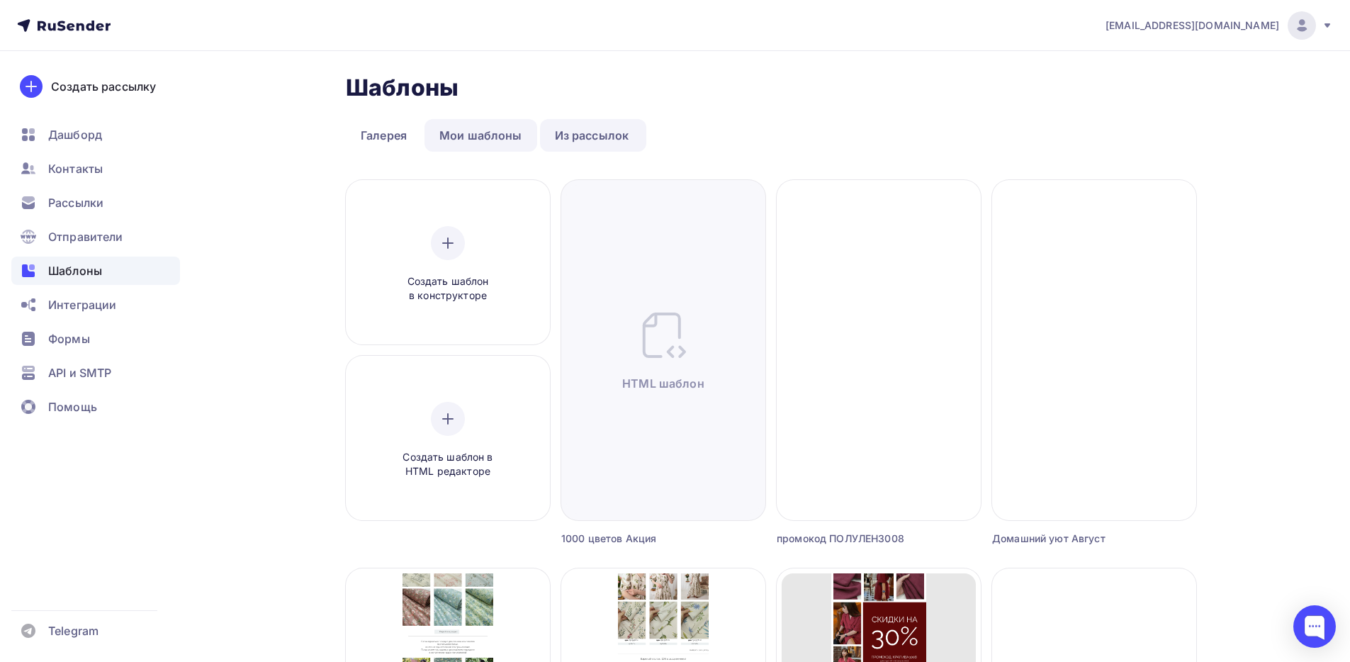
click at [483, 138] on link "Мои шаблоны" at bounding box center [481, 135] width 113 height 33
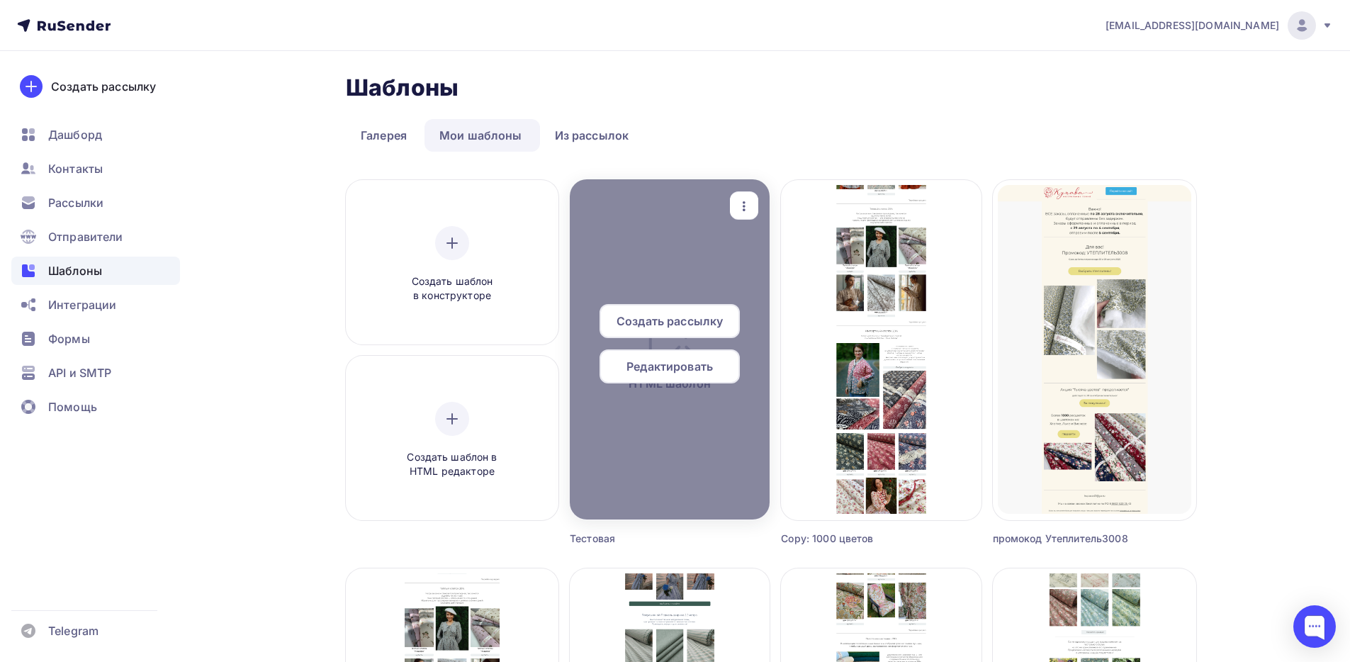
click at [679, 323] on span "Создать рассылку" at bounding box center [670, 321] width 106 height 17
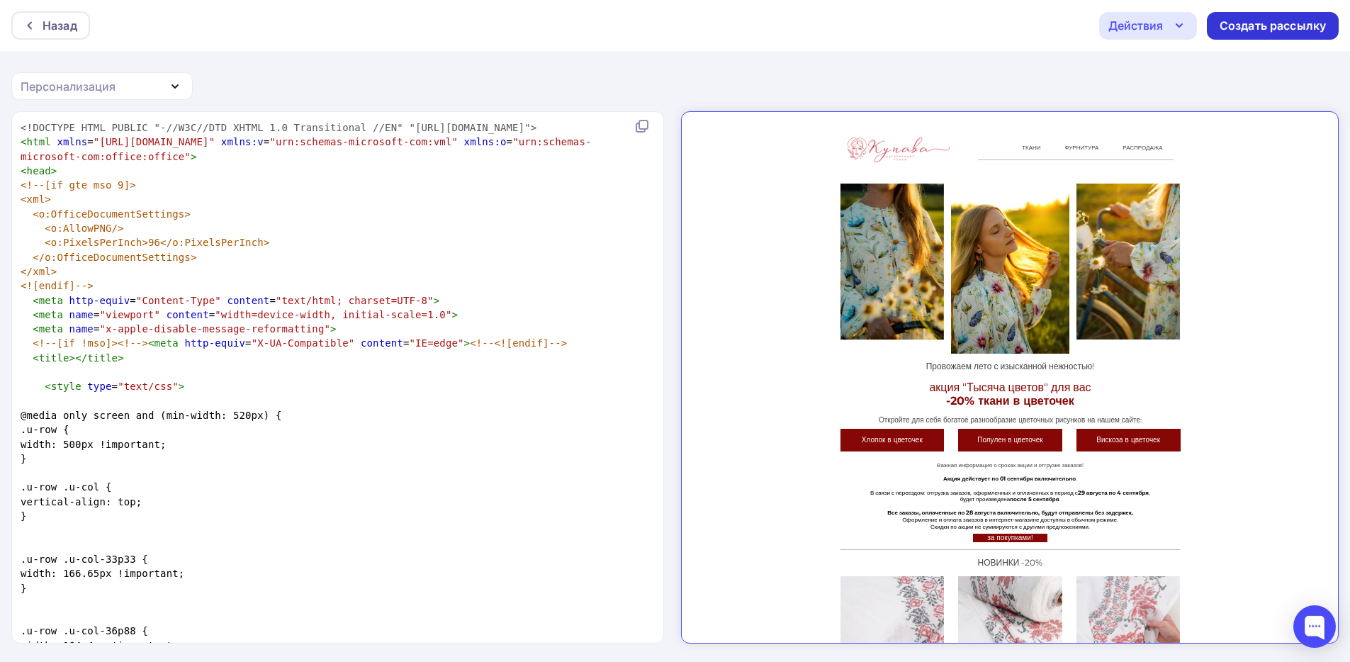
click at [1267, 23] on div "Создать рассылку" at bounding box center [1273, 26] width 106 height 16
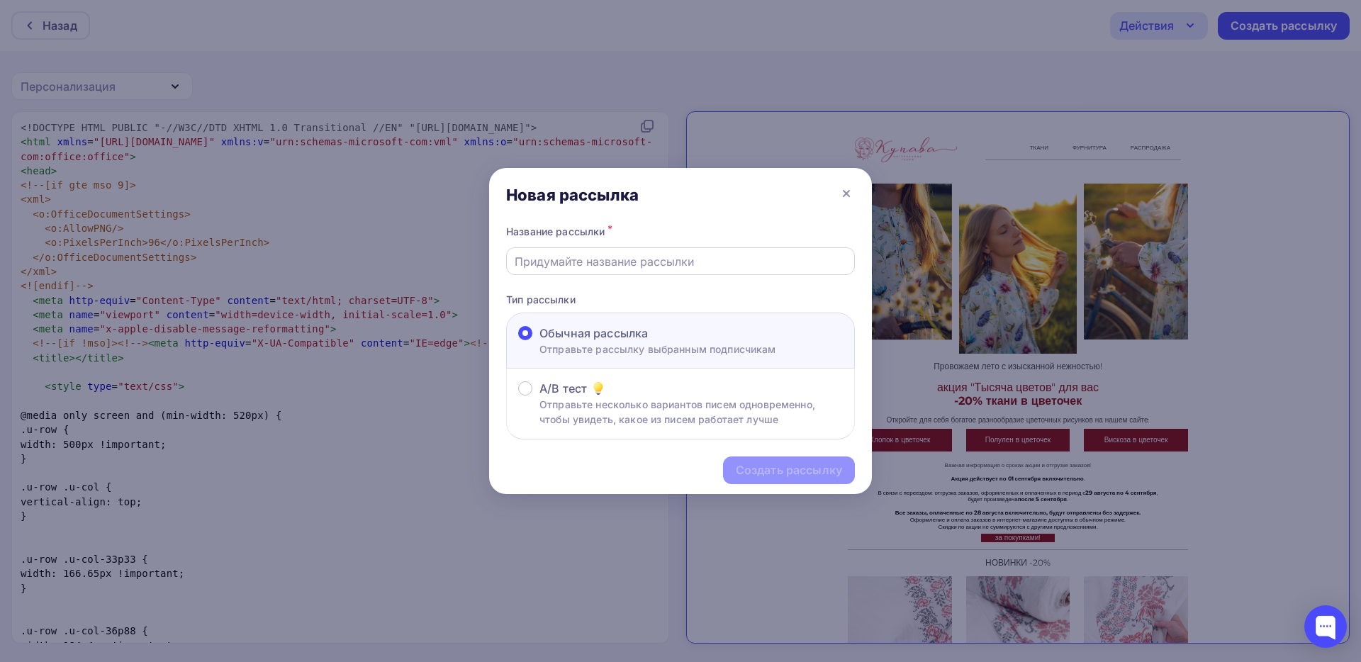
click at [658, 251] on div at bounding box center [680, 261] width 349 height 28
click at [656, 264] on input "text" at bounding box center [681, 261] width 332 height 17
type input "222"
click at [801, 479] on div "Создать рассылку" at bounding box center [789, 470] width 132 height 28
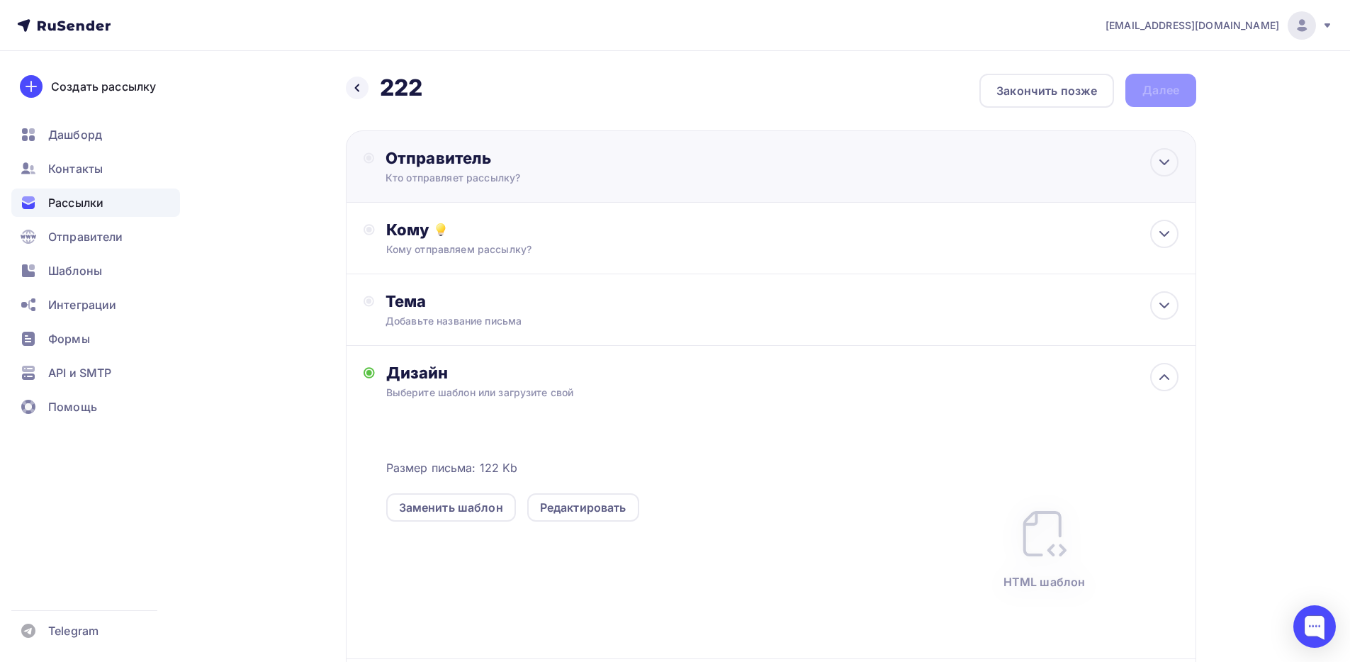
click at [495, 172] on div "Кто отправляет рассылку?" at bounding box center [524, 178] width 276 height 14
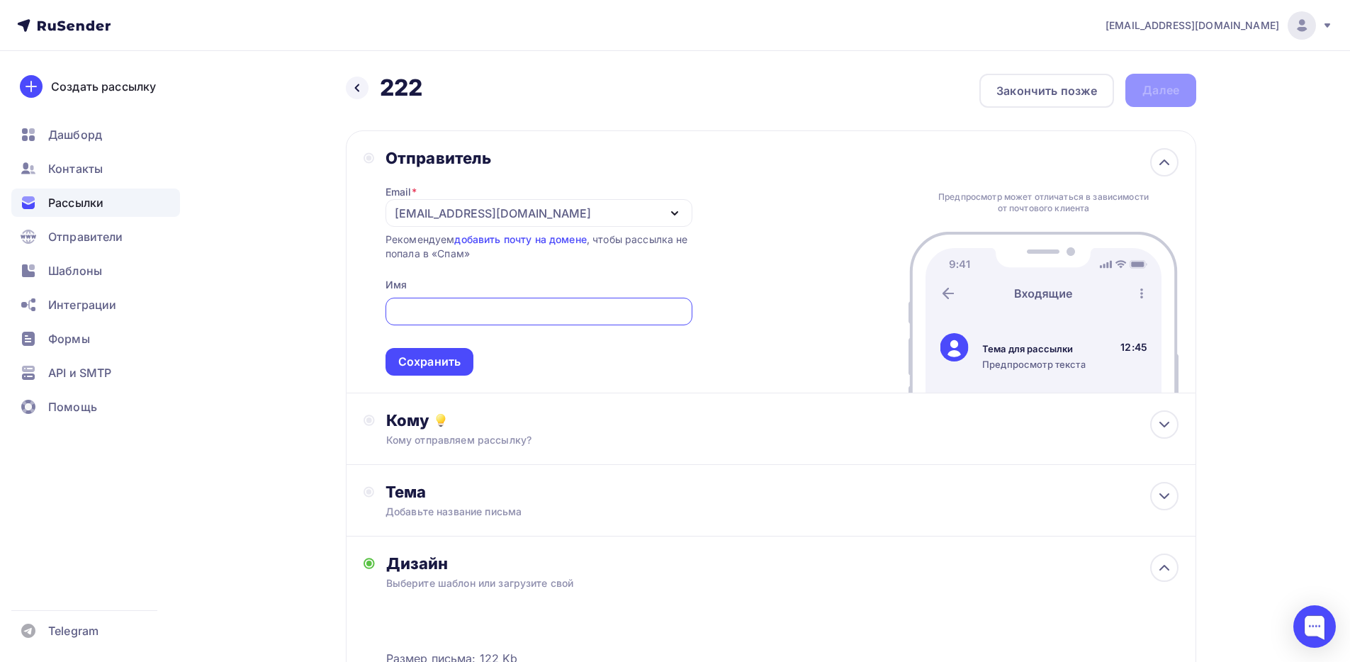
click at [475, 210] on div "kupava43@yandex.ru" at bounding box center [493, 213] width 196 height 17
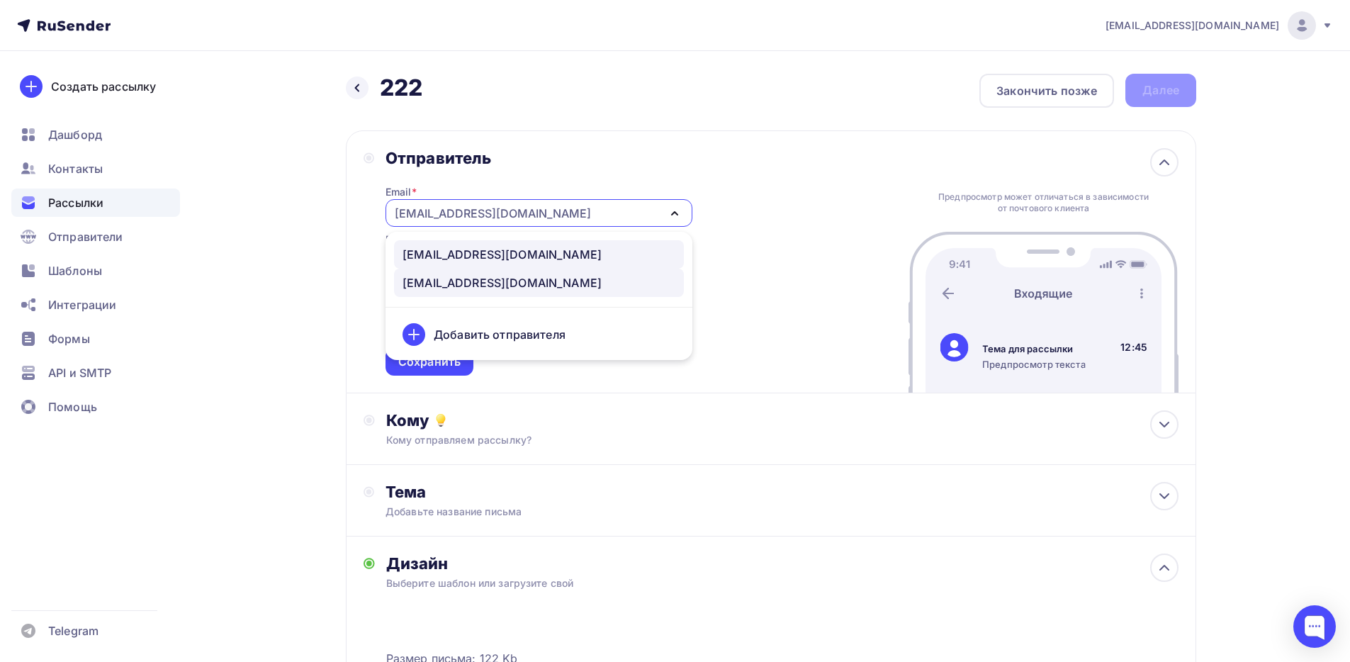
click at [489, 248] on div "news@kupava43.ru" at bounding box center [502, 254] width 199 height 17
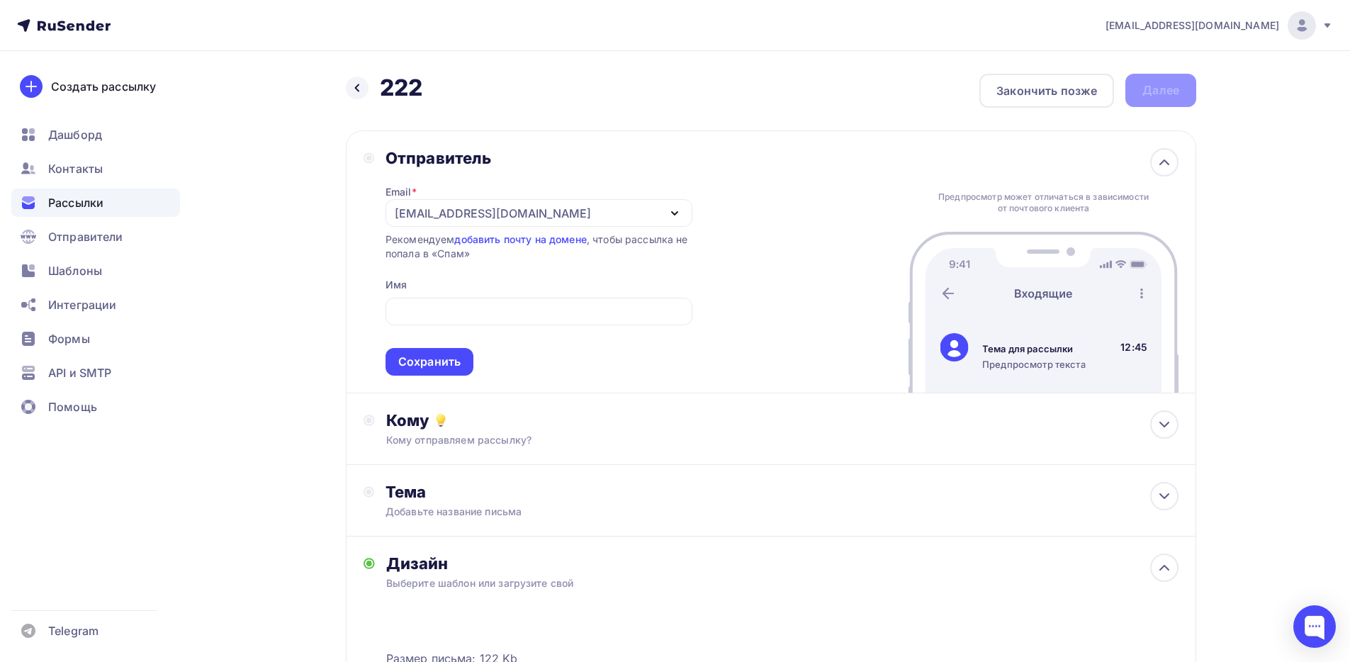
click at [447, 342] on span "Сохранить" at bounding box center [539, 334] width 307 height 84
click at [446, 348] on div "Сохранить" at bounding box center [430, 362] width 88 height 28
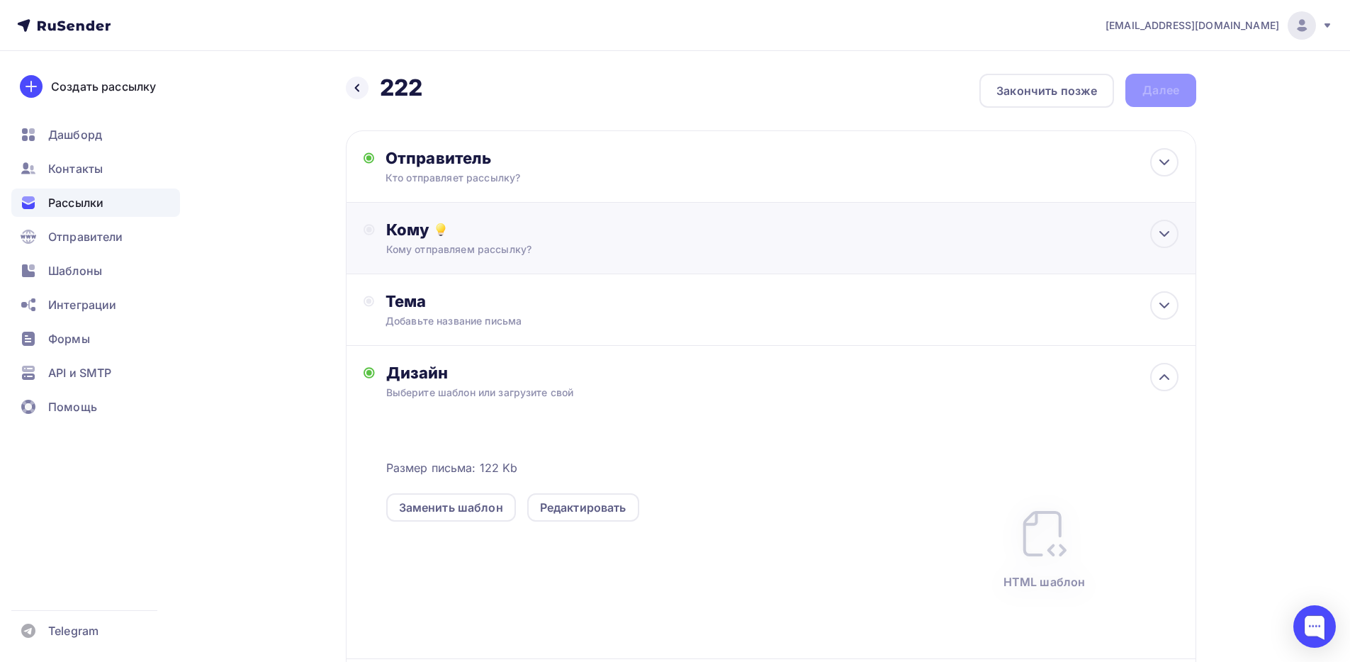
click at [484, 237] on div "Кому" at bounding box center [782, 230] width 792 height 20
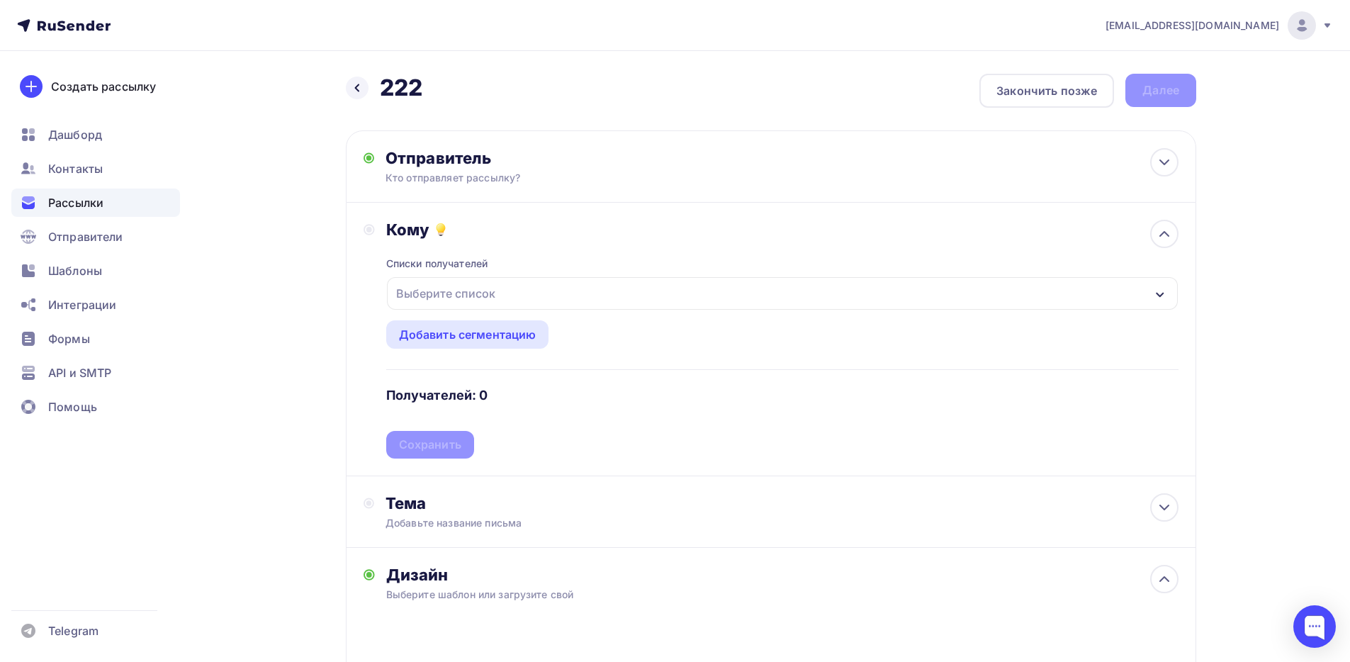
click at [485, 294] on div "Выберите список" at bounding box center [446, 294] width 111 height 26
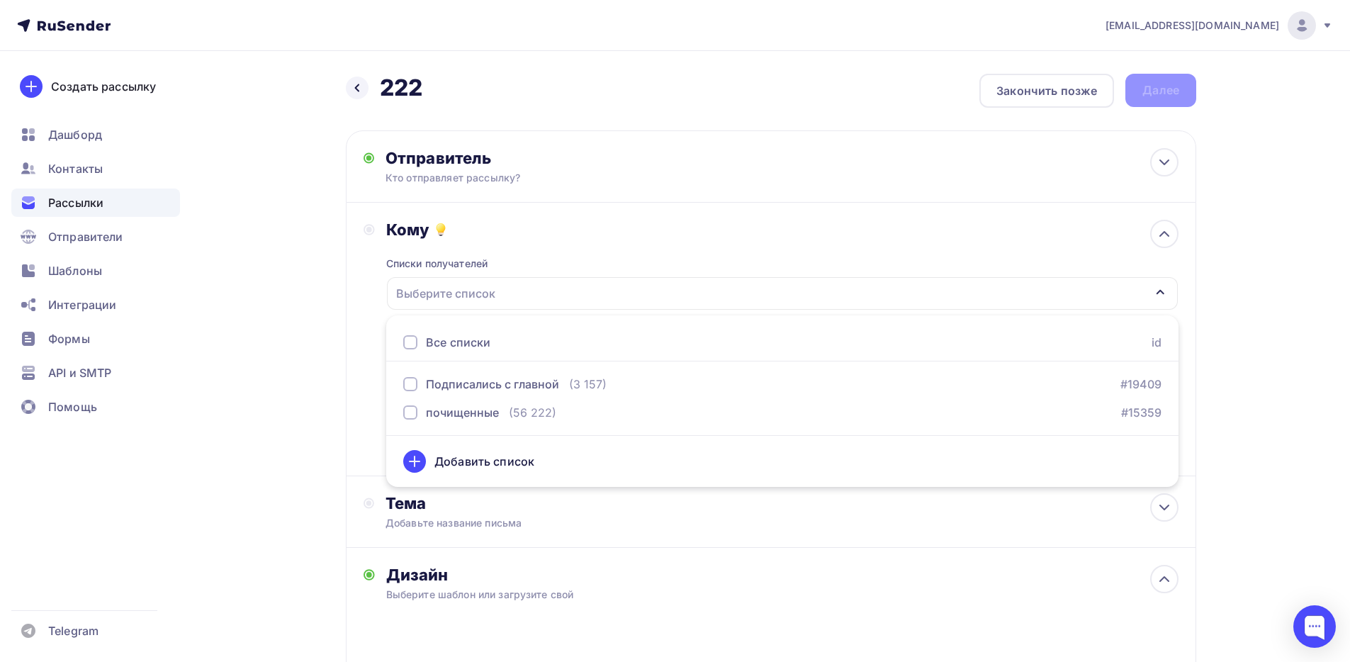
click at [410, 339] on div at bounding box center [410, 342] width 14 height 14
click at [344, 352] on div "Назад 222 222 Закончить позже Далее Отправитель Кто отправляет рассылку? Email …" at bounding box center [675, 537] width 1162 height 973
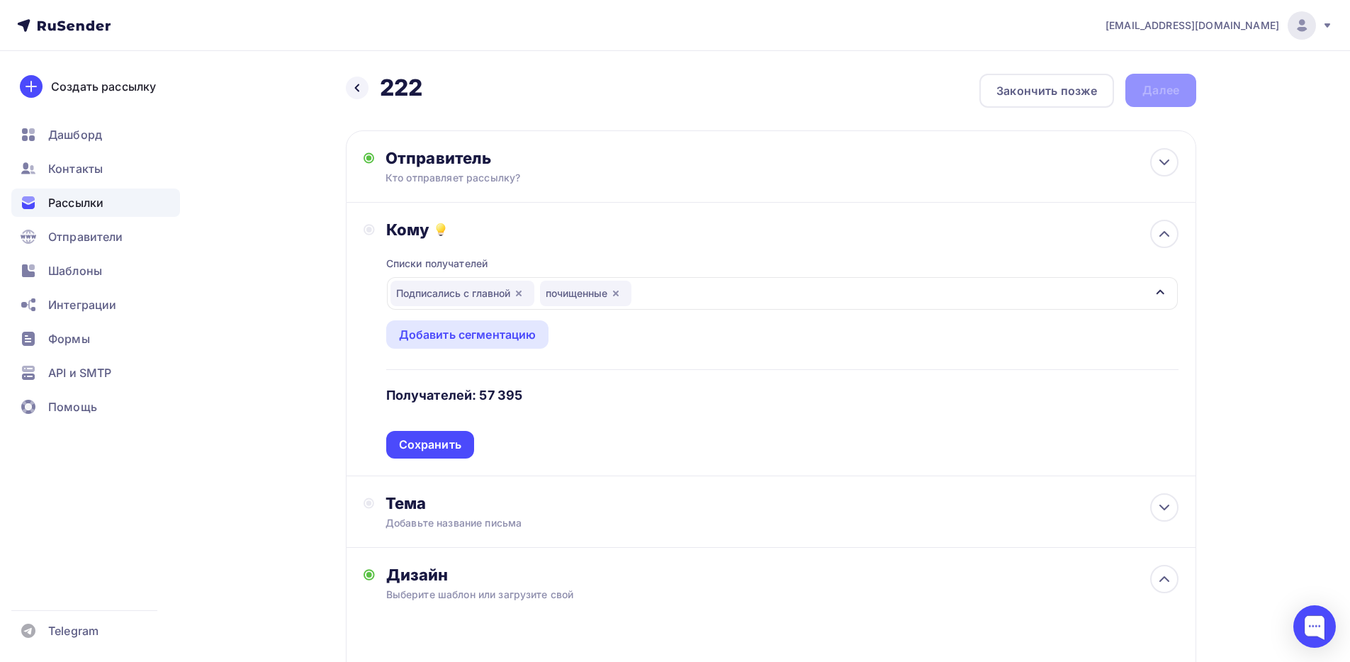
click at [420, 446] on div "Сохранить" at bounding box center [430, 445] width 62 height 16
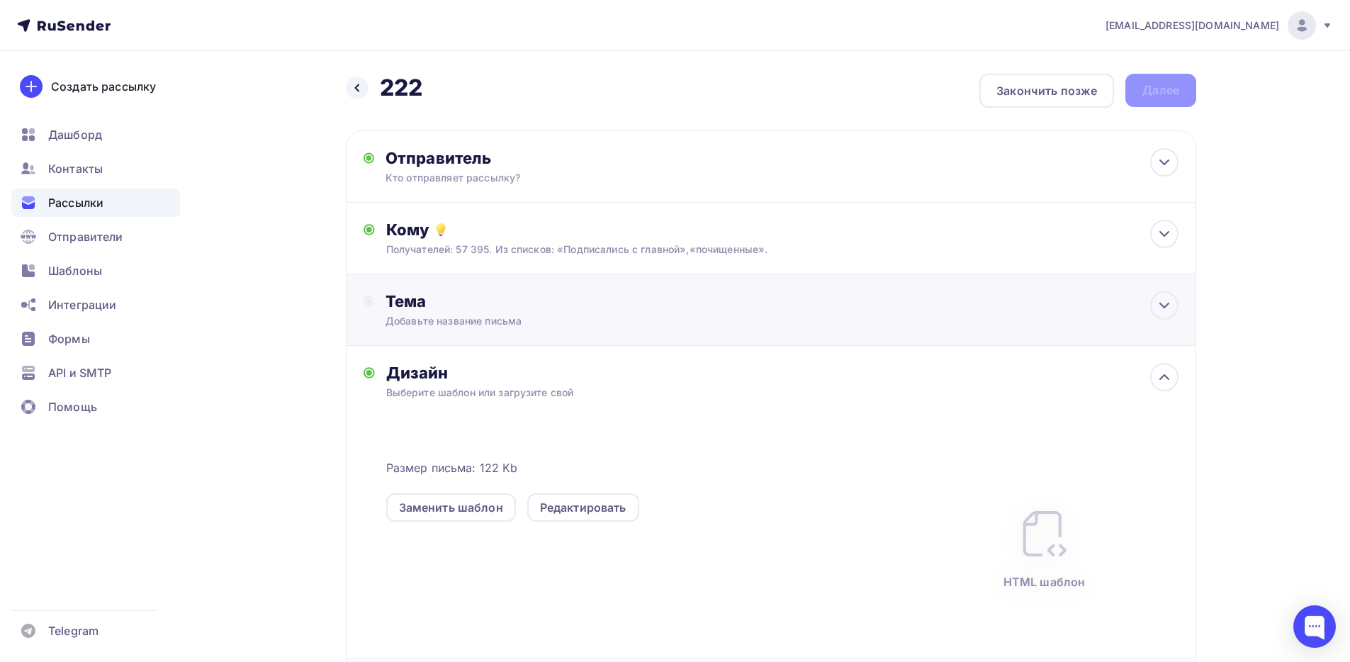
click at [414, 301] on div "Тема" at bounding box center [526, 301] width 280 height 20
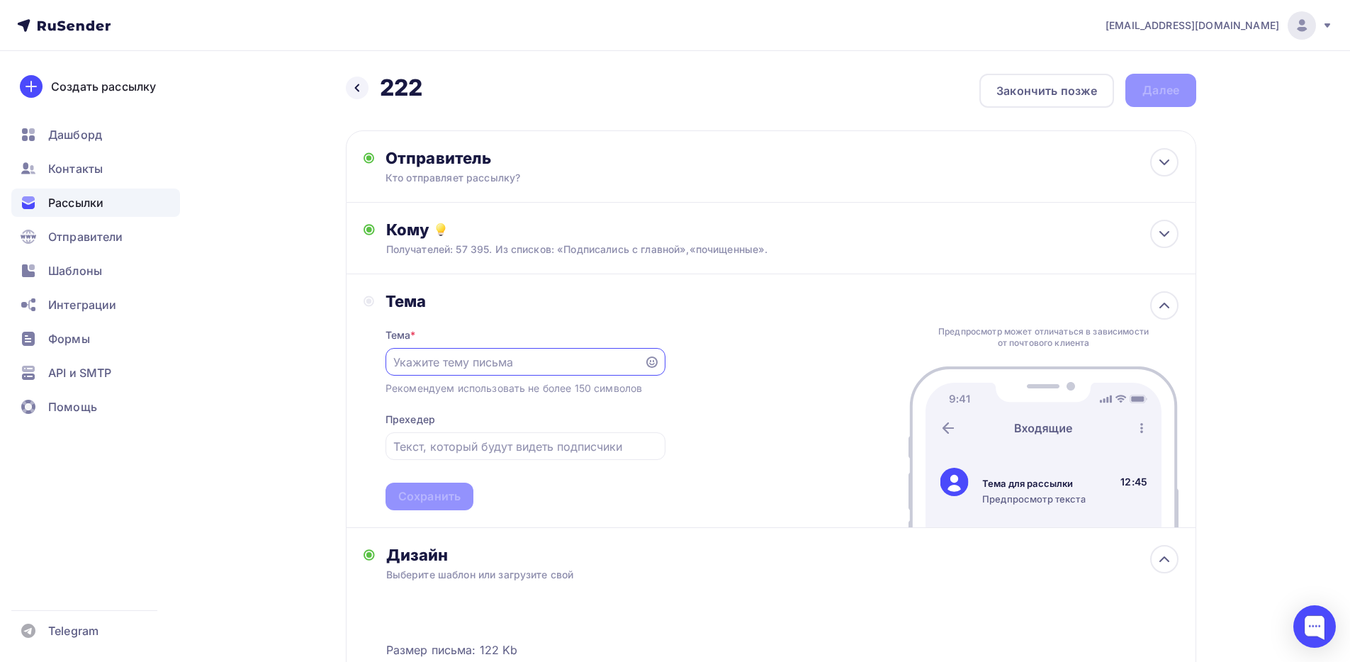
click at [431, 366] on input "text" at bounding box center [514, 362] width 242 height 17
type input "222"
click at [432, 491] on div "Сохранить" at bounding box center [429, 496] width 62 height 16
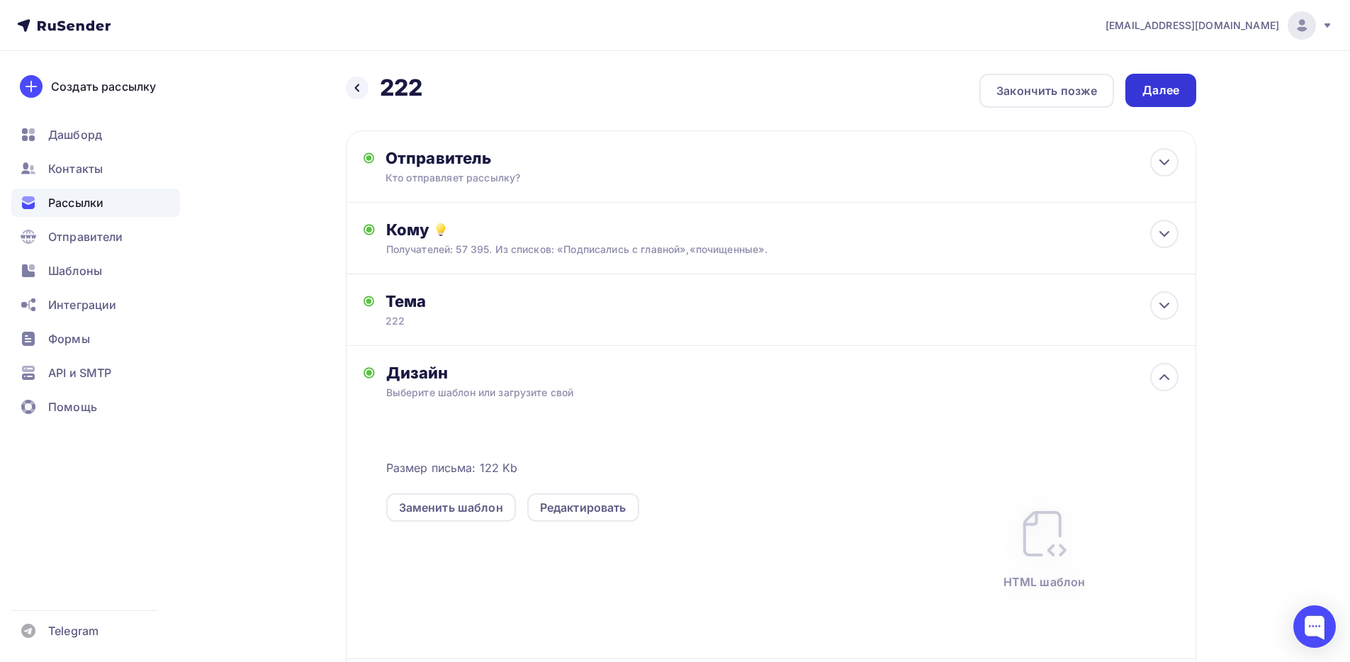
click at [1165, 89] on div "Далее" at bounding box center [1161, 90] width 37 height 16
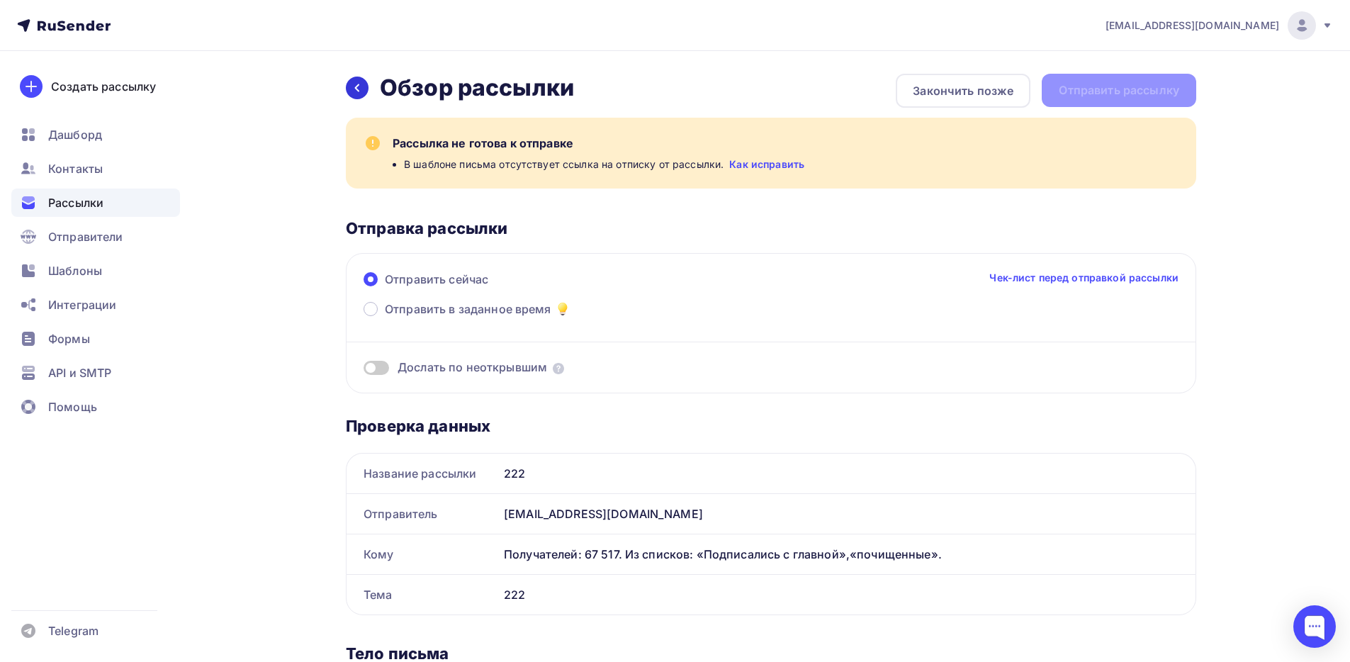
click at [364, 90] on div at bounding box center [357, 88] width 23 height 23
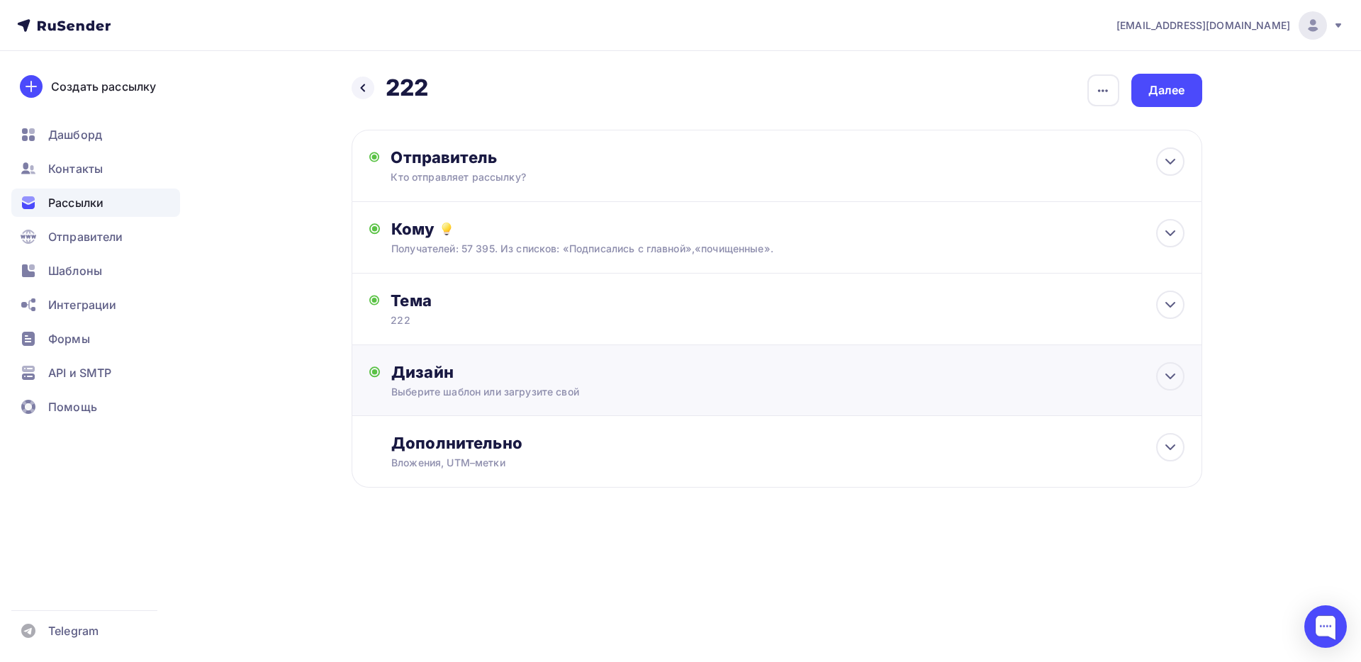
click at [469, 385] on div "Выберите шаблон или загрузите свой" at bounding box center [748, 392] width 714 height 14
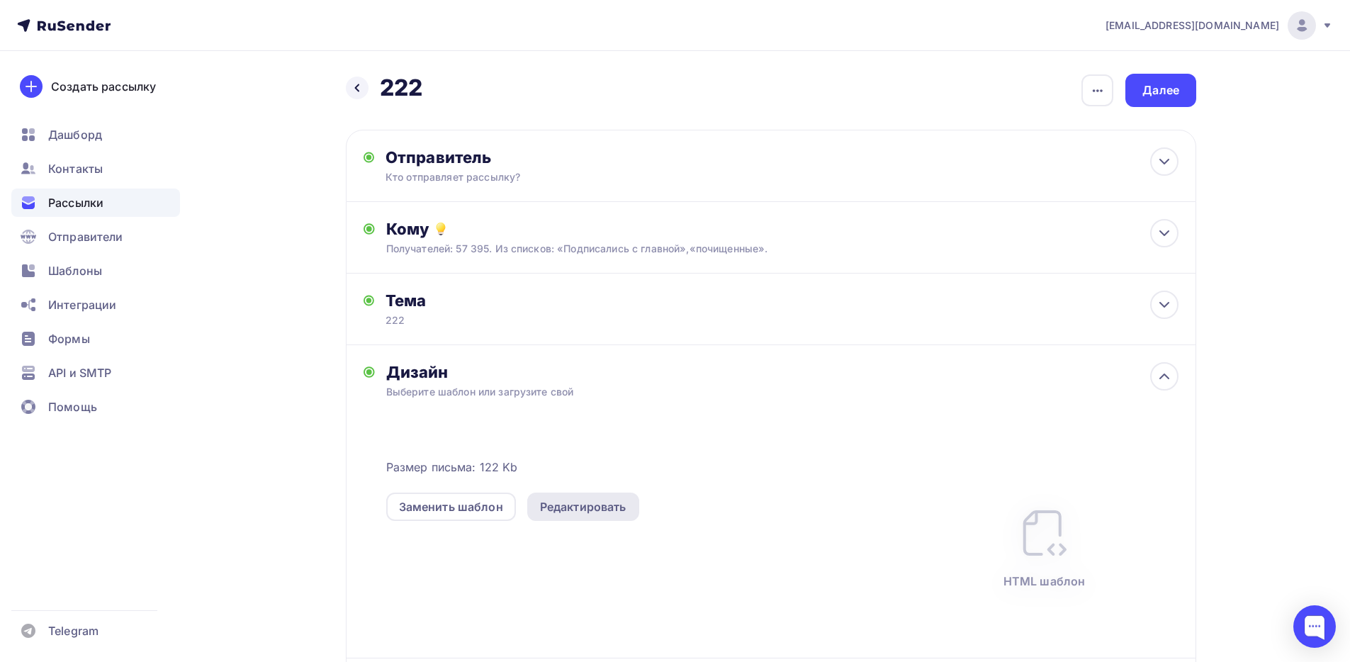
click at [559, 510] on div "Редактировать" at bounding box center [583, 506] width 86 height 17
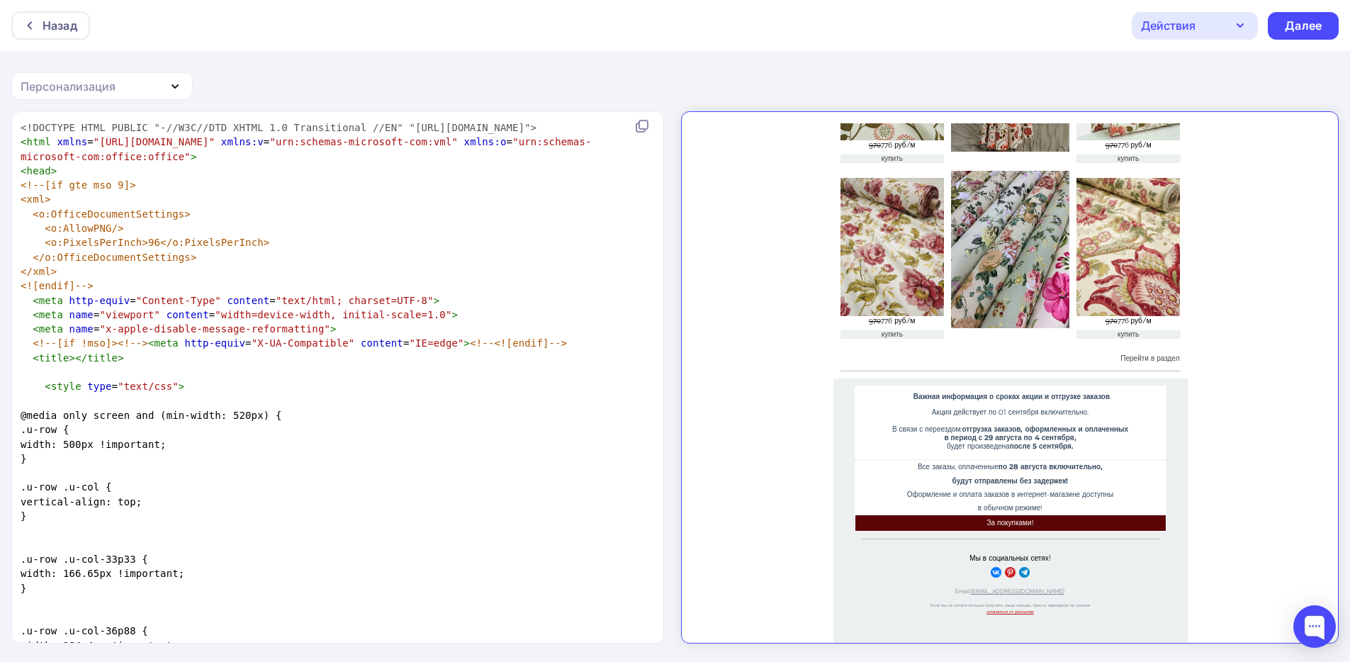
click at [397, 135] on pre "<!DOCTYPE HTML PUBLIC "-//W3C//DTD XHTML 1.0 Transitional //EN" "http://www.w3.…" at bounding box center [335, 127] width 634 height 14
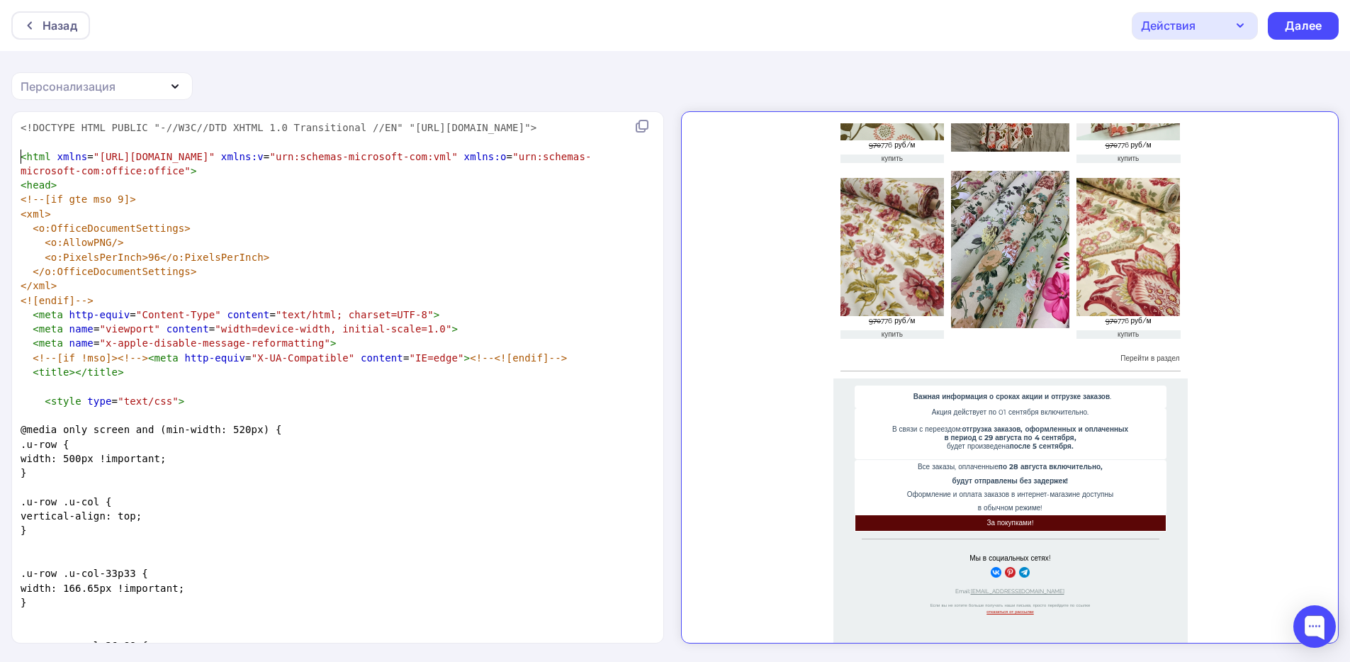
scroll to position [3963, 0]
click at [205, 149] on pre "​" at bounding box center [335, 142] width 634 height 14
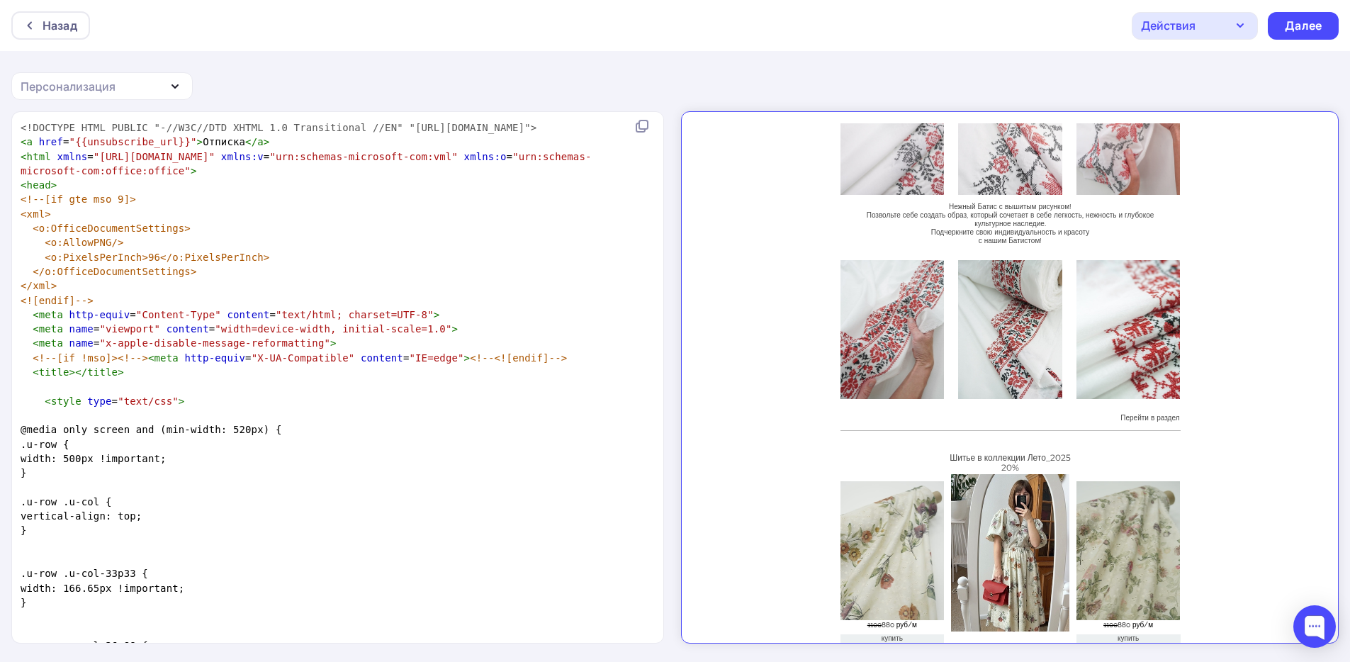
scroll to position [0, 0]
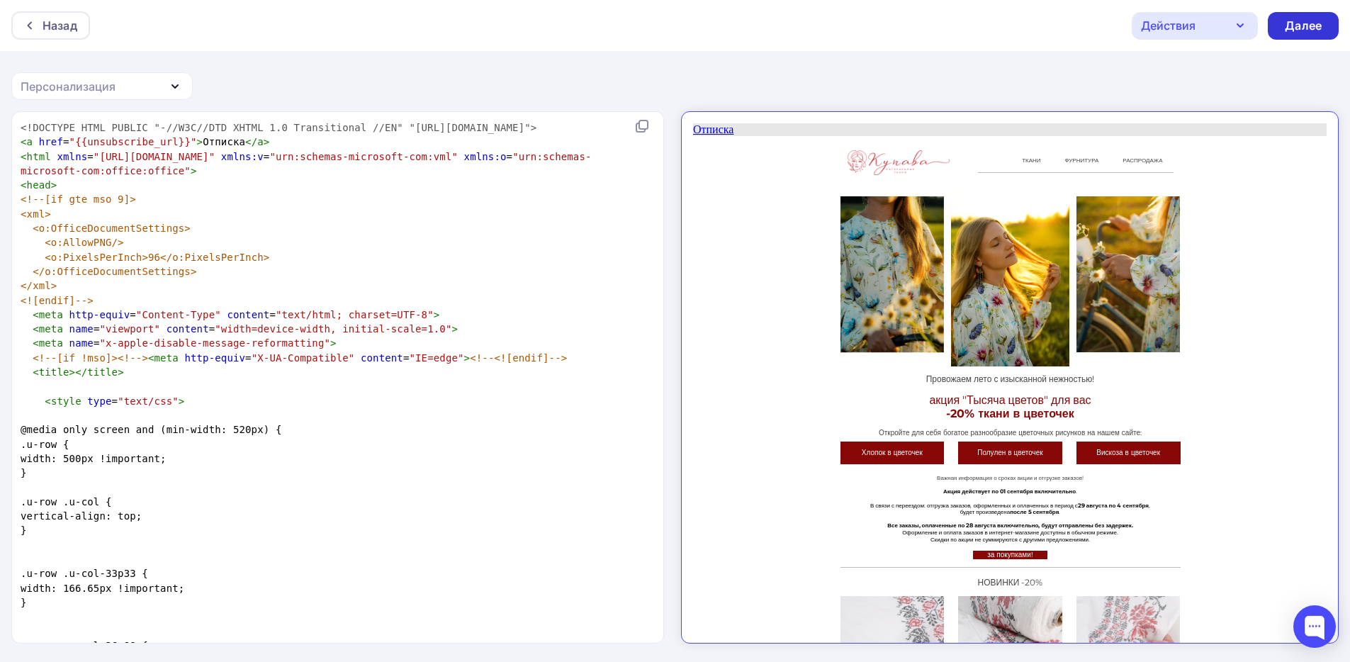
click at [1290, 33] on div "Далее" at bounding box center [1303, 26] width 37 height 16
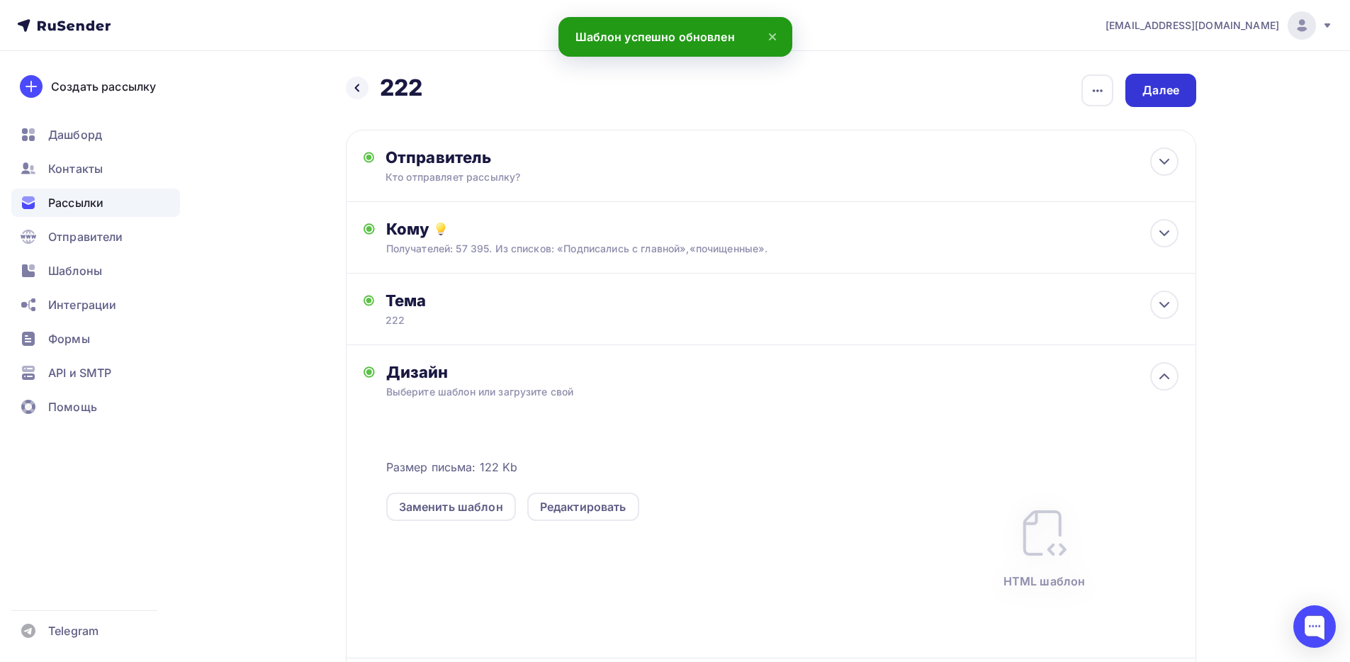
click at [1146, 91] on div "Далее" at bounding box center [1161, 90] width 37 height 16
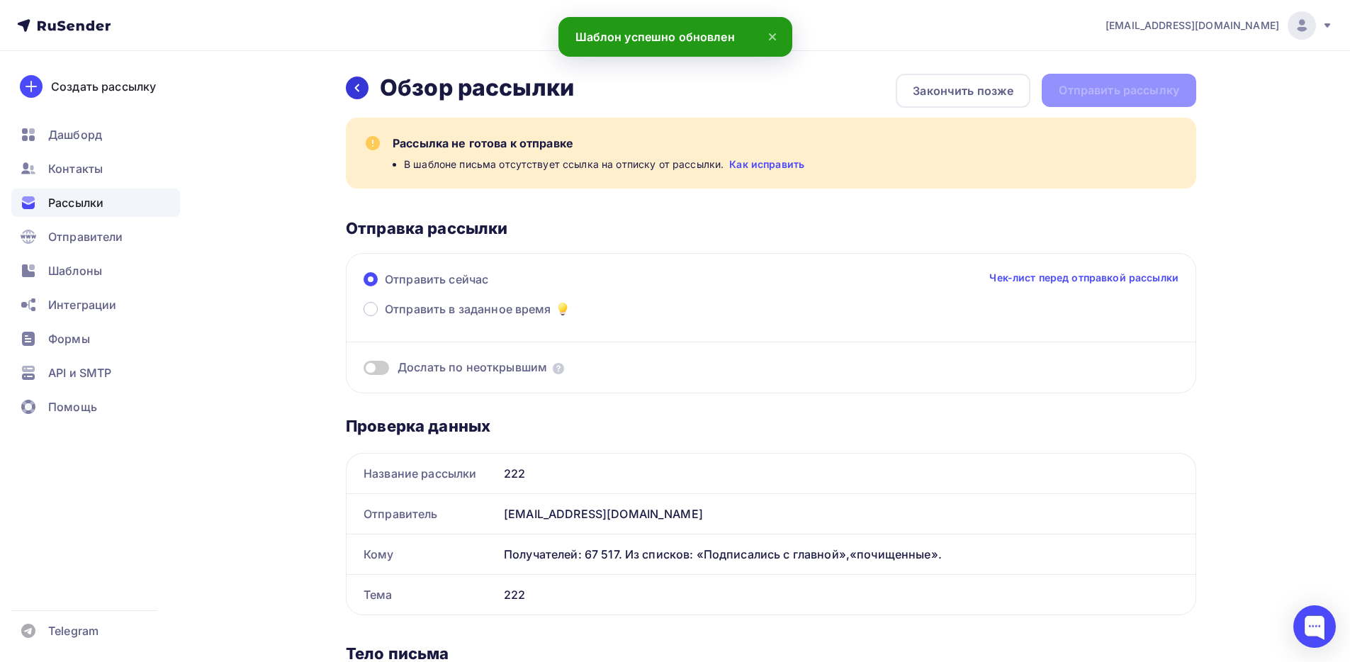
click at [358, 84] on icon at bounding box center [357, 87] width 11 height 11
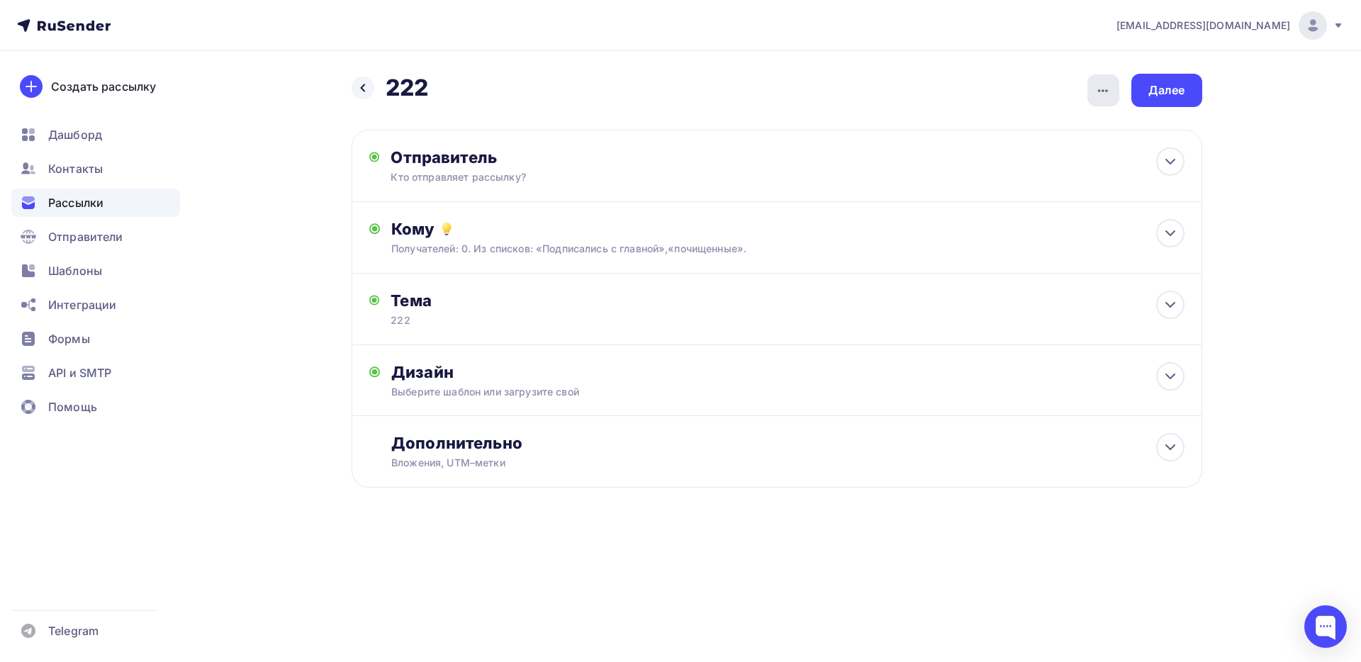
click at [1094, 91] on icon "button" at bounding box center [1102, 90] width 17 height 17
click at [1029, 198] on div "Удалить" at bounding box center [1029, 201] width 176 height 17
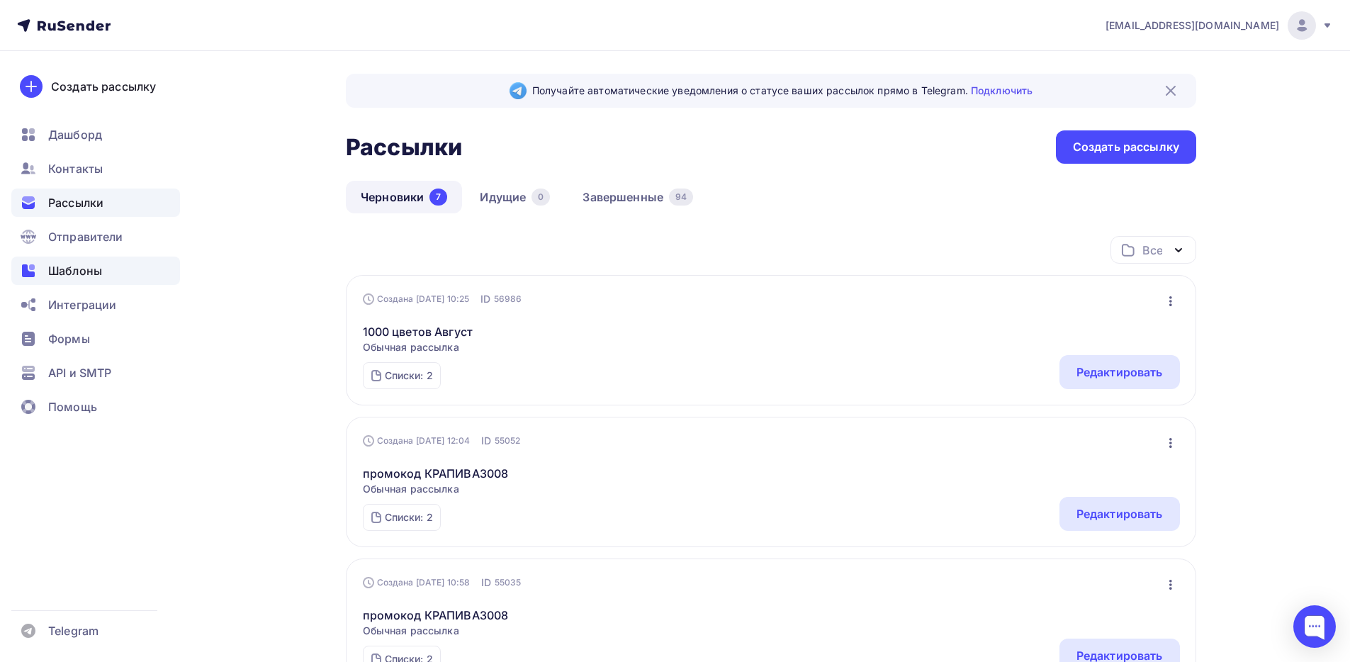
click at [108, 281] on div "Шаблоны" at bounding box center [95, 271] width 169 height 28
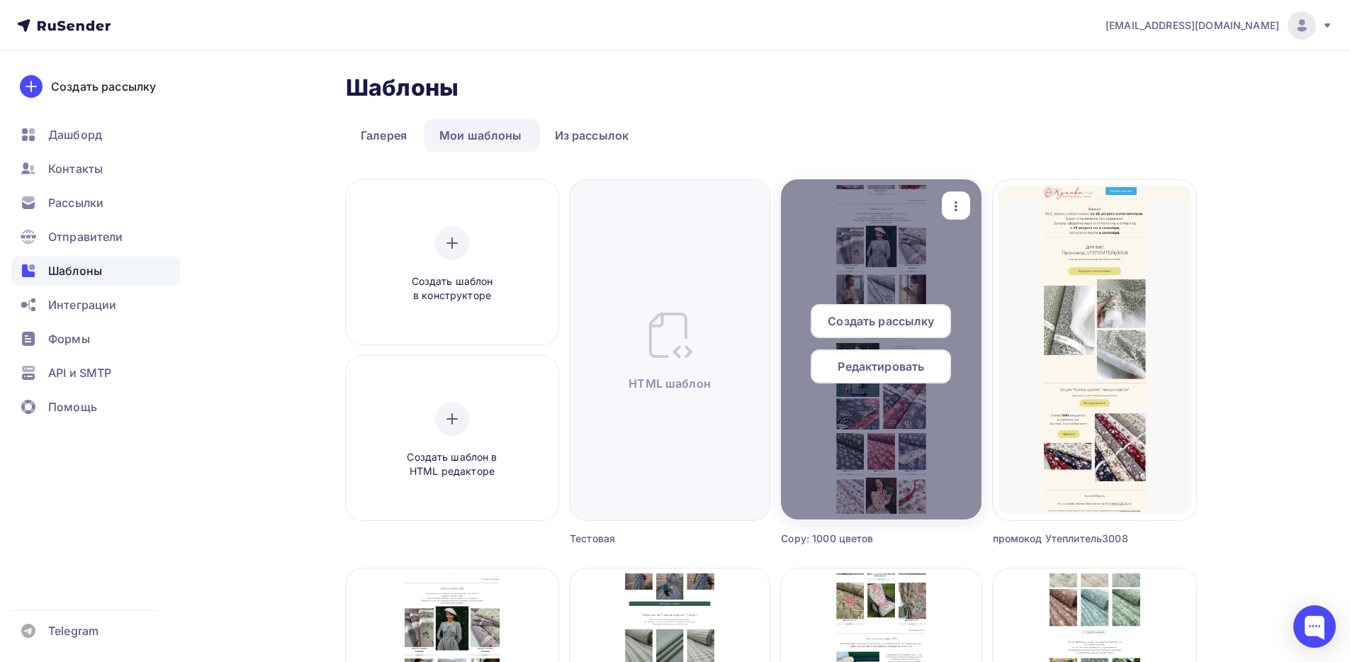
click at [890, 371] on span "Редактировать" at bounding box center [881, 366] width 86 height 17
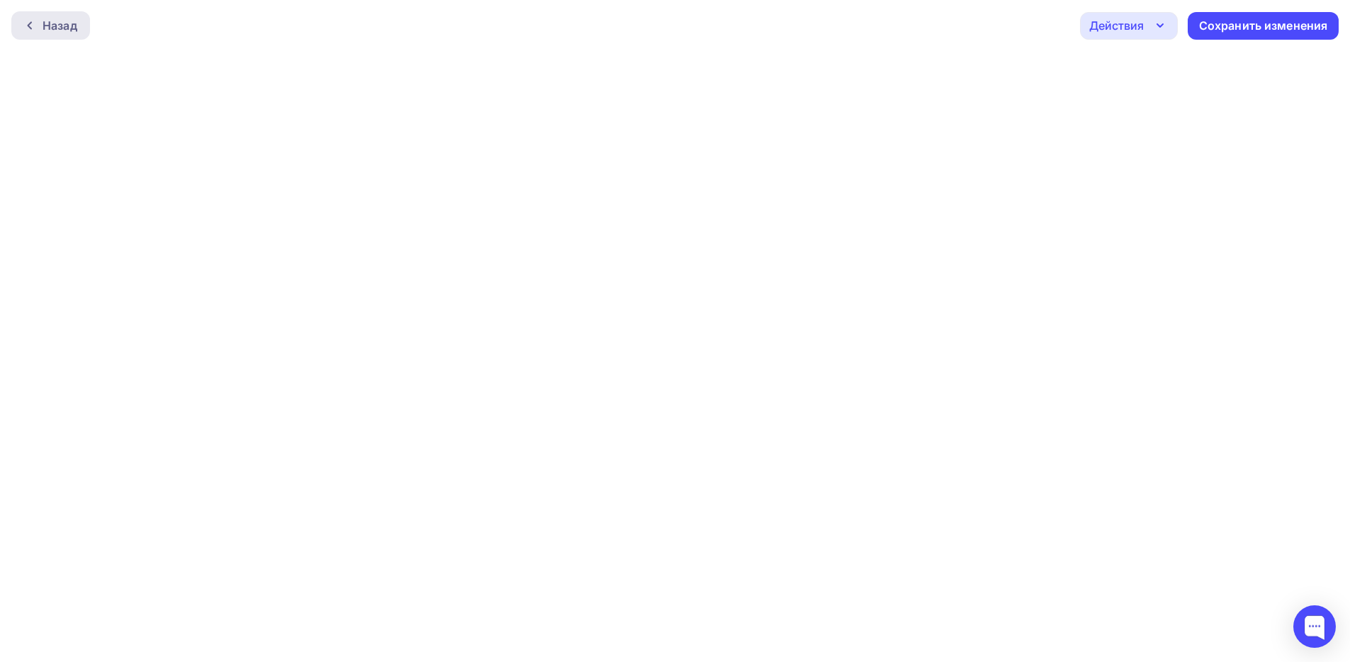
click at [59, 22] on div "Назад" at bounding box center [60, 25] width 35 height 17
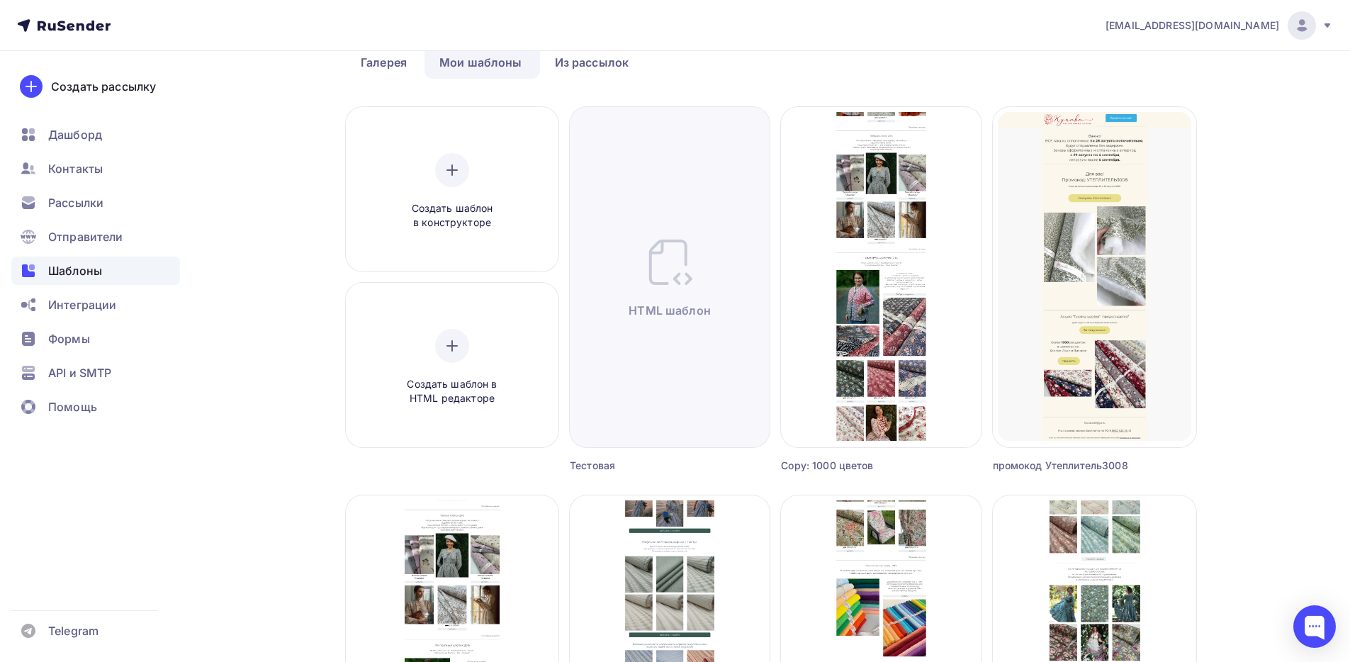
scroll to position [13, 0]
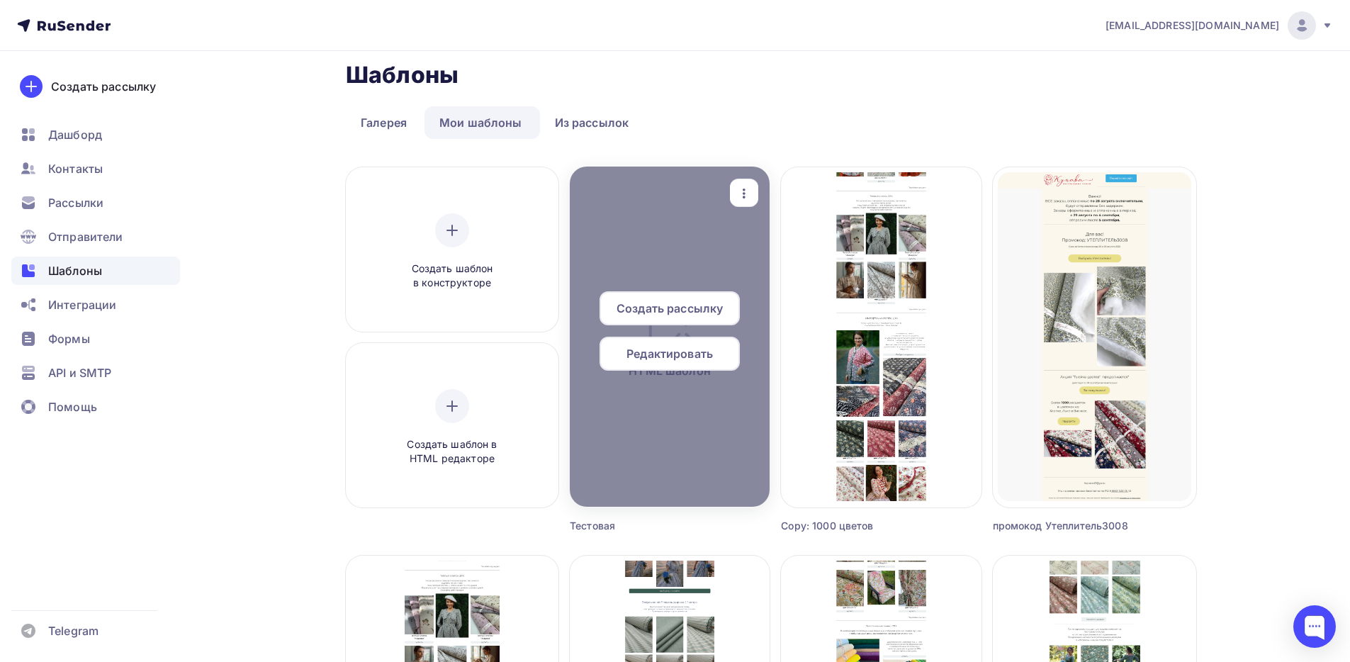
click at [671, 354] on span "Редактировать" at bounding box center [670, 353] width 86 height 17
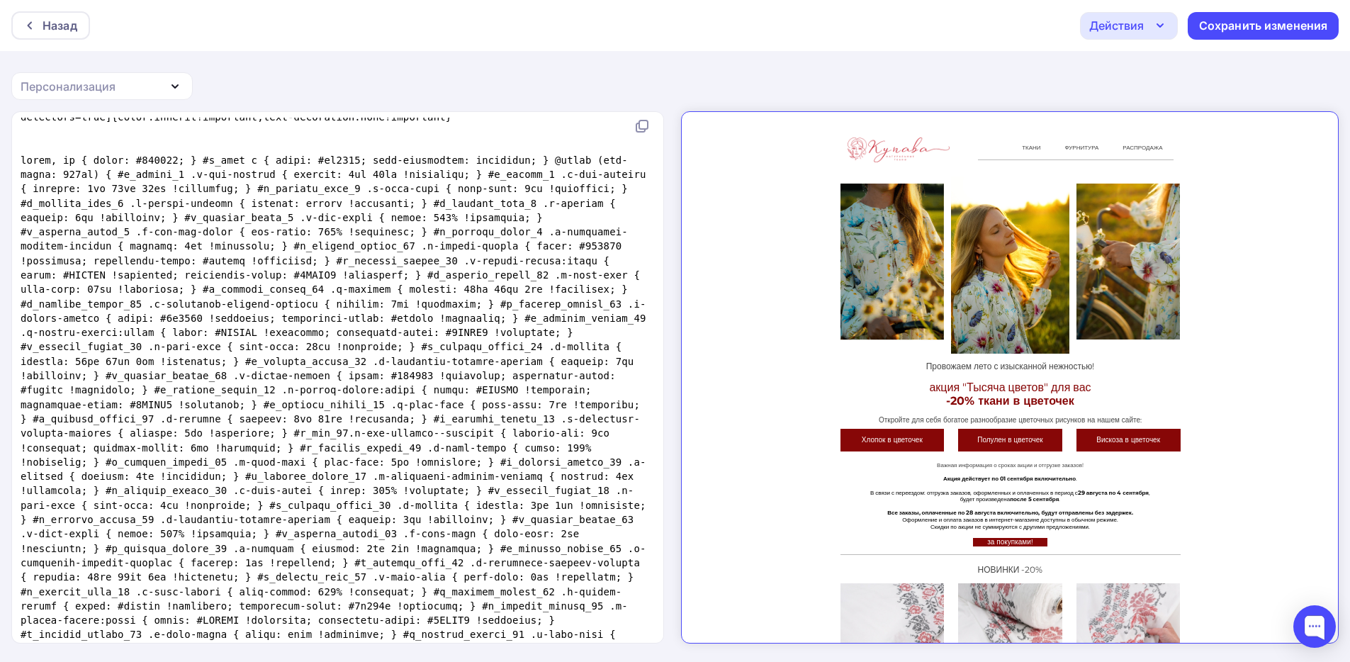
scroll to position [1697, 0]
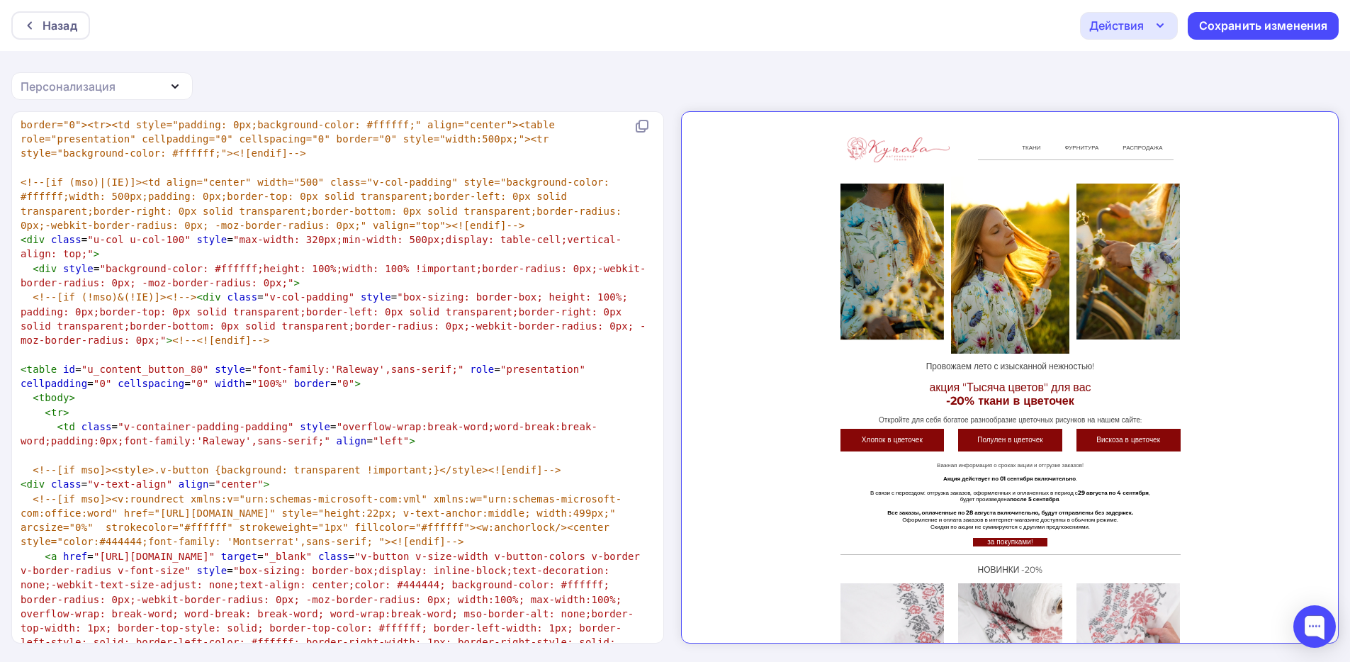
drag, startPoint x: 667, startPoint y: 153, endPoint x: 675, endPoint y: 206, distance: 53.8
click at [675, 206] on div "xxxxxxxxxx <!DOCTYPE HTML PUBLIC "-//W3C//DTD XHTML 1.0 Transitional //EN" "htt…" at bounding box center [675, 387] width 1350 height 552
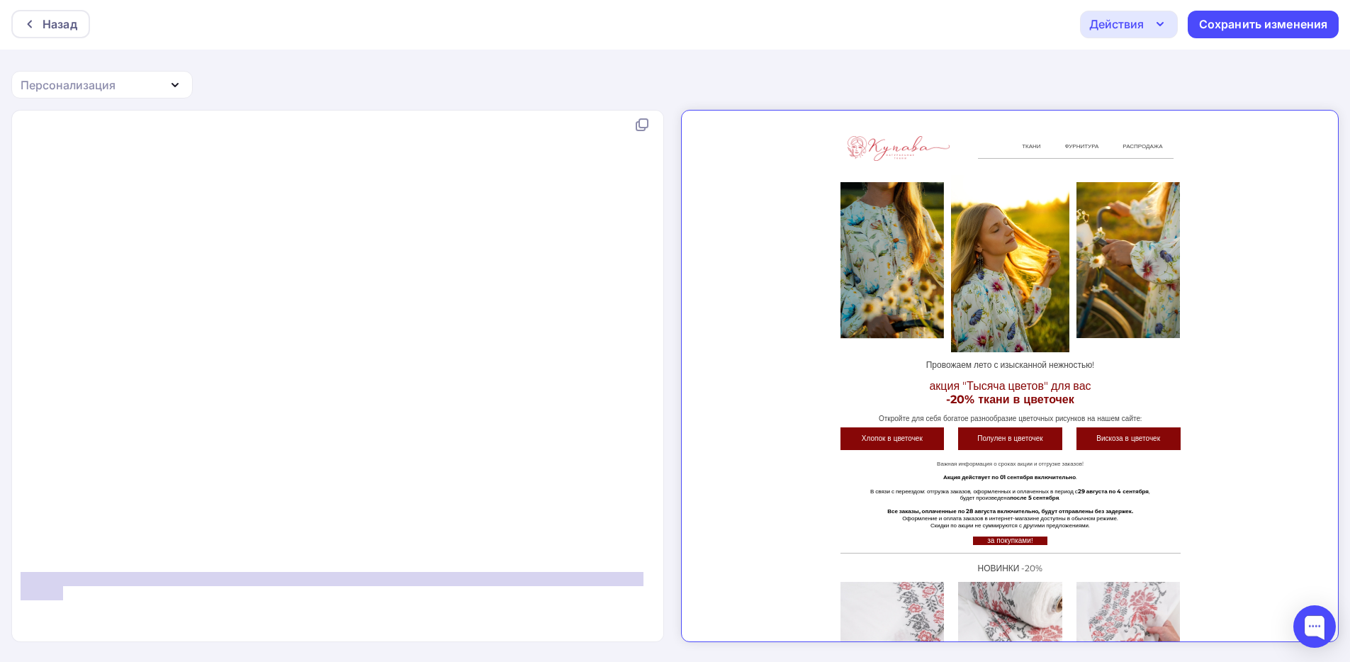
type textarea "</body>"
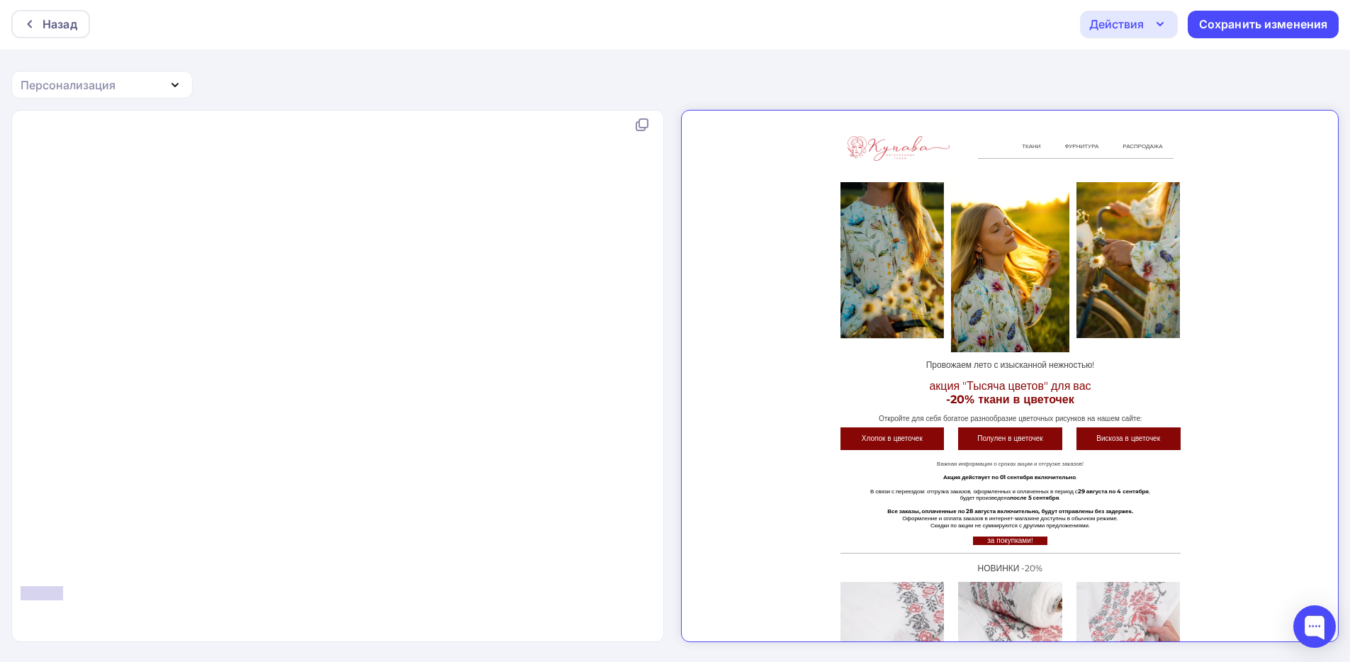
drag, startPoint x: 71, startPoint y: 576, endPoint x: 11, endPoint y: 576, distance: 60.2
click at [11, 576] on div "</body> x <!DOCTYPE HTML PUBLIC "-//W3C//DTD XHTML 1.0 Transitional //EN" "http…" at bounding box center [337, 376] width 653 height 532
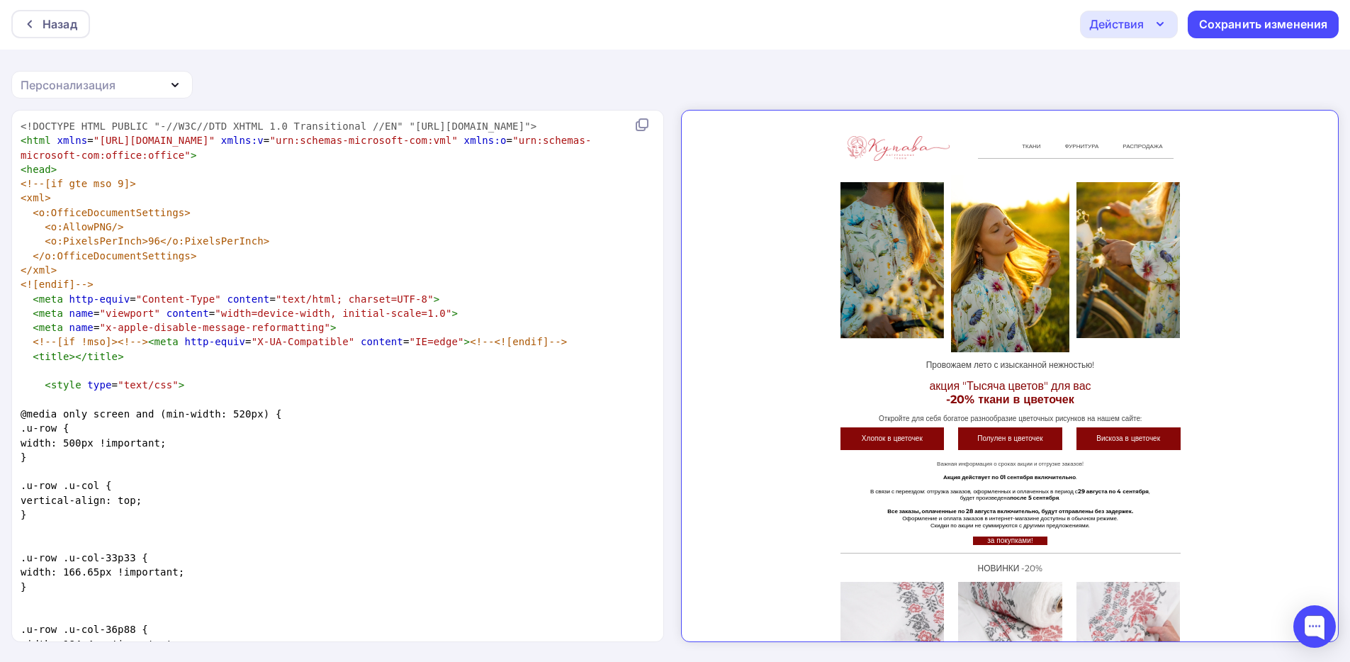
click at [405, 133] on pre "<!DOCTYPE HTML PUBLIC "-//W3C//DTD XHTML 1.0 Transitional //EN" "http://www.w3.…" at bounding box center [335, 126] width 634 height 14
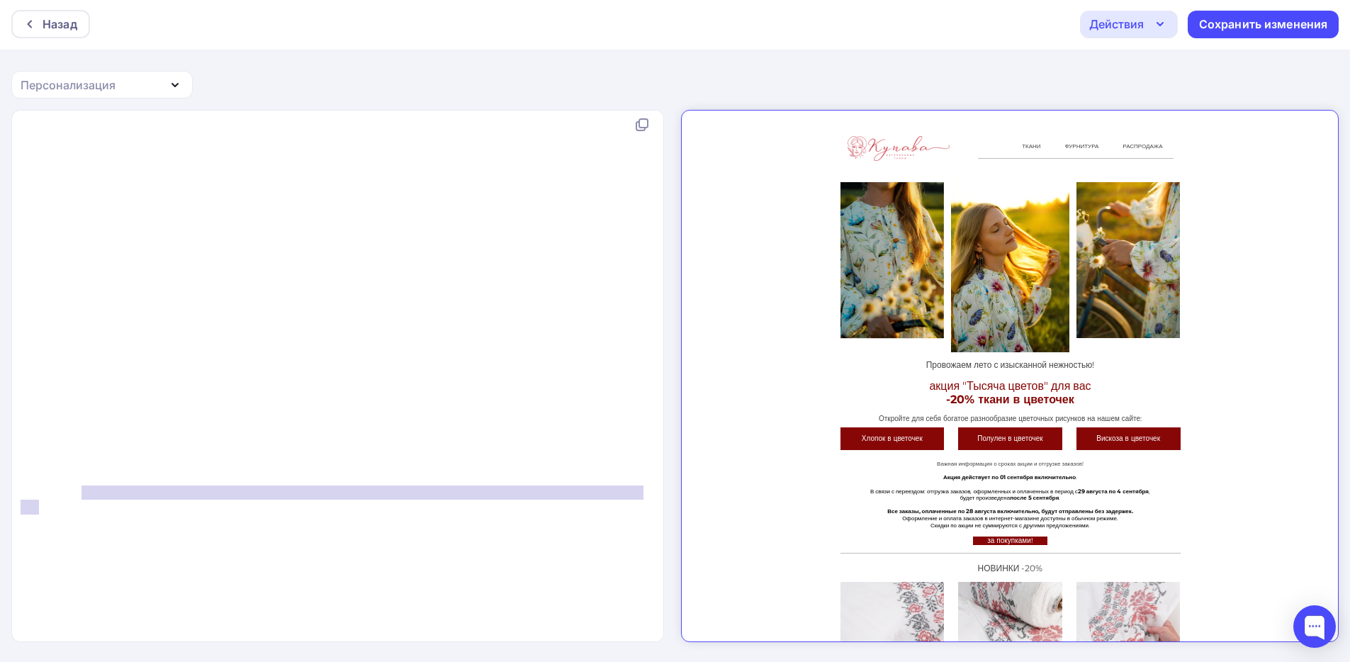
type textarea "f (mso)|(IE)]></td></tr></table><![endif]-->"
drag, startPoint x: 84, startPoint y: 489, endPoint x: 34, endPoint y: 490, distance: 49.6
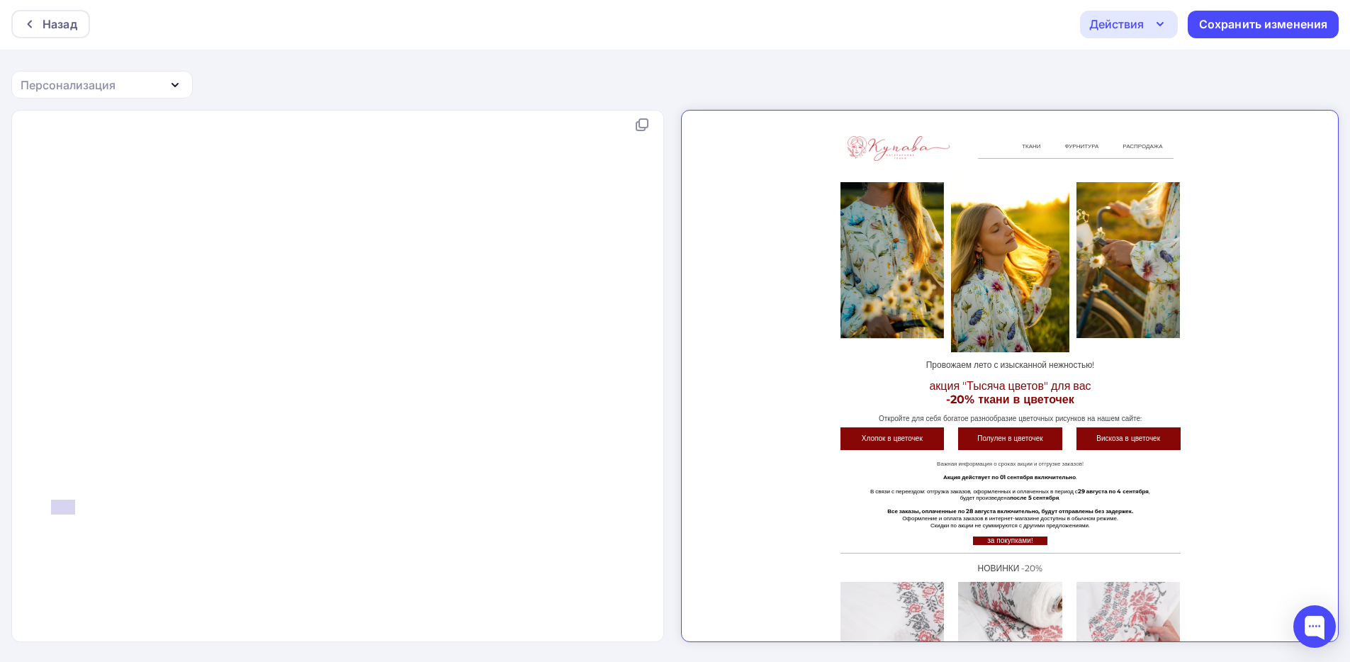
type textarea "<!--[if (mso)|(IE)]></td></tr></table><![endif]--> </td>"
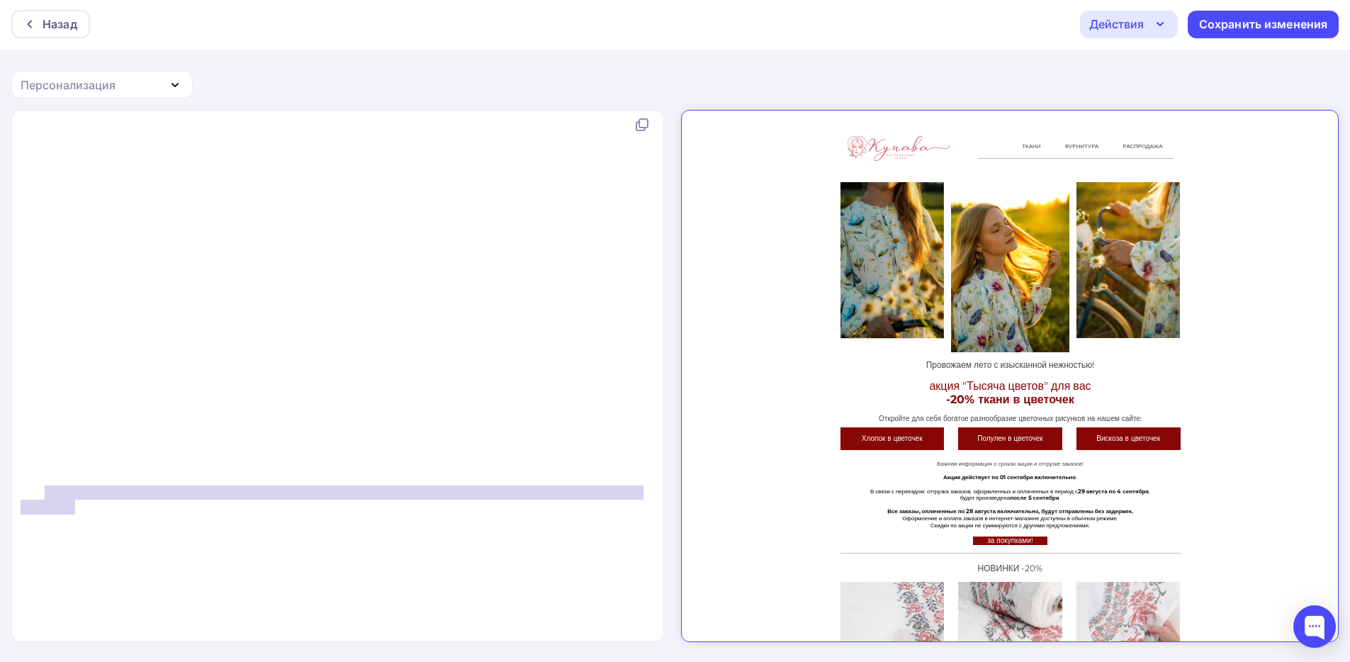
drag, startPoint x: 89, startPoint y: 490, endPoint x: 42, endPoint y: 488, distance: 46.8
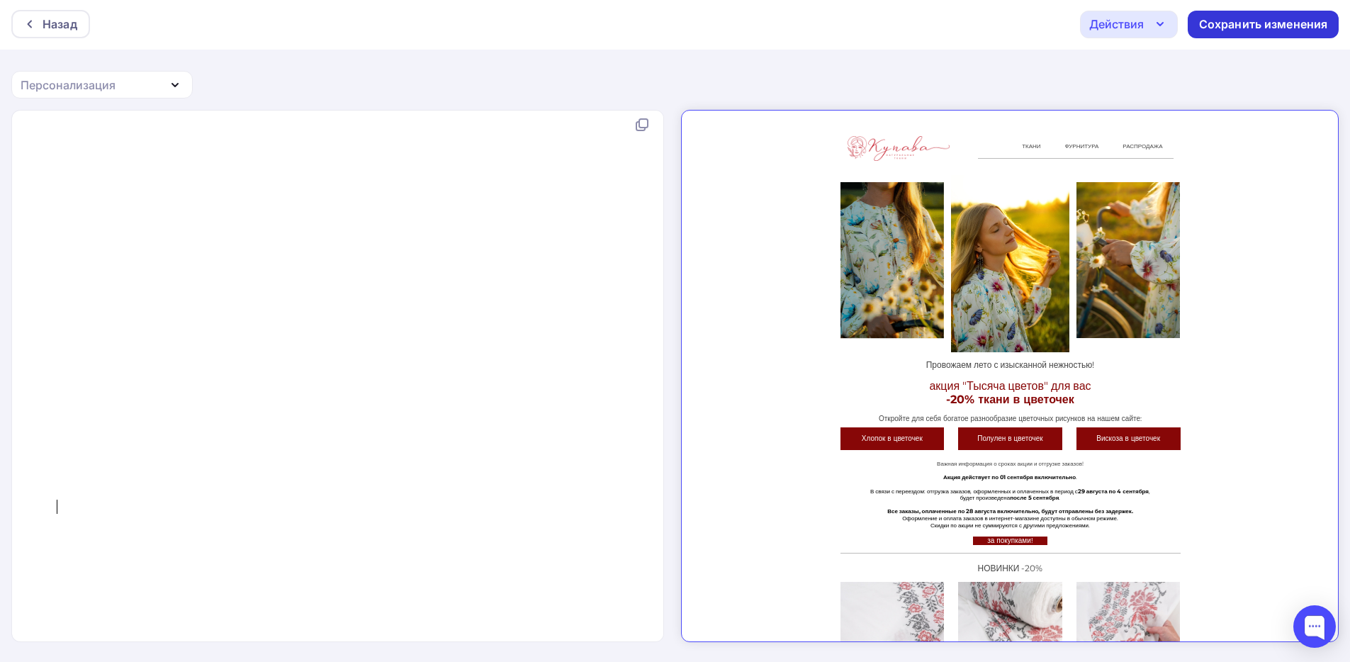
click at [1252, 26] on div "Сохранить изменения" at bounding box center [1263, 24] width 129 height 16
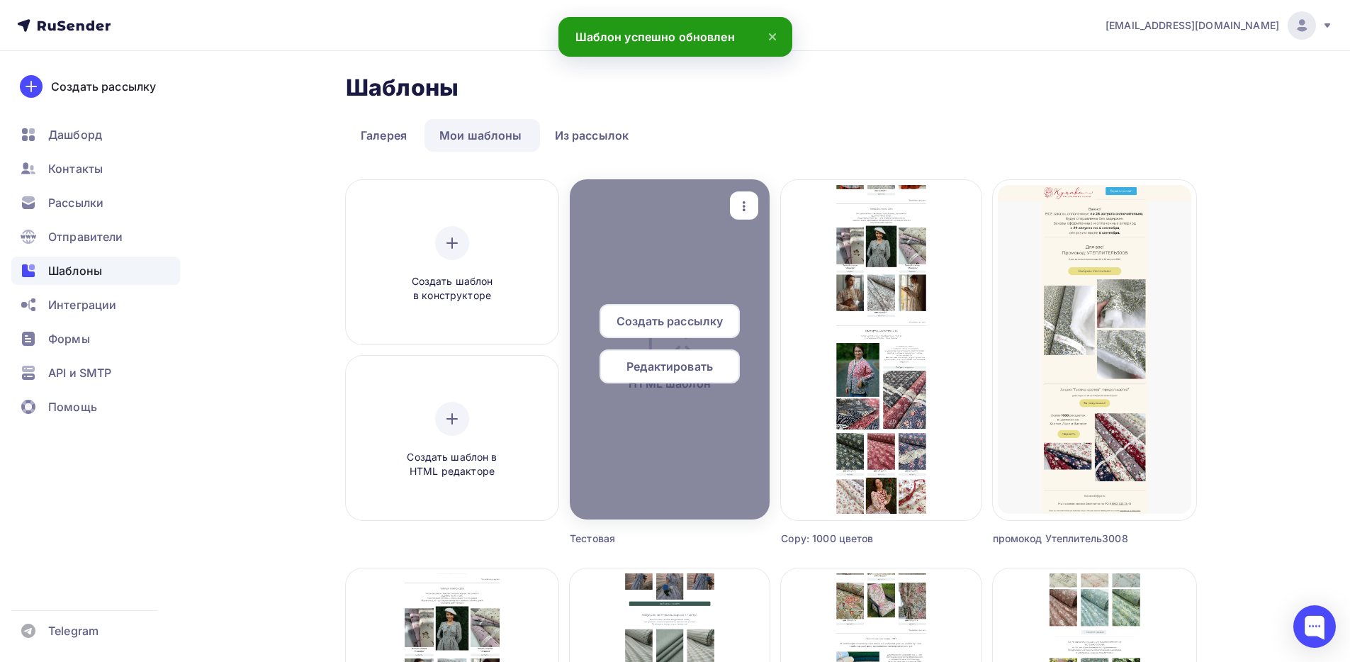
click at [686, 320] on span "Создать рассылку" at bounding box center [670, 321] width 106 height 17
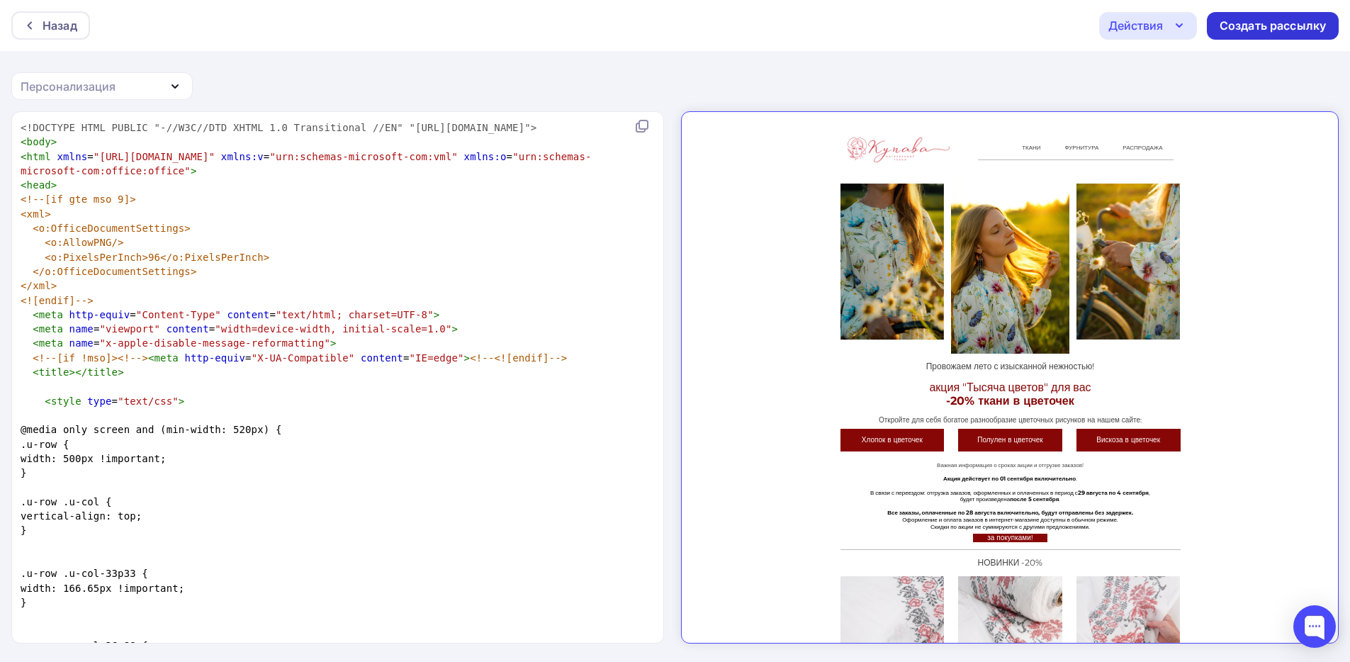
click at [1255, 22] on div "Создать рассылку" at bounding box center [1273, 26] width 106 height 16
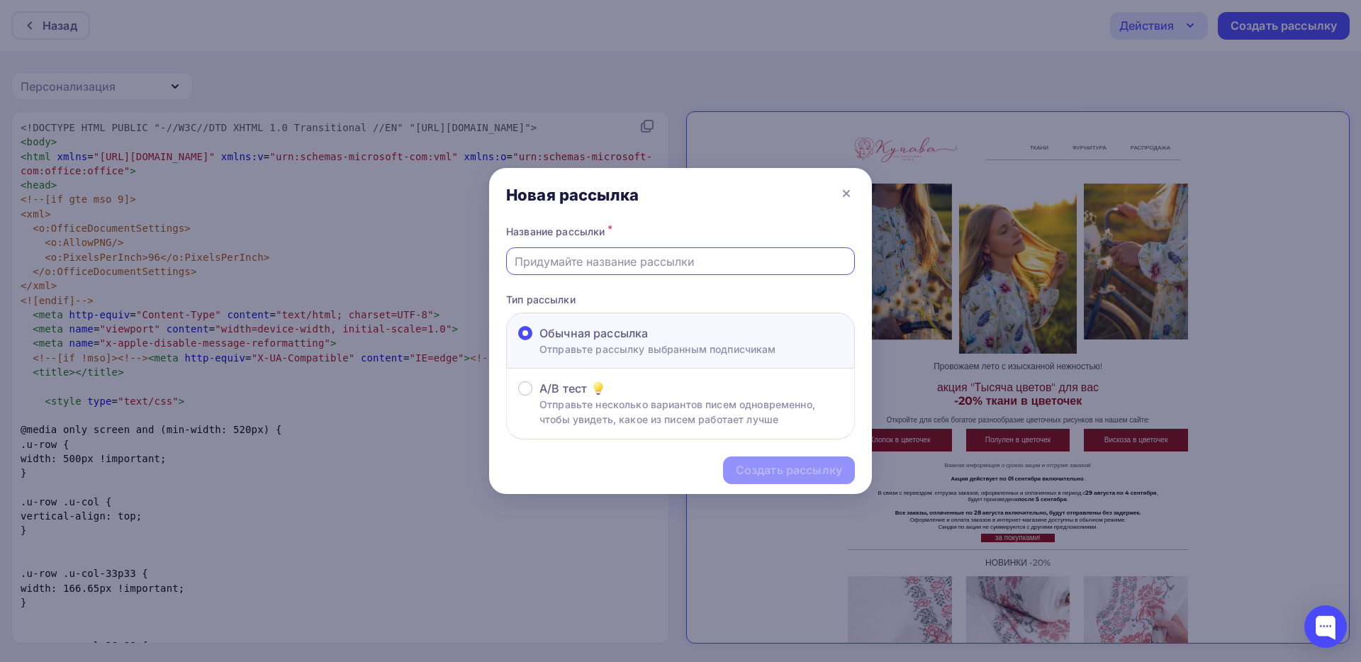
click at [605, 252] on div at bounding box center [680, 261] width 349 height 28
type input "333"
click at [823, 476] on div "Создать рассылку" at bounding box center [789, 470] width 106 height 16
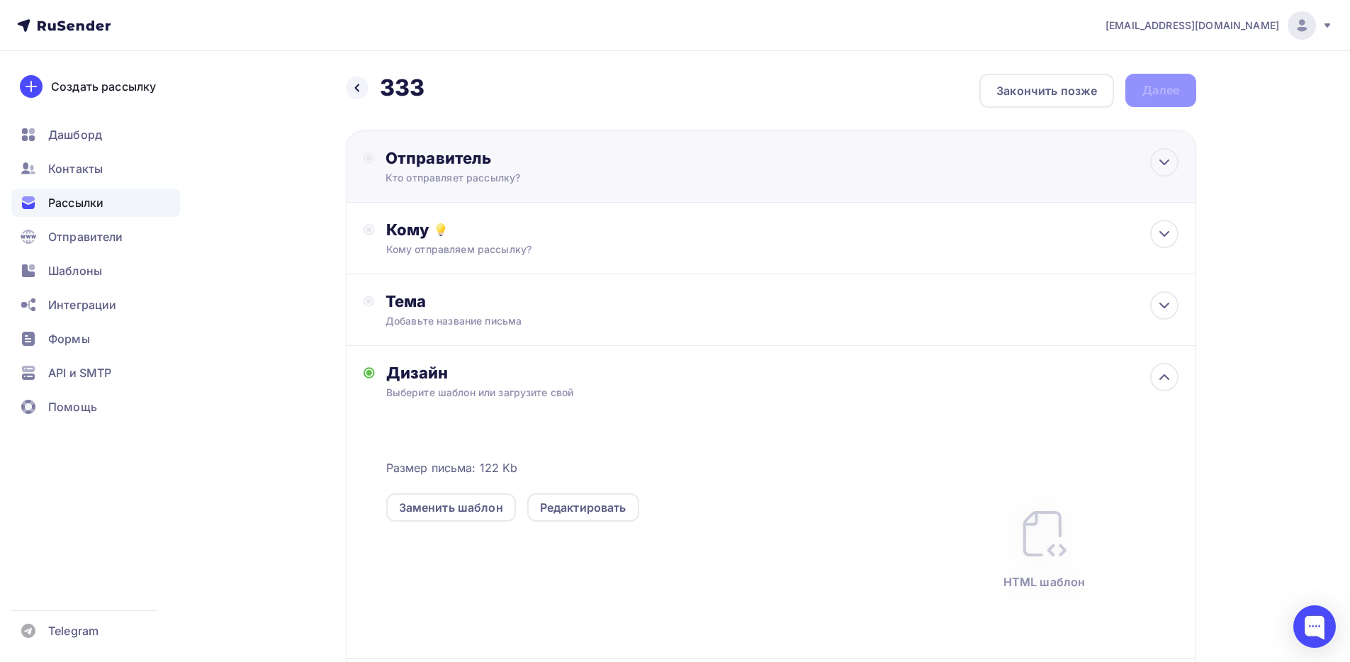
click at [503, 189] on div "Отправитель Кто отправляет рассылку? Email * kupava43@yandex.ru news@kupava43.r…" at bounding box center [771, 166] width 851 height 72
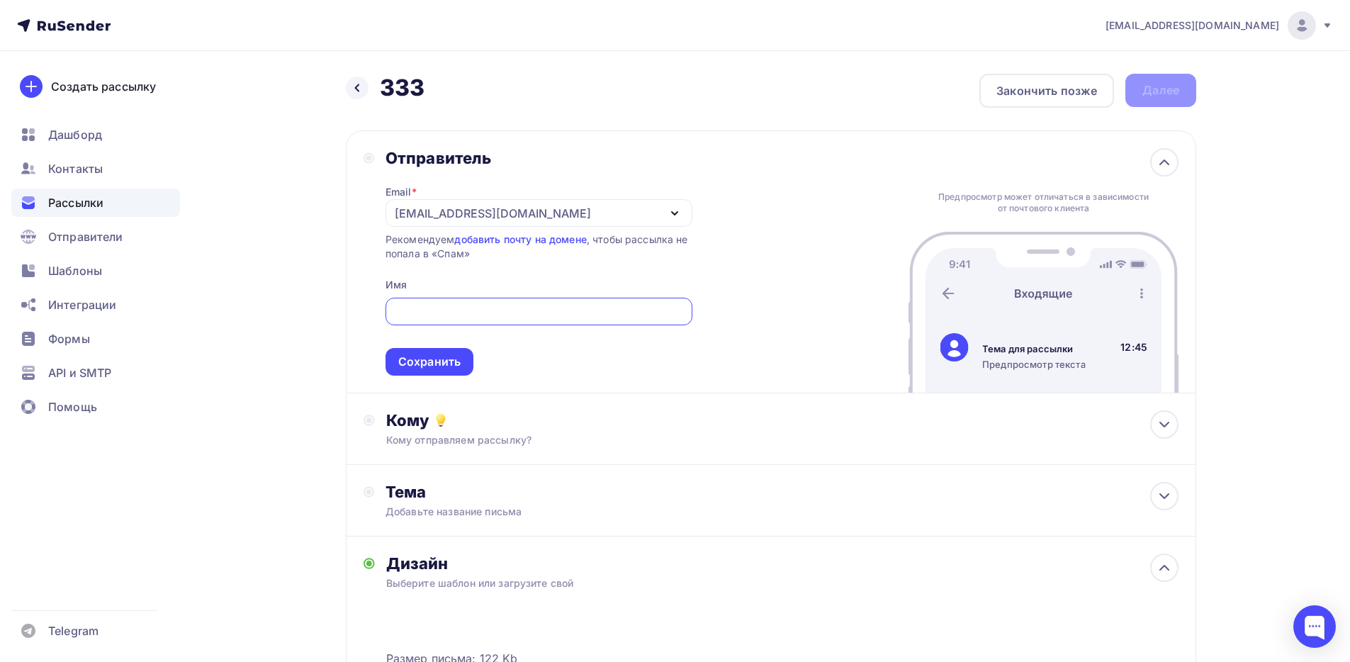
click at [458, 224] on div "kupava43@yandex.ru" at bounding box center [539, 213] width 307 height 28
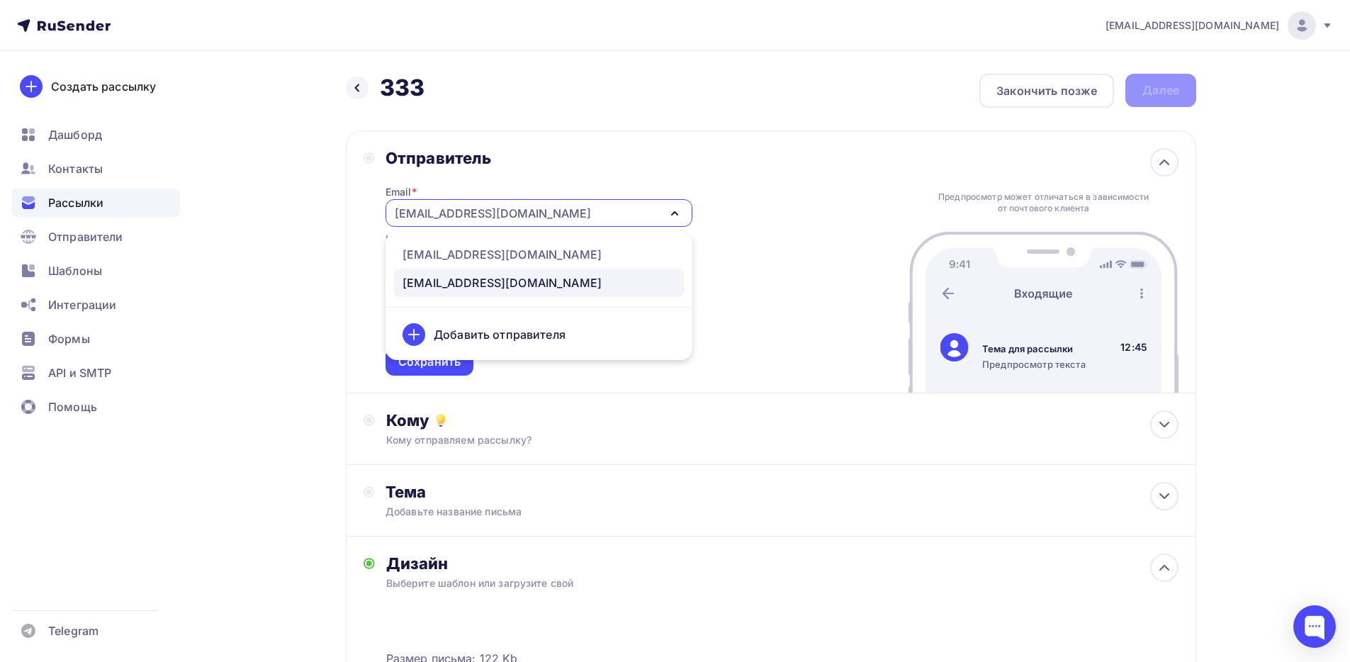
click at [463, 209] on div "kupava43@yandex.ru" at bounding box center [493, 213] width 196 height 17
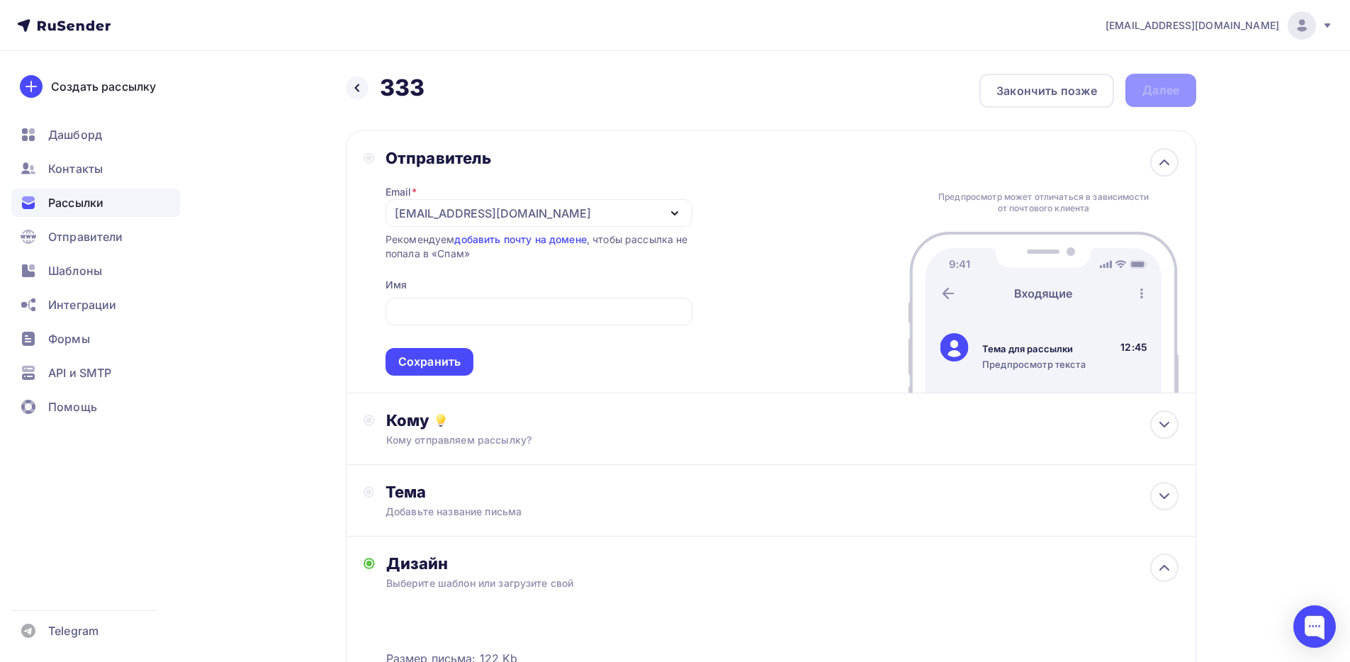
click at [463, 209] on div "kupava43@yandex.ru" at bounding box center [493, 213] width 196 height 17
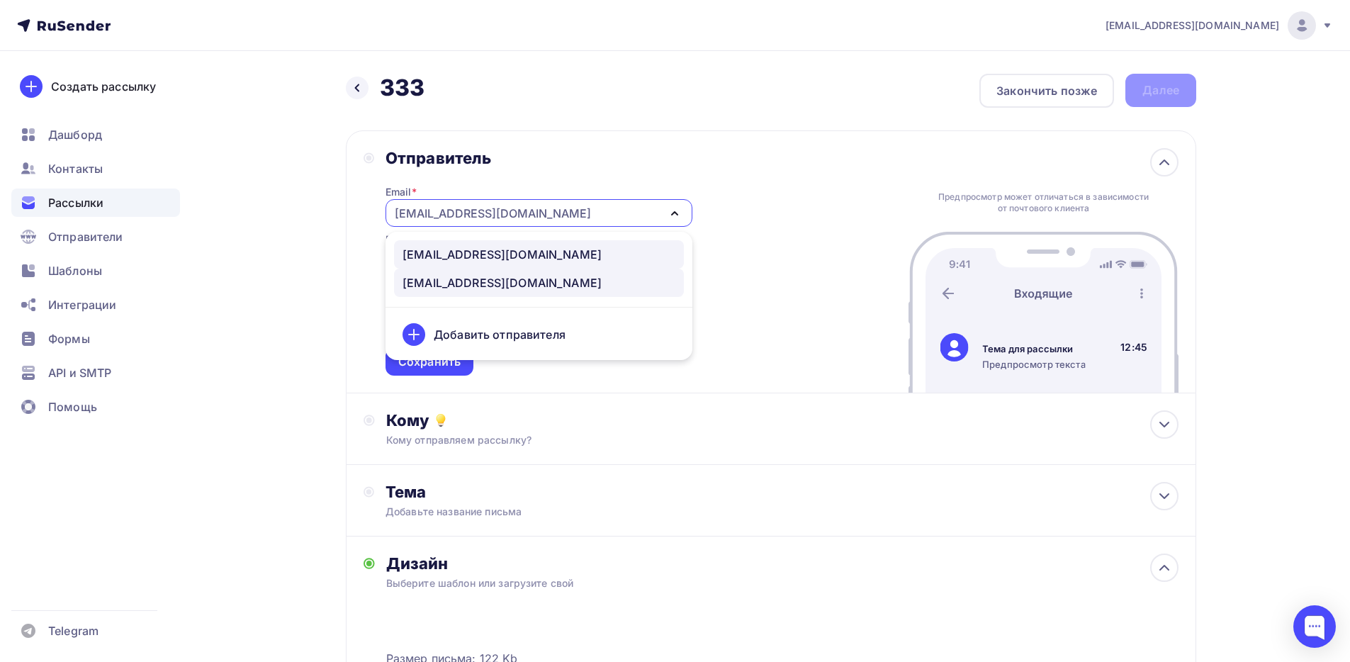
click at [462, 252] on div "news@kupava43.ru" at bounding box center [502, 254] width 199 height 17
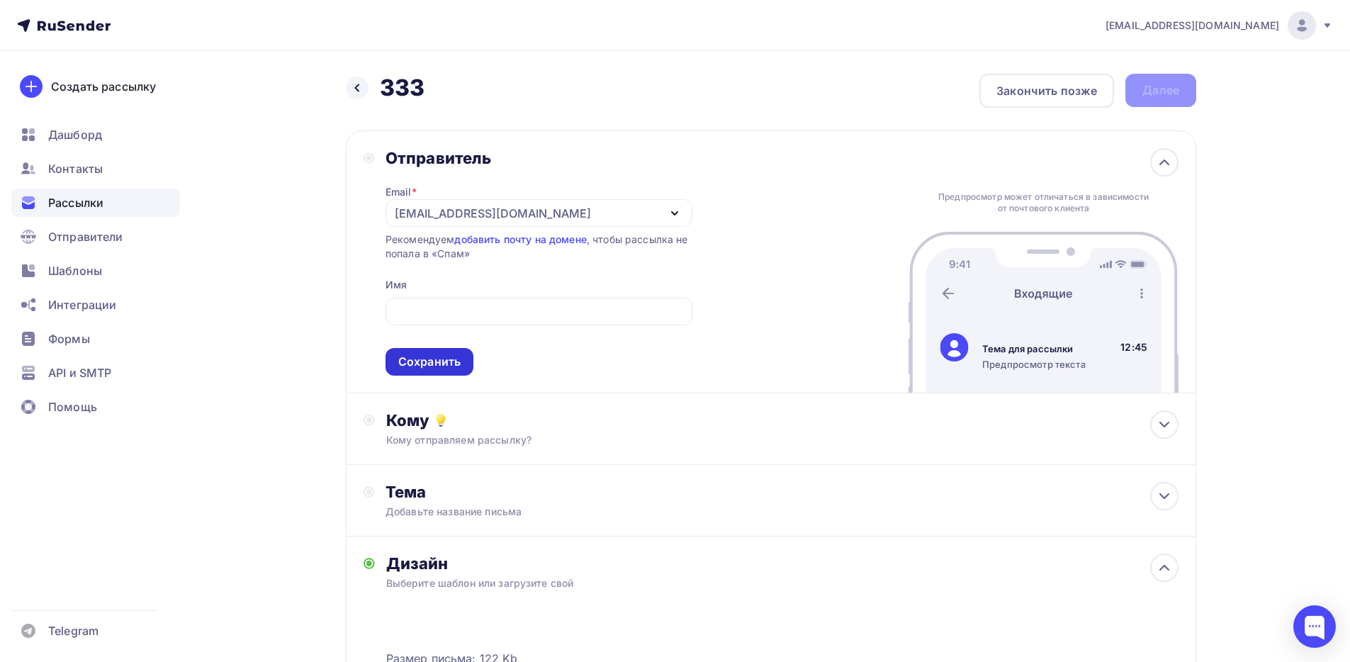
click at [435, 357] on div "Сохранить" at bounding box center [429, 362] width 62 height 16
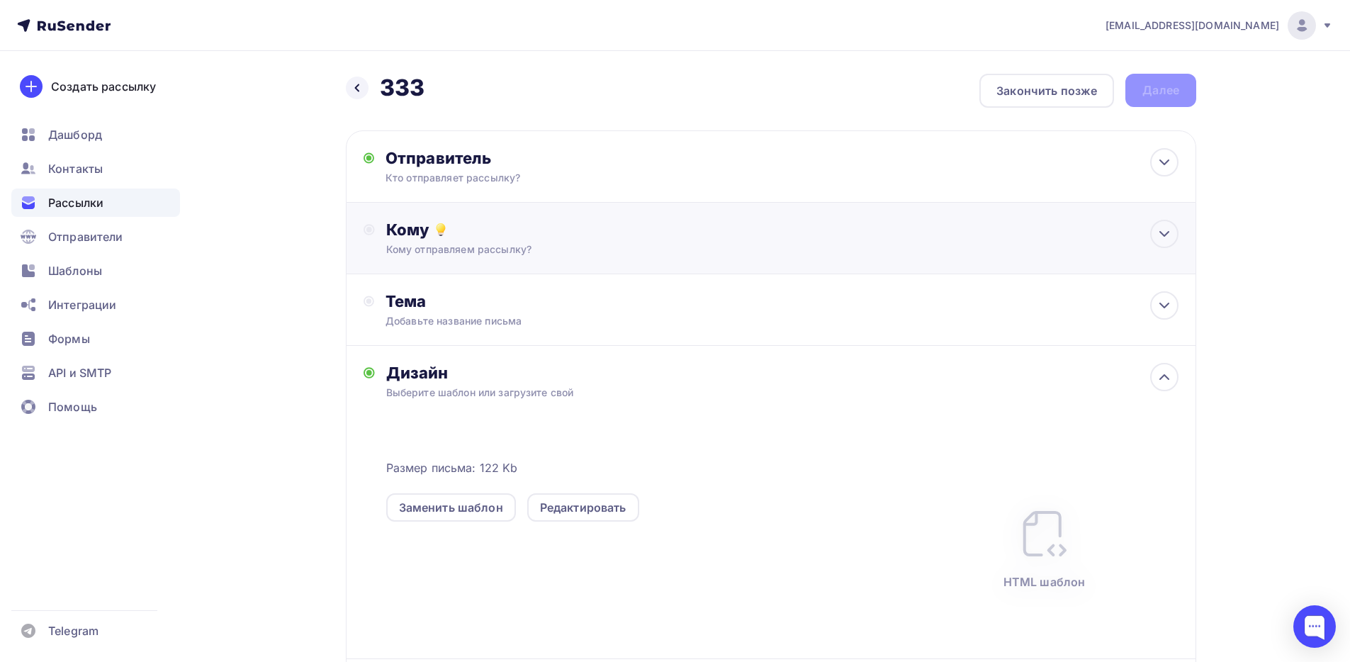
click at [478, 213] on div "Кому Кому отправляем рассылку? Списки получателей Выберите список Все списки id…" at bounding box center [771, 239] width 851 height 72
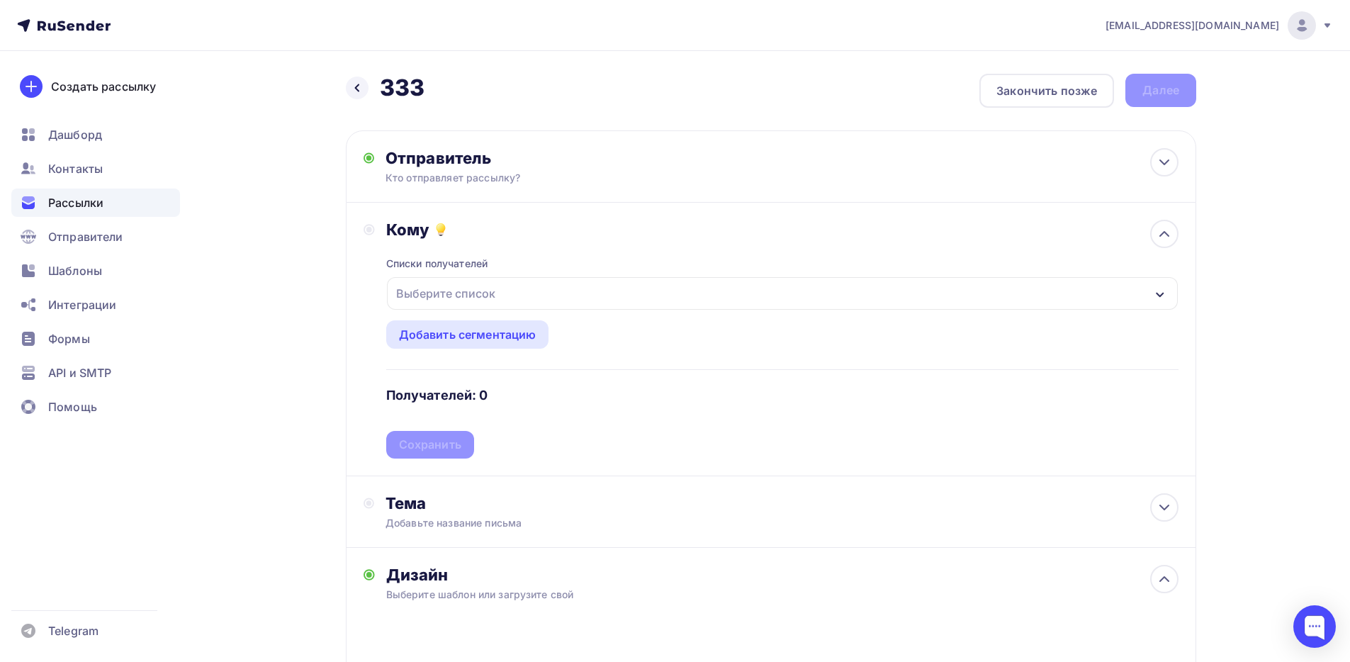
click at [483, 296] on div "Выберите список" at bounding box center [446, 294] width 111 height 26
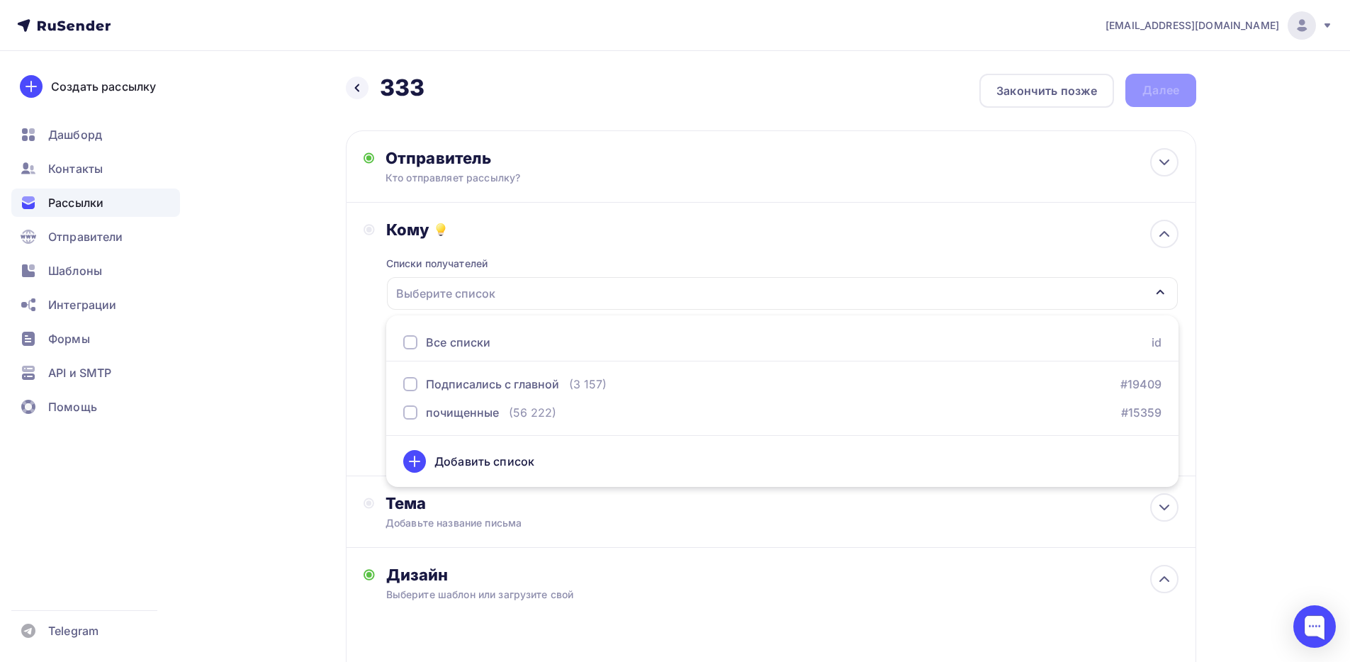
click at [413, 338] on div at bounding box center [410, 342] width 14 height 14
click at [347, 367] on div "Кому Списки получателей Подписались с главной почищенные Все списки id Подписал…" at bounding box center [771, 340] width 851 height 274
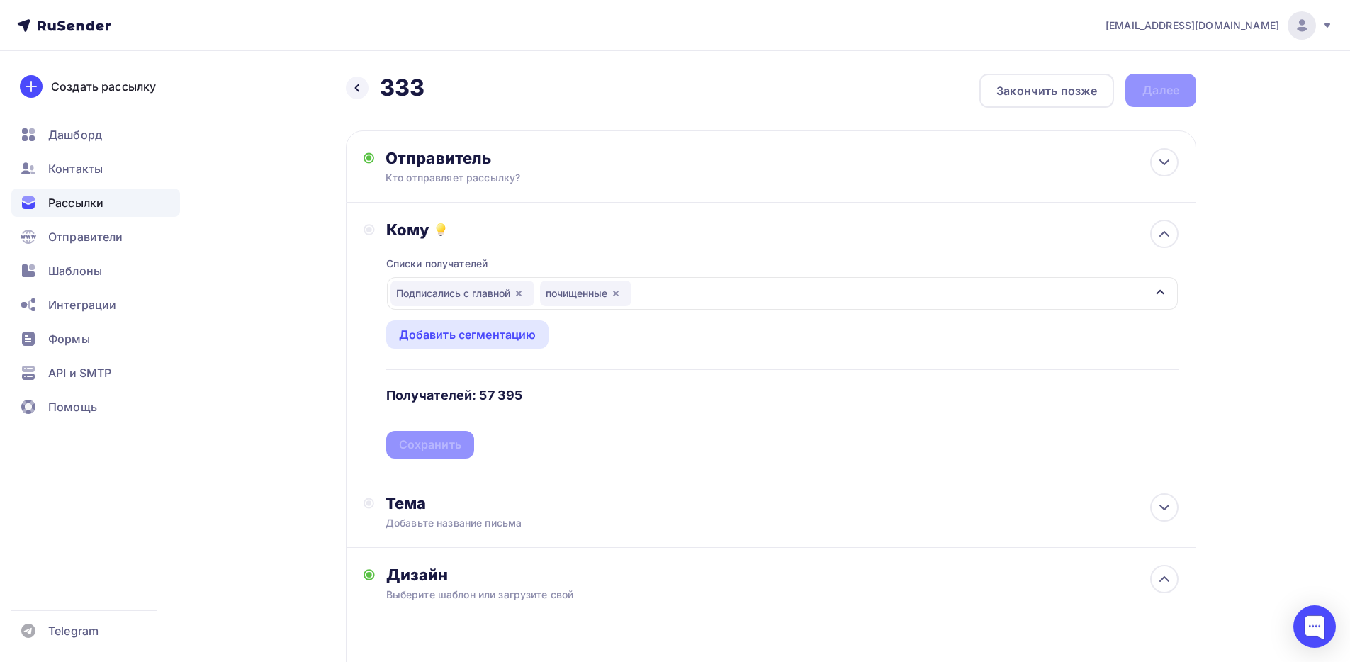
click at [433, 435] on div "Списки получателей Подписались с главной почищенные Все списки id Подписались с…" at bounding box center [782, 349] width 792 height 219
click at [433, 441] on div "Сохранить" at bounding box center [430, 445] width 62 height 16
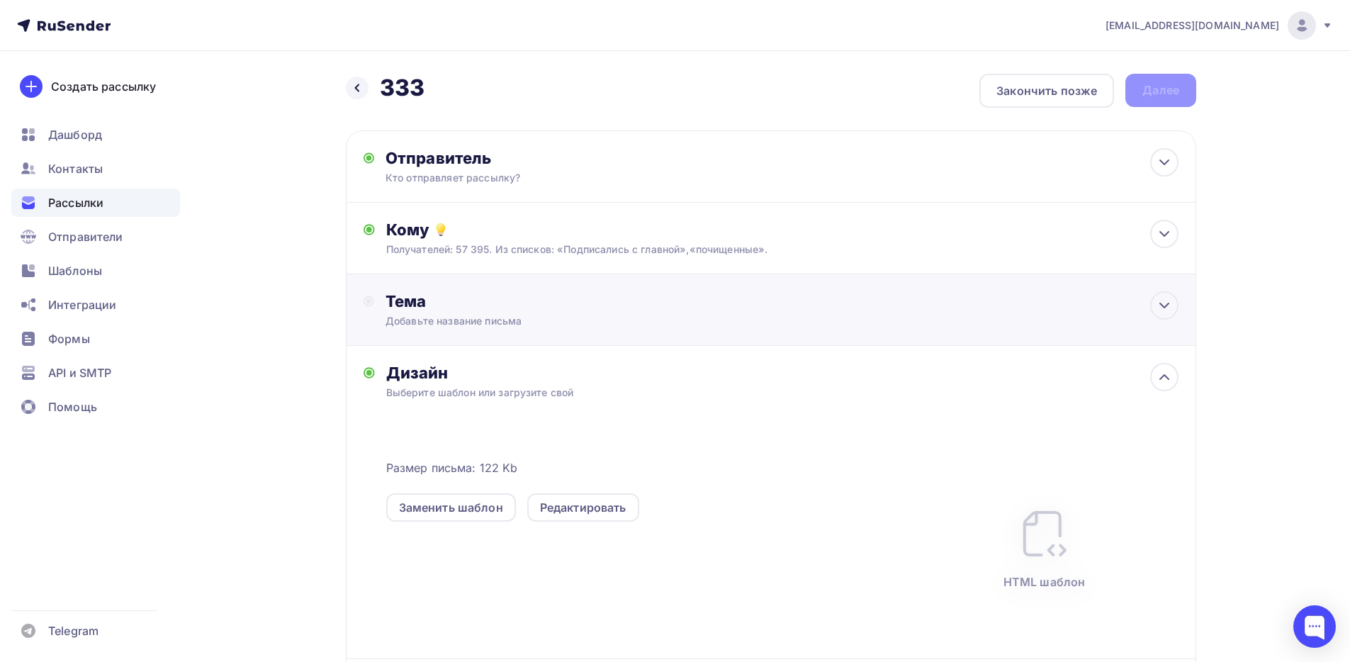
click at [442, 296] on div "Тема" at bounding box center [526, 301] width 280 height 20
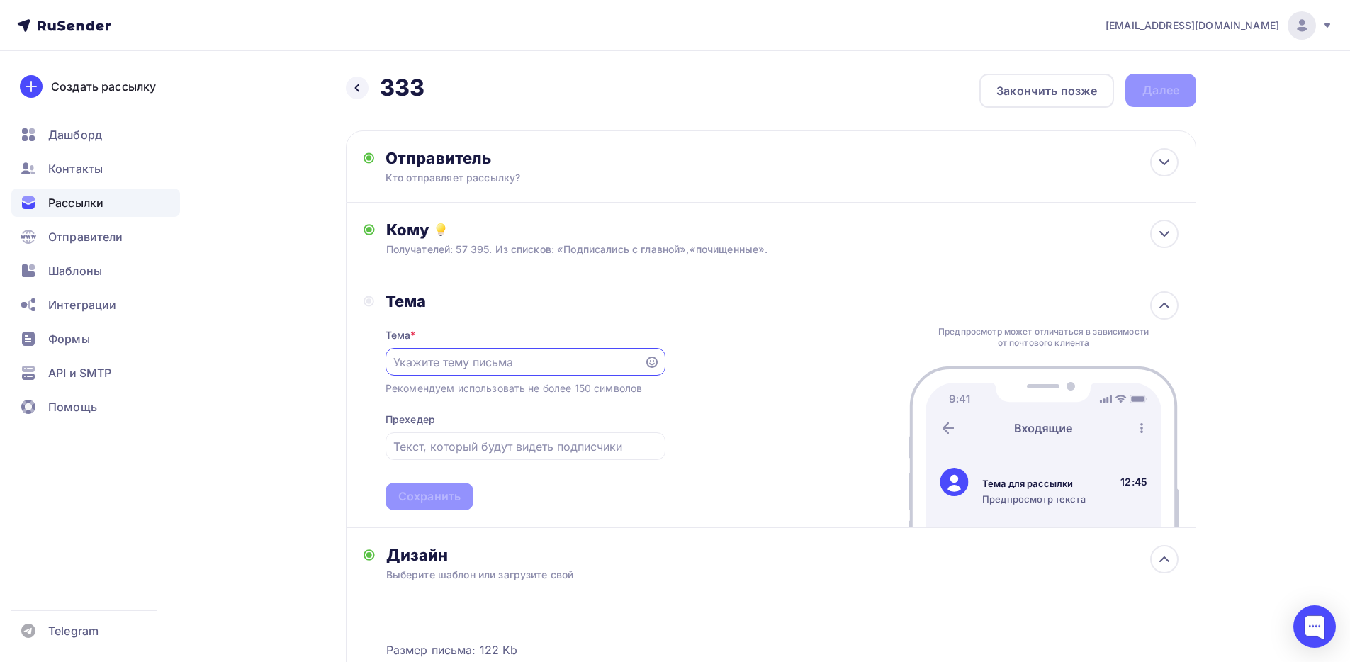
click at [442, 366] on input "text" at bounding box center [514, 362] width 242 height 17
type input "333"
click at [450, 496] on div "Сохранить" at bounding box center [429, 496] width 62 height 16
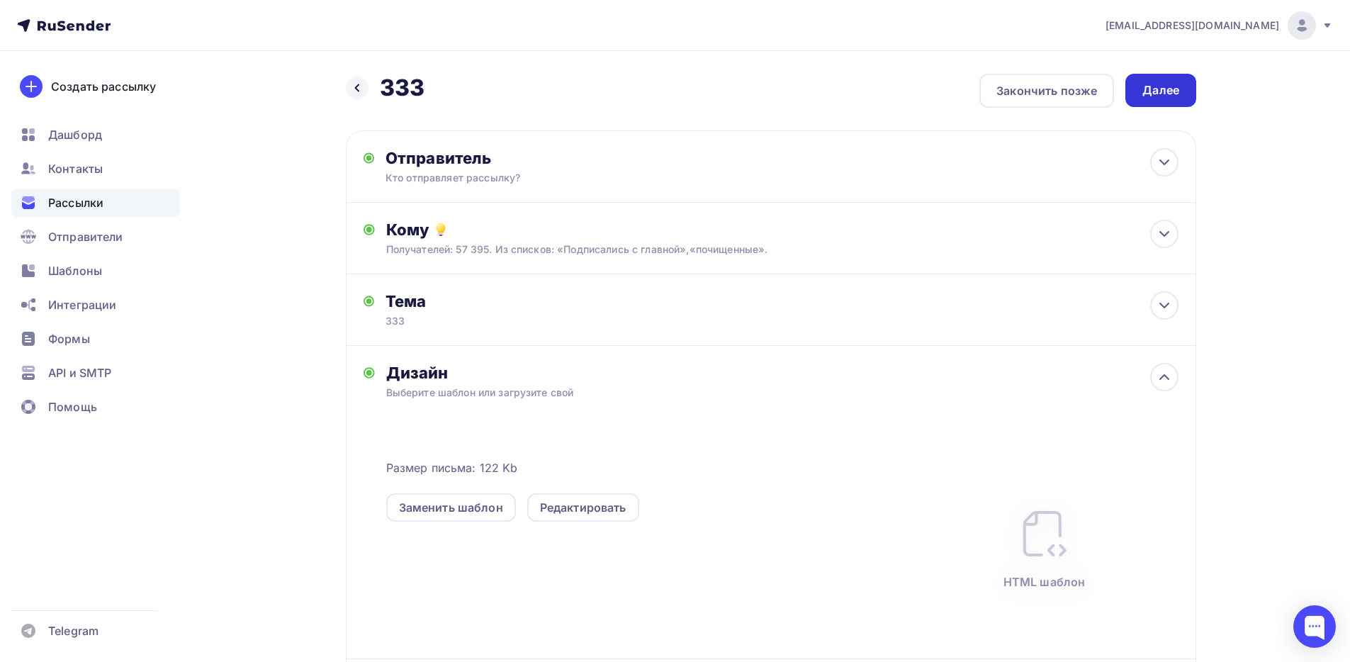
click at [1178, 89] on div "Далее" at bounding box center [1161, 90] width 37 height 16
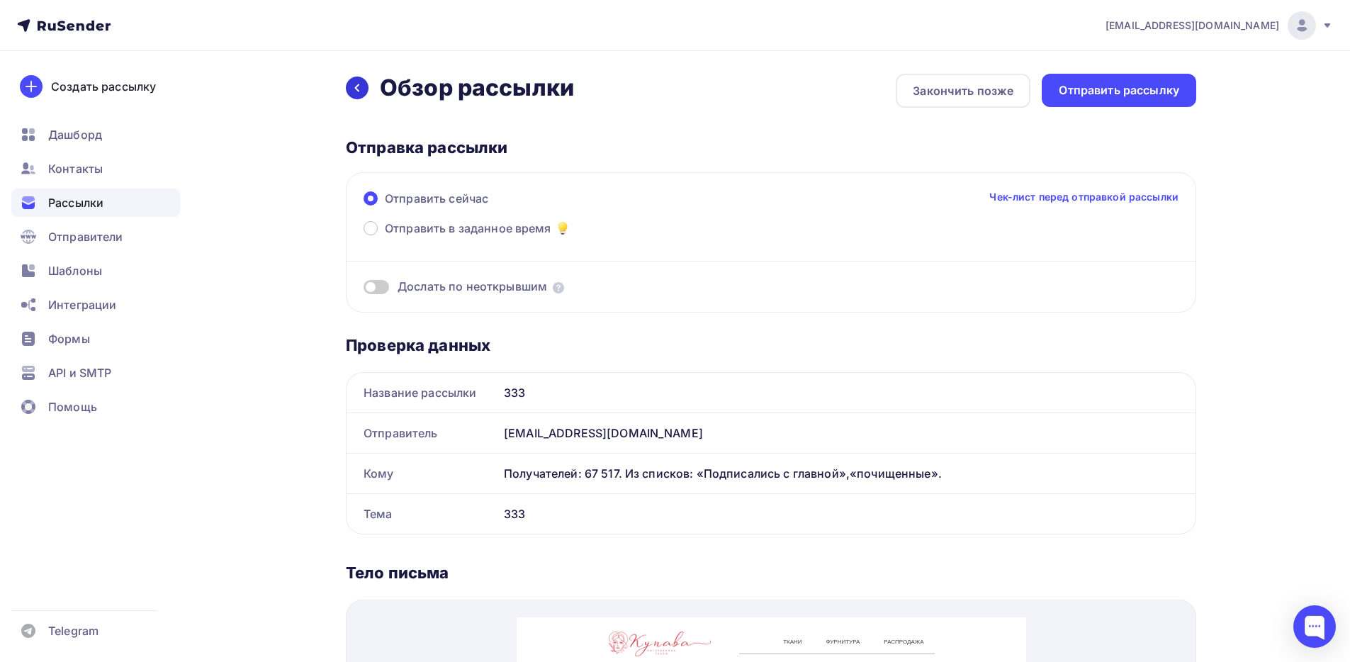
click at [356, 89] on icon at bounding box center [357, 87] width 11 height 11
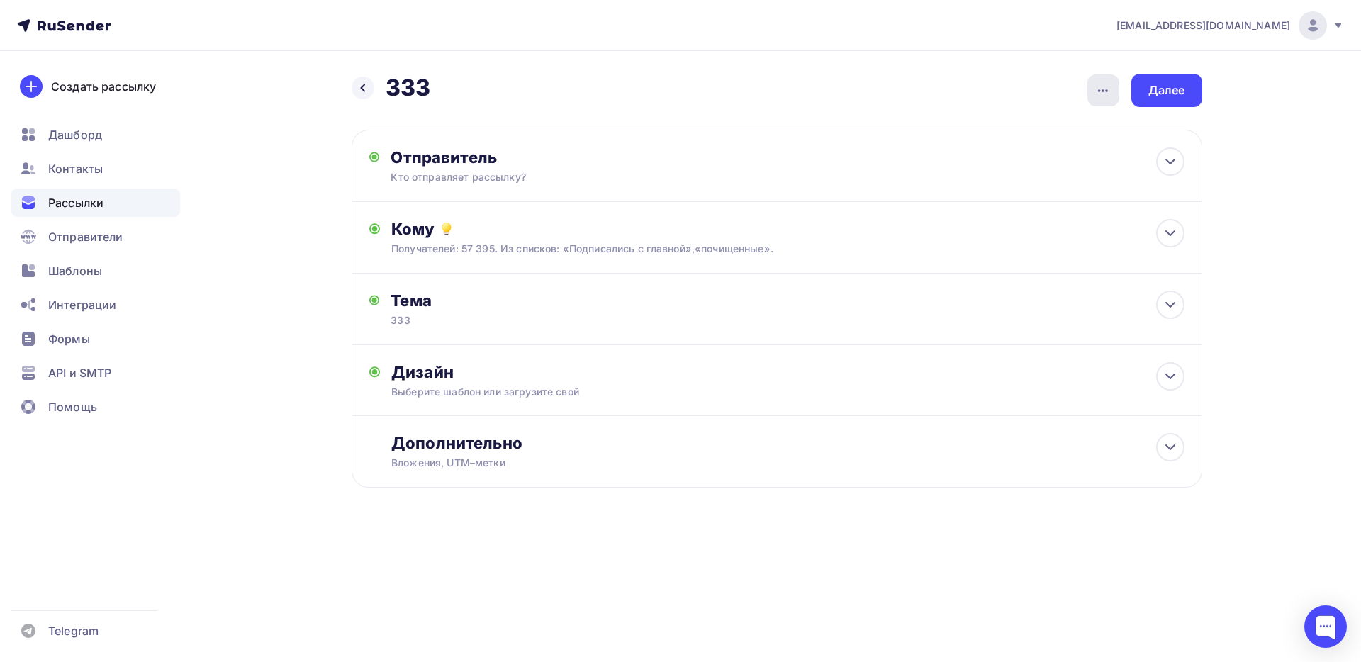
click at [1104, 88] on icon "button" at bounding box center [1102, 90] width 17 height 17
click at [1023, 198] on div "Удалить" at bounding box center [1029, 201] width 176 height 17
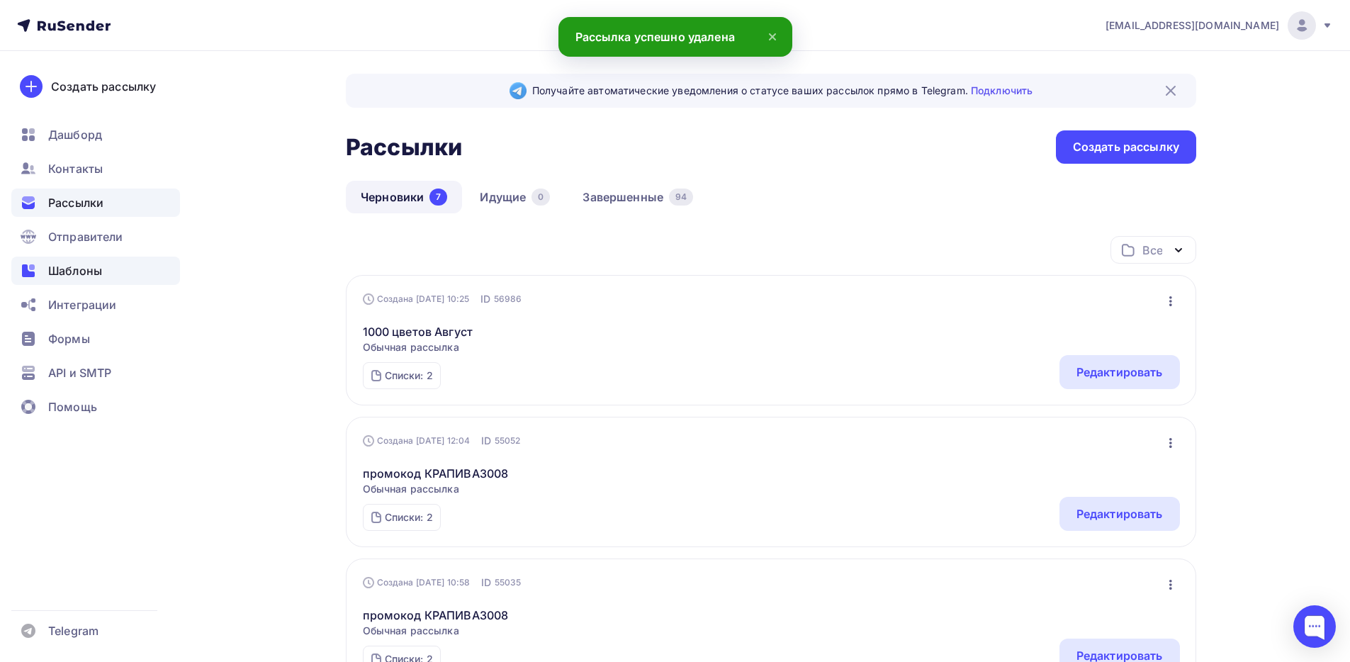
click at [109, 264] on div "Шаблоны" at bounding box center [95, 271] width 169 height 28
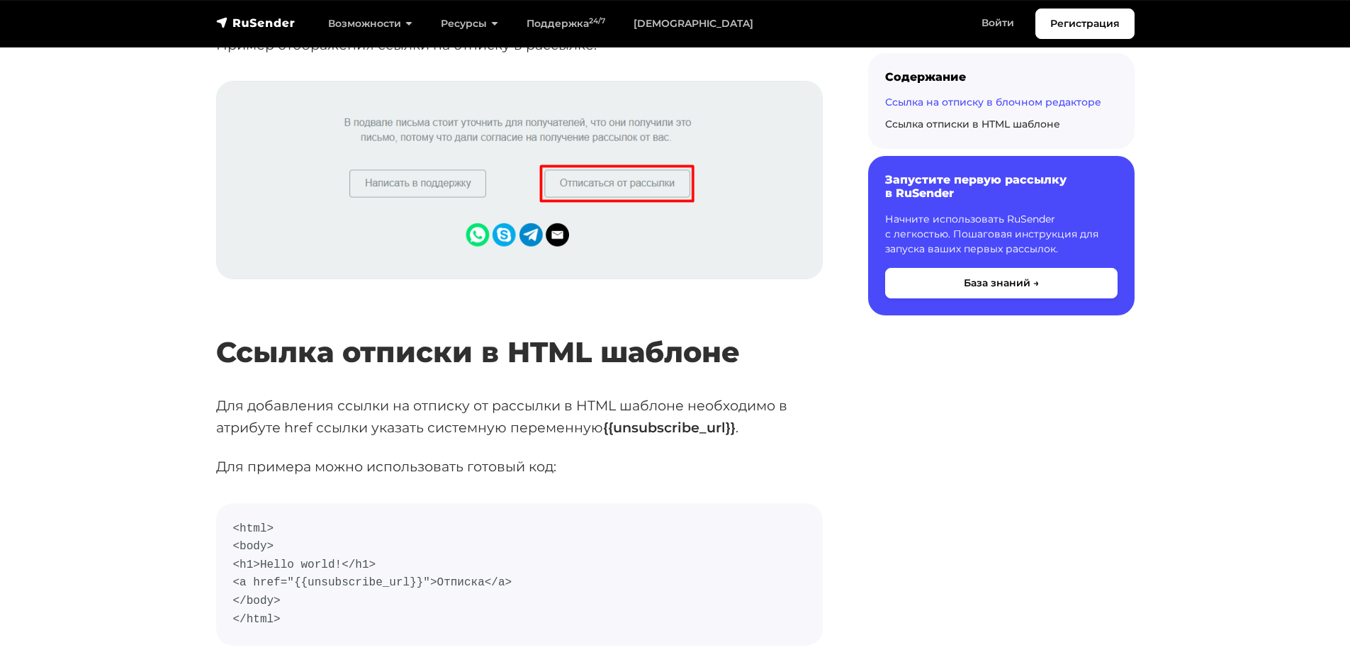
scroll to position [2241, 0]
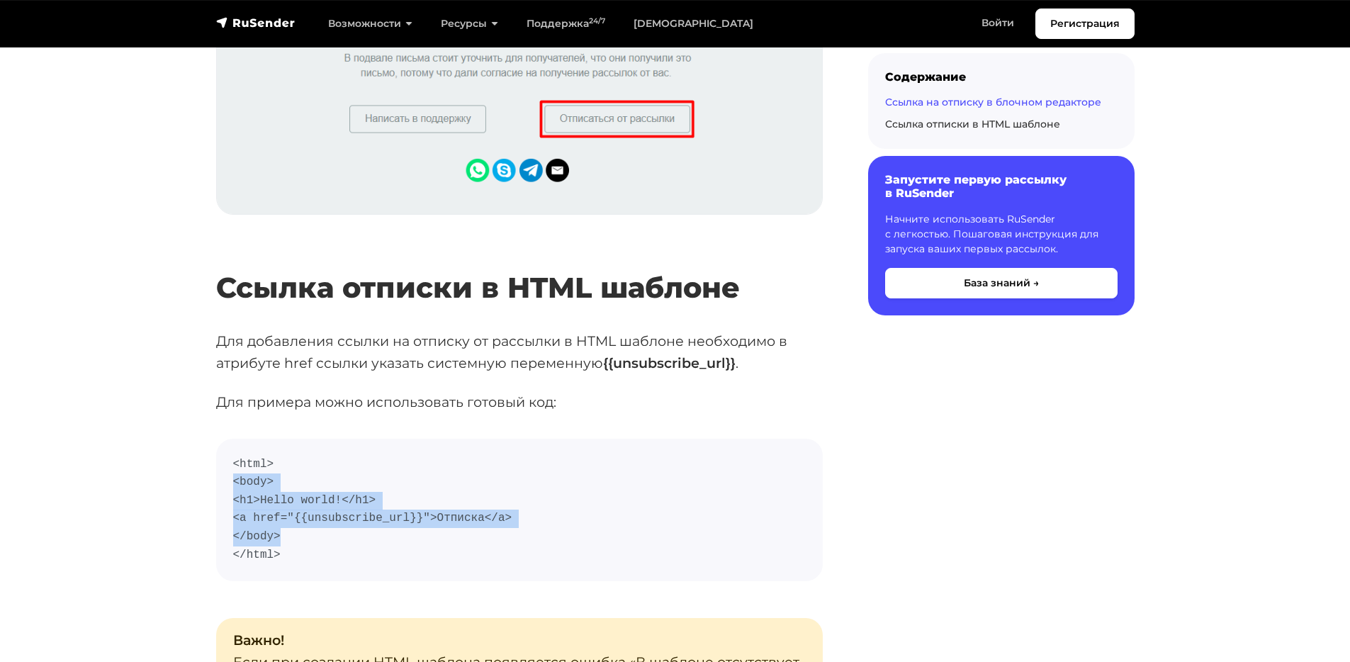
drag, startPoint x: 287, startPoint y: 534, endPoint x: 228, endPoint y: 488, distance: 74.7
click at [228, 488] on pre "<html> <body> <h1>Hello world!</h1> <a href="{{unsubscribe_url}}">Отписка</a> <…" at bounding box center [519, 510] width 607 height 143
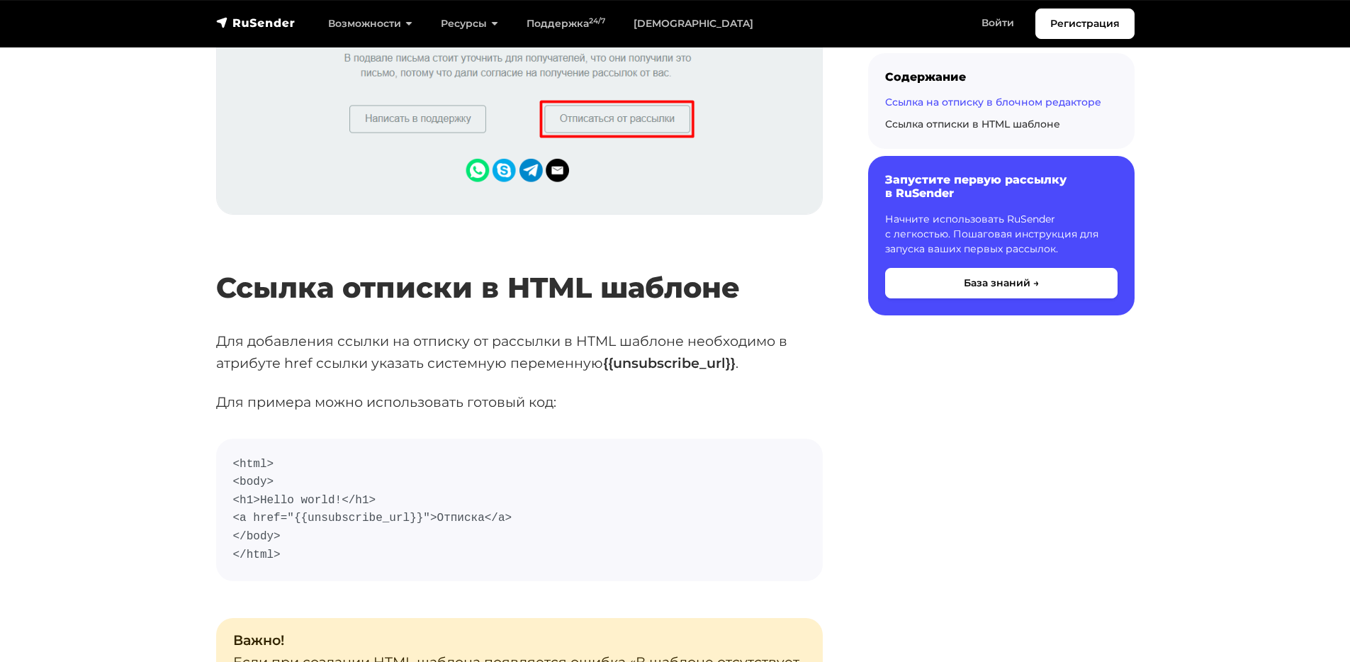
click at [371, 548] on code "<html> <body> <h1>Hello world!</h1> <a href="{{unsubscribe_url}}">Отписка</a> <…" at bounding box center [519, 510] width 573 height 109
drag, startPoint x: 529, startPoint y: 517, endPoint x: 208, endPoint y: 520, distance: 321.8
copy code "<a href="{{unsubscribe_url}}">Отписка</a>"
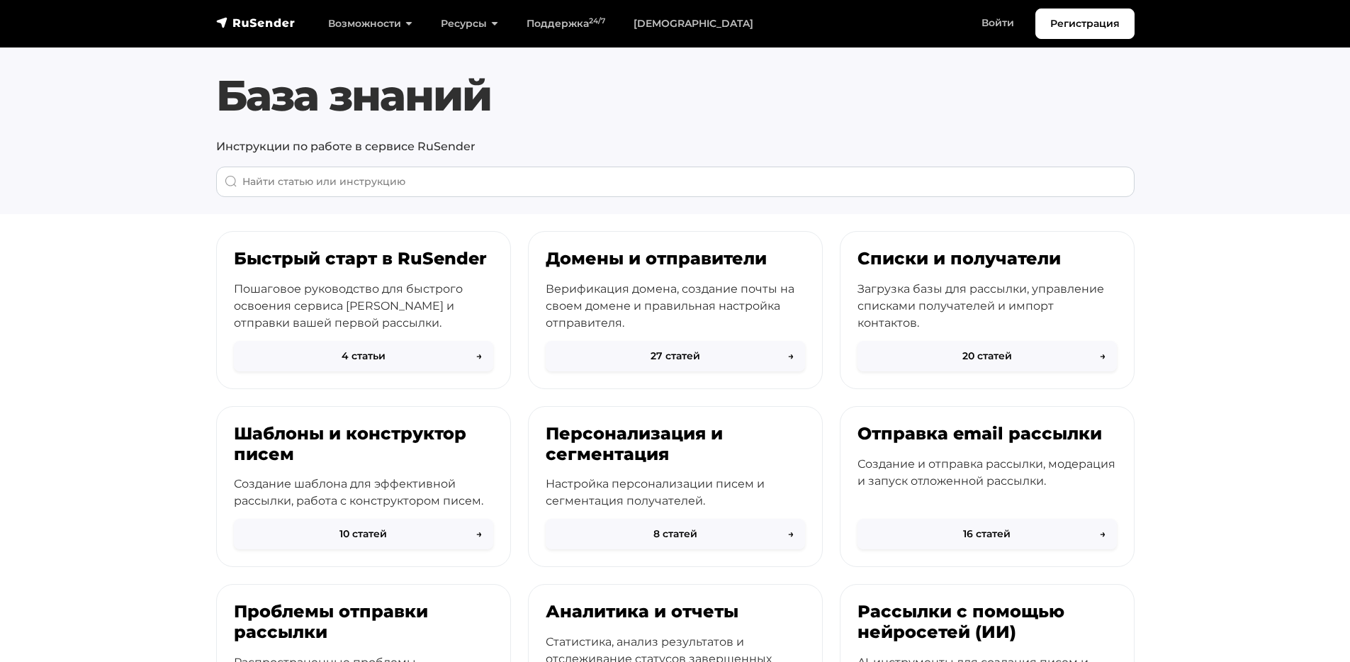
scroll to position [549, 0]
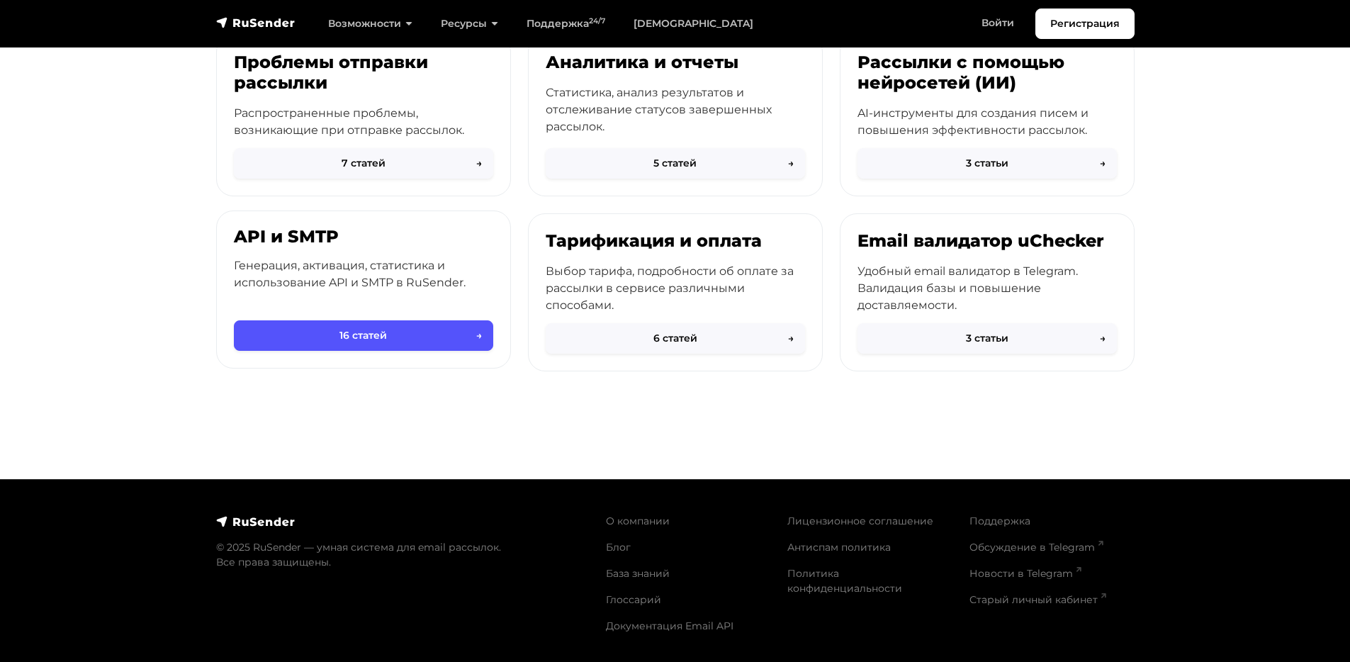
click at [439, 330] on button "16 статей →" at bounding box center [363, 335] width 259 height 30
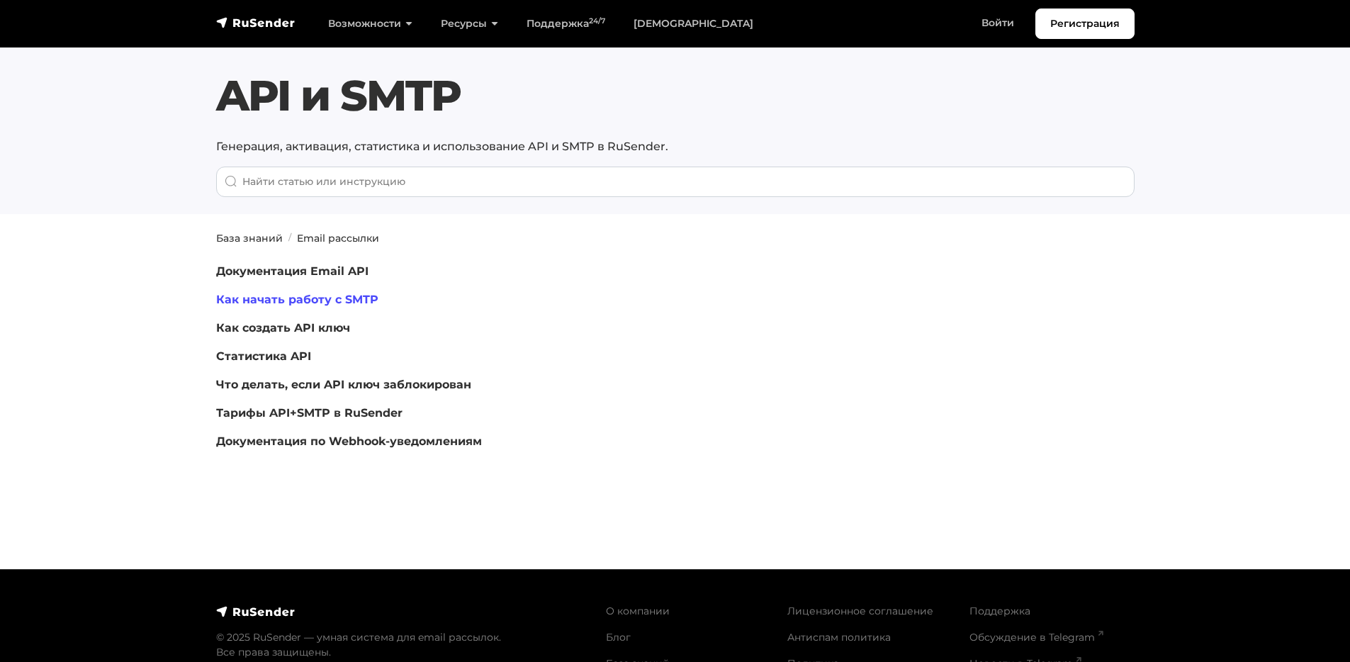
click at [332, 295] on link "Как начать работу с SMTP" at bounding box center [297, 299] width 162 height 13
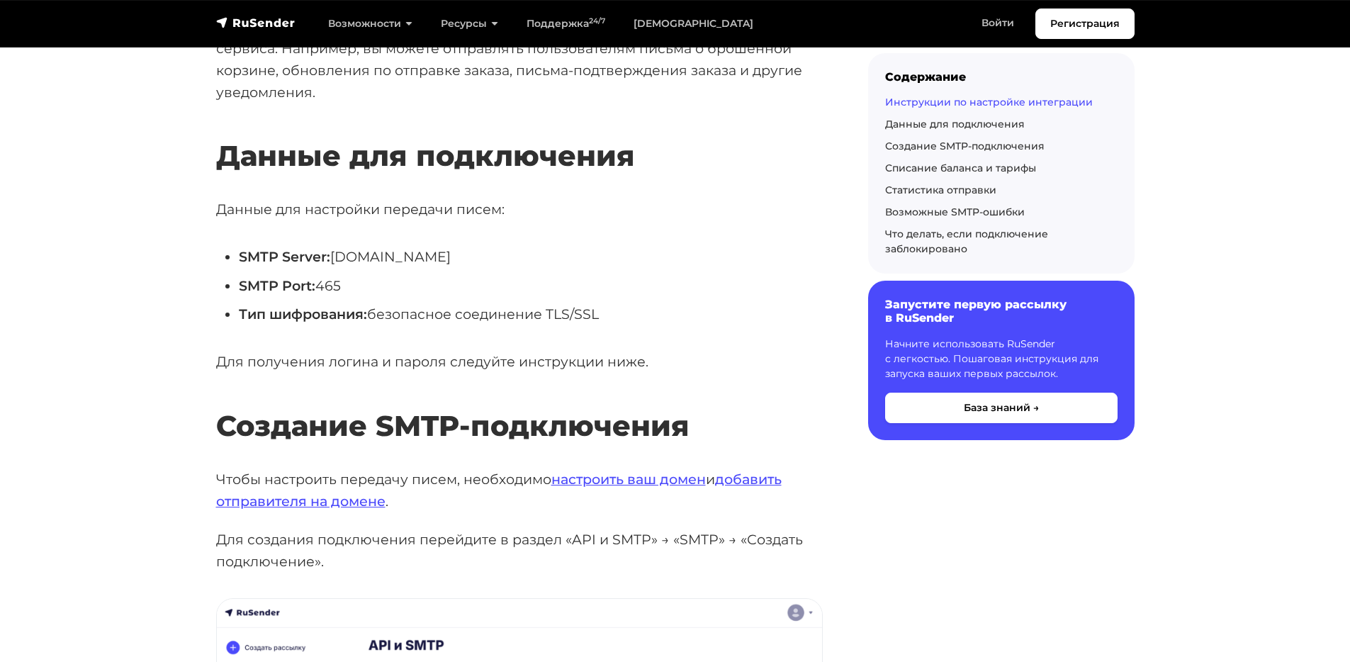
scroll to position [653, 0]
click at [559, 316] on li "Тип шифрования: безопасное соединение TLS/SSL" at bounding box center [531, 314] width 584 height 22
drag, startPoint x: 559, startPoint y: 316, endPoint x: 590, endPoint y: 318, distance: 32.0
click at [590, 318] on li "Тип шифрования: безопасное соединение TLS/SSL" at bounding box center [531, 314] width 584 height 22
copy li "TLS/SSL"
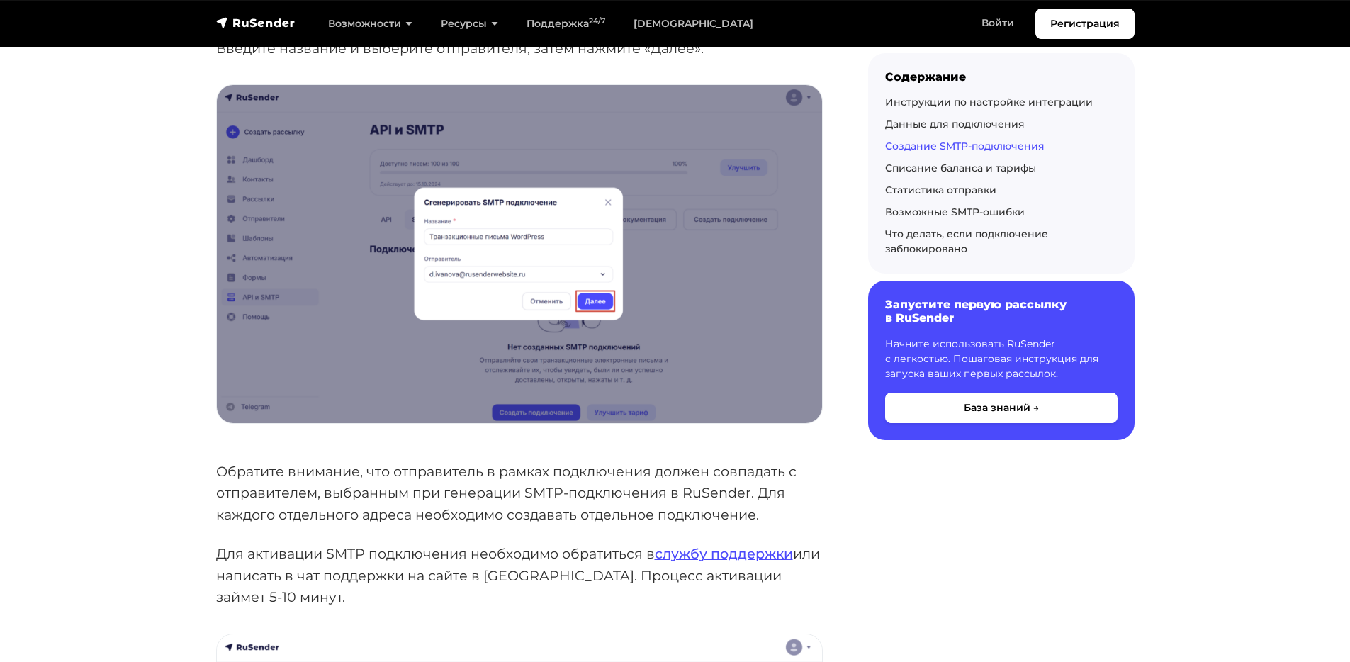
scroll to position [1597, 0]
